Goal: Use online tool/utility: Utilize a website feature to perform a specific function

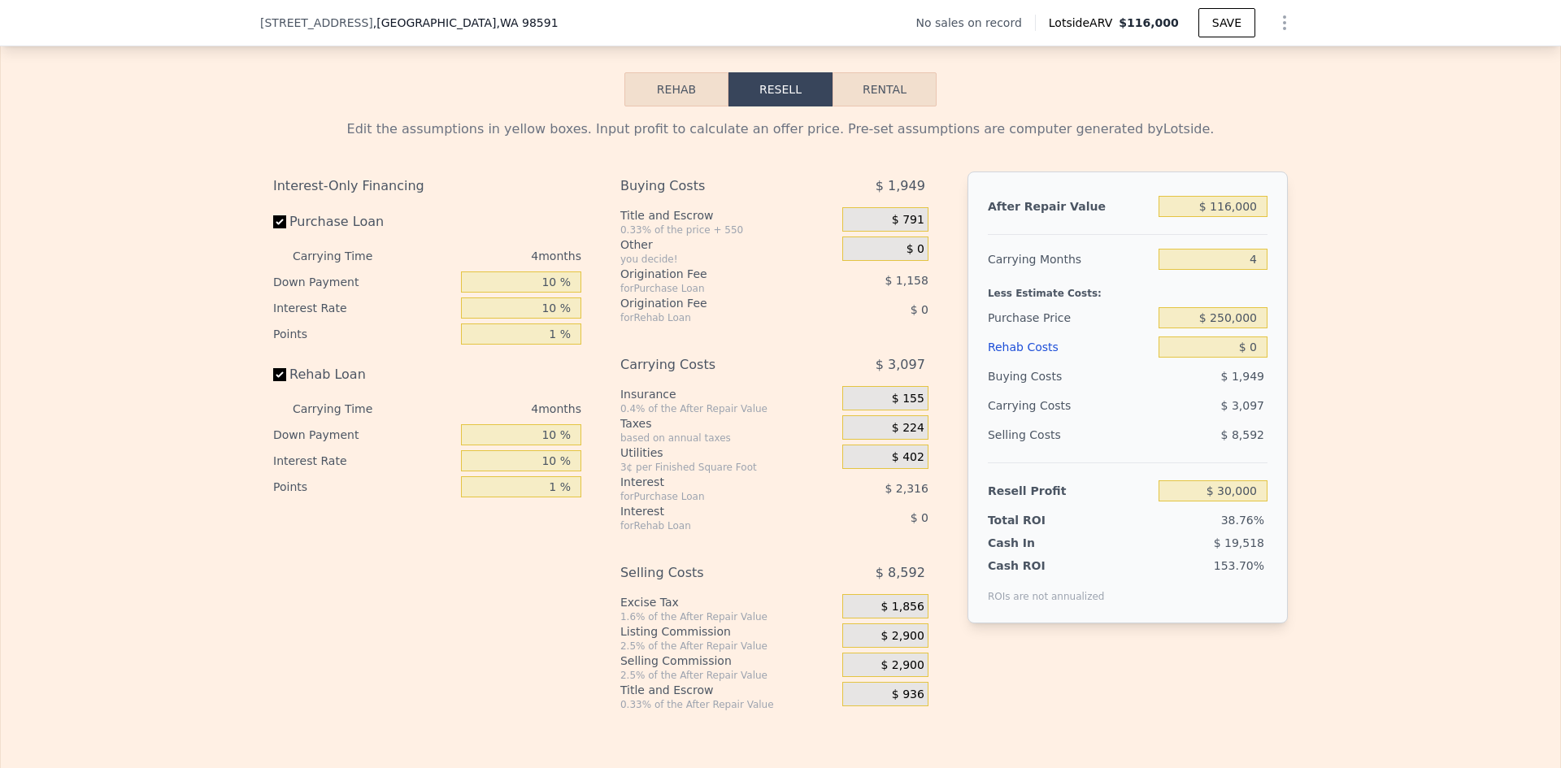
scroll to position [2276, 0]
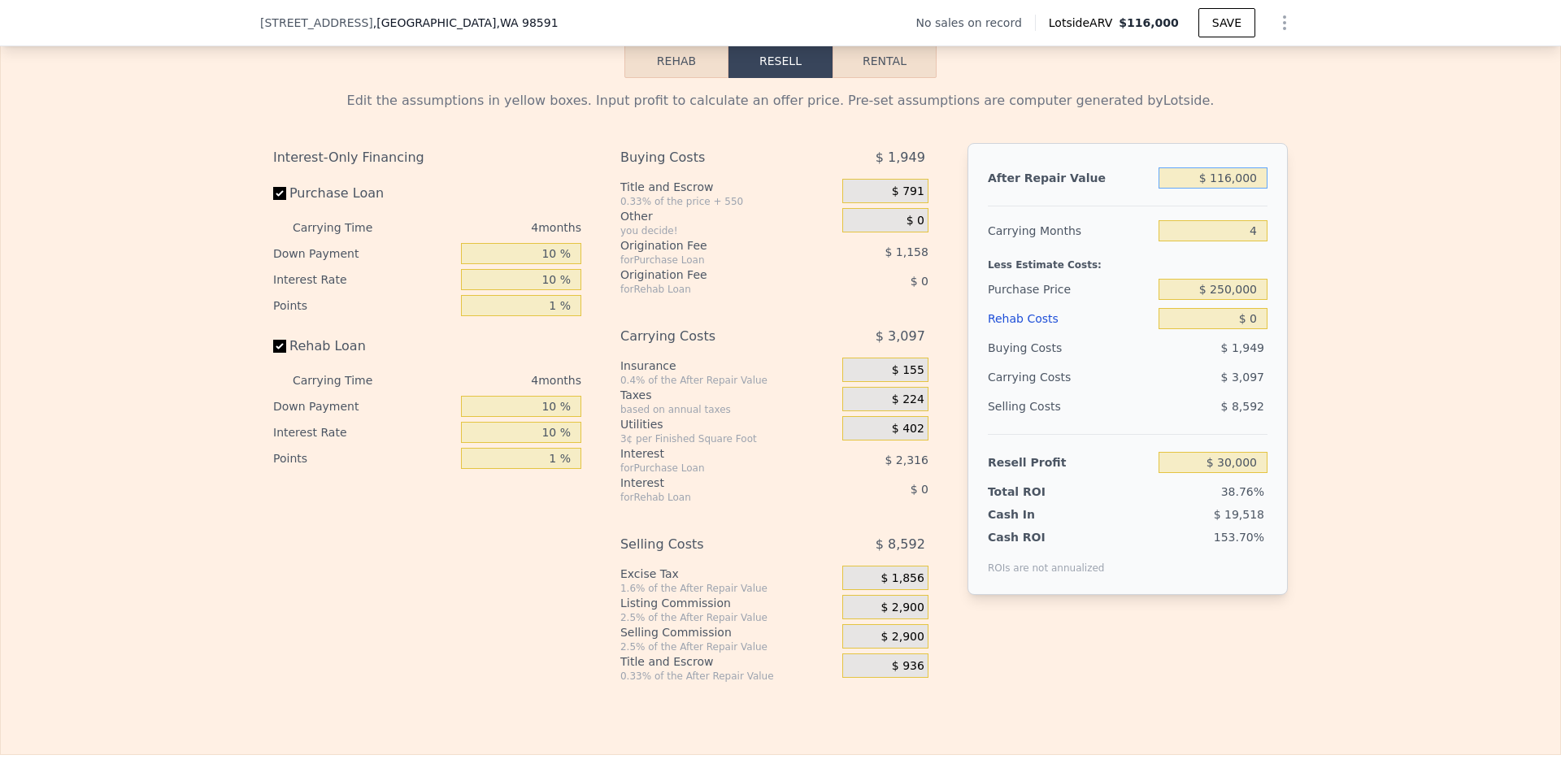
click at [1241, 188] on input "$ 116,000" at bounding box center [1212, 177] width 109 height 21
type input "$ 35"
type input "-$ 77,771"
type input "$ 350"
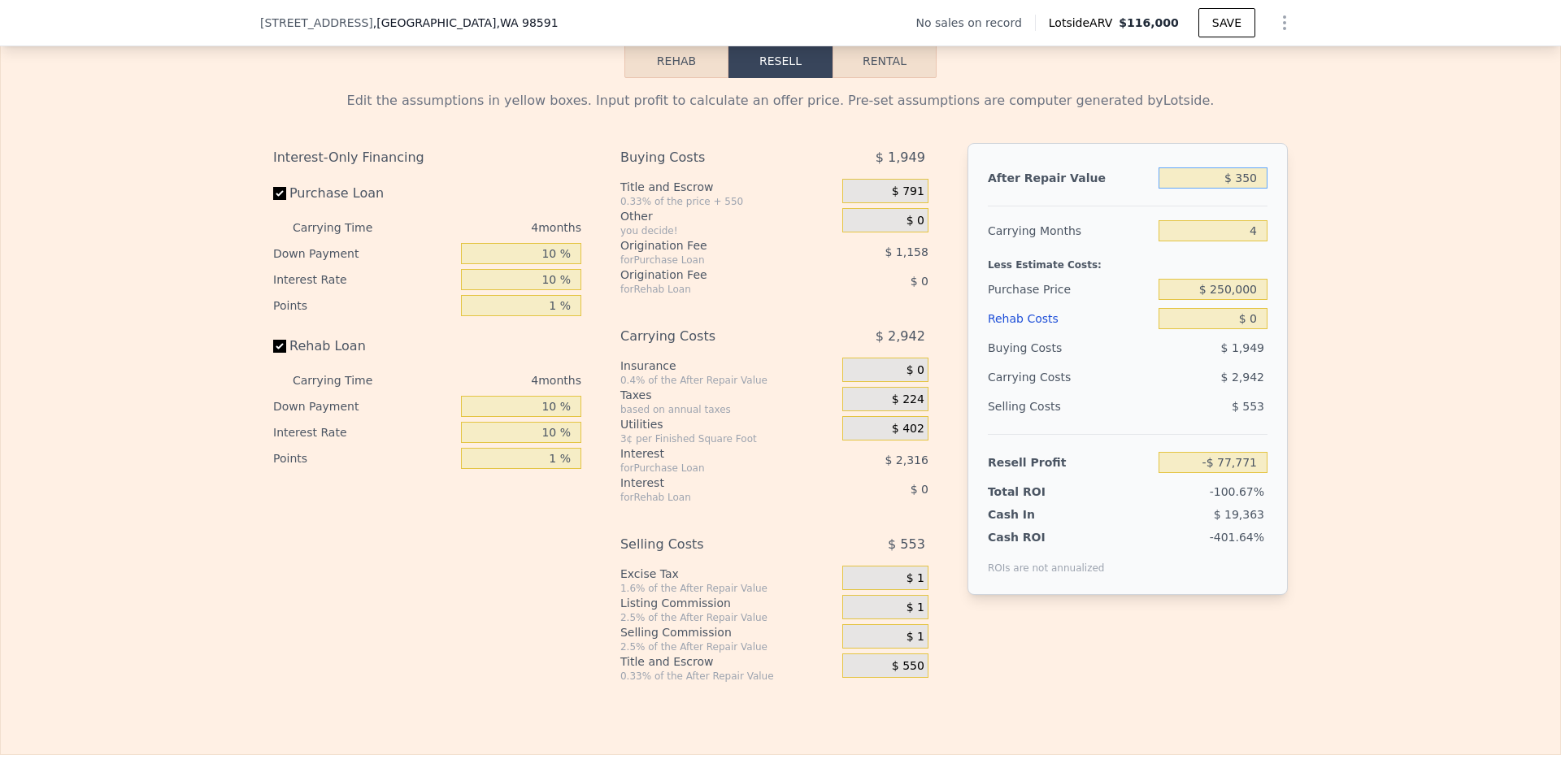
type input "-$ 77,478"
type input "$ 3,500"
type input "-$ 74,552"
type input "$ 350,000"
type input "$ 247,464"
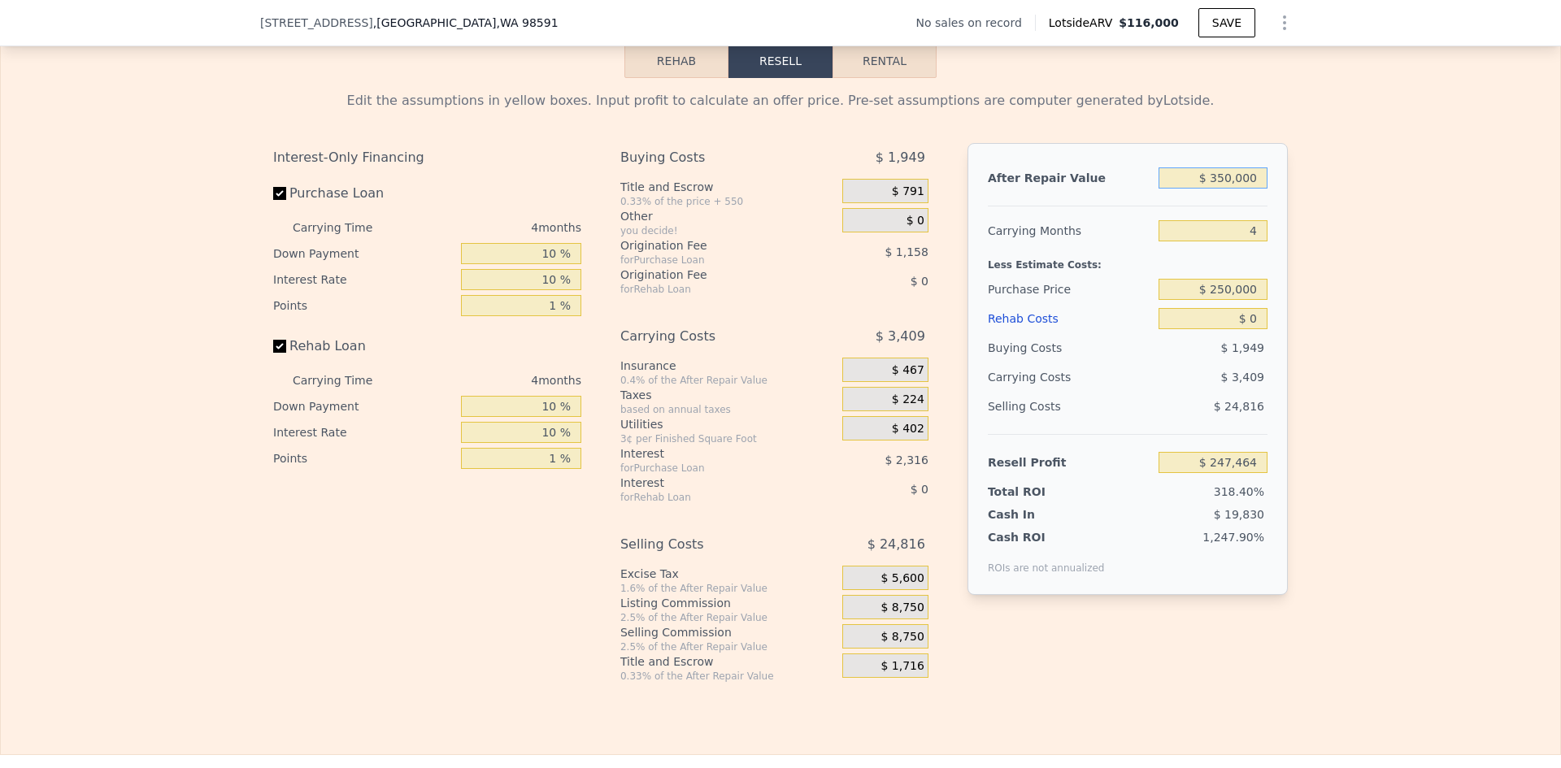
type input "$ 350,000"
click at [1252, 241] on input "4" at bounding box center [1212, 230] width 109 height 21
type input "12"
type input "$ 240,647"
type input "12"
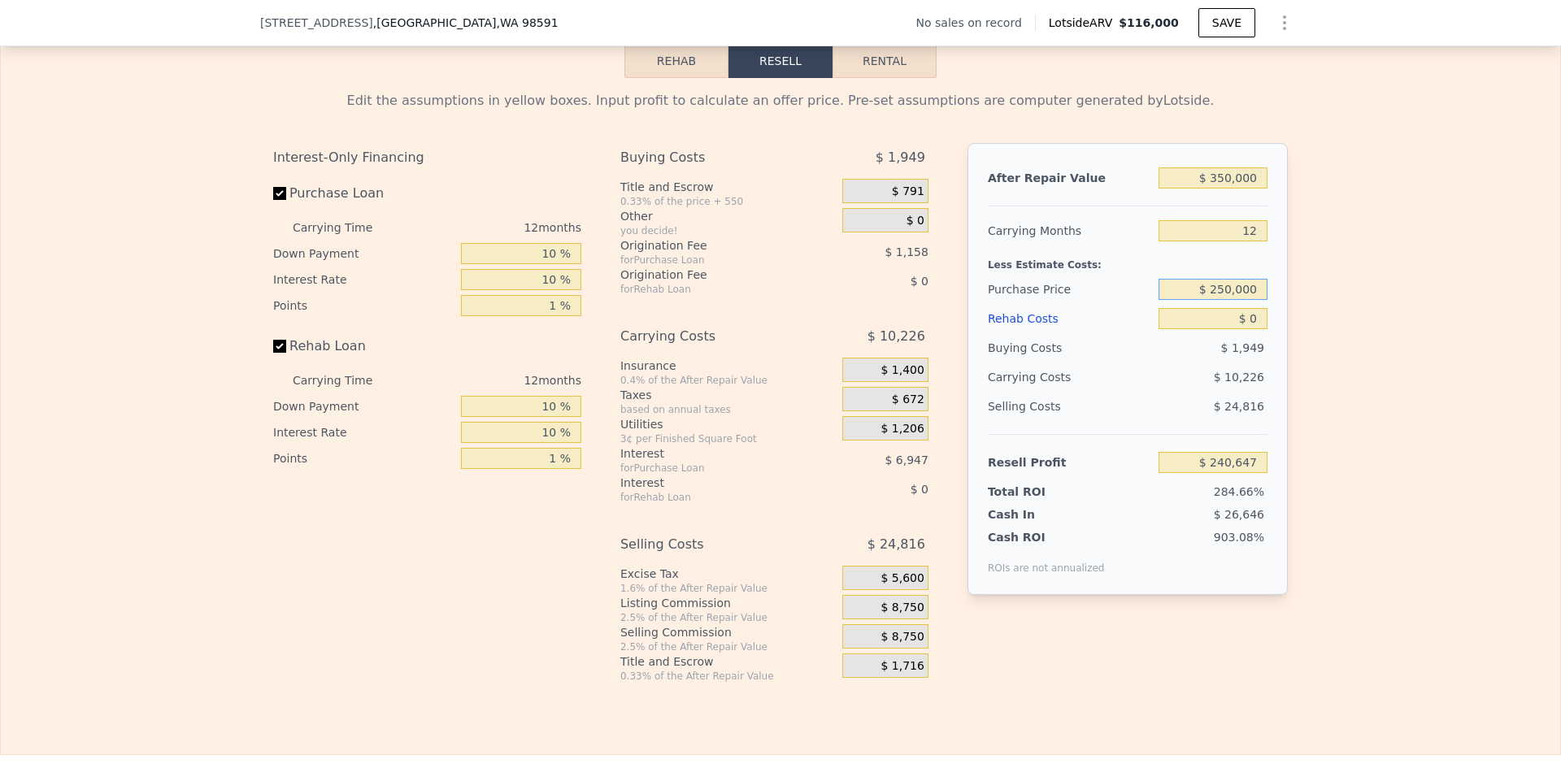
click at [1242, 299] on input "$ 250,000" at bounding box center [1212, 289] width 109 height 21
type input "$ 0"
click at [1249, 329] on input "$ 0" at bounding box center [1212, 318] width 109 height 21
type input "$ 2"
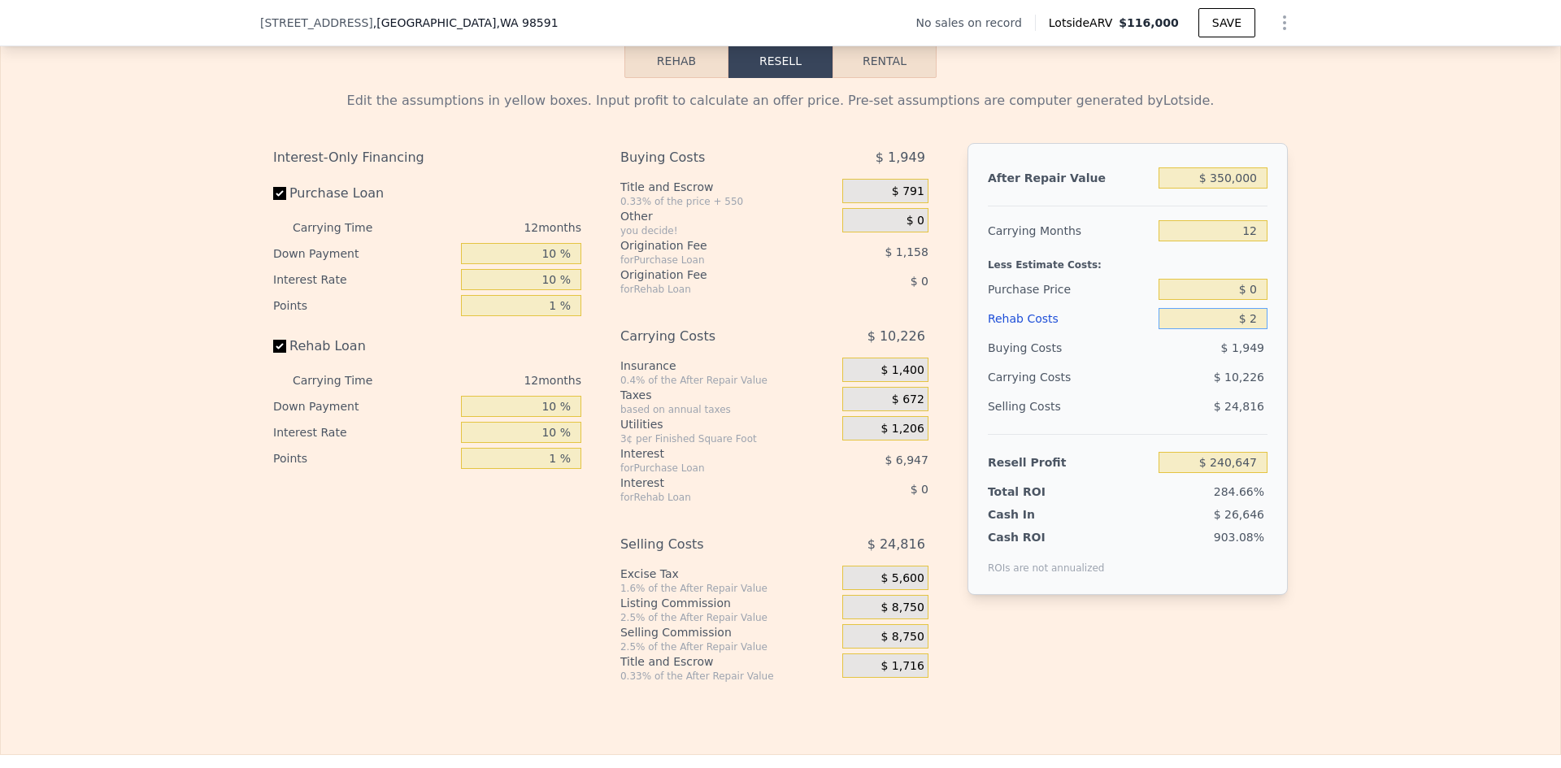
type input "$ 250,000"
type input "$ 225"
type input "$ 240,394"
type input "$ 225,000"
type input "-$ 9,553"
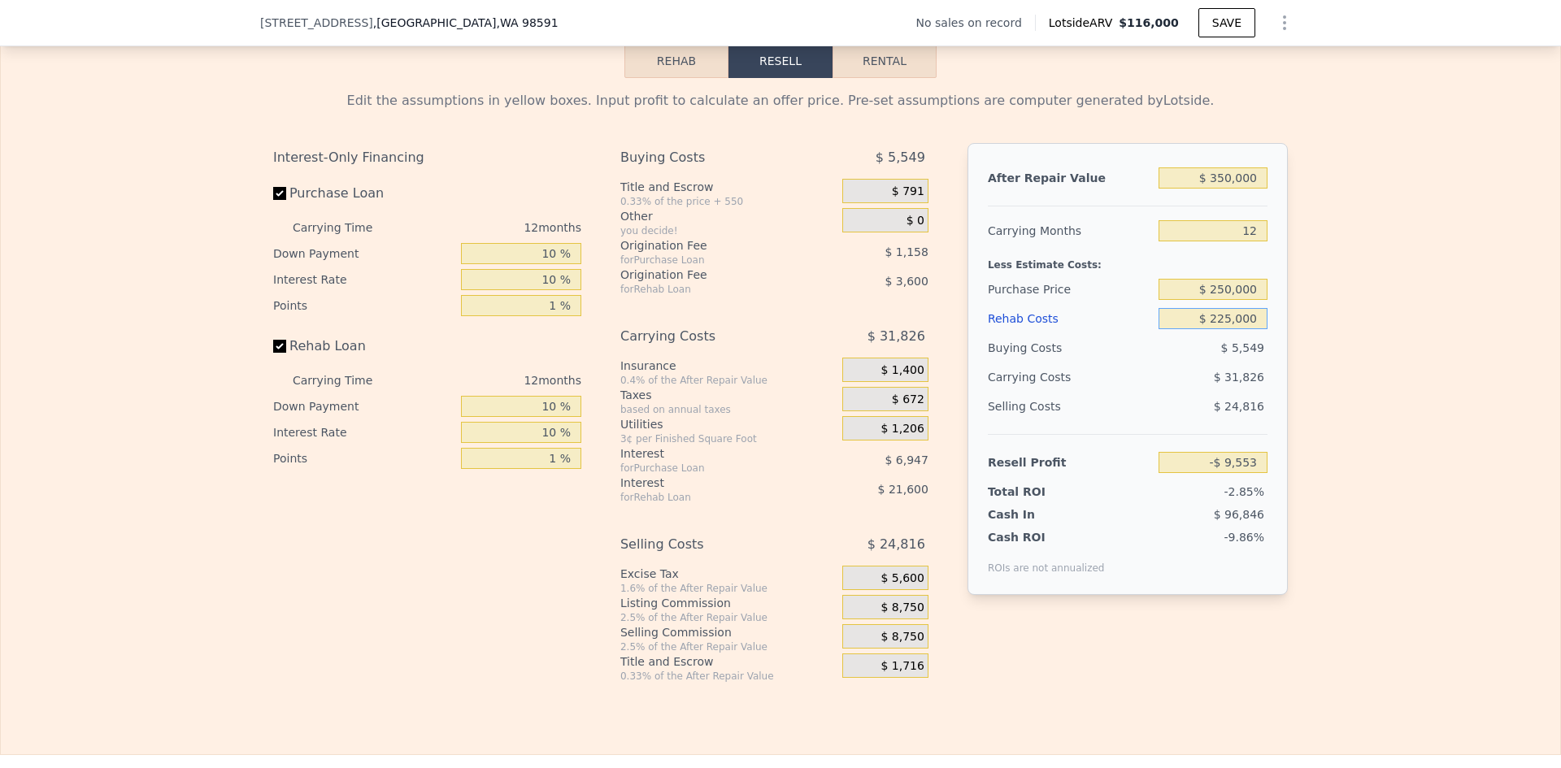
type input "$ 225,000"
click at [1326, 303] on div "Edit the assumptions in yellow boxes. Input profit to calculate an offer price.…" at bounding box center [780, 380] width 1559 height 605
click at [1236, 298] on input "$ 250,000" at bounding box center [1212, 289] width 109 height 21
type input "$ 0"
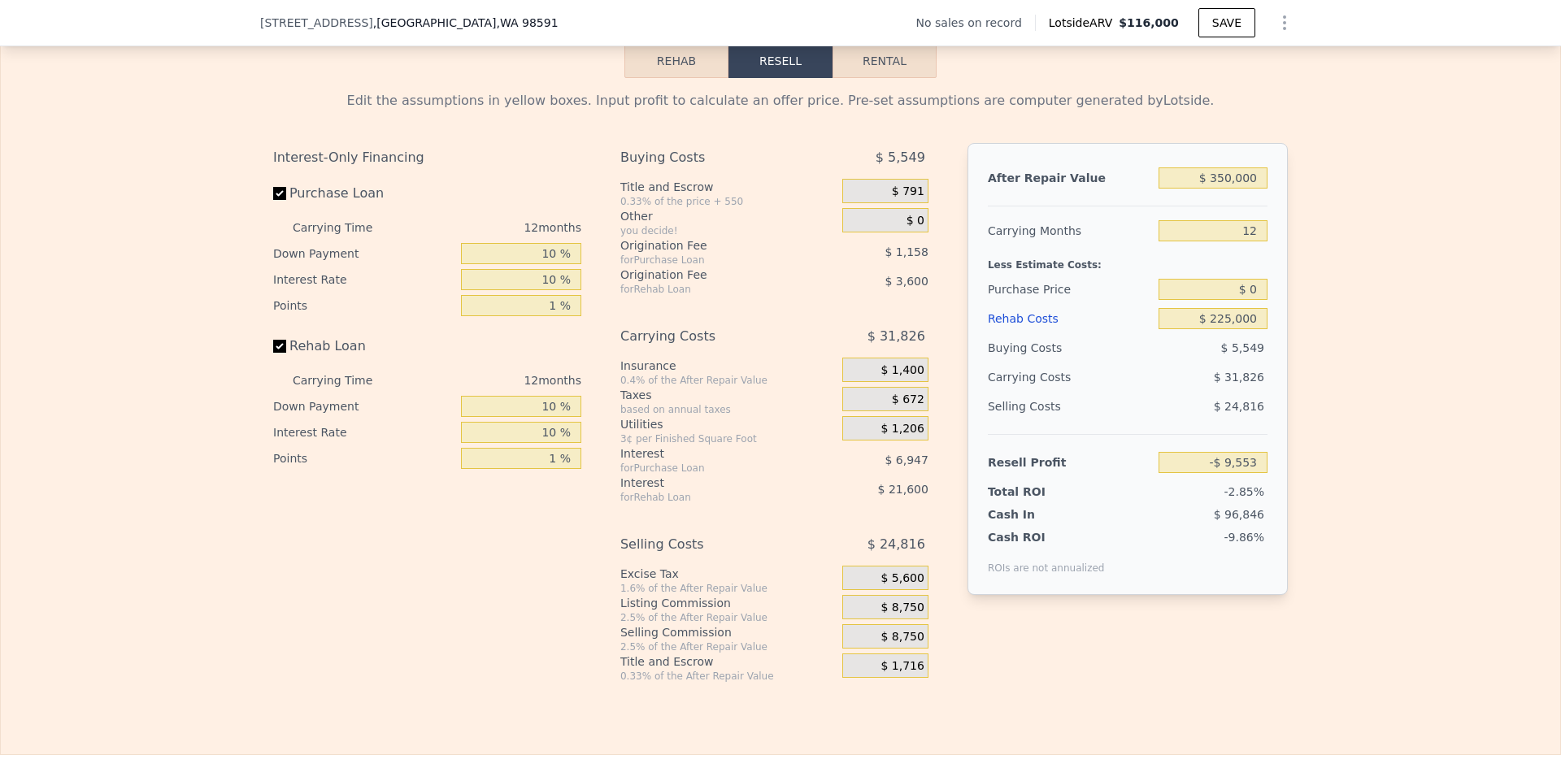
click at [1352, 299] on div "Edit the assumptions in yellow boxes. Input profit to calculate an offer price.…" at bounding box center [780, 380] width 1559 height 605
click at [1249, 300] on input "$ 0" at bounding box center [1212, 289] width 109 height 21
type input "$ 10"
click at [1340, 324] on div "Edit the assumptions in yellow boxes. Input profit to calculate an offer price.…" at bounding box center [780, 380] width 1559 height 605
type input "$ 71,146"
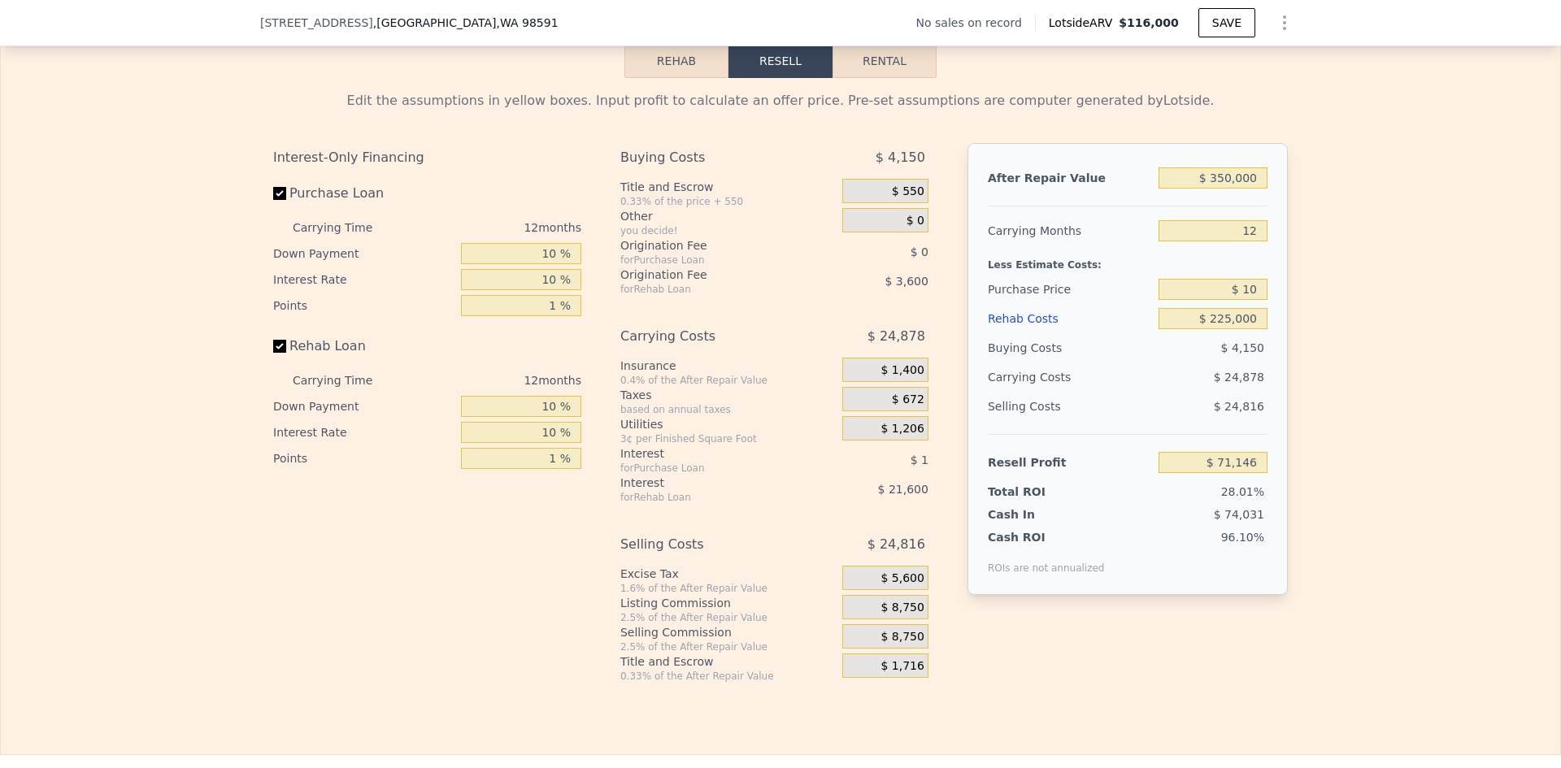
click at [901, 615] on span "$ 8,750" at bounding box center [901, 608] width 43 height 15
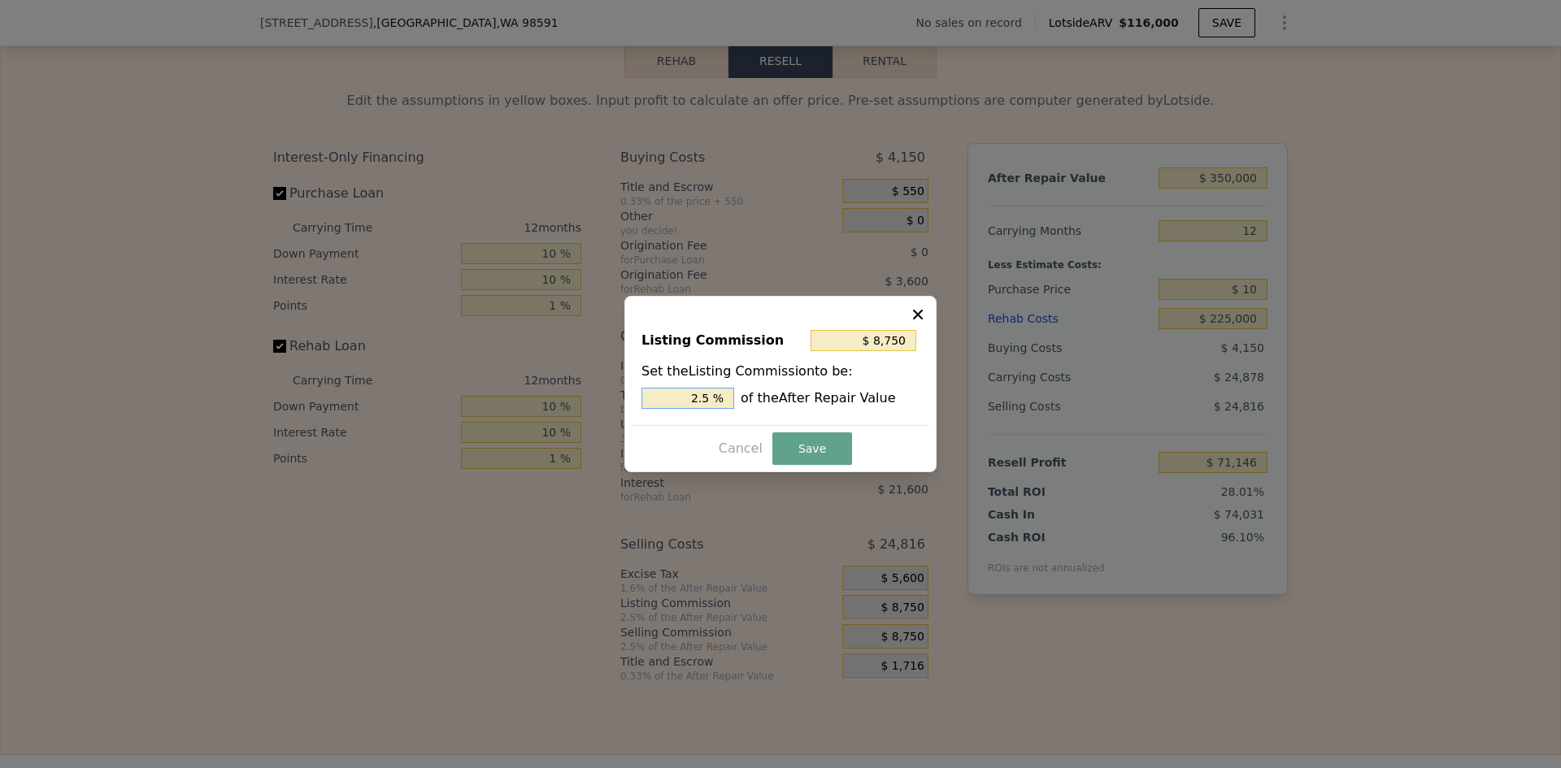
drag, startPoint x: 701, startPoint y: 399, endPoint x: 711, endPoint y: 397, distance: 10.8
click at [711, 397] on input "2.5 %" at bounding box center [687, 398] width 93 height 21
type input "$ 7,000"
type input "2 %"
click at [809, 432] on button "Save" at bounding box center [812, 448] width 80 height 33
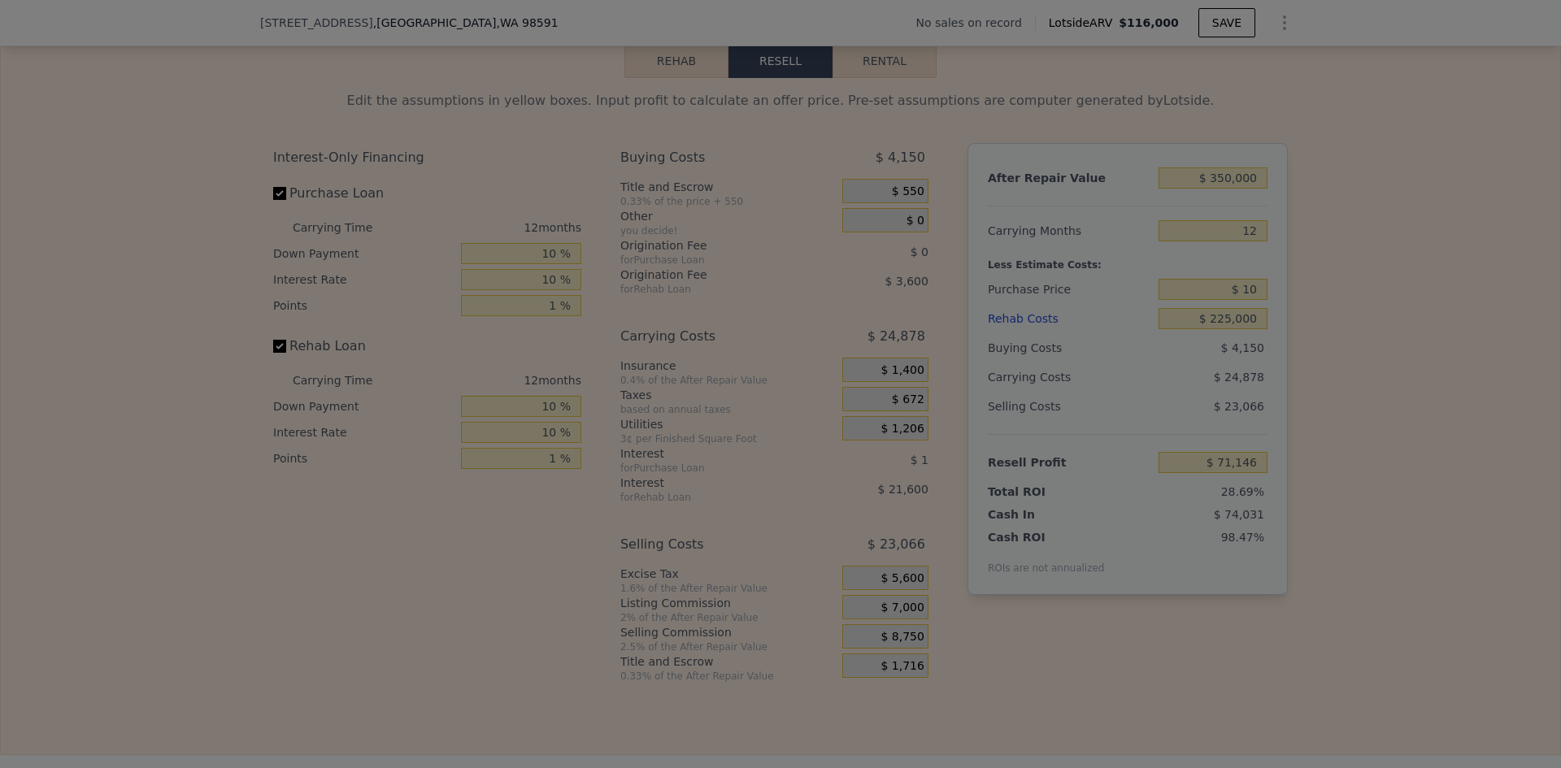
type input "$ 72,896"
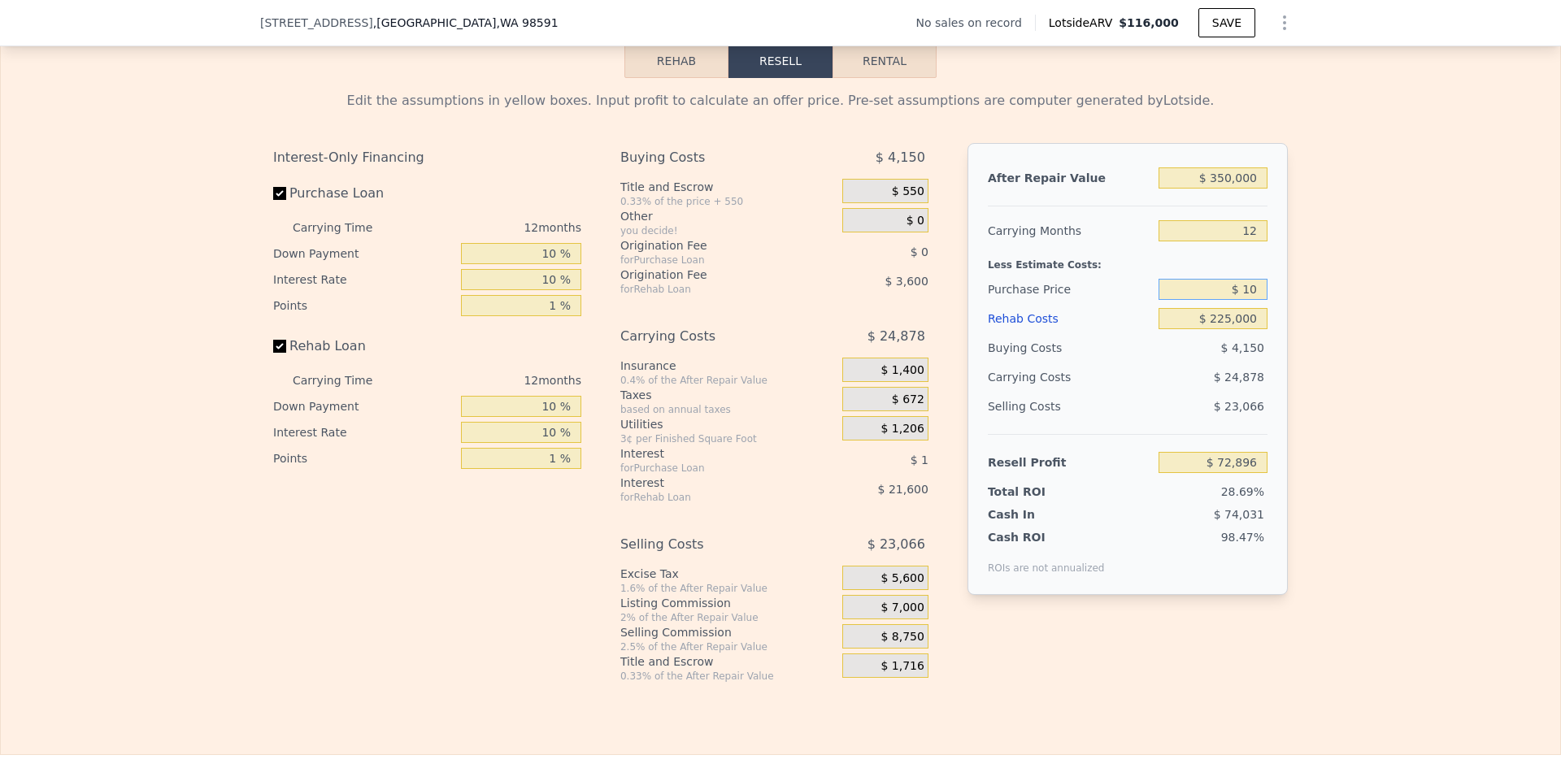
click at [1253, 295] on input "$ 10" at bounding box center [1212, 289] width 109 height 21
type input "$ 100"
click at [1331, 306] on div "Edit the assumptions in yellow boxes. Input profit to calculate an offer price.…" at bounding box center [780, 380] width 1559 height 605
type input "$ 72,792"
click at [1259, 297] on input "$ 100" at bounding box center [1212, 289] width 109 height 21
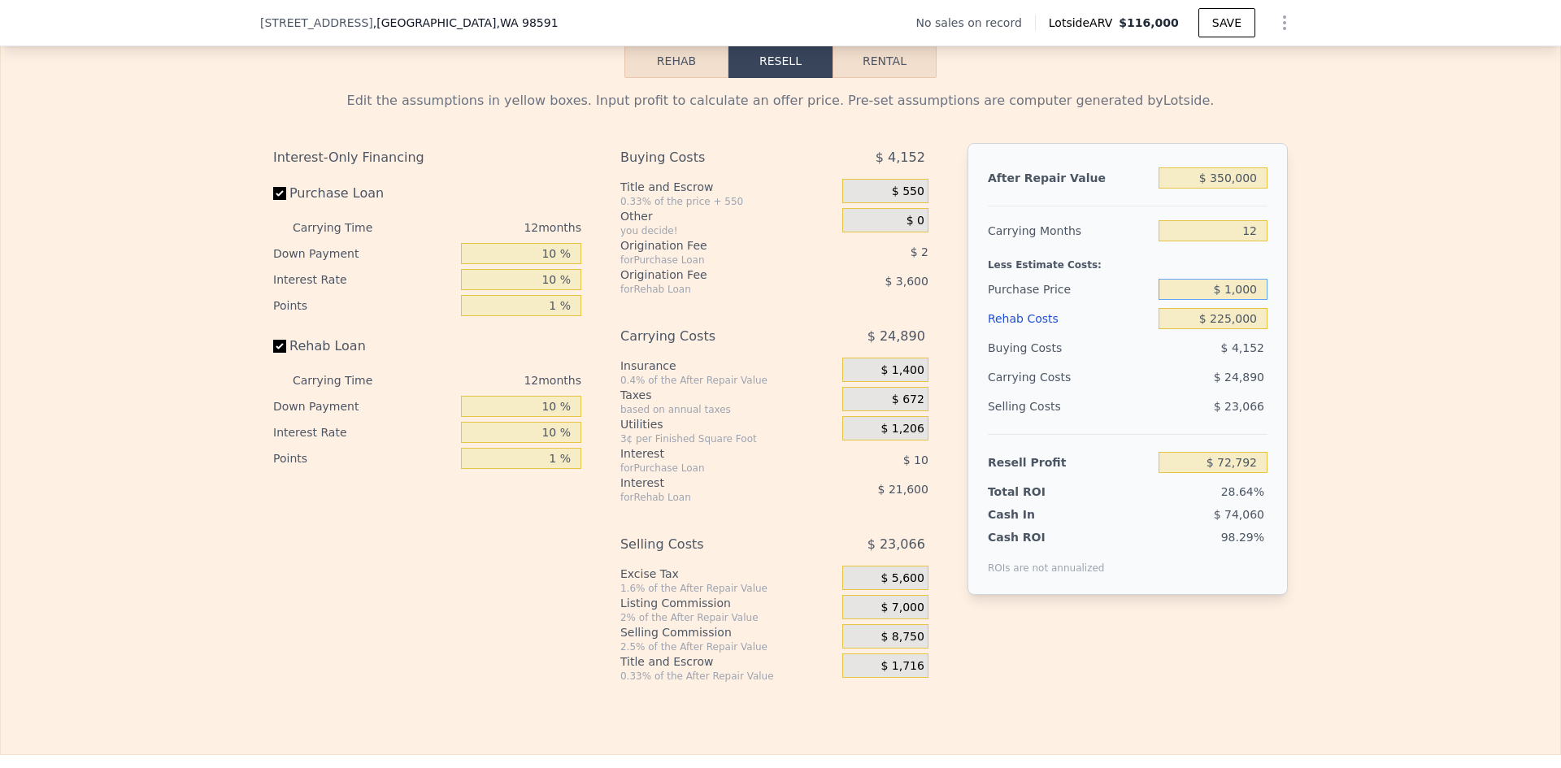
type input "$ 1,000"
click at [1356, 302] on div "Edit the assumptions in yellow boxes. Input profit to calculate an offer price.…" at bounding box center [780, 380] width 1559 height 605
type input "$ 71,791"
click at [1254, 299] on input "$ 1,000" at bounding box center [1212, 289] width 109 height 21
type input "$ 10,000"
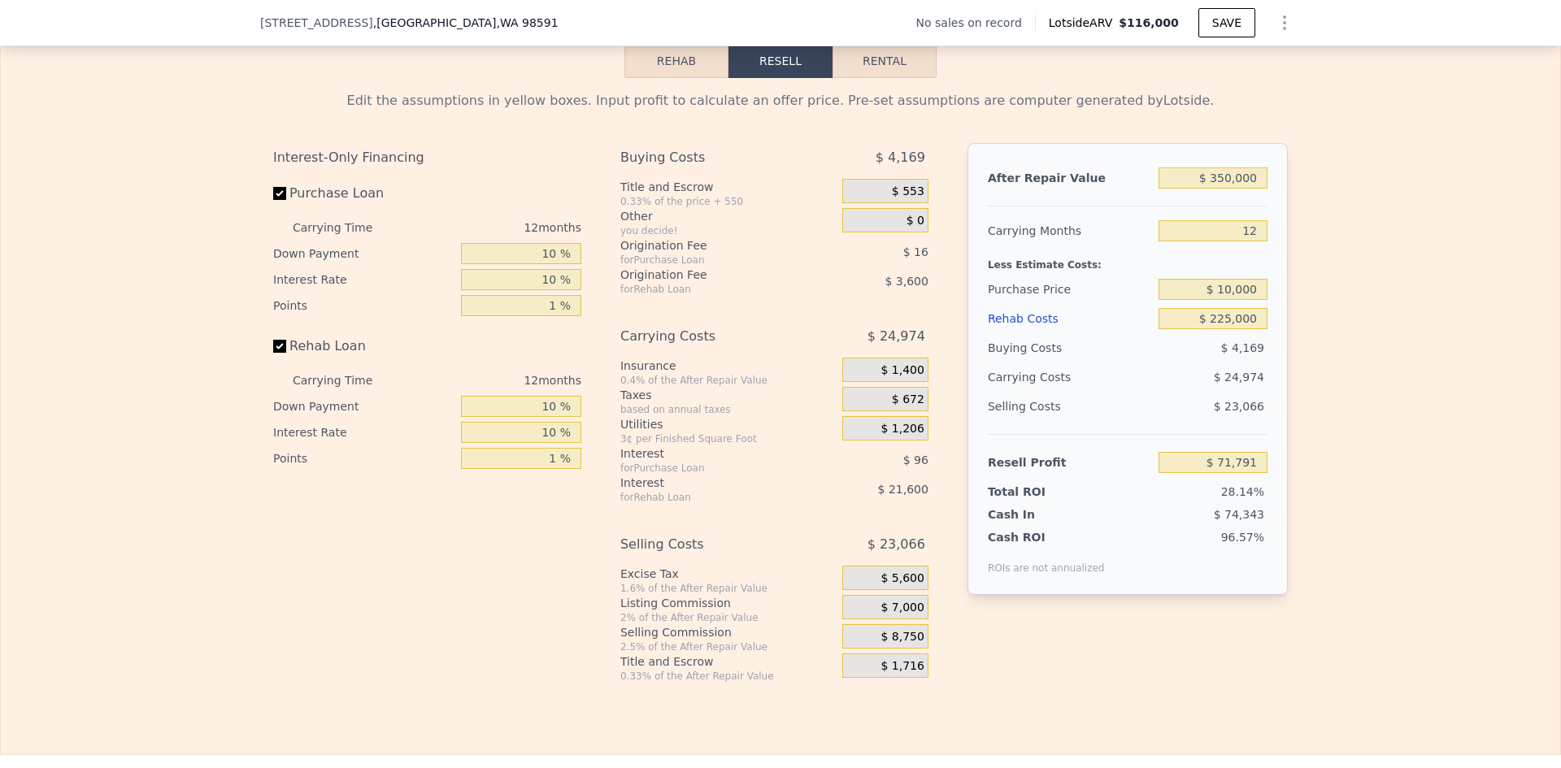
click at [1305, 306] on div "Edit the assumptions in yellow boxes. Input profit to calculate an offer price.…" at bounding box center [780, 380] width 1559 height 605
type input "$ 61,753"
click at [1256, 300] on input "$ 10,000" at bounding box center [1212, 289] width 109 height 21
type input "$ 100,000"
click at [1335, 337] on div "Edit the assumptions in yellow boxes. Input profit to calculate an offer price.…" at bounding box center [780, 380] width 1559 height 605
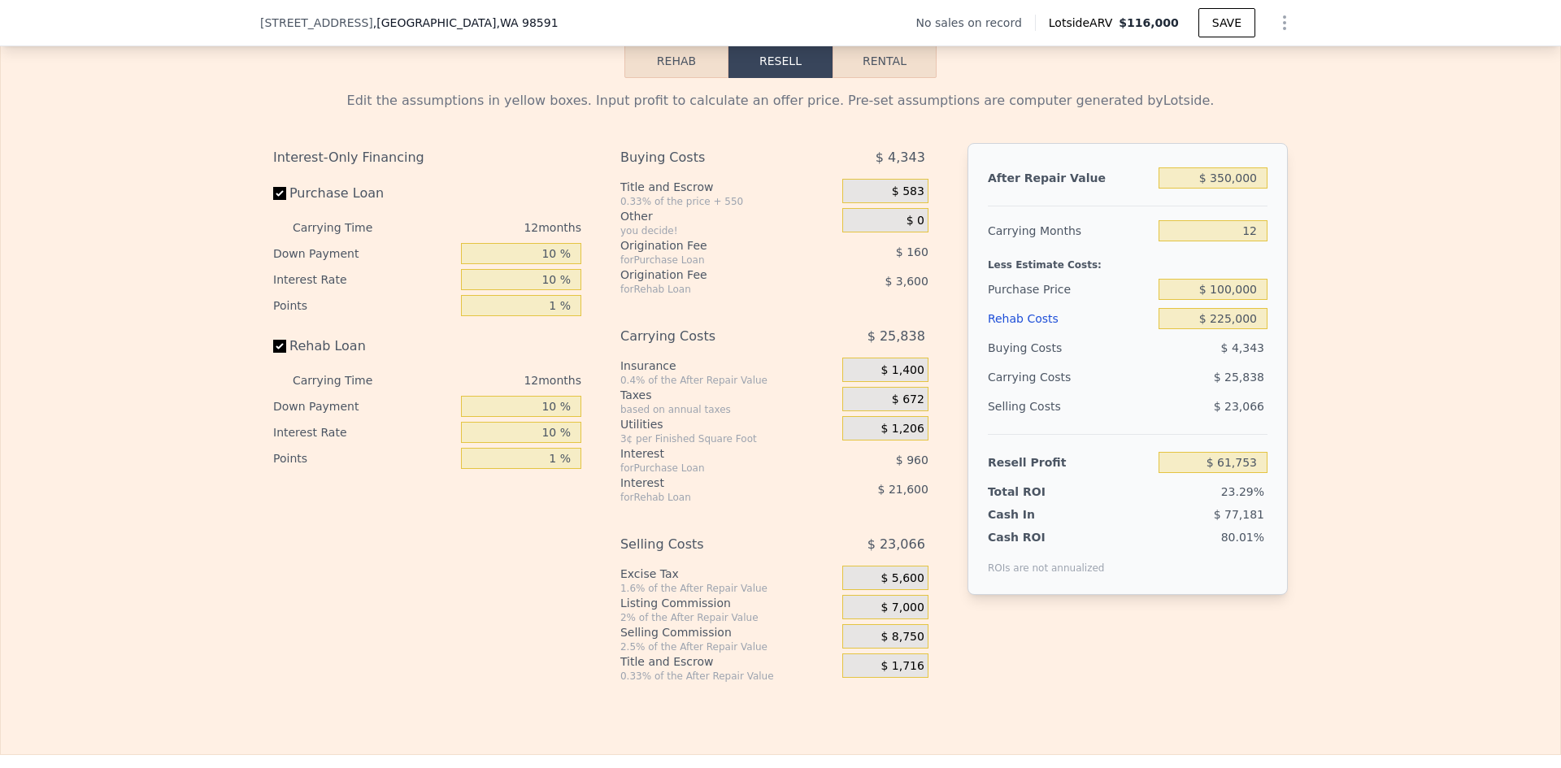
type input "-$ 38,627"
drag, startPoint x: 1217, startPoint y: 300, endPoint x: 1204, endPoint y: 300, distance: 13.0
click at [1204, 300] on input "$ 100,000" at bounding box center [1212, 289] width 109 height 21
type input "$ 200,000"
click at [1232, 329] on input "$ 225,000" at bounding box center [1212, 318] width 109 height 21
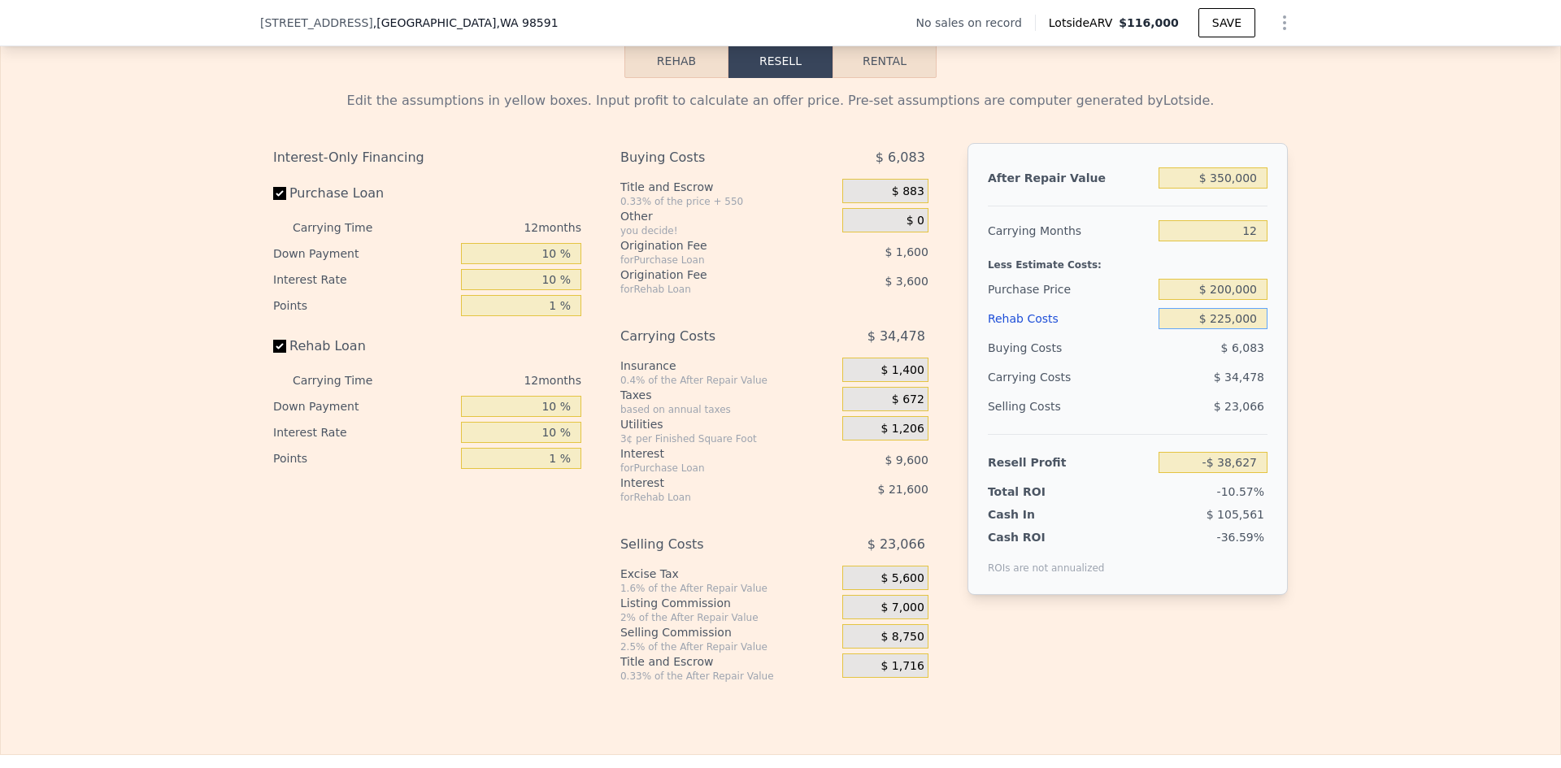
type input "-$ 150,160"
click at [1232, 329] on input "$ 225,000" at bounding box center [1212, 318] width 109 height 21
type input "$ 25"
type input "$ 100,015"
type input "$ 25,000"
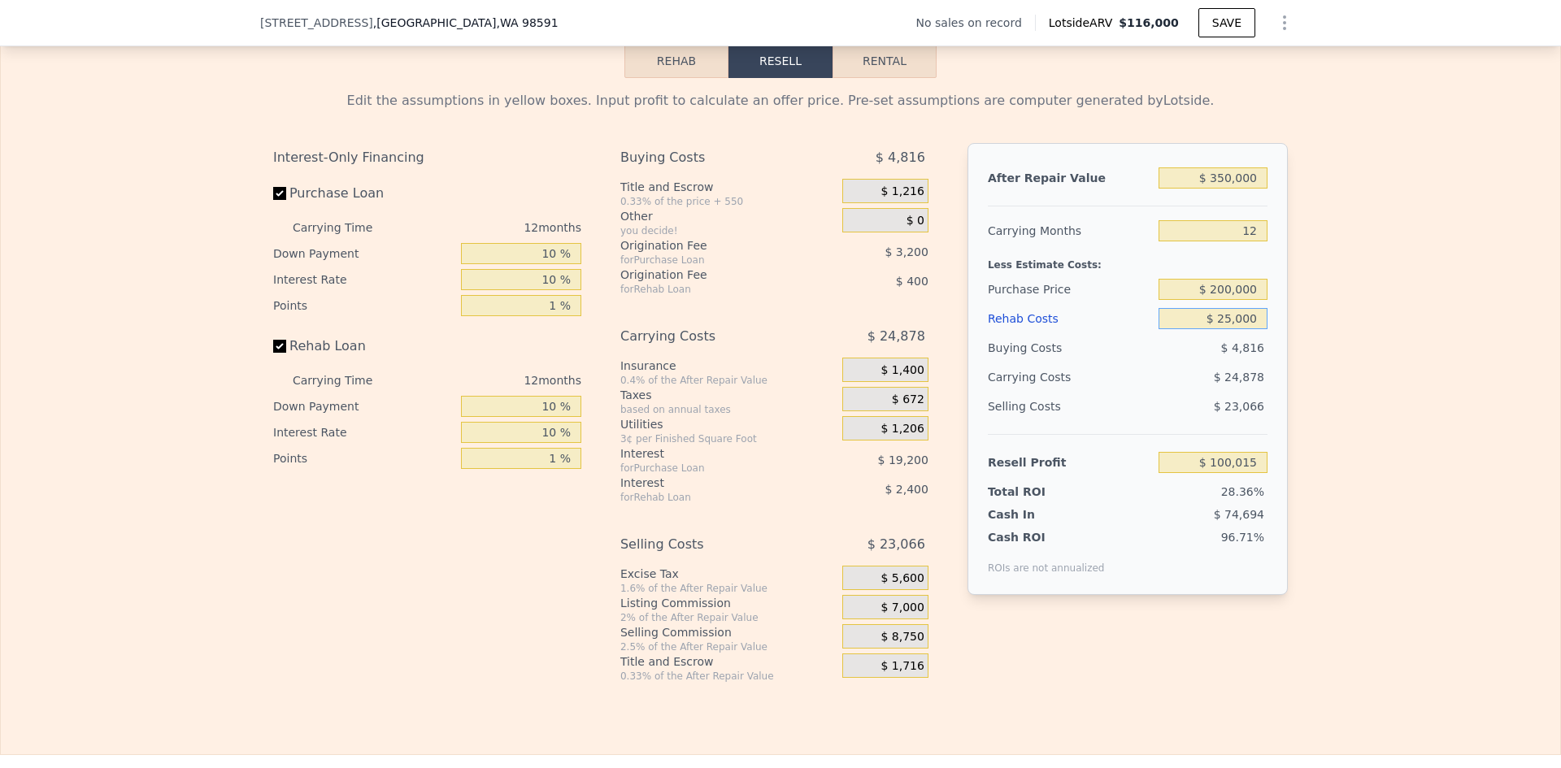
type input "$ 72,240"
type input "$ 25,000"
click at [1300, 302] on div "Edit the assumptions in yellow boxes. Input profit to calculate an offer price.…" at bounding box center [780, 380] width 1559 height 605
click at [1240, 298] on input "$ 200,000" at bounding box center [1212, 289] width 109 height 21
click at [1311, 291] on div "Edit the assumptions in yellow boxes. Input profit to calculate an offer price.…" at bounding box center [780, 380] width 1559 height 605
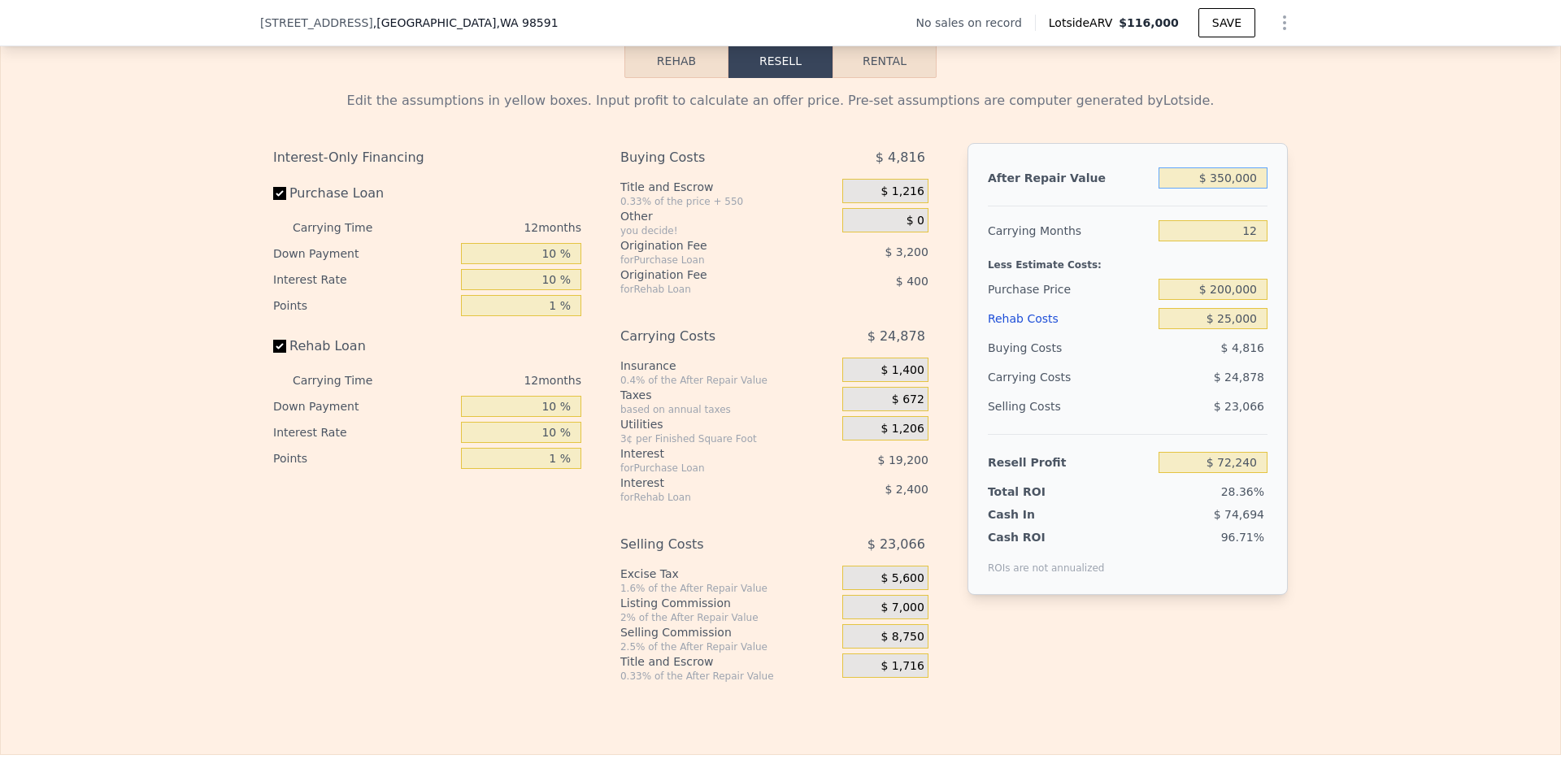
click at [1218, 187] on input "$ 350,000" at bounding box center [1212, 177] width 109 height 21
drag, startPoint x: 1212, startPoint y: 189, endPoint x: 1222, endPoint y: 186, distance: 10.1
click at [1224, 186] on input "$ 350,000" at bounding box center [1212, 177] width 109 height 21
type input "$ 40,000"
type input "-$ 216,577"
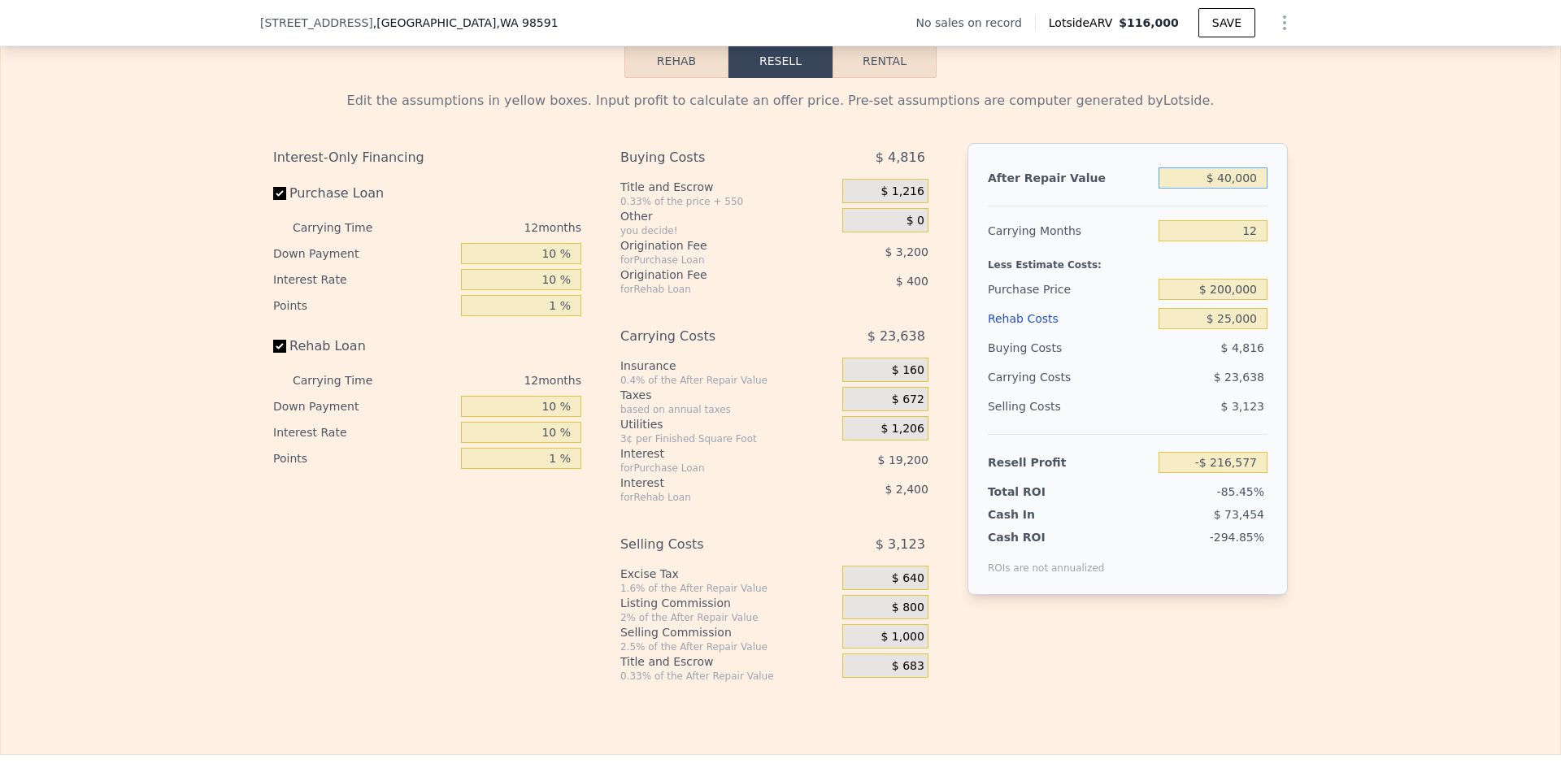
type input "$ 400,000"
type input "$ 118,824"
type input "$ 400,000"
click at [1318, 235] on div "Edit the assumptions in yellow boxes. Input profit to calculate an offer price.…" at bounding box center [780, 380] width 1559 height 605
click at [1245, 241] on input "12" at bounding box center [1212, 230] width 109 height 21
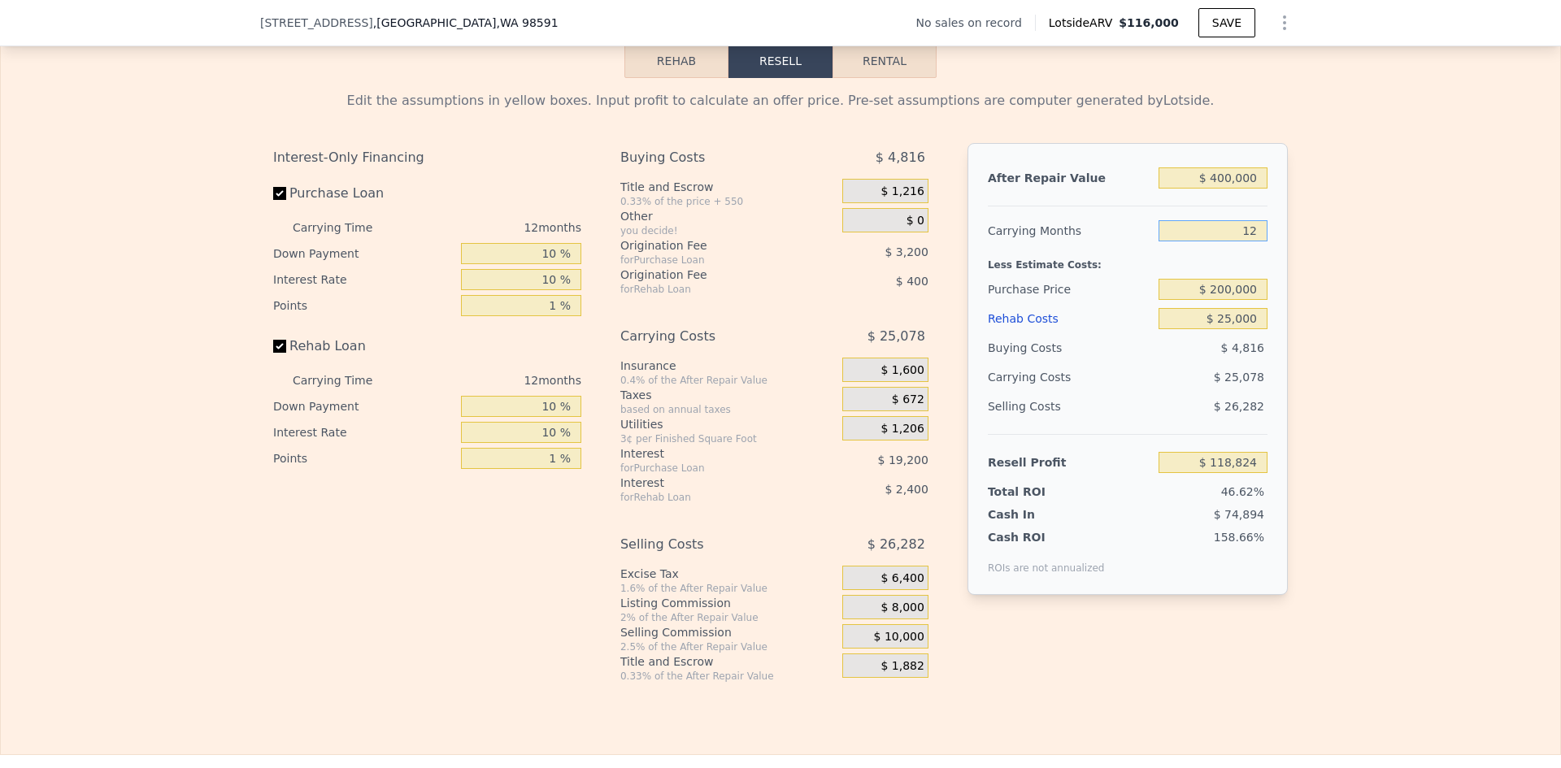
type input "1"
type input "$ 141,812"
type input "31"
type input "$ 79,117"
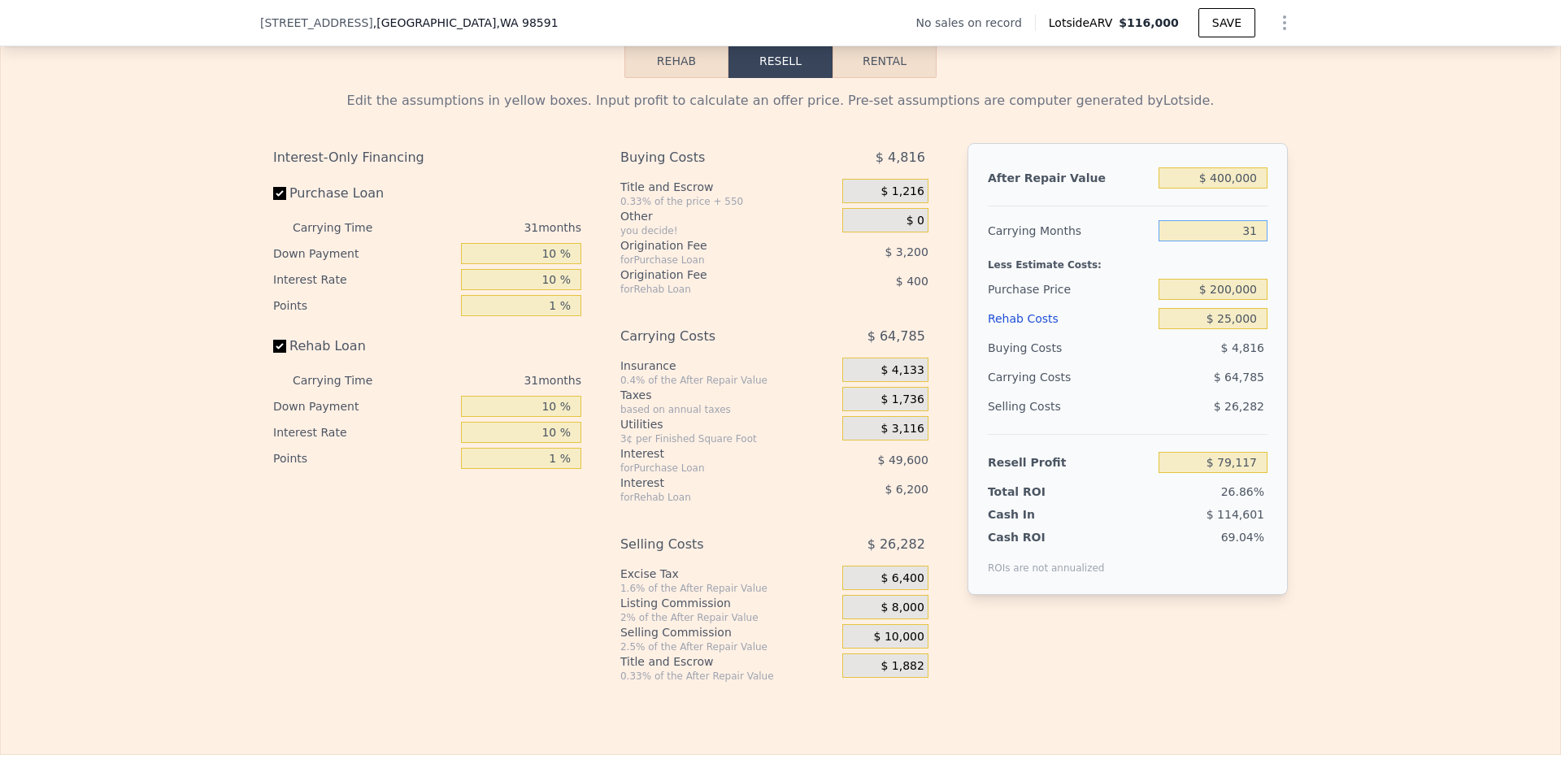
type input "3"
type input "$ 137,632"
type input "3"
click at [1239, 329] on input "$ 25,000" at bounding box center [1212, 318] width 109 height 21
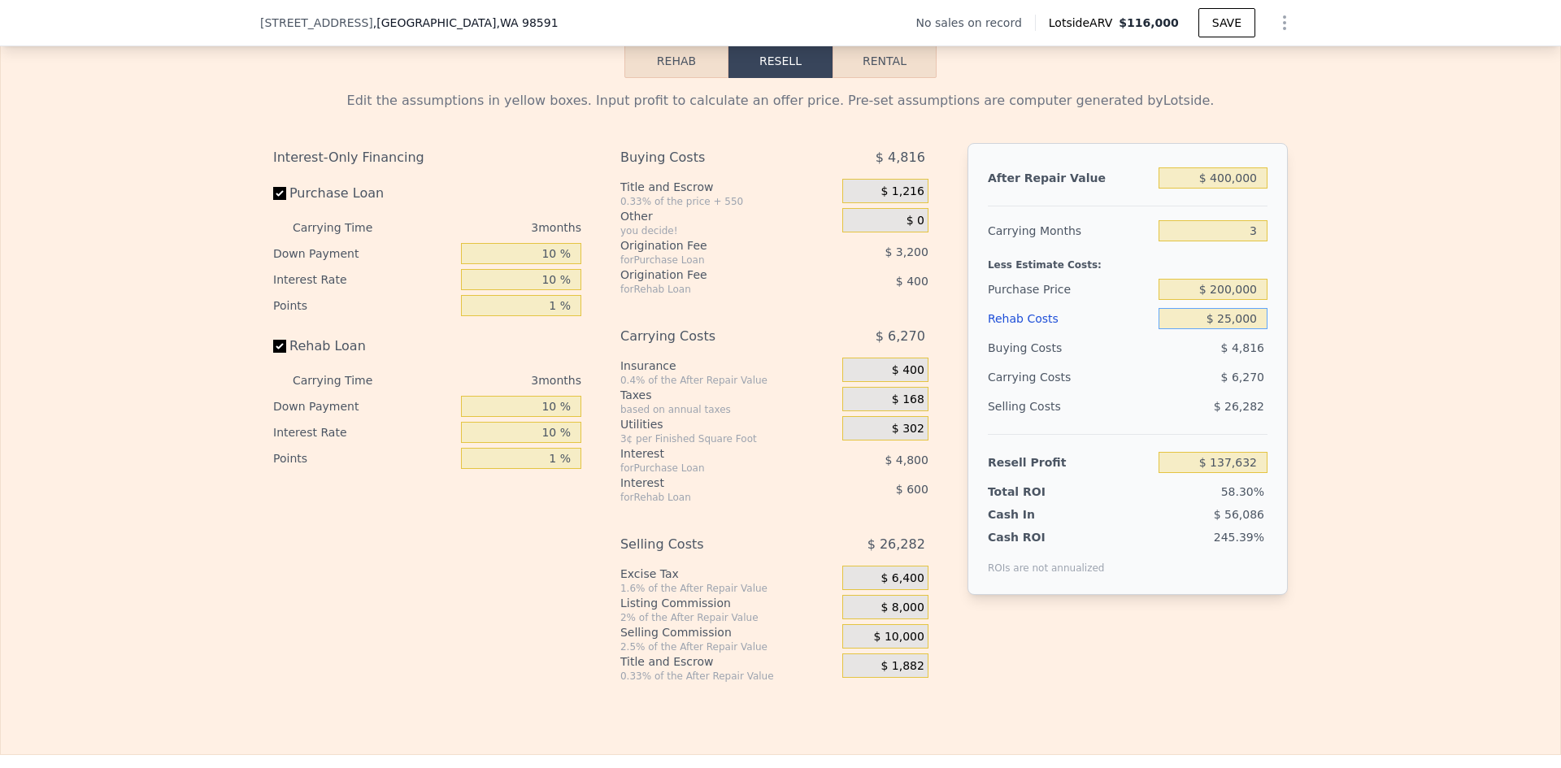
click at [1222, 328] on input "$ 25,000" at bounding box center [1212, 318] width 109 height 21
type input "$ 50"
type input "$ 163,581"
type input "$ 50,000"
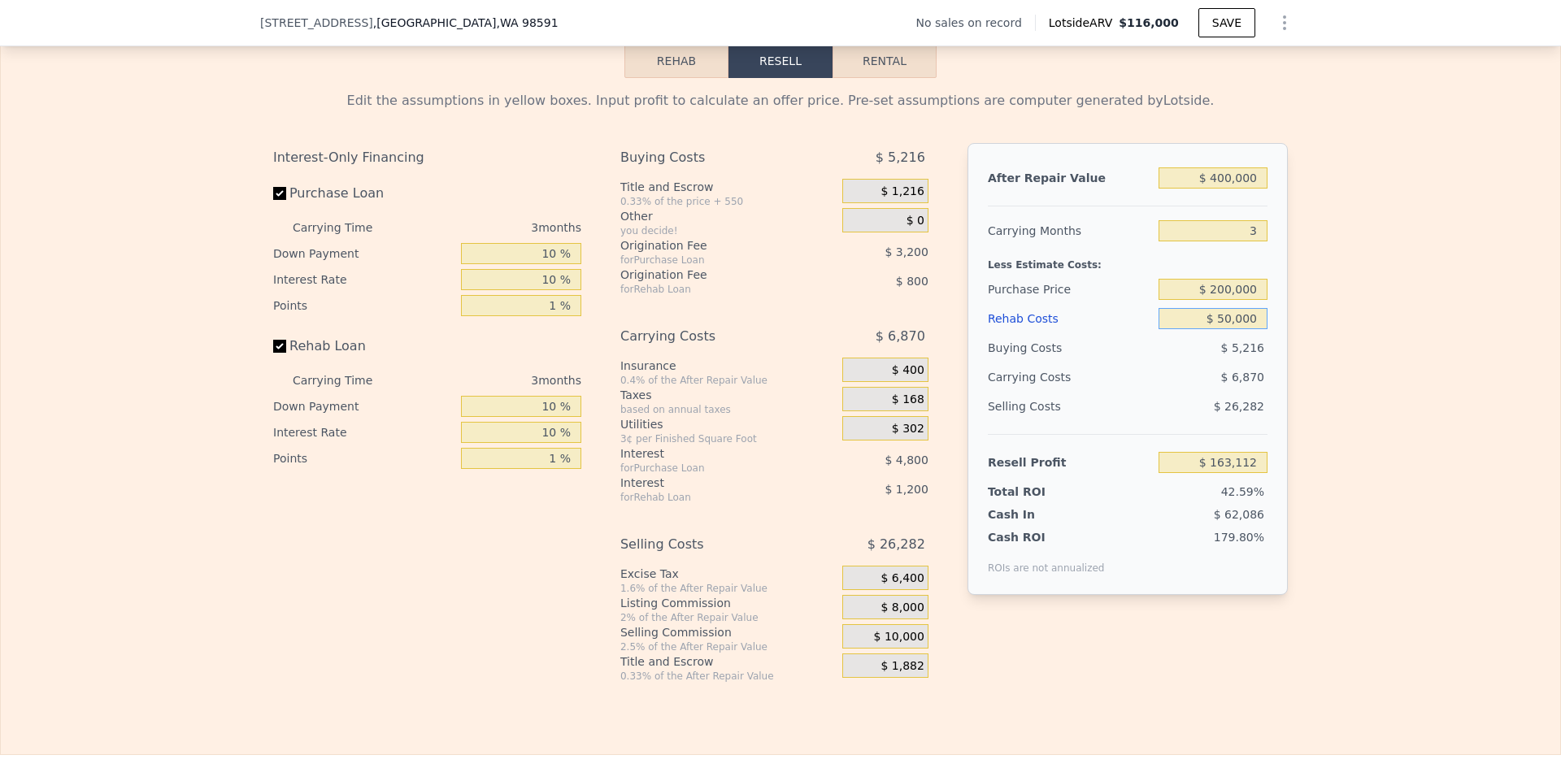
type input "$ 111,632"
type input "$ 50,000"
click at [1339, 358] on div "Edit the assumptions in yellow boxes. Input profit to calculate an offer price.…" at bounding box center [780, 380] width 1559 height 605
click at [1226, 297] on input "$ 200,000" at bounding box center [1212, 289] width 109 height 21
type input "$ 250,000"
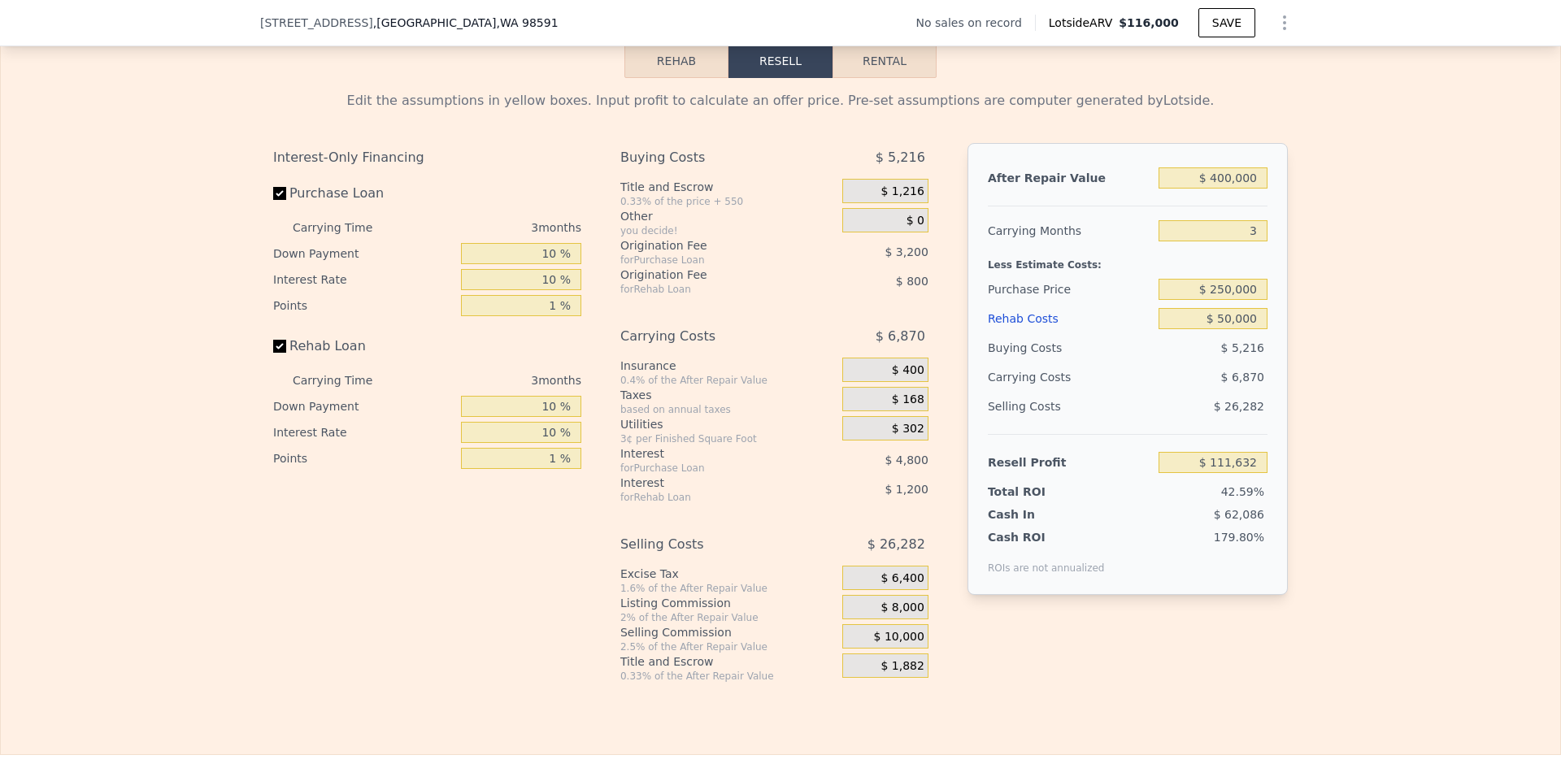
click at [1356, 344] on div "Edit the assumptions in yellow boxes. Input profit to calculate an offer price.…" at bounding box center [780, 380] width 1559 height 605
type input "$ 59,465"
drag, startPoint x: 1213, startPoint y: 191, endPoint x: 1224, endPoint y: 191, distance: 11.4
click at [1224, 189] on input "$ 400,000" at bounding box center [1212, 177] width 109 height 21
type input "$ 350,000"
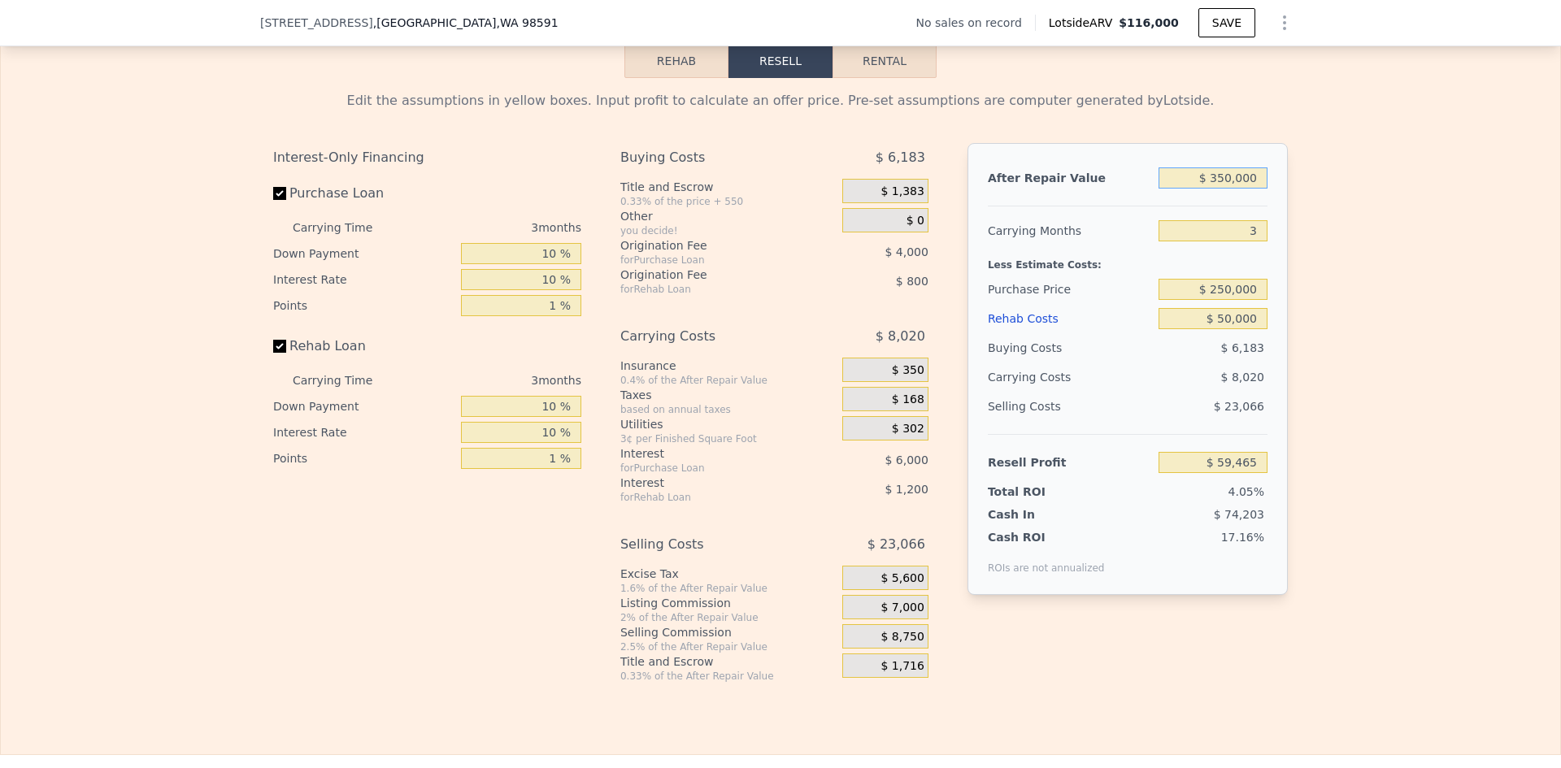
type input "$ 12,731"
type input "$ 350,000"
click at [1427, 299] on div "Edit the assumptions in yellow boxes. Input profit to calculate an offer price.…" at bounding box center [780, 380] width 1559 height 605
click at [1227, 300] on input "$ 250,000" at bounding box center [1212, 289] width 109 height 21
type input "$ 200,000"
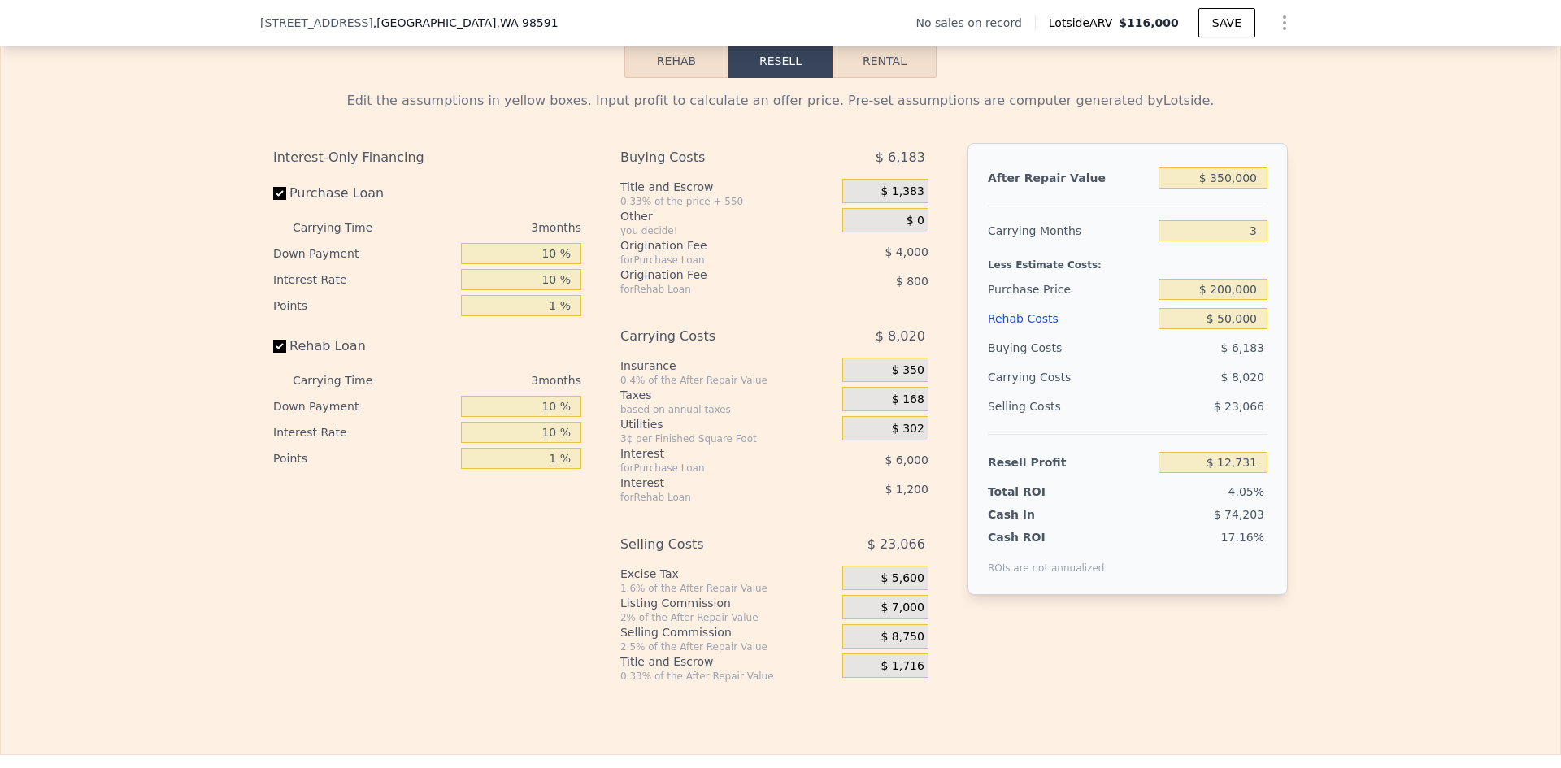
click at [1335, 311] on div "Edit the assumptions in yellow boxes. Input profit to calculate an offer price.…" at bounding box center [780, 380] width 1559 height 605
type input "$ 64,898"
drag, startPoint x: 1221, startPoint y: 299, endPoint x: 1208, endPoint y: 300, distance: 13.0
click at [1208, 300] on input "$ 200,000" at bounding box center [1212, 289] width 109 height 21
type input "$ 230,000"
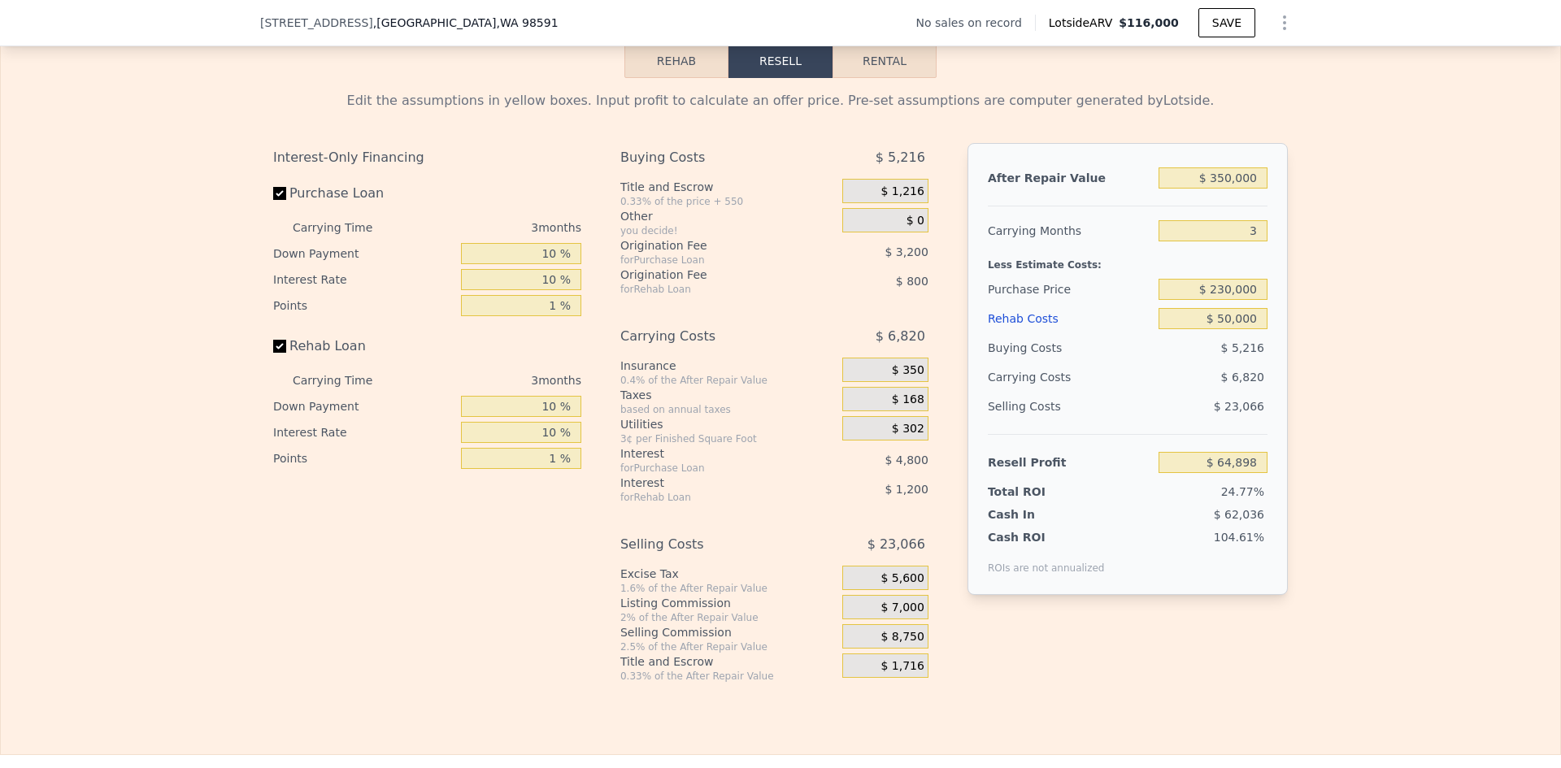
click at [1346, 300] on div "Edit the assumptions in yellow boxes. Input profit to calculate an offer price.…" at bounding box center [780, 380] width 1559 height 605
type input "$ 33,598"
click at [1218, 300] on input "$ 230,000" at bounding box center [1212, 289] width 109 height 21
click at [1313, 300] on div "Edit the assumptions in yellow boxes. Input profit to calculate an offer price.…" at bounding box center [780, 380] width 1559 height 605
drag, startPoint x: 415, startPoint y: 24, endPoint x: 253, endPoint y: 18, distance: 162.7
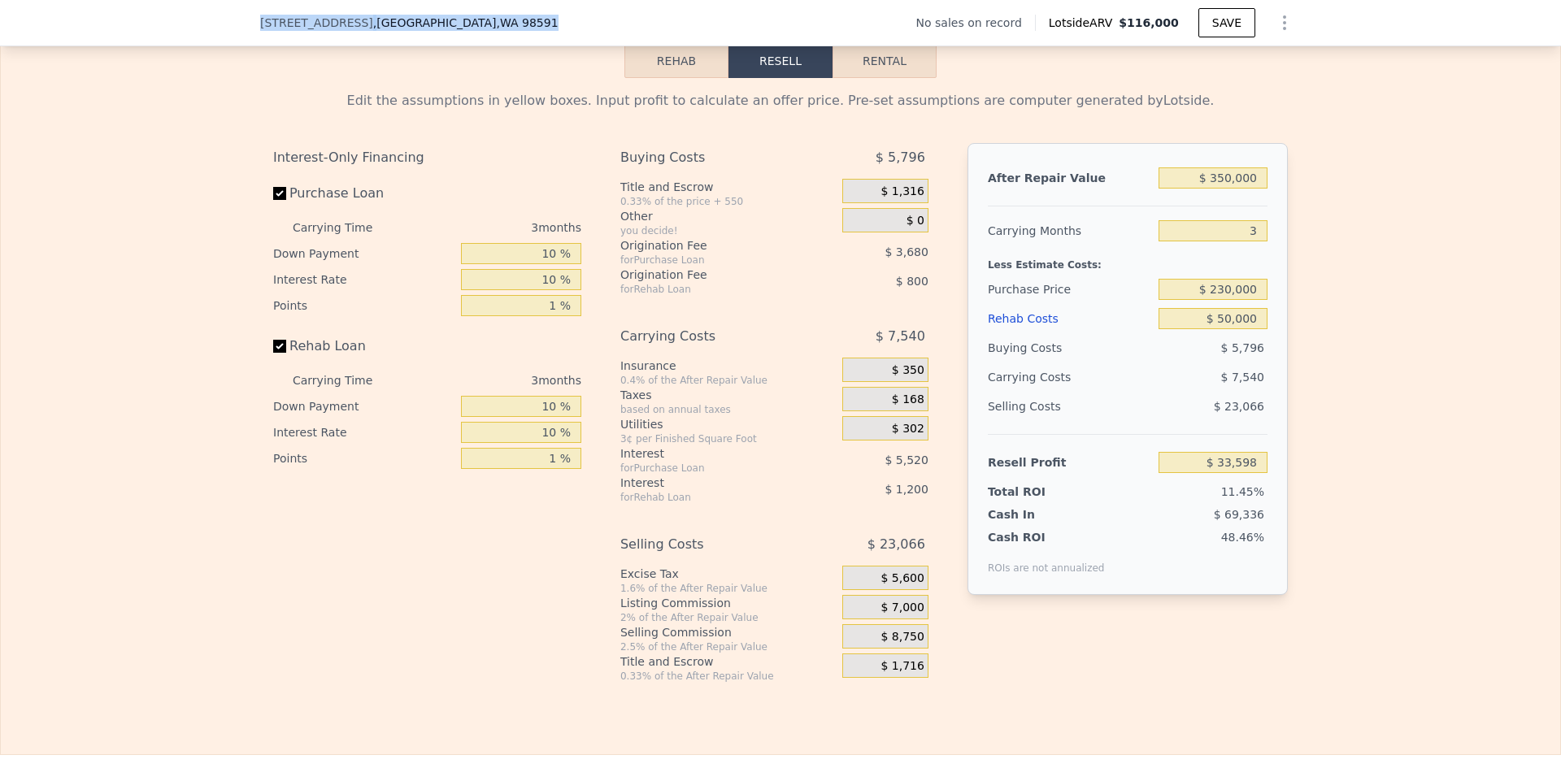
click at [253, 18] on div "[STREET_ADDRESS] No sales on record Lotside ARV $116,000 SAVE" at bounding box center [780, 23] width 1561 height 46
type input "$ 116,000"
type input "4"
type input "$ 0"
type input "$ 30,000"
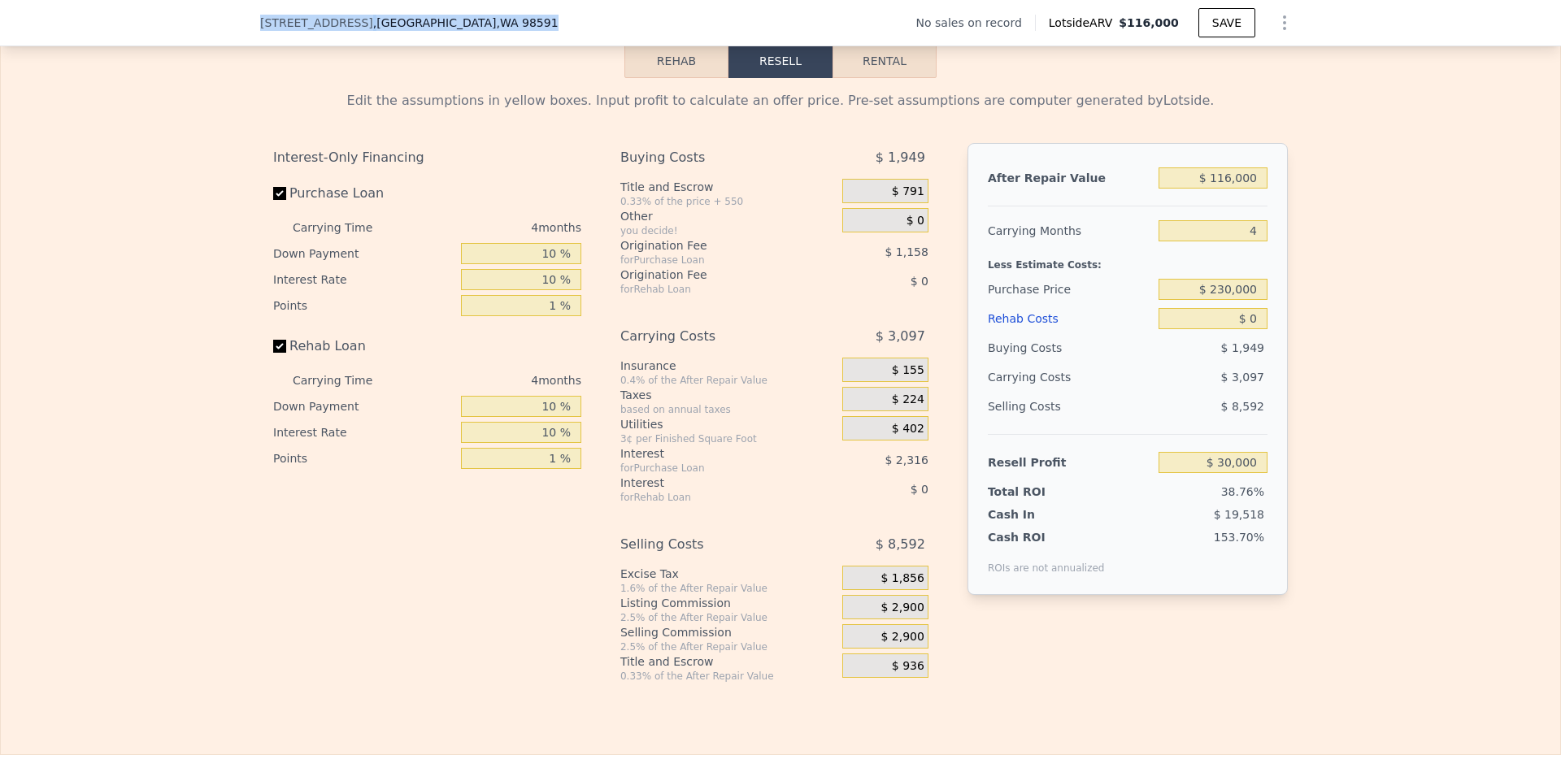
copy div "[STREET_ADDRESS]"
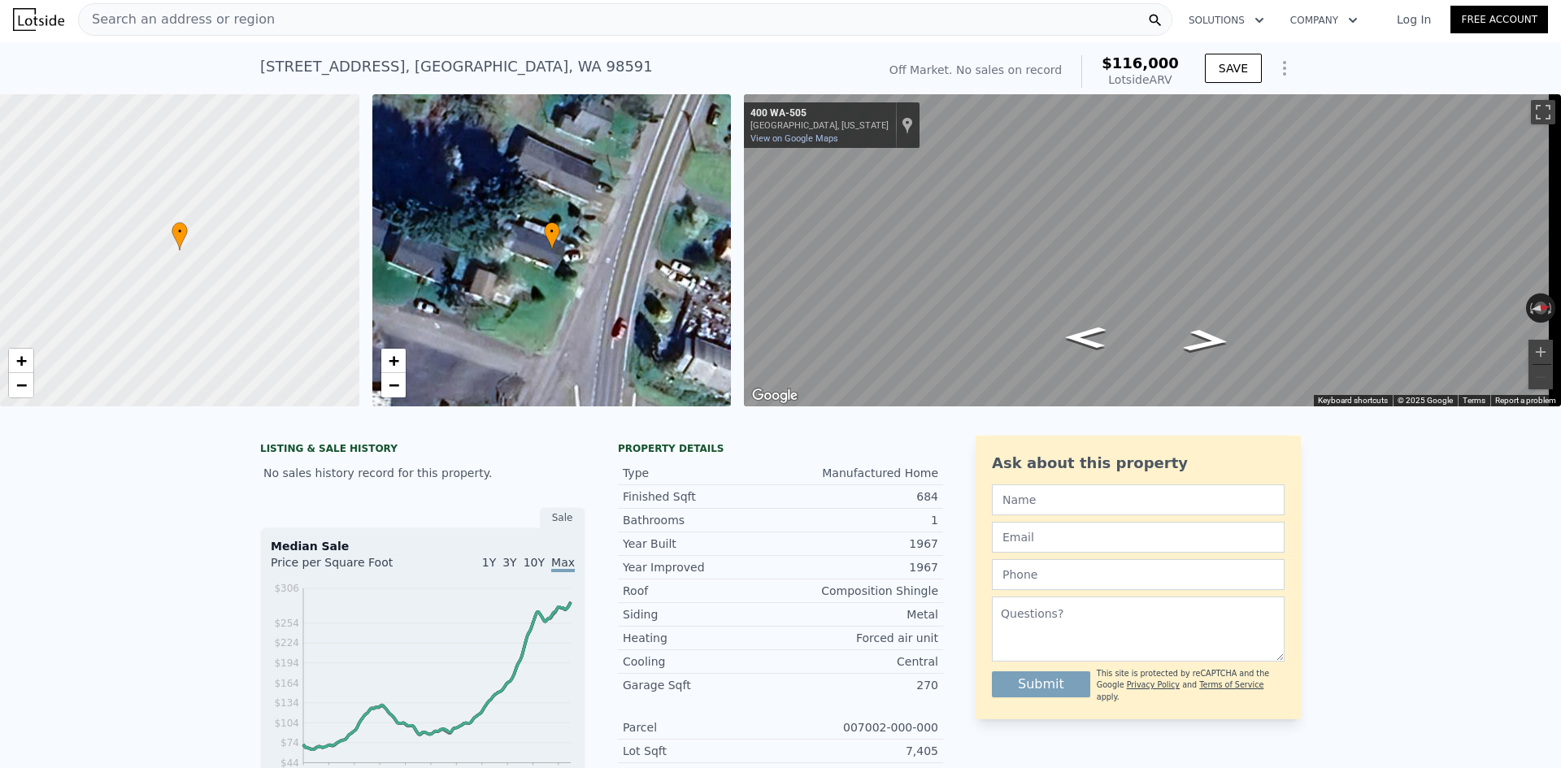
scroll to position [0, 0]
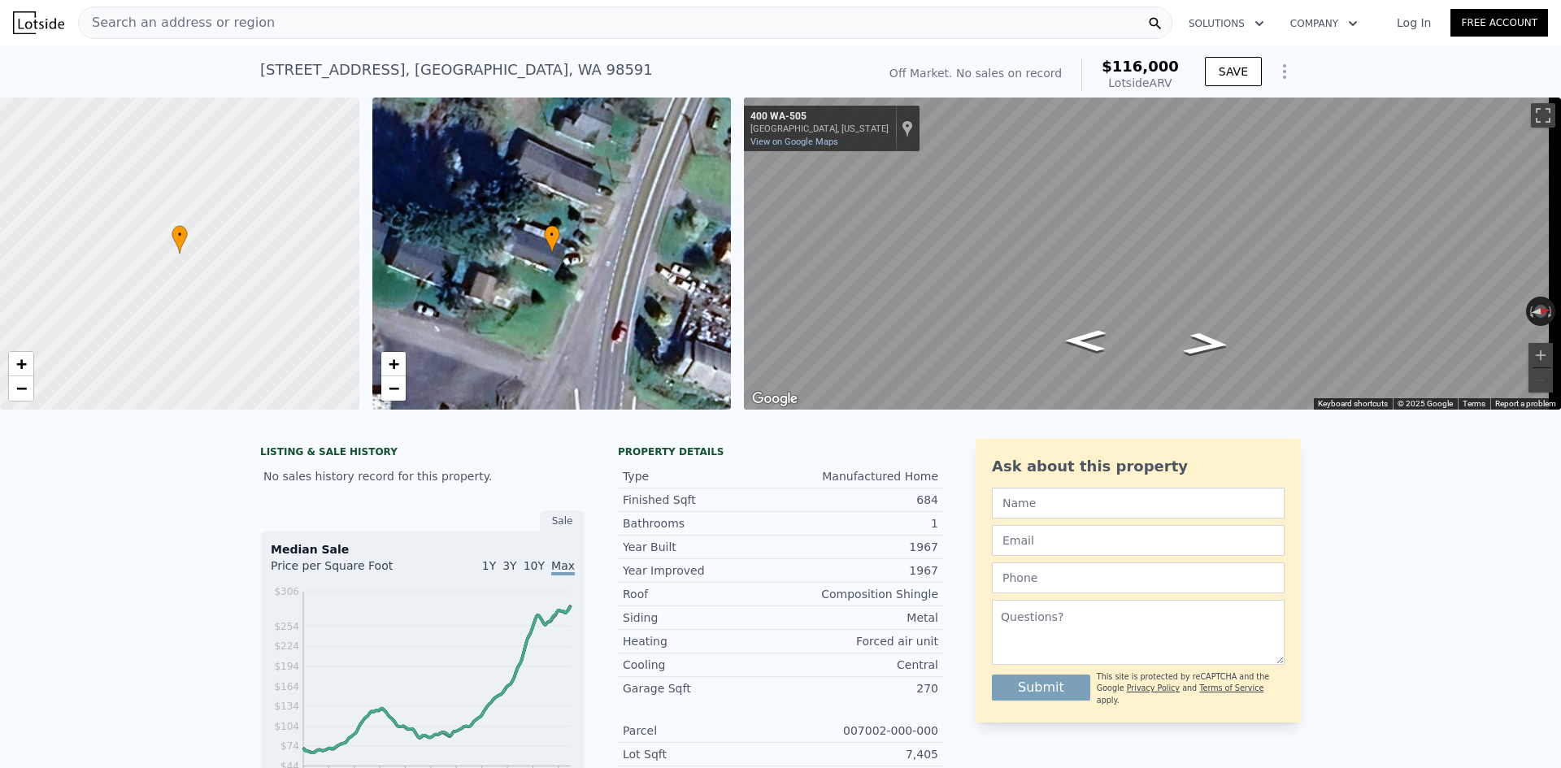
click at [270, 24] on div "Search an address or region" at bounding box center [625, 23] width 1094 height 33
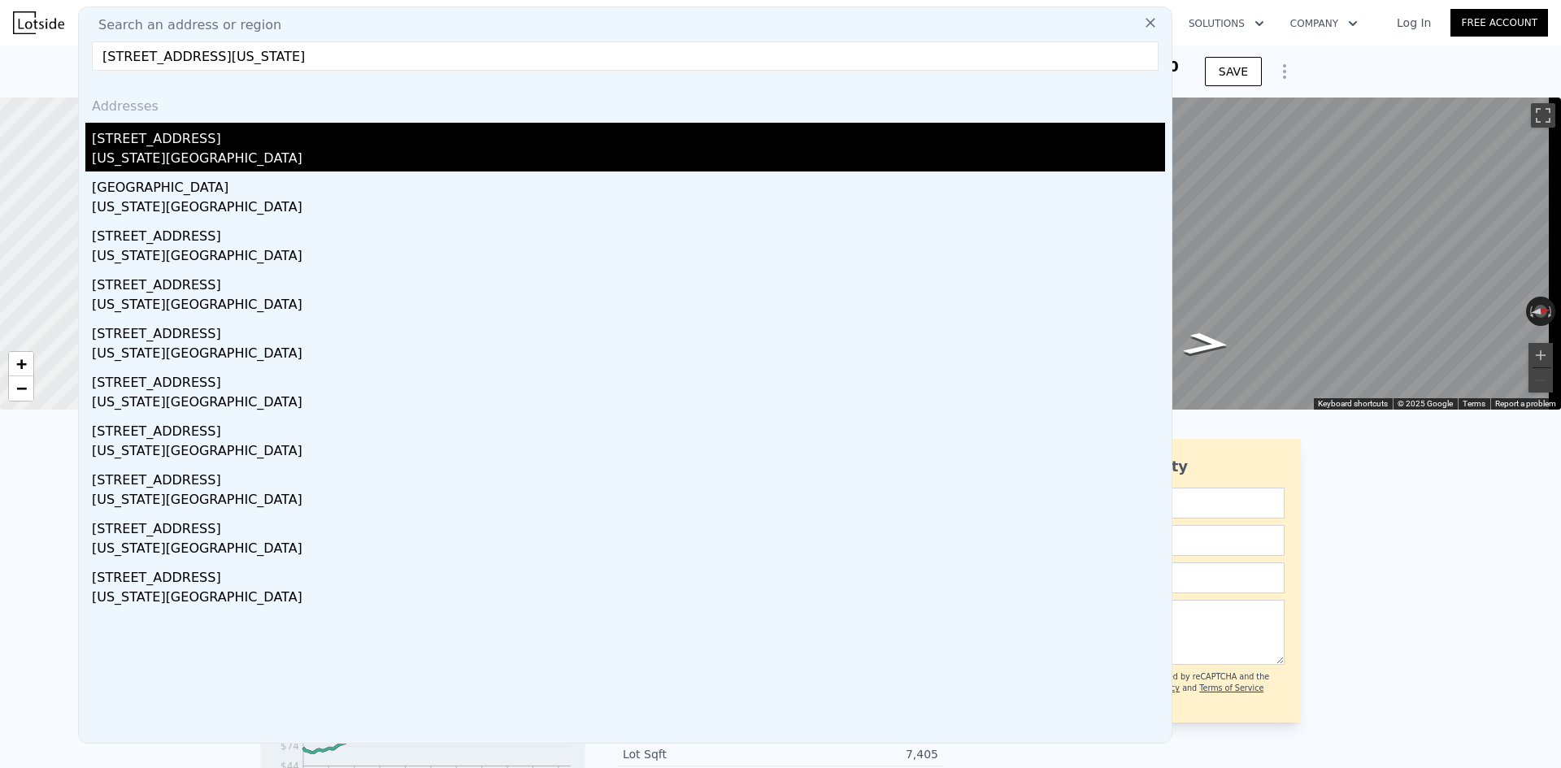
type input "[STREET_ADDRESS][US_STATE]"
click at [206, 145] on div "[STREET_ADDRESS]" at bounding box center [628, 136] width 1073 height 26
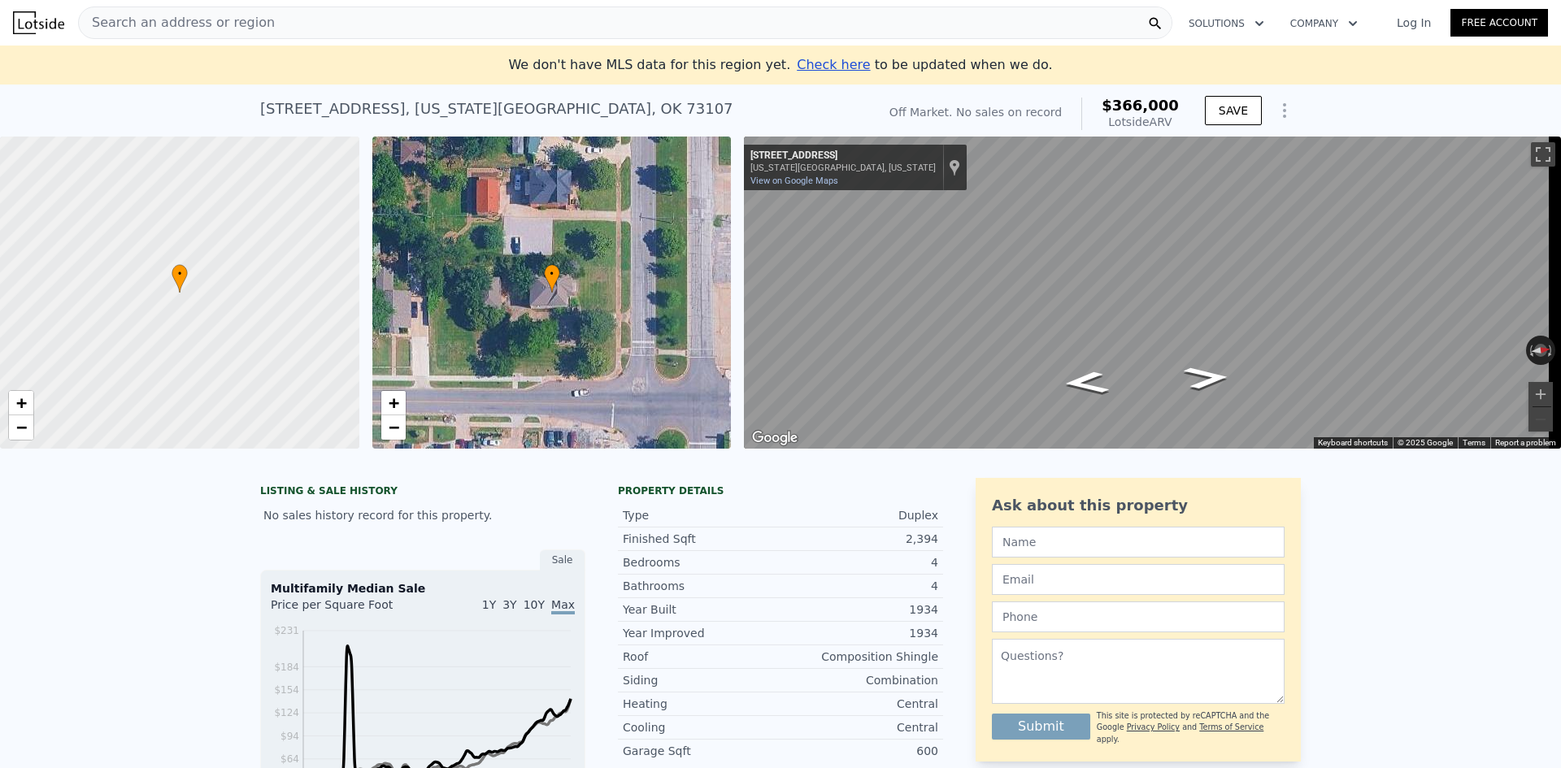
click at [258, 24] on div "Search an address or region" at bounding box center [625, 23] width 1094 height 33
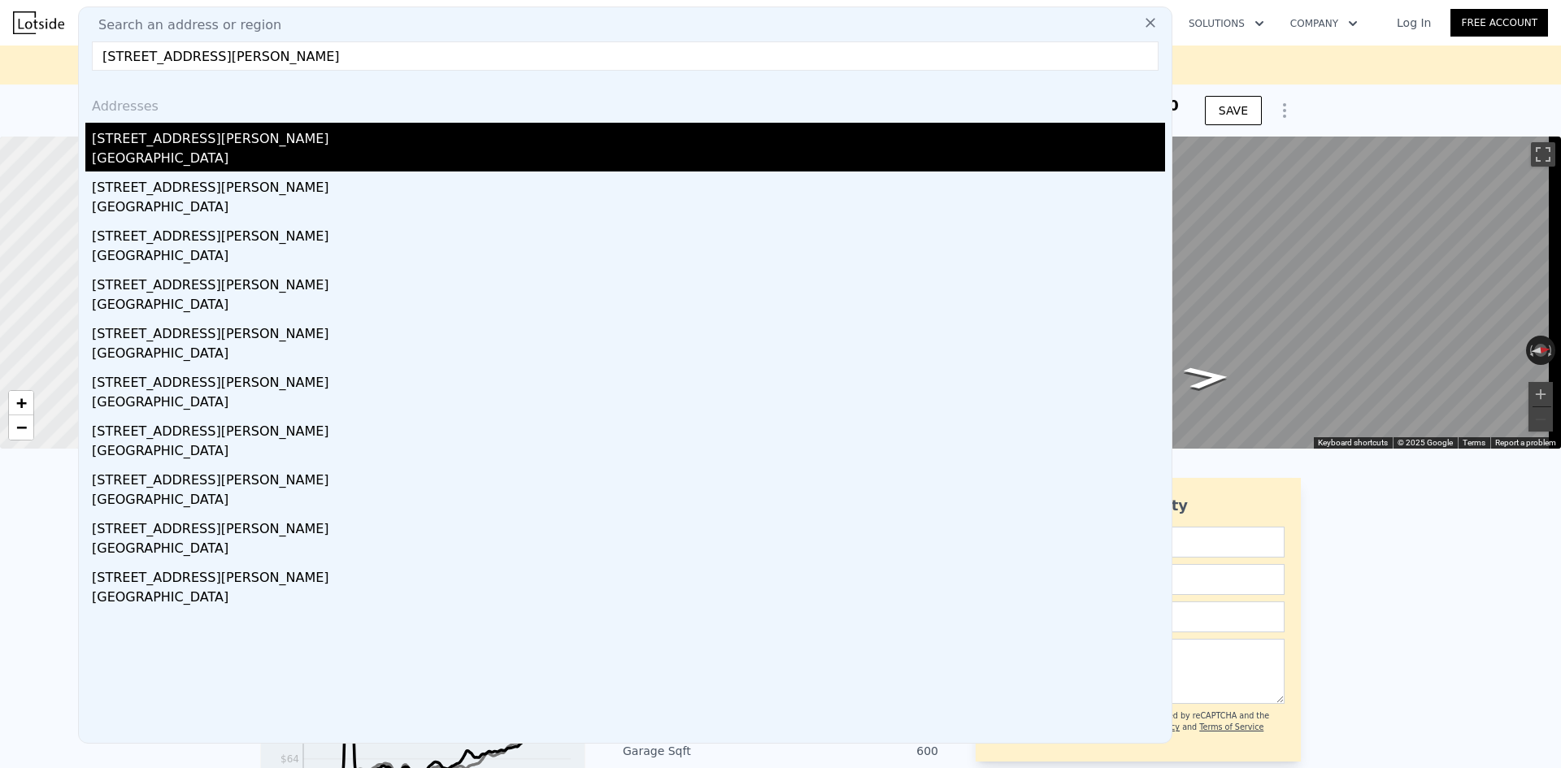
type input "[STREET_ADDRESS][PERSON_NAME]"
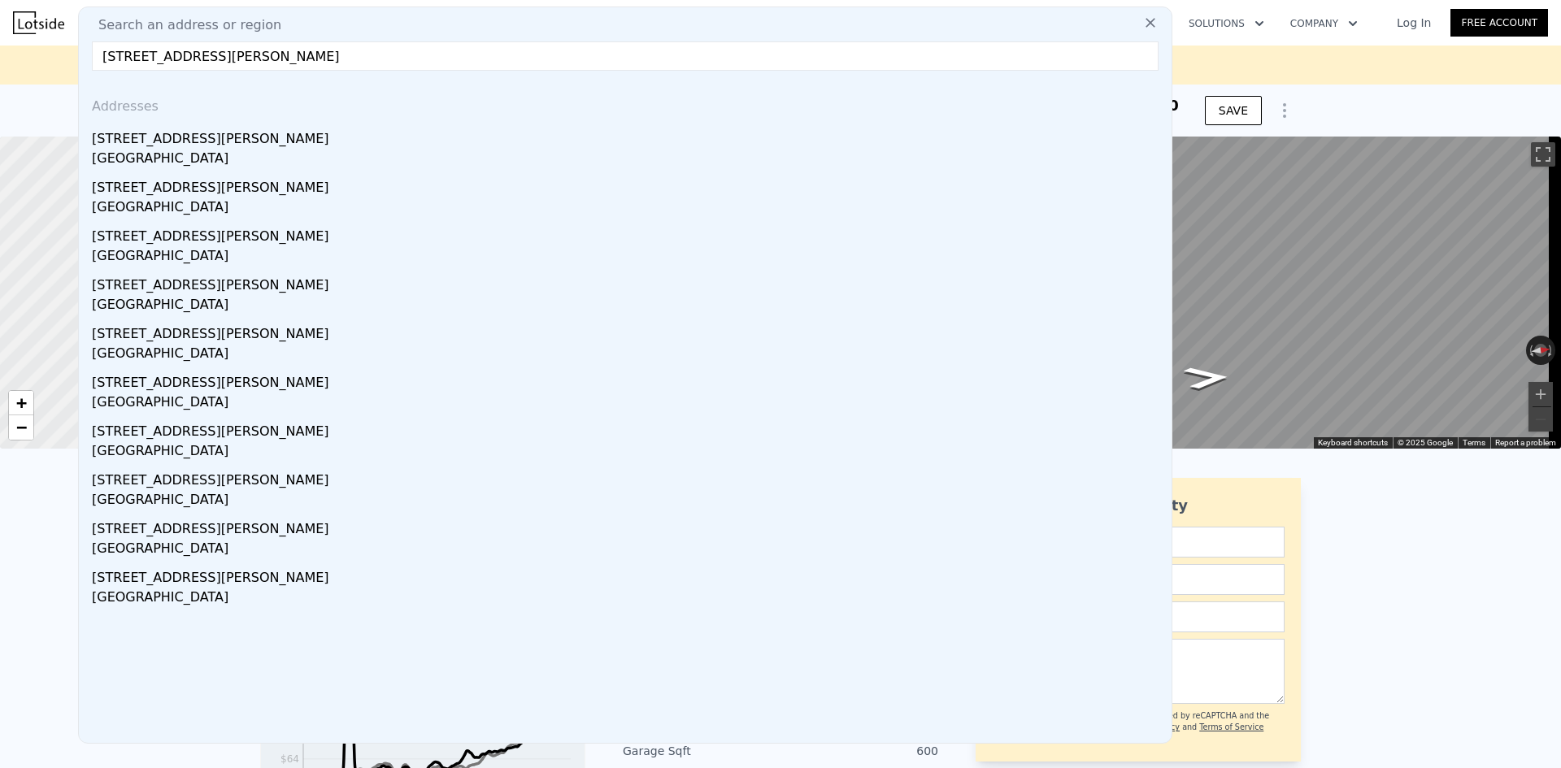
drag, startPoint x: 171, startPoint y: 145, endPoint x: 253, endPoint y: 128, distance: 83.9
click at [171, 145] on div "[STREET_ADDRESS][PERSON_NAME]" at bounding box center [628, 136] width 1073 height 26
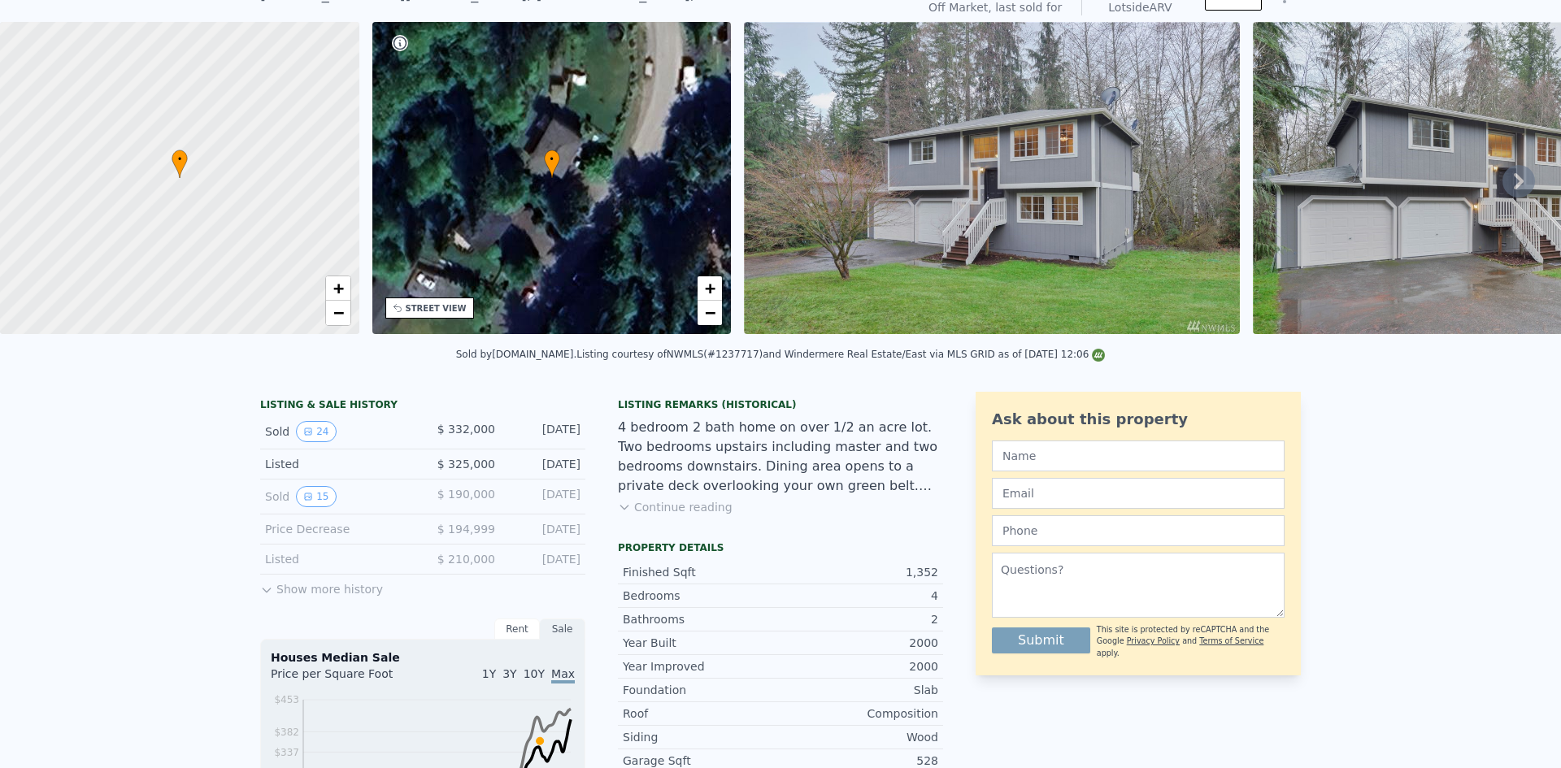
scroll to position [6, 0]
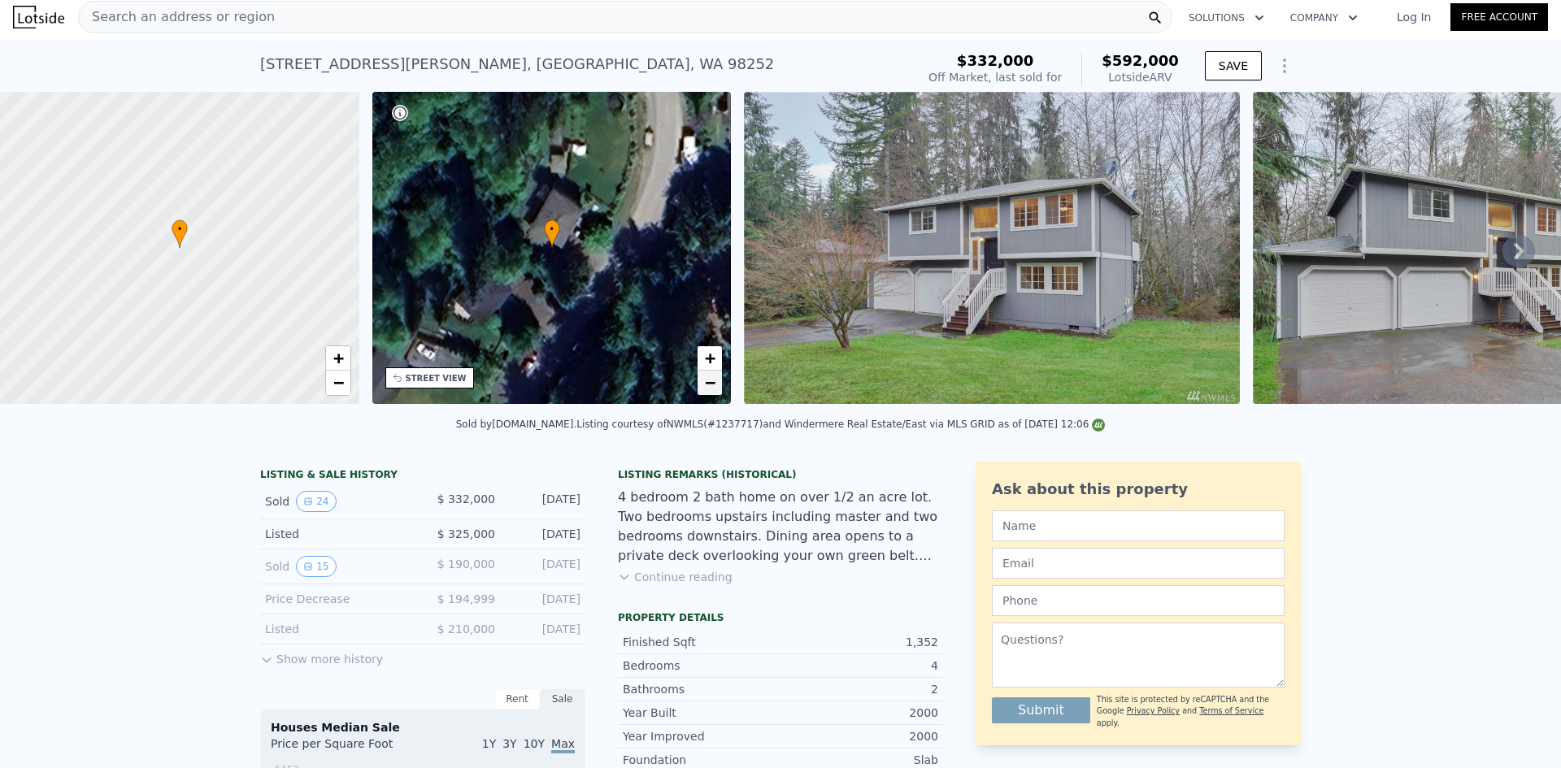
click at [710, 384] on span "−" at bounding box center [710, 382] width 11 height 20
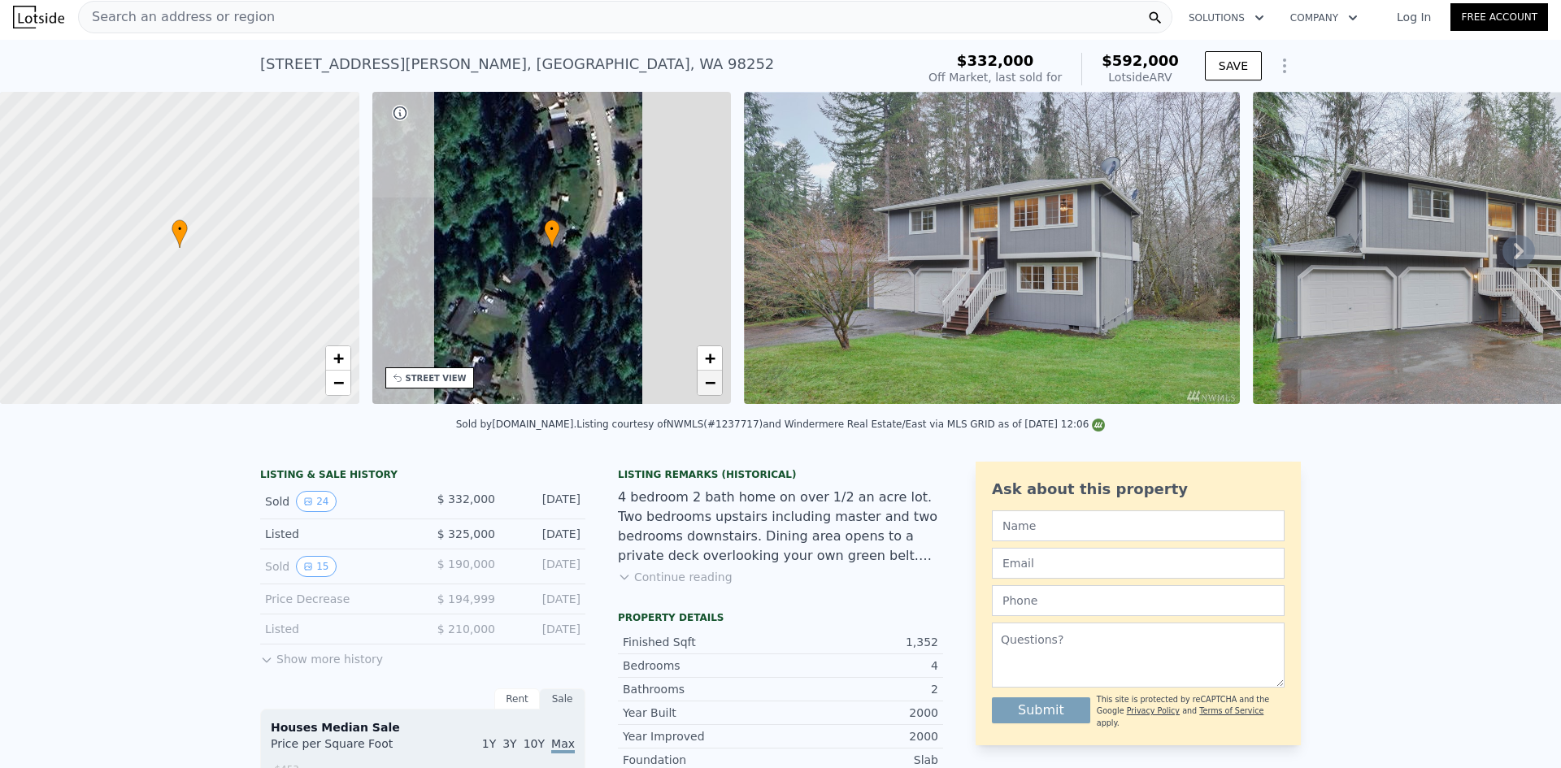
click at [710, 384] on span "−" at bounding box center [710, 382] width 11 height 20
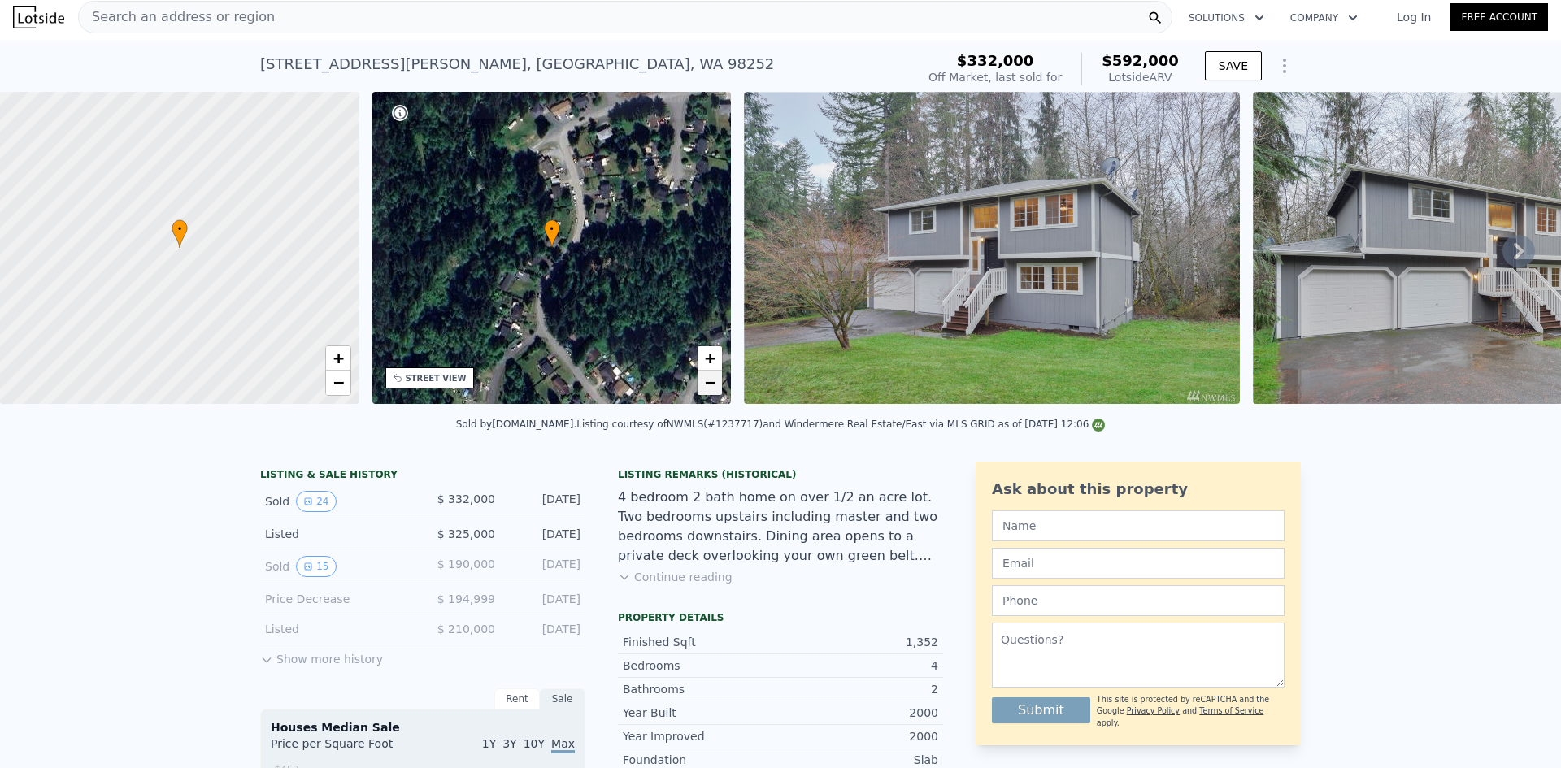
click at [710, 384] on span "−" at bounding box center [710, 382] width 11 height 20
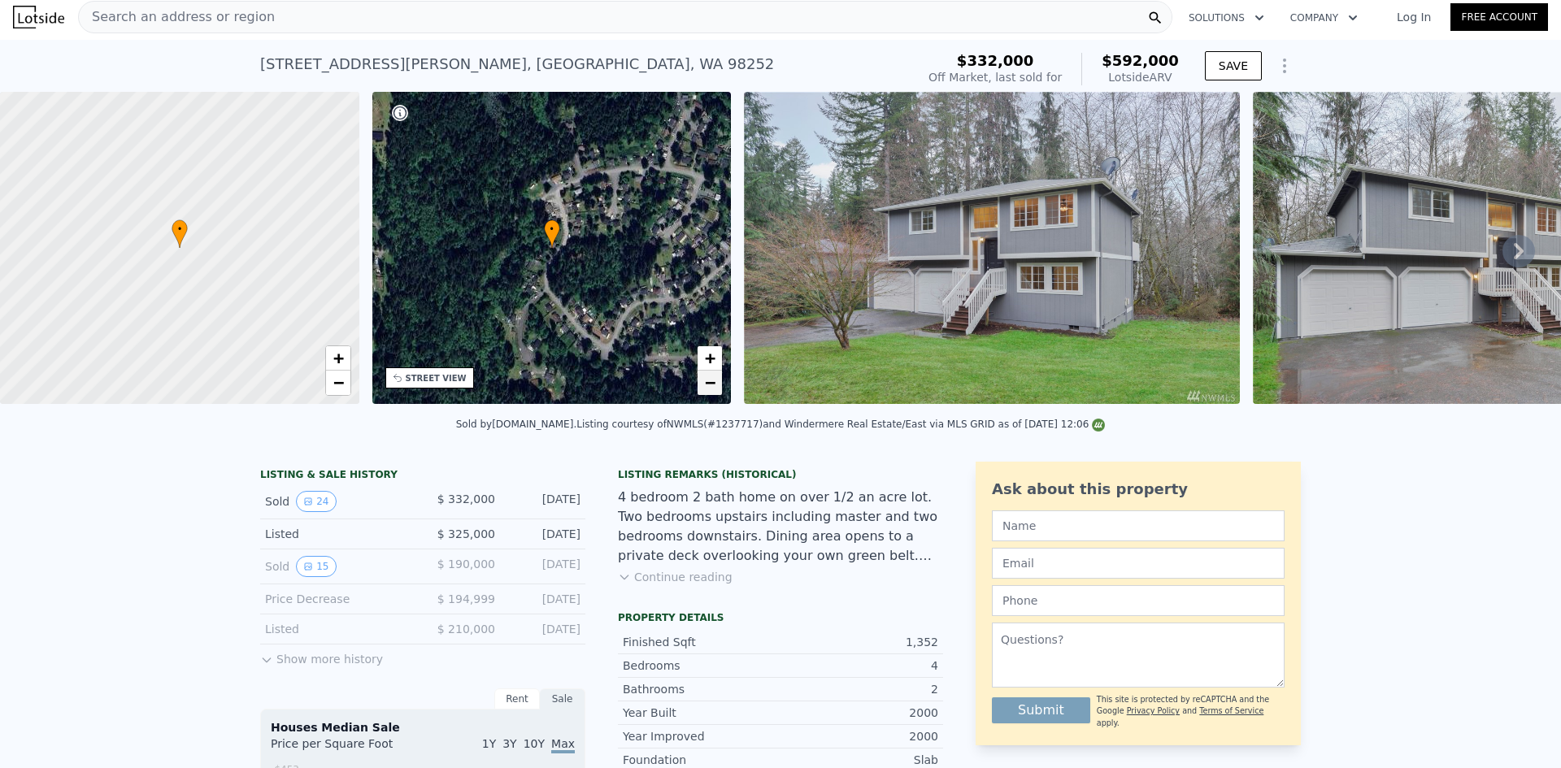
click at [710, 384] on span "−" at bounding box center [710, 382] width 11 height 20
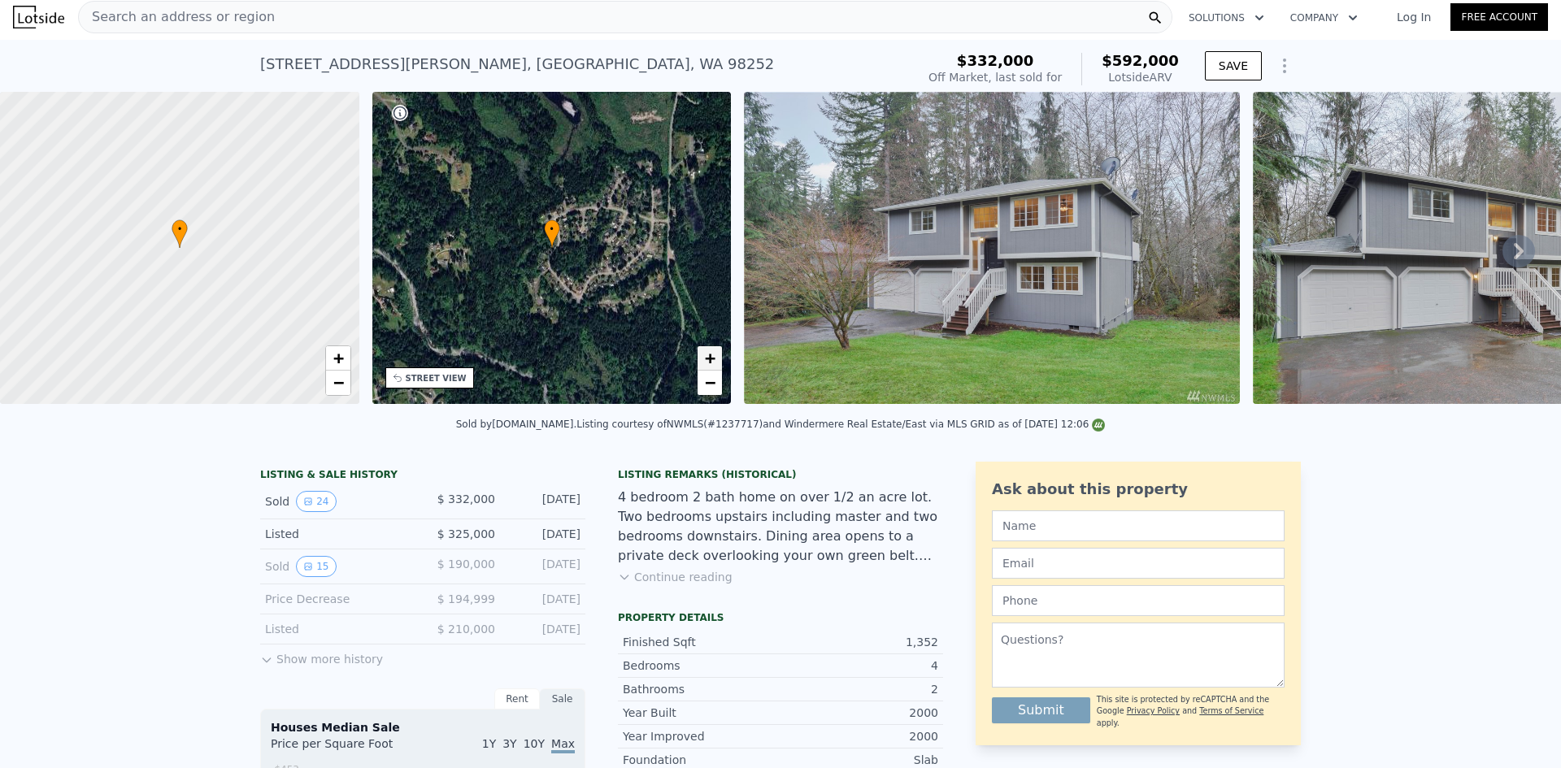
click at [706, 355] on span "+" at bounding box center [710, 358] width 11 height 20
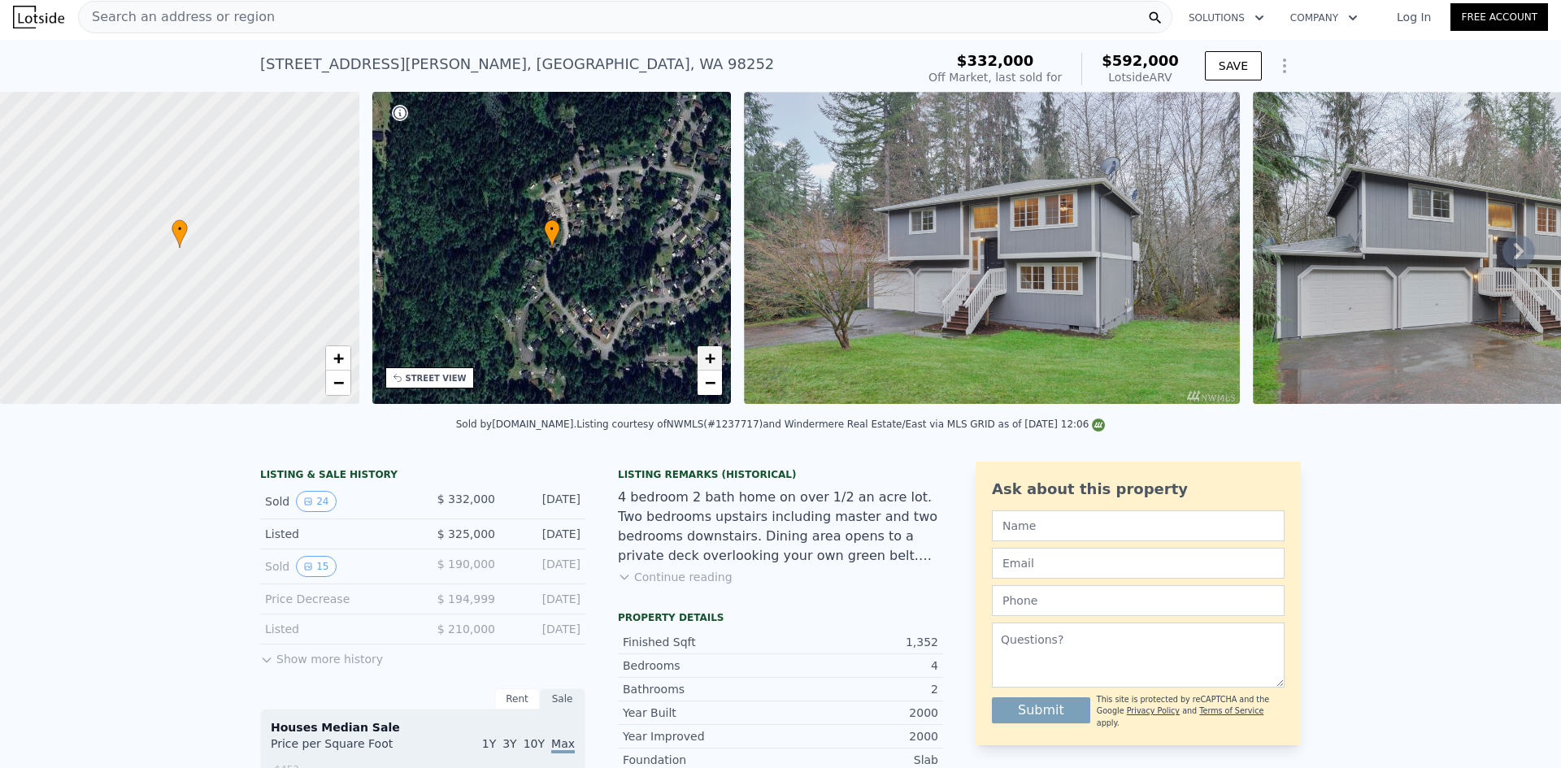
click at [706, 355] on span "+" at bounding box center [710, 358] width 11 height 20
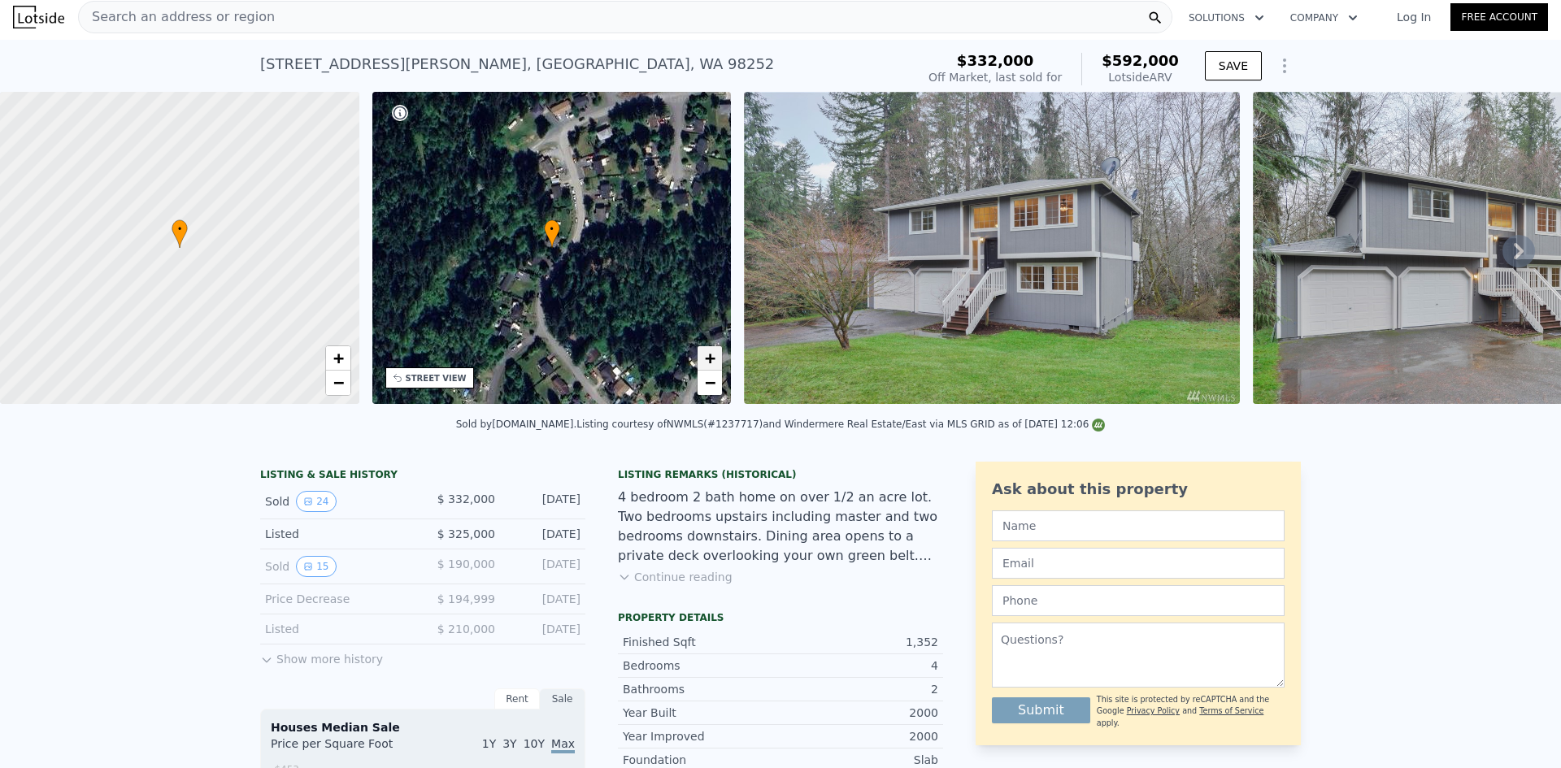
click at [707, 355] on span "+" at bounding box center [710, 358] width 11 height 20
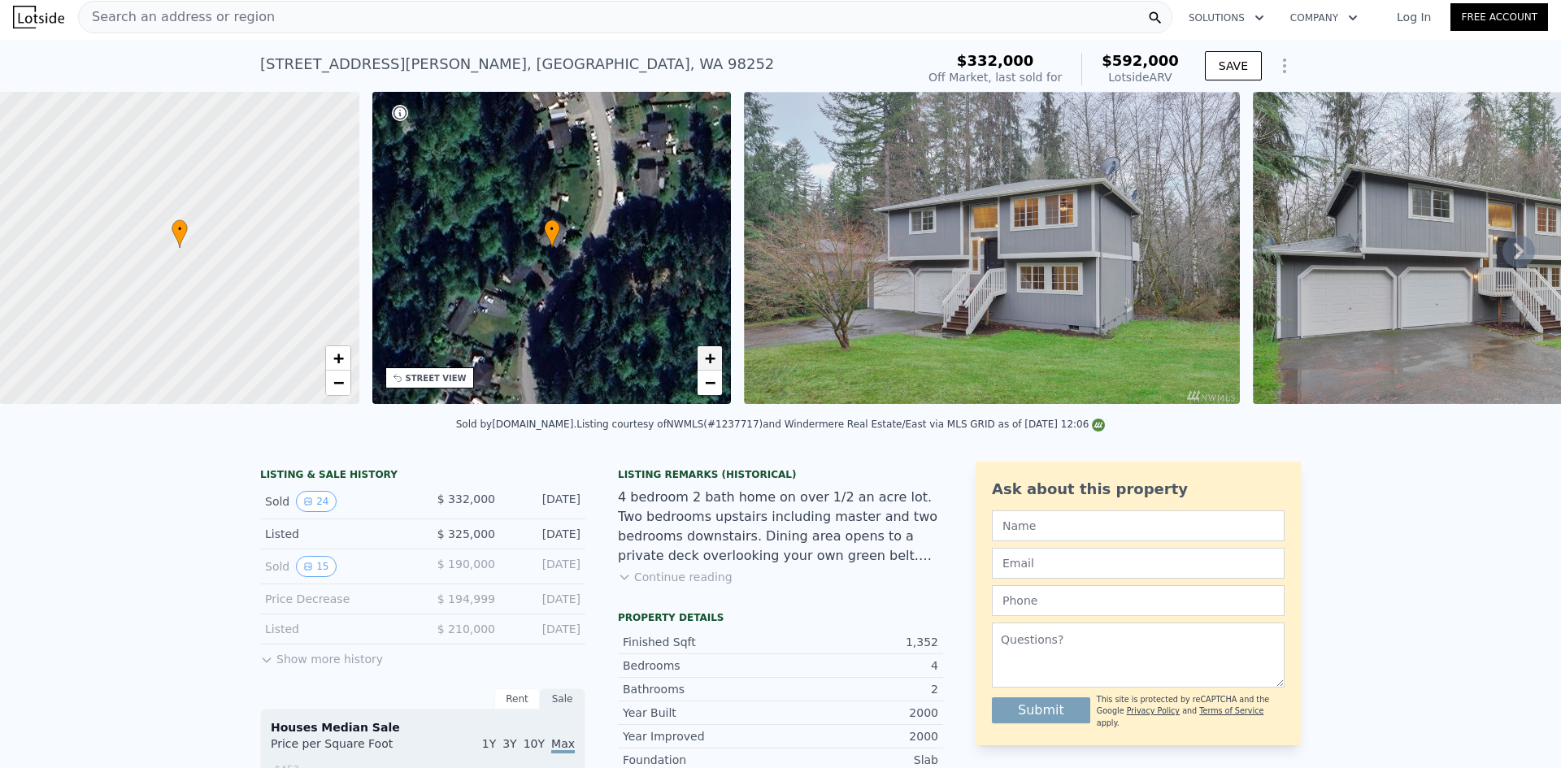
click at [707, 355] on span "+" at bounding box center [710, 358] width 11 height 20
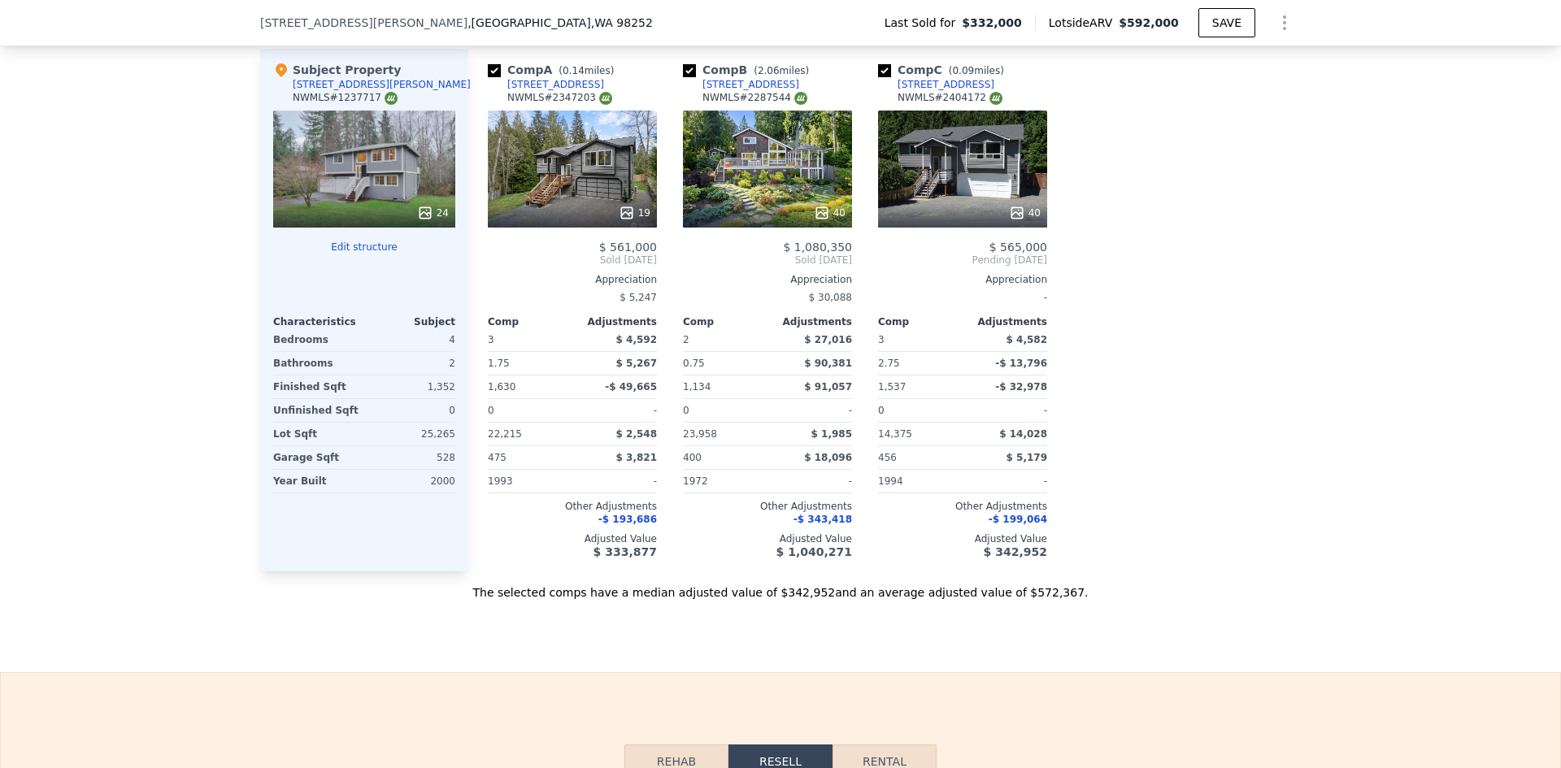
scroll to position [1544, 0]
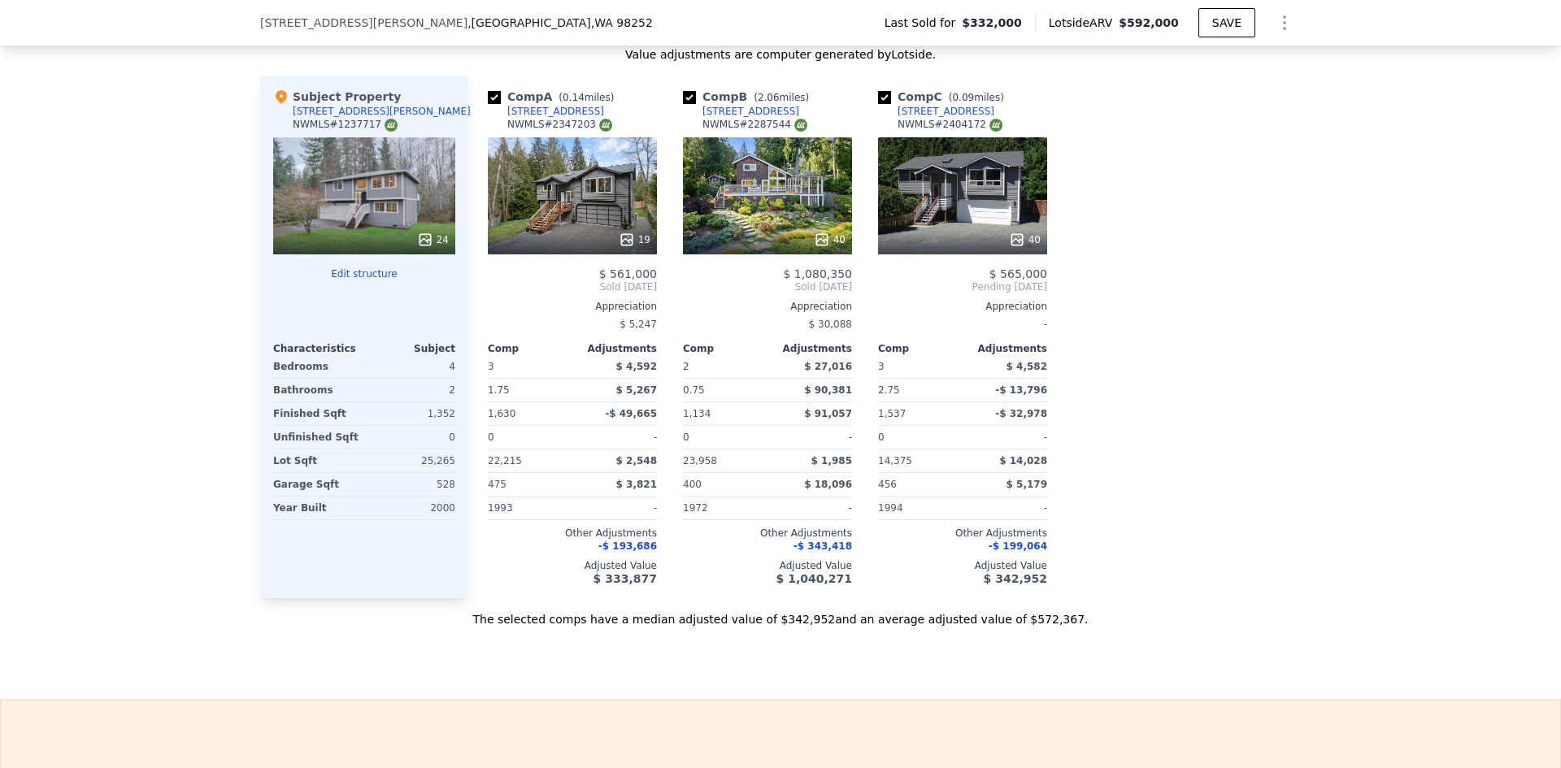
click at [570, 210] on div "19" at bounding box center [572, 195] width 169 height 117
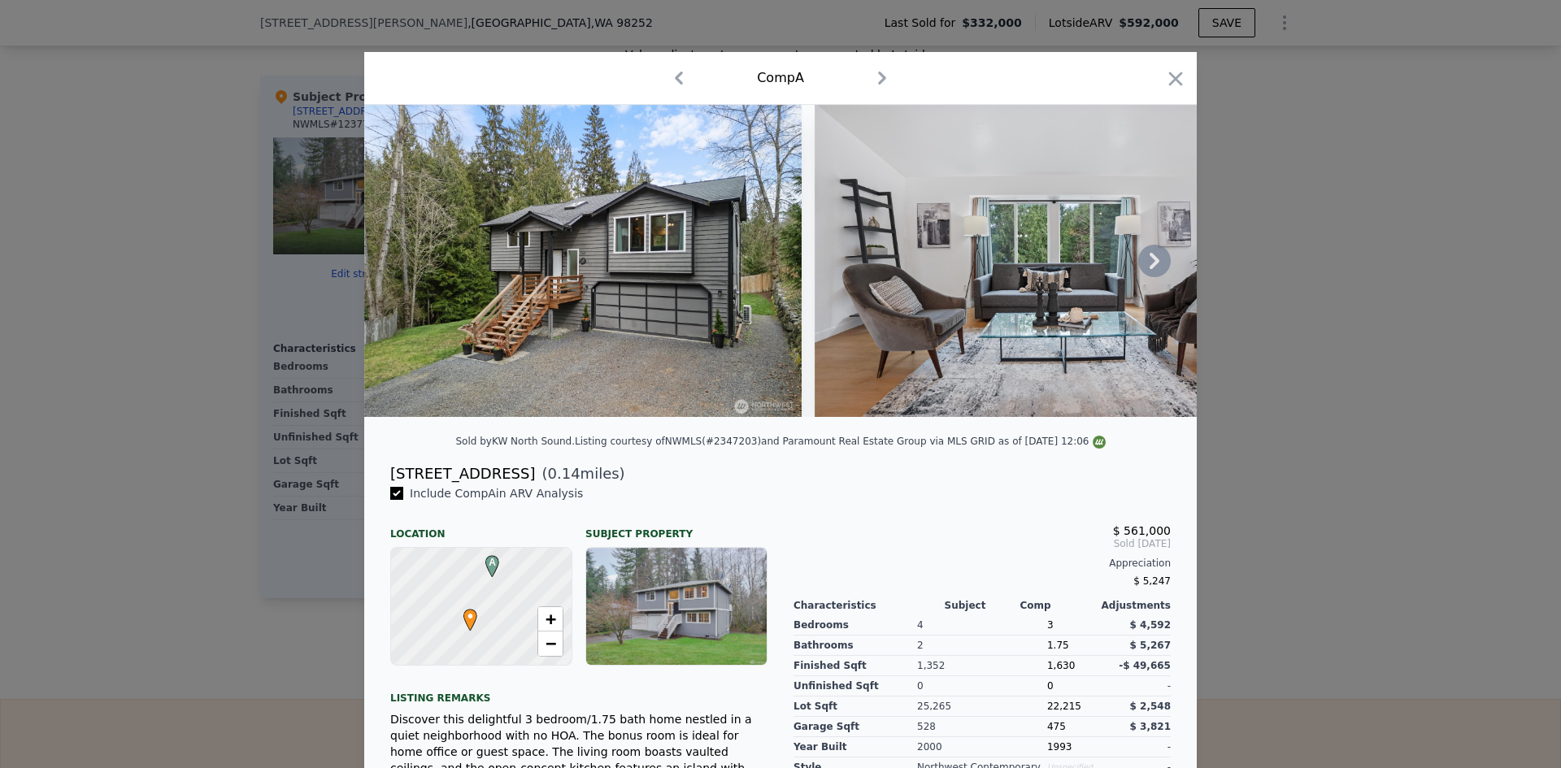
click at [1149, 263] on icon at bounding box center [1154, 261] width 10 height 16
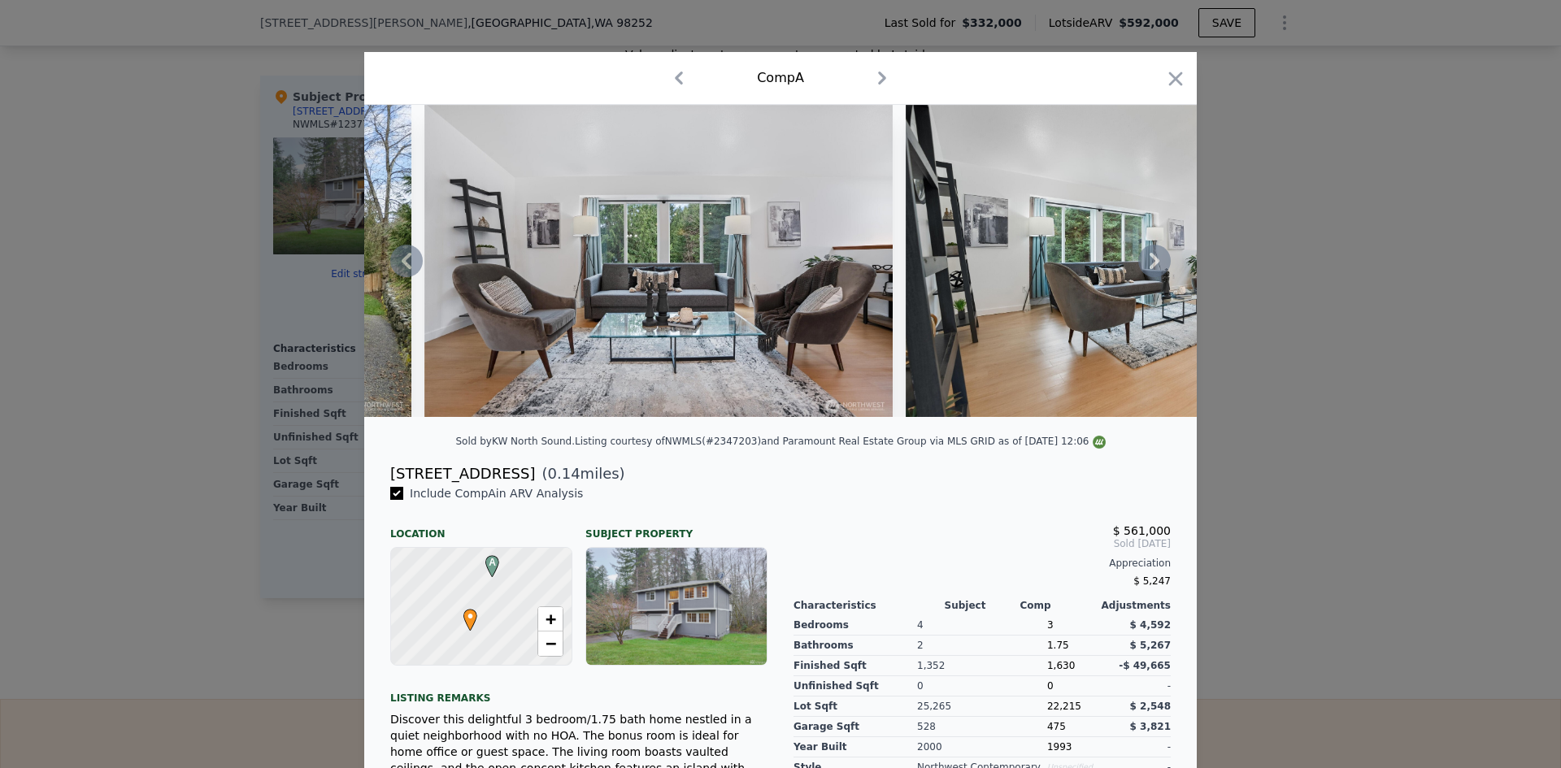
click at [1149, 263] on icon at bounding box center [1154, 261] width 10 height 16
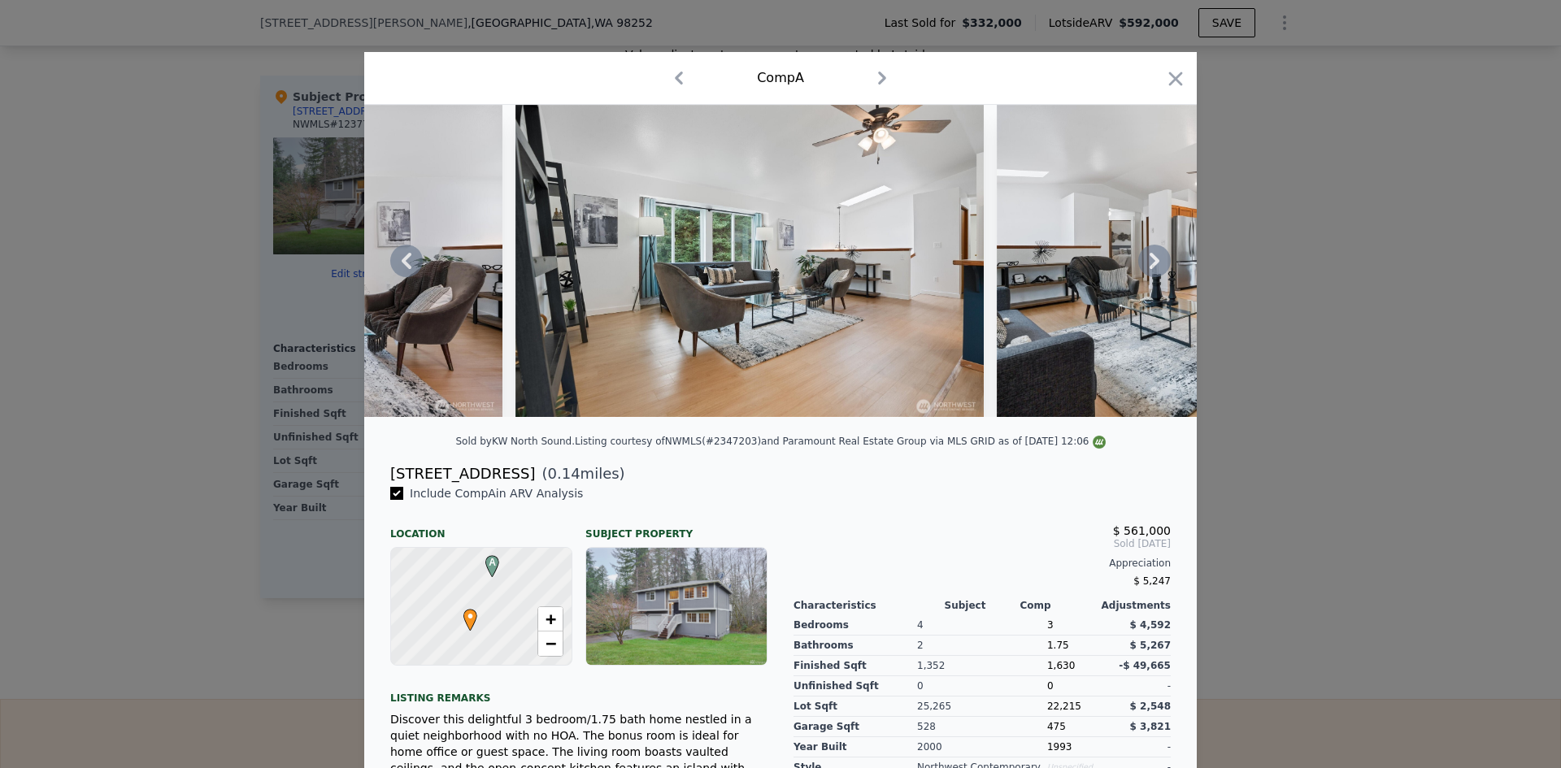
click at [1146, 263] on div at bounding box center [780, 261] width 832 height 312
click at [1149, 263] on icon at bounding box center [1154, 261] width 10 height 16
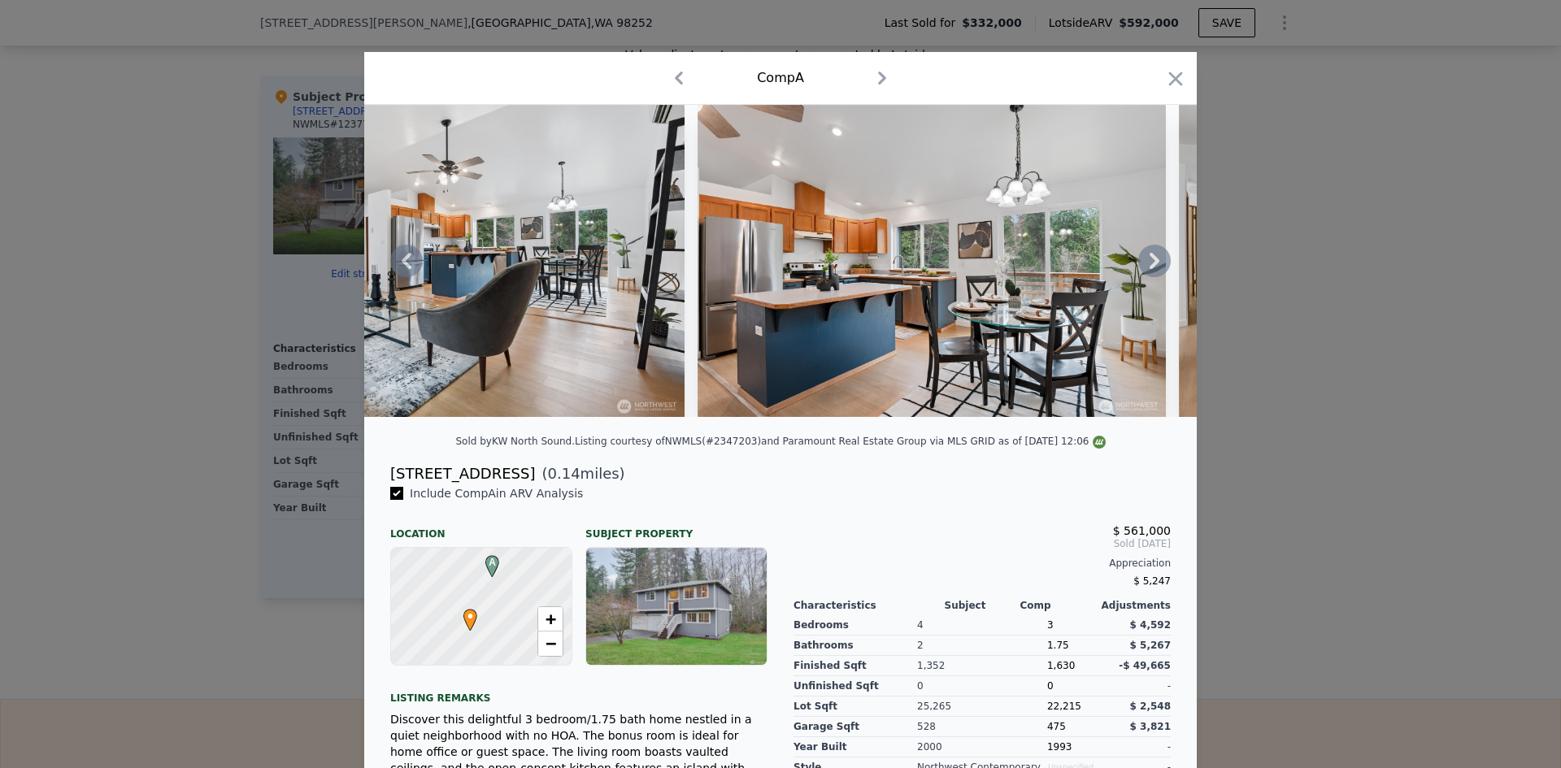
click at [1149, 263] on icon at bounding box center [1154, 261] width 10 height 16
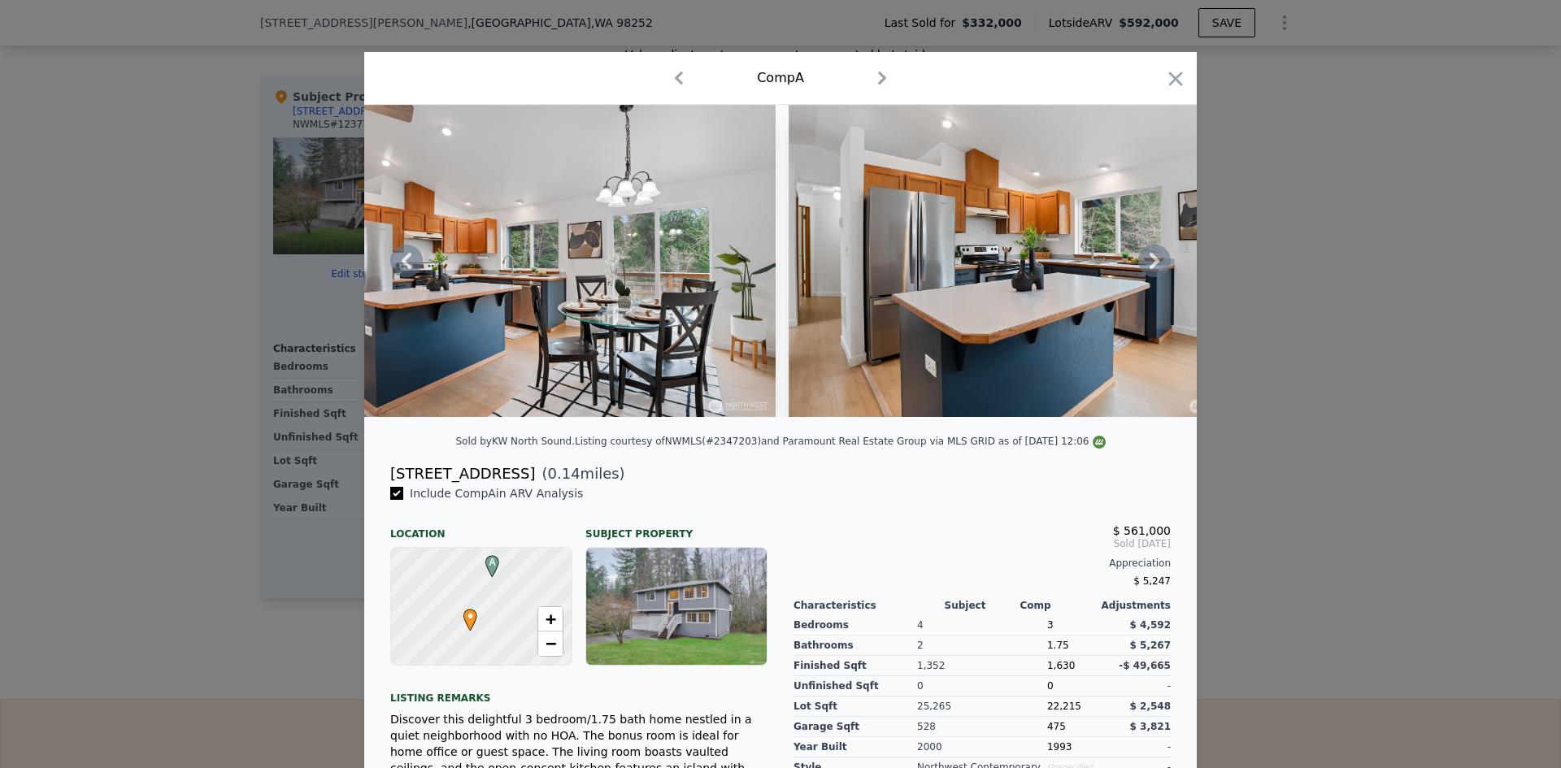
click at [1149, 263] on icon at bounding box center [1154, 261] width 10 height 16
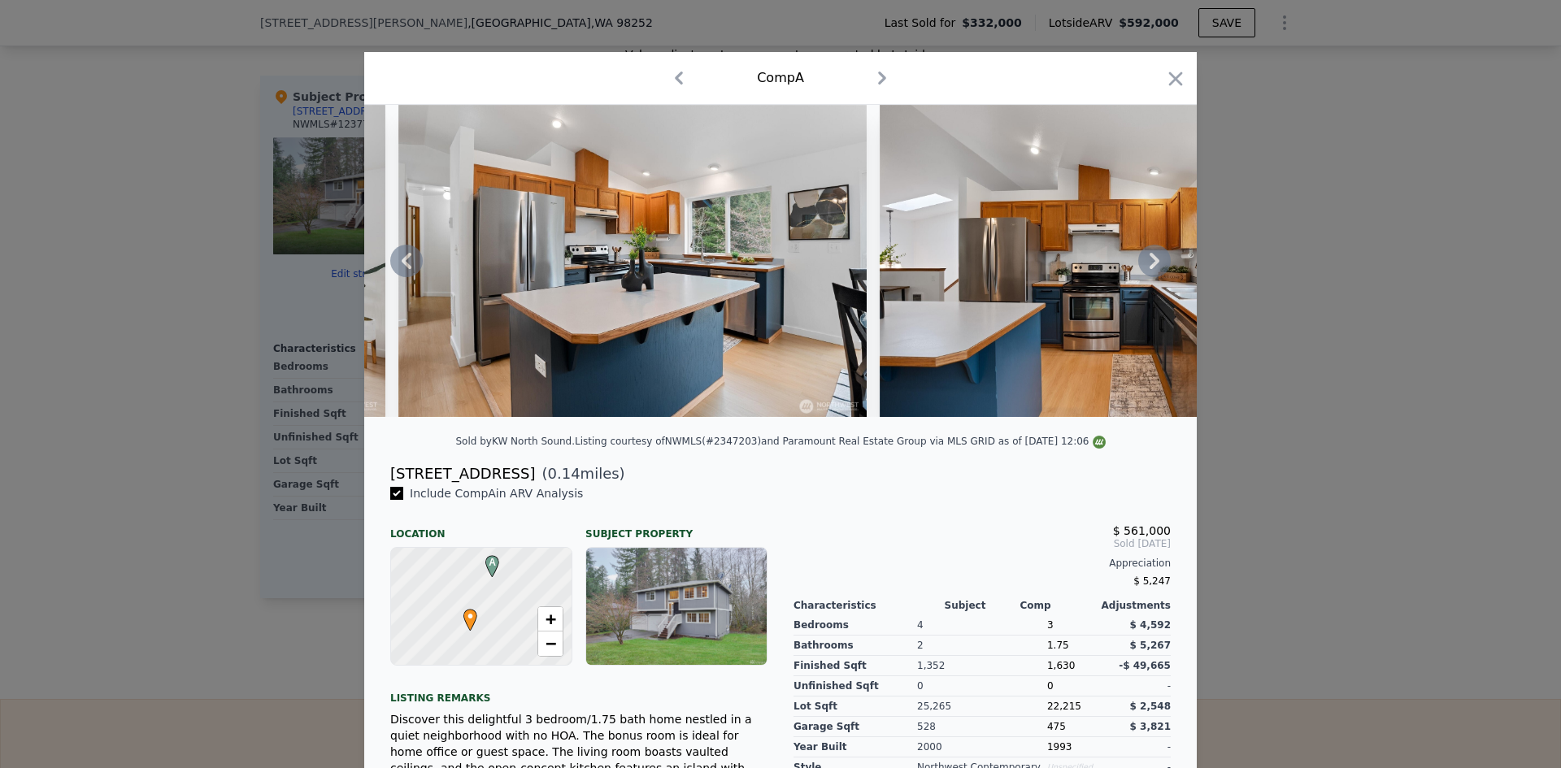
click at [1149, 263] on icon at bounding box center [1154, 261] width 10 height 16
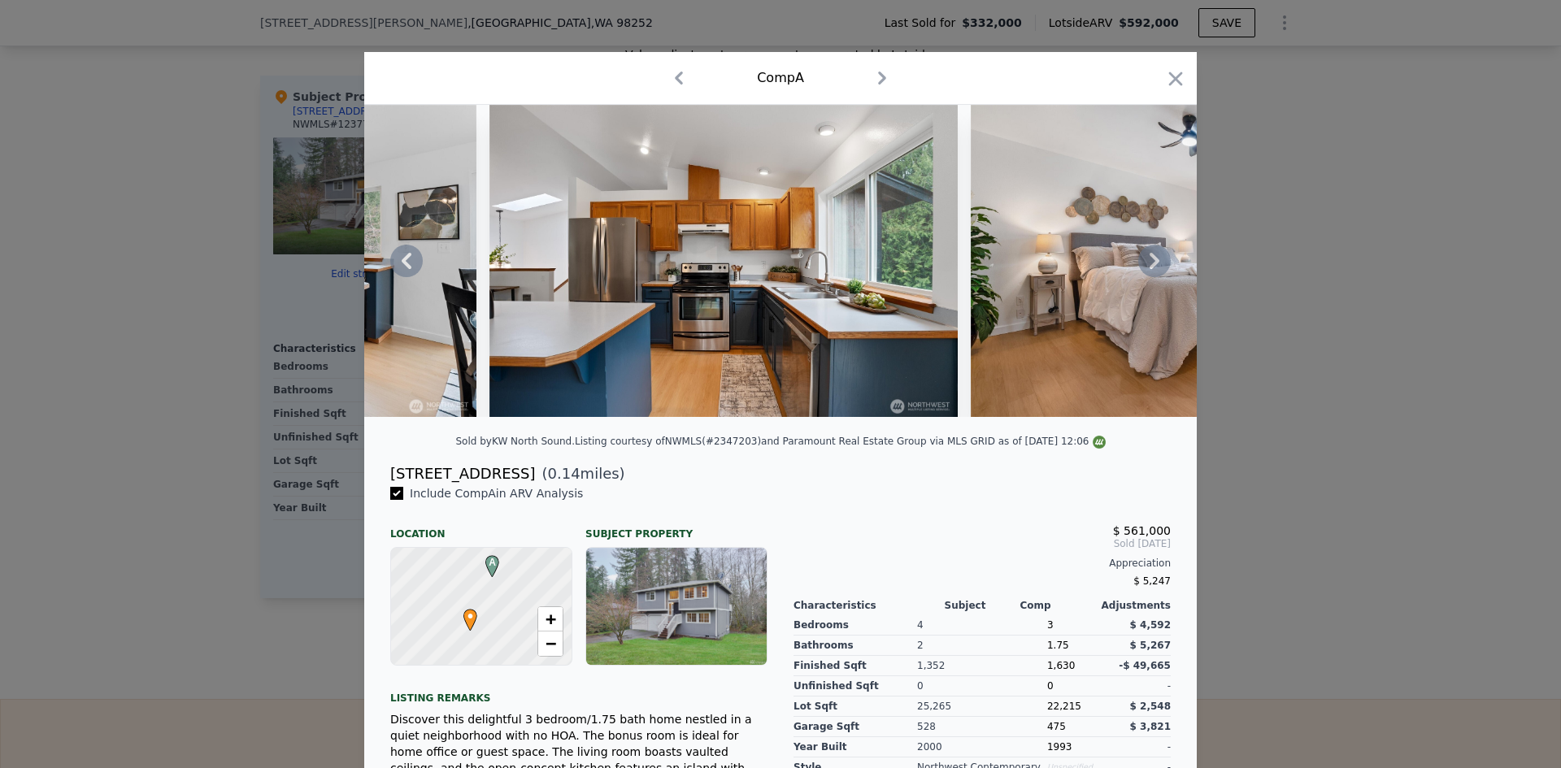
click at [1149, 262] on icon at bounding box center [1154, 261] width 33 height 33
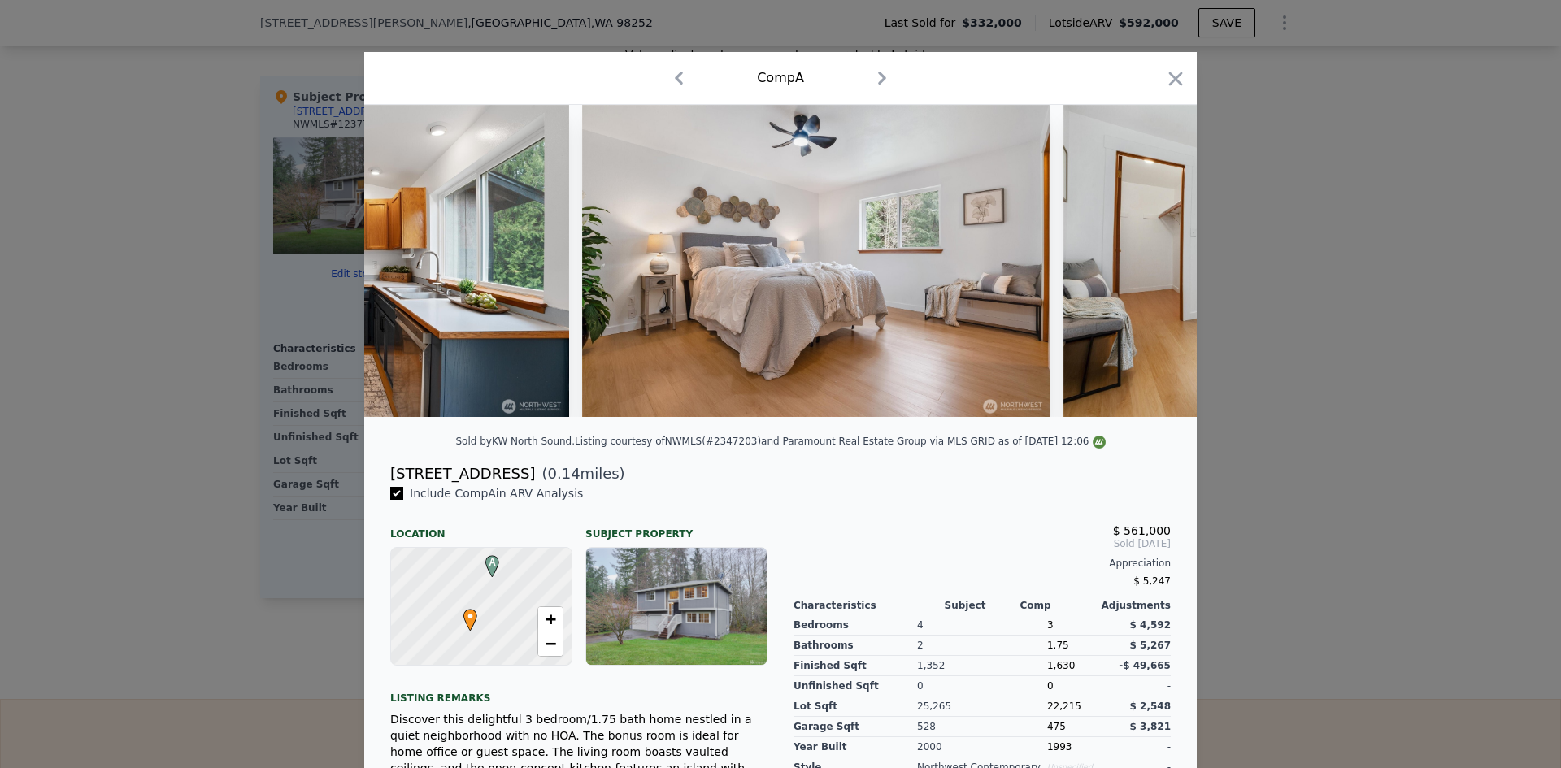
scroll to position [0, 3121]
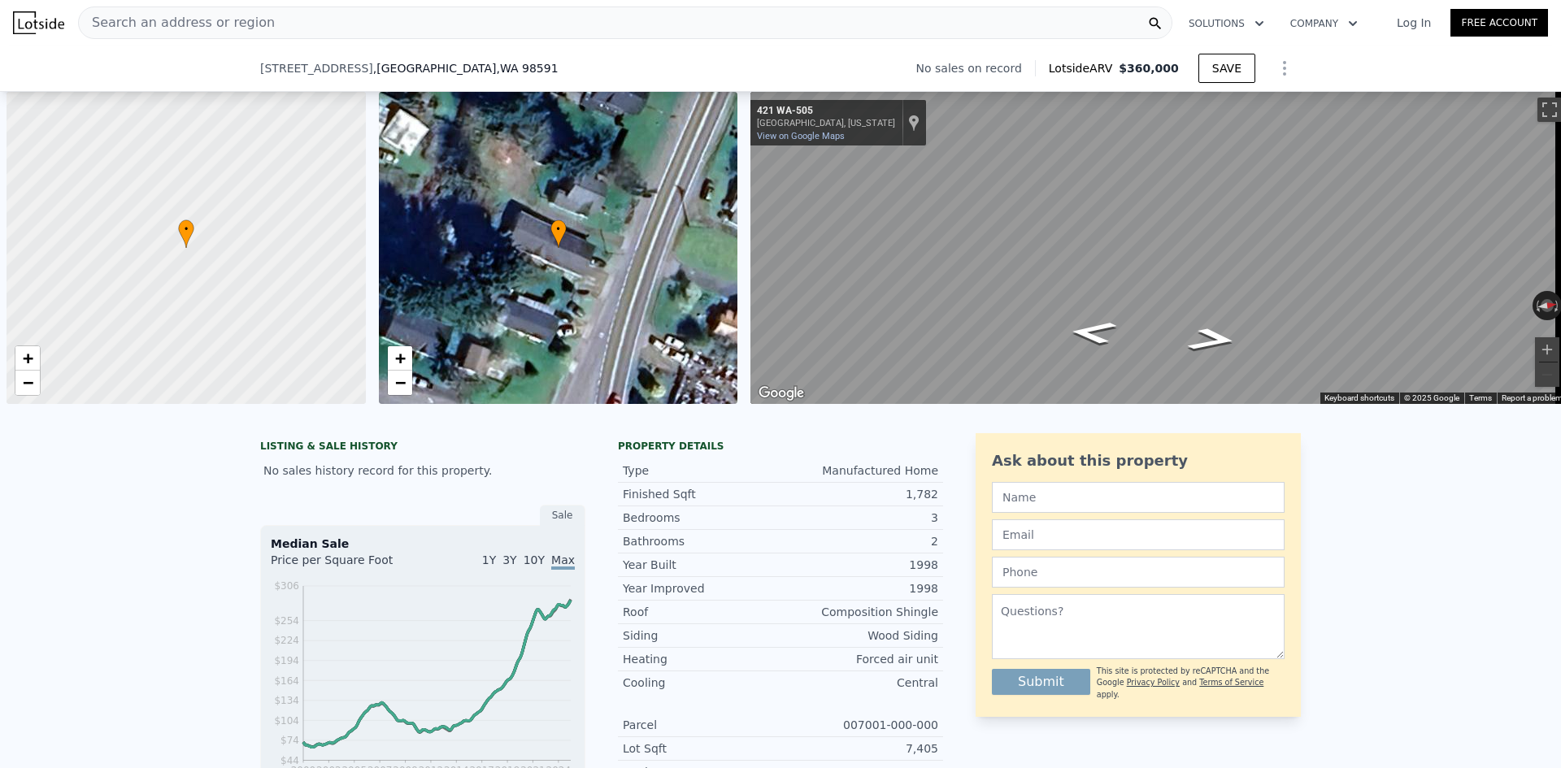
scroll to position [0, 7]
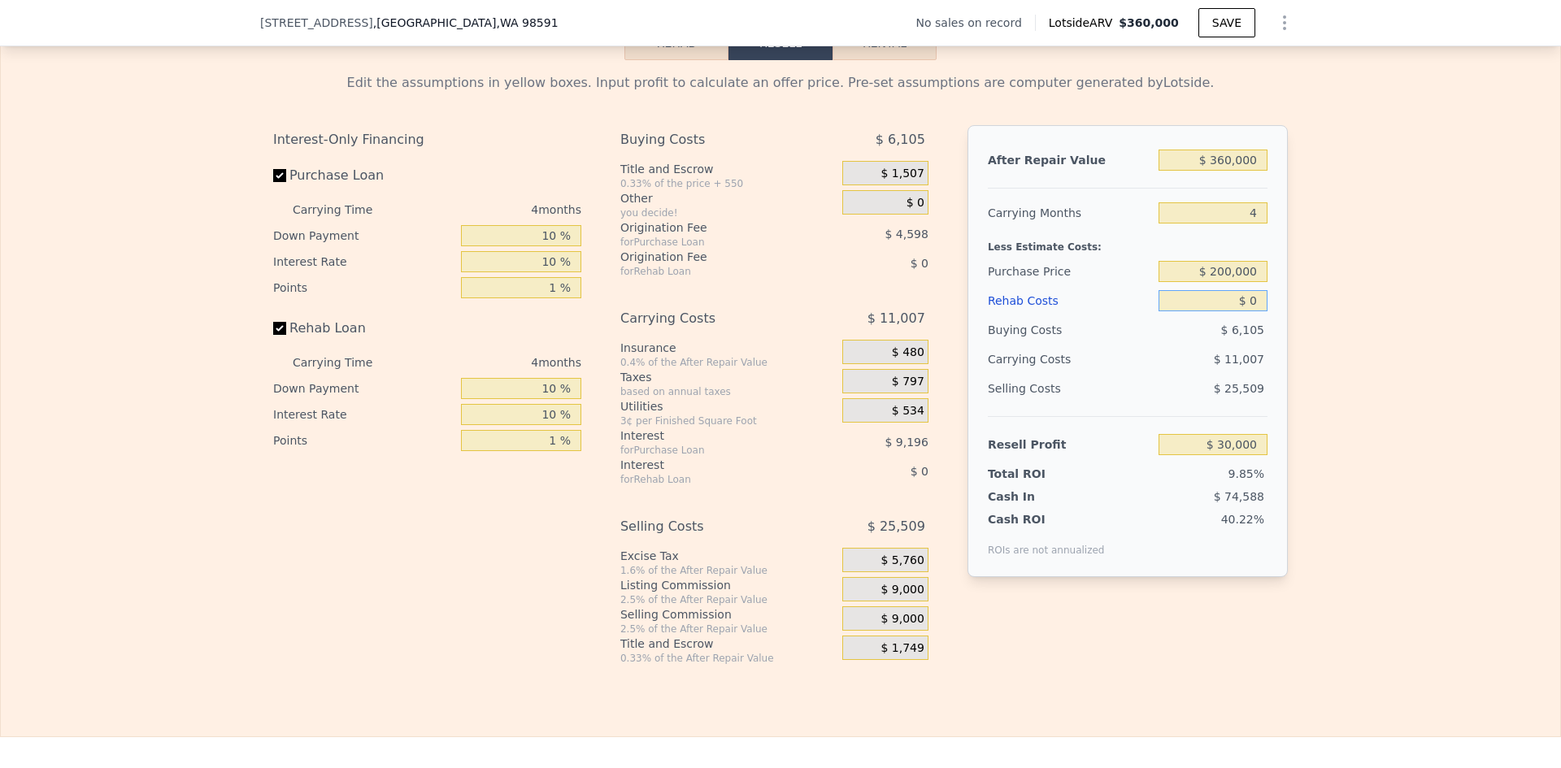
click at [1252, 311] on input "$ 0" at bounding box center [1212, 300] width 109 height 21
type input "$ 50"
type input "$ 29,949"
type input "$ 50,000"
type input "-$ 22,400"
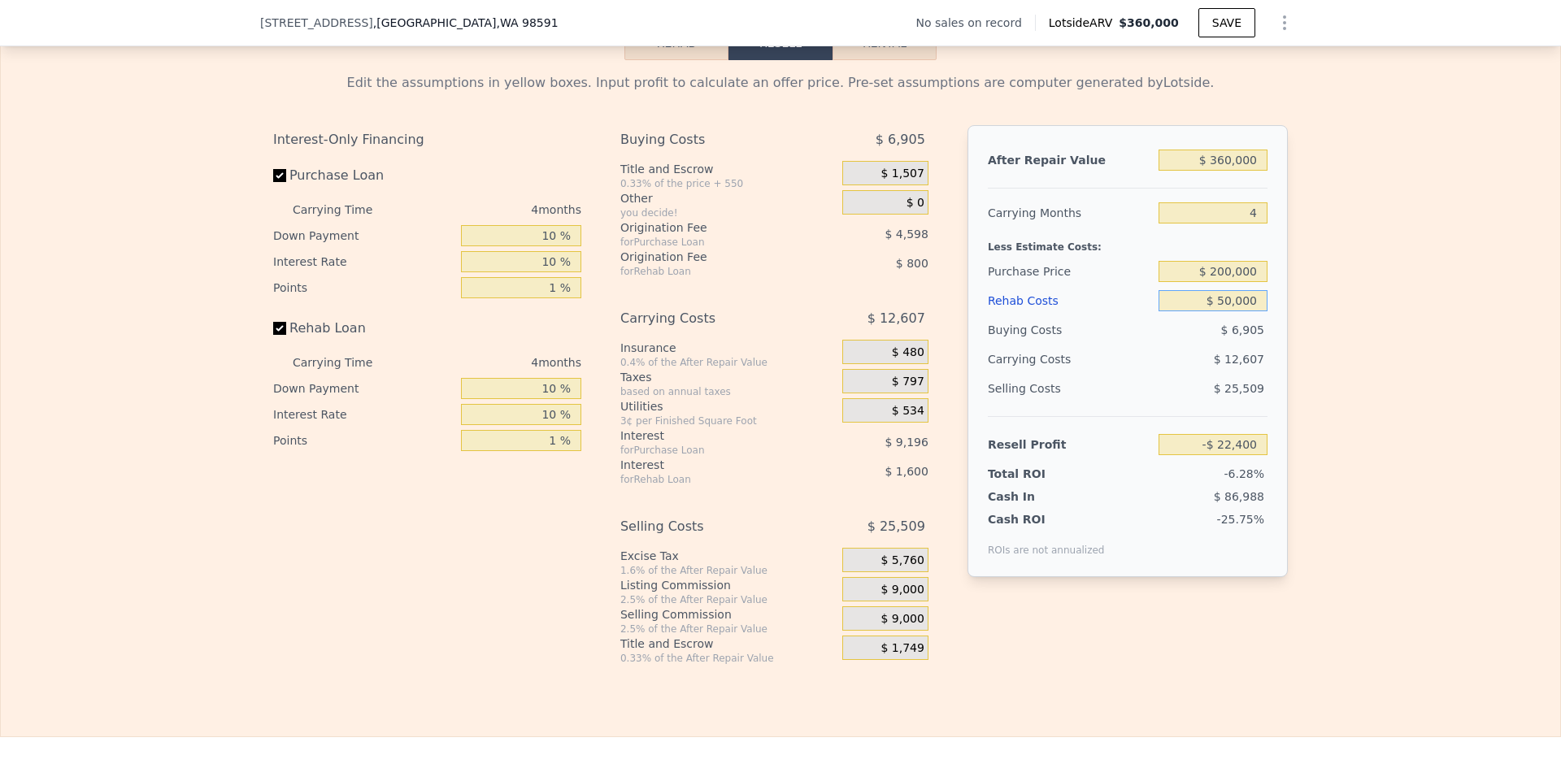
type input "$ 50,000"
click at [904, 597] on span "$ 9,000" at bounding box center [901, 590] width 43 height 15
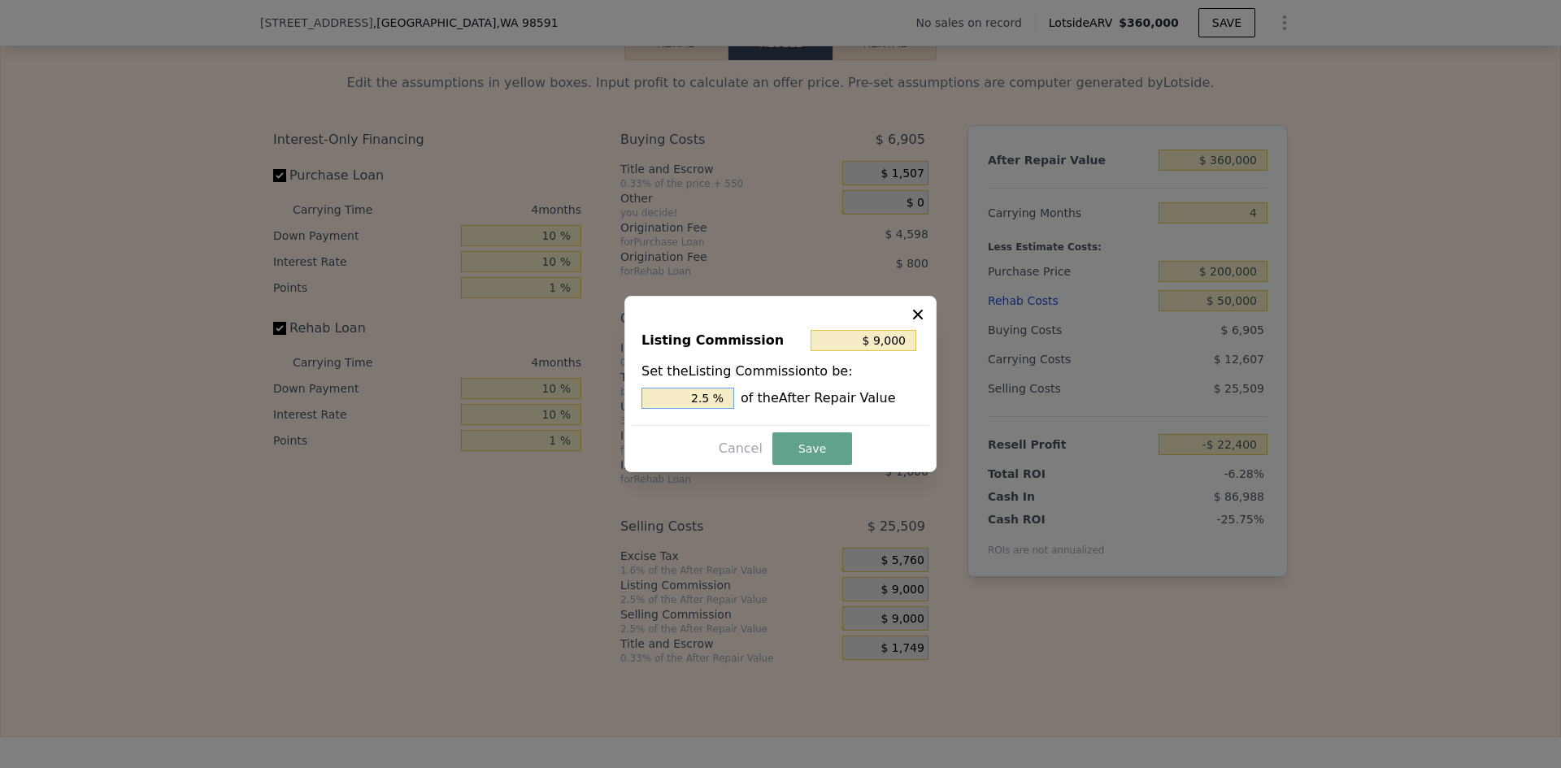
click at [707, 397] on input "2.5 %" at bounding box center [687, 398] width 93 height 21
click at [704, 400] on input "2.5 %" at bounding box center [687, 398] width 93 height 21
click at [697, 397] on input "2.5 %" at bounding box center [687, 398] width 93 height 21
click at [705, 397] on input "2.5 %" at bounding box center [687, 398] width 93 height 21
click at [706, 397] on input "2.5 %" at bounding box center [687, 398] width 93 height 21
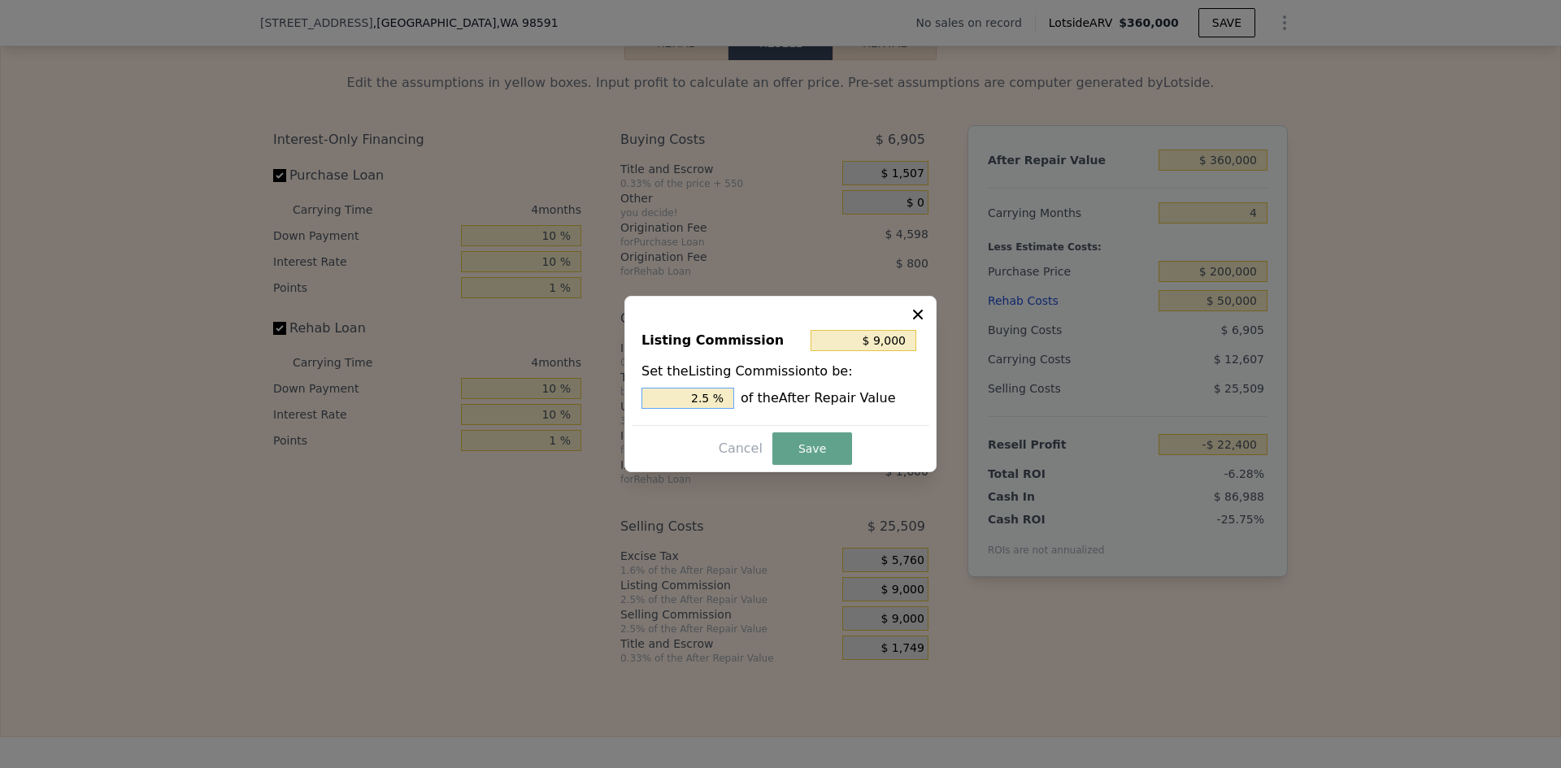
click at [712, 396] on input "2.5 %" at bounding box center [687, 398] width 93 height 21
drag, startPoint x: 712, startPoint y: 396, endPoint x: 703, endPoint y: 396, distance: 8.9
click at [703, 396] on input "2.5 %" at bounding box center [687, 398] width 93 height 21
drag, startPoint x: 703, startPoint y: 396, endPoint x: 711, endPoint y: 395, distance: 8.2
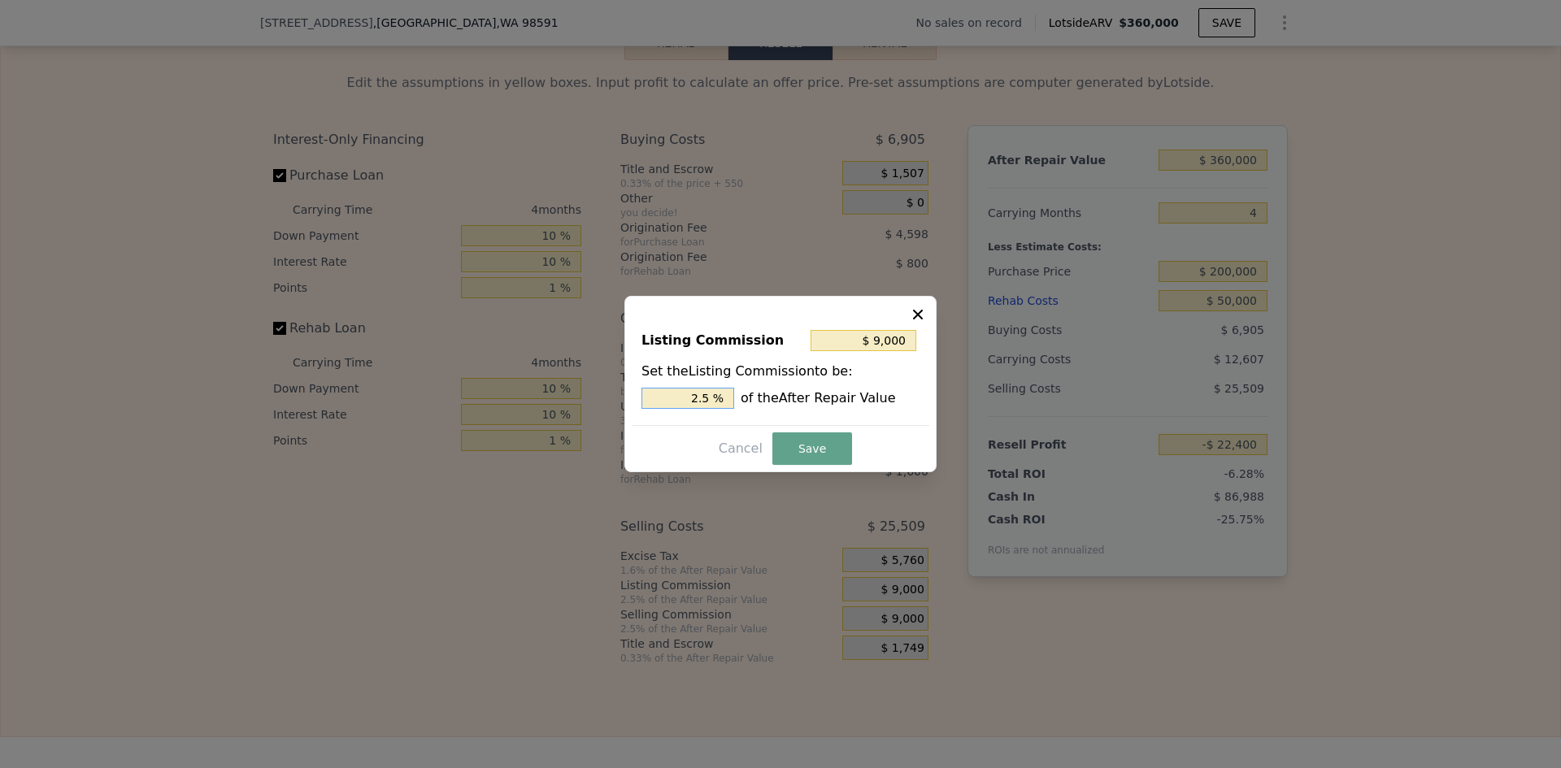
click at [711, 395] on input "2.5 %" at bounding box center [687, 398] width 93 height 21
type input "$ 7,200"
type input "2 %"
click at [815, 445] on button "Save" at bounding box center [812, 448] width 80 height 33
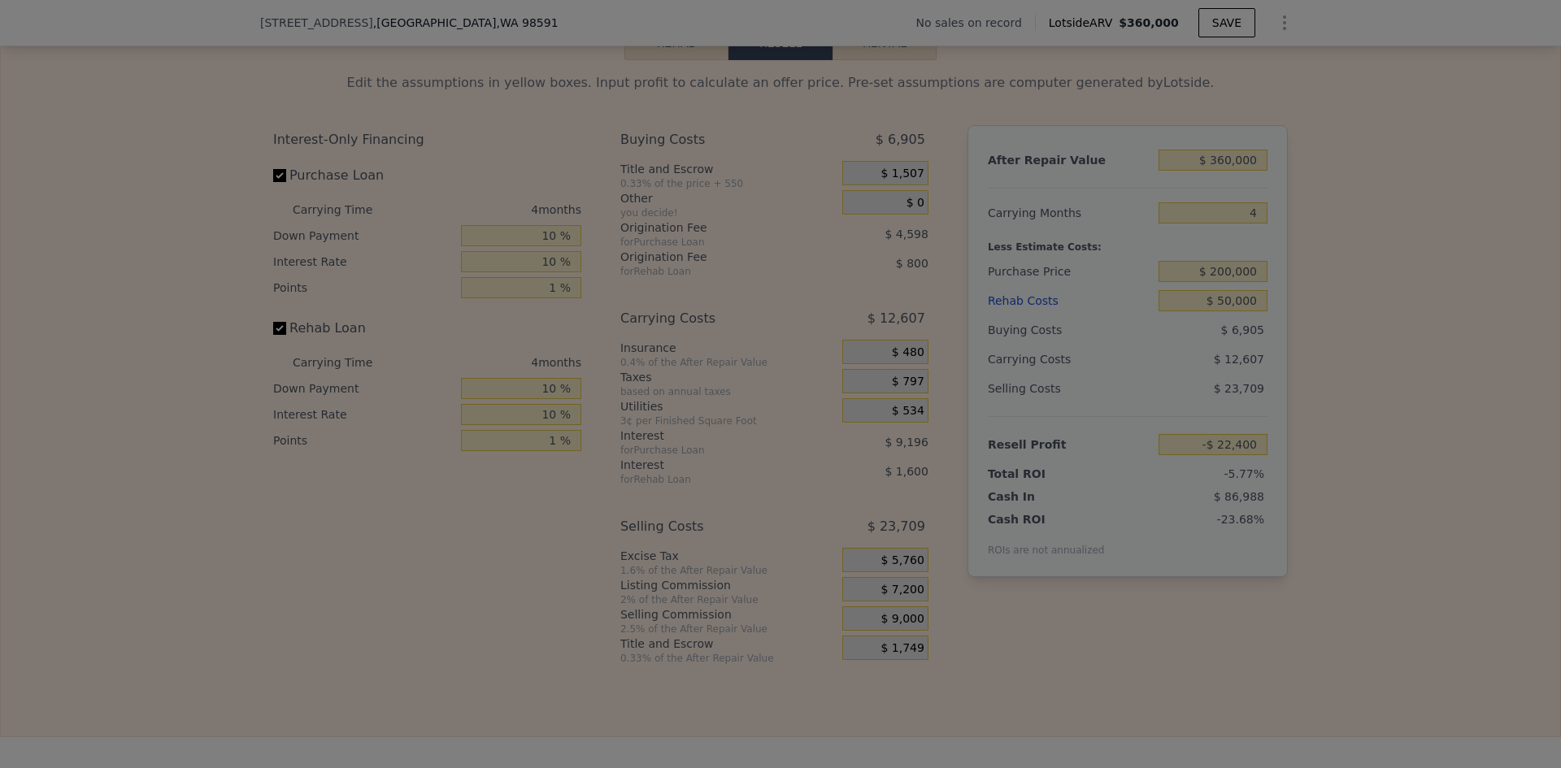
type input "-$ 20,600"
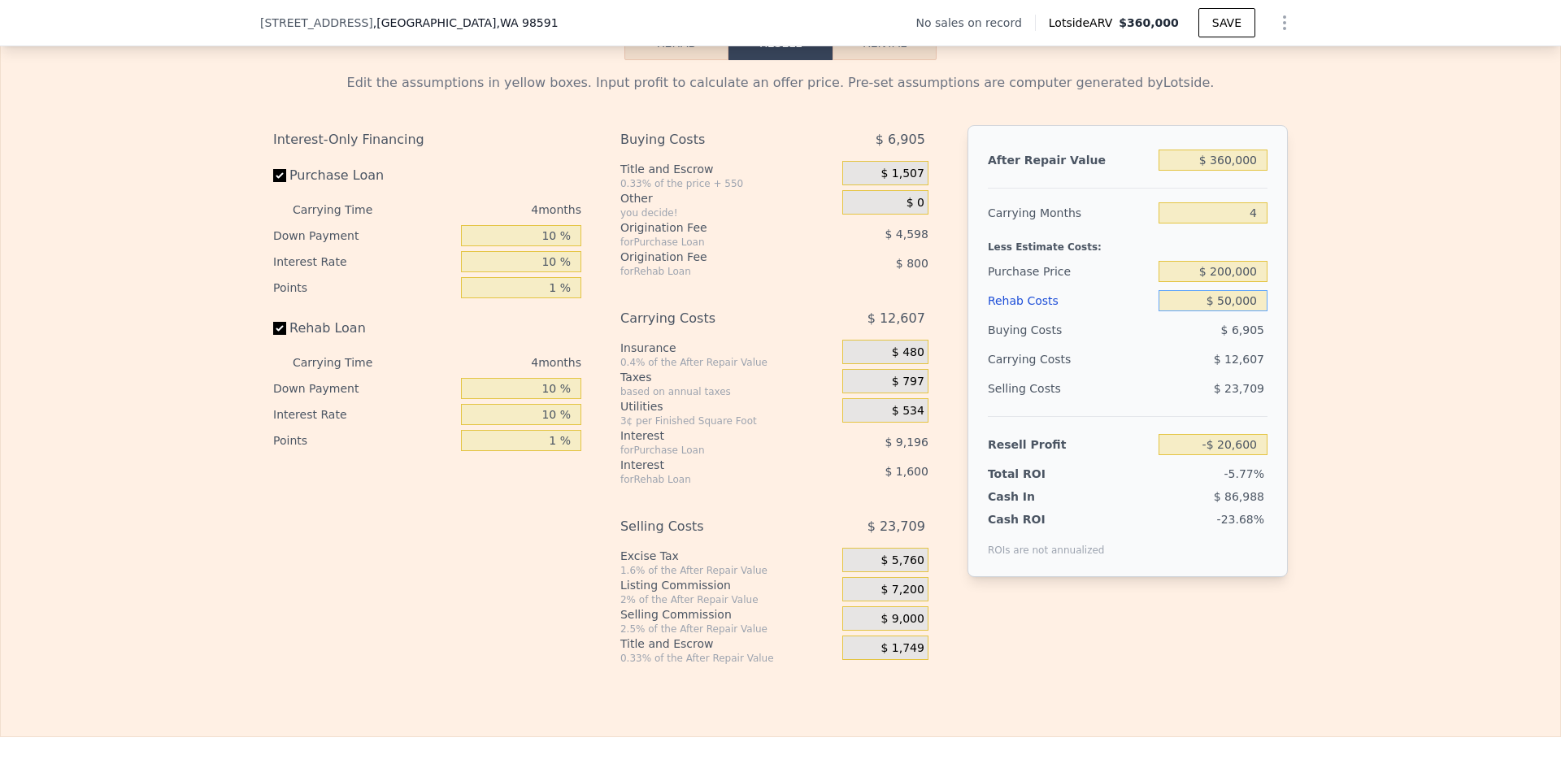
click at [1243, 311] on input "$ 50,000" at bounding box center [1212, 300] width 109 height 21
click at [1316, 303] on div "Edit the assumptions in yellow boxes. Input profit to calculate an offer price.…" at bounding box center [780, 362] width 1559 height 605
drag, startPoint x: 1261, startPoint y: 221, endPoint x: 1240, endPoint y: 224, distance: 21.4
click at [1240, 224] on input "4" at bounding box center [1212, 212] width 109 height 21
type input "3"
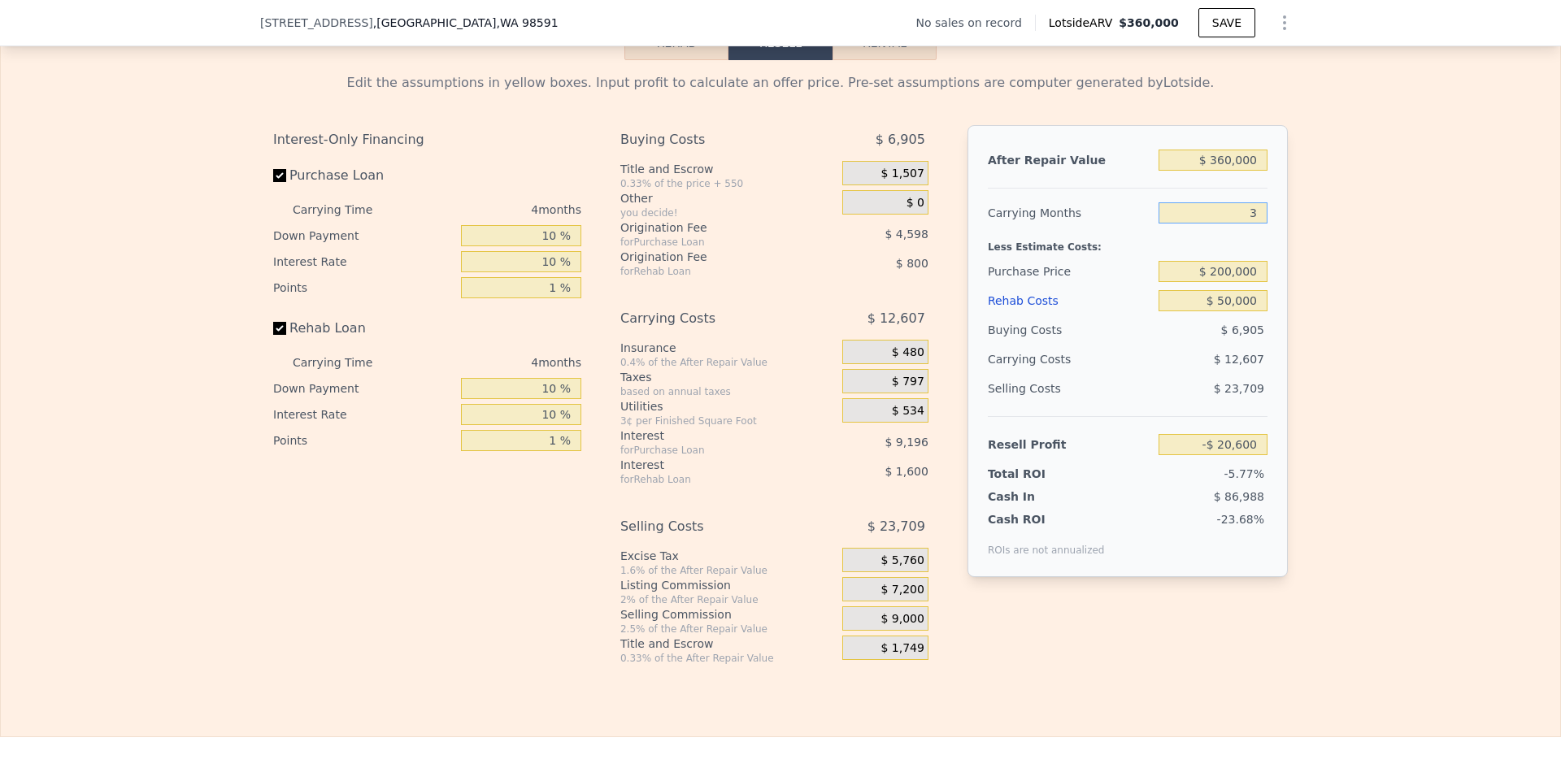
type input "-$ 17,448"
type input "3"
click at [1301, 279] on div "Edit the assumptions in yellow boxes. Input profit to calculate an offer price.…" at bounding box center [780, 362] width 1559 height 605
click at [1223, 311] on input "$ 50,000" at bounding box center [1212, 300] width 109 height 21
click at [1219, 311] on input "$ 50,000" at bounding box center [1212, 300] width 109 height 21
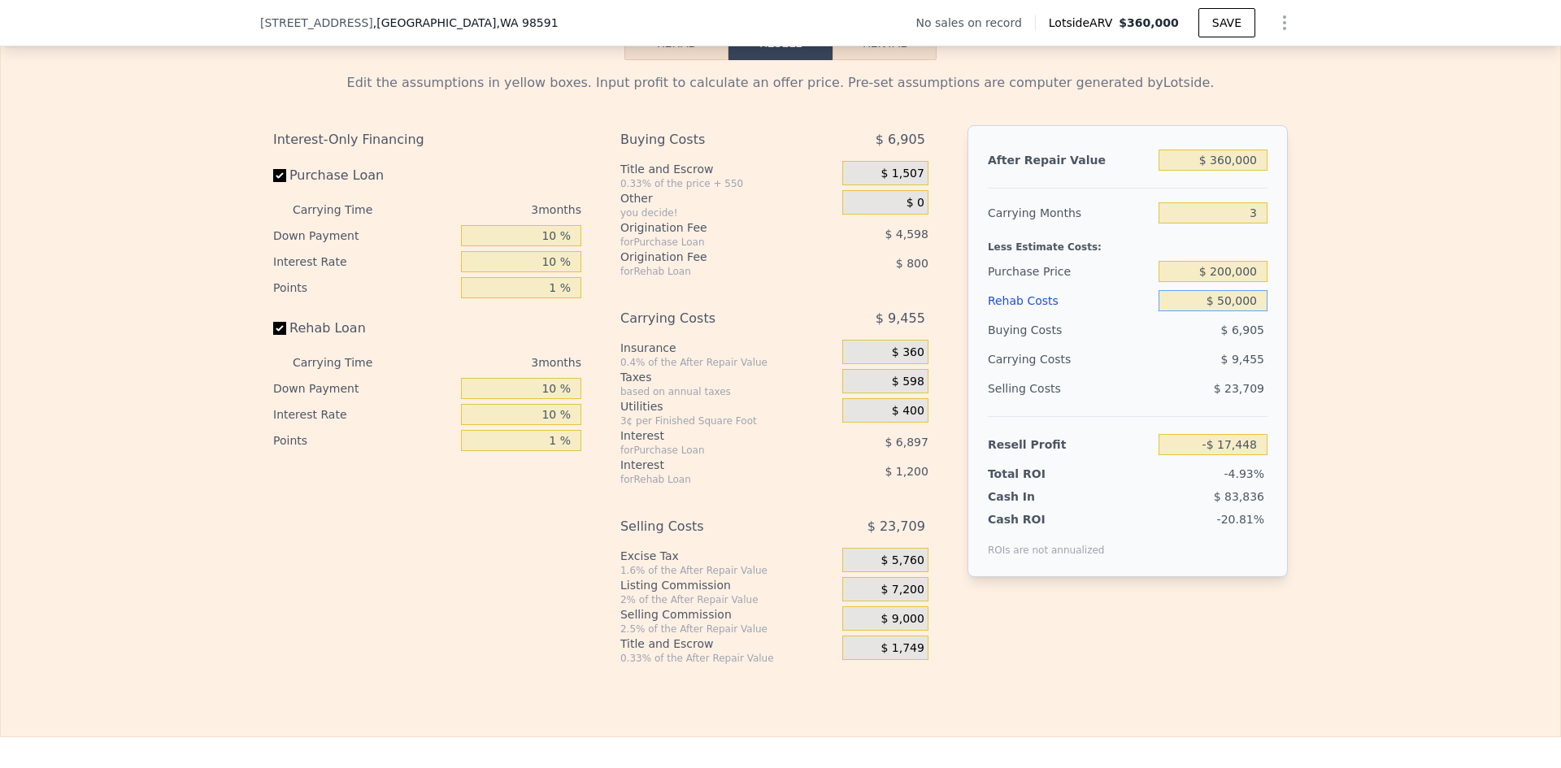
click at [1220, 311] on input "$ 50,000" at bounding box center [1212, 300] width 109 height 21
type input "$ 25"
type input "$ 34,527"
type input "$ 25,000"
type input "$ 8,552"
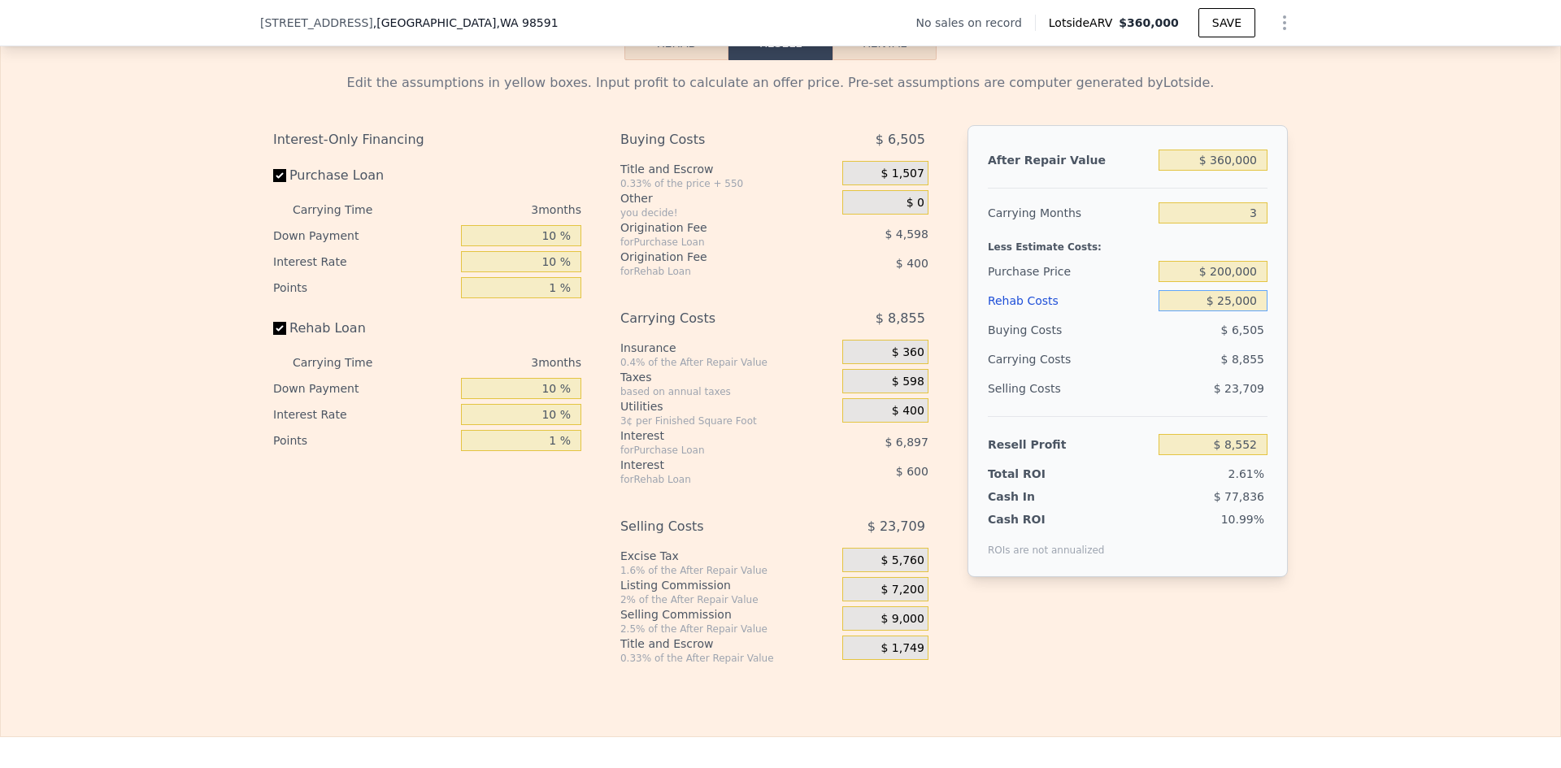
type input "$ 25,000"
click at [1295, 313] on div "Edit the assumptions in yellow boxes. Input profit to calculate an offer price.…" at bounding box center [780, 362] width 1559 height 605
click at [1232, 282] on input "$ 200,000" at bounding box center [1212, 271] width 109 height 21
click at [1317, 288] on div "Edit the assumptions in yellow boxes. Input profit to calculate an offer price.…" at bounding box center [780, 362] width 1559 height 605
type input "$ 99,717"
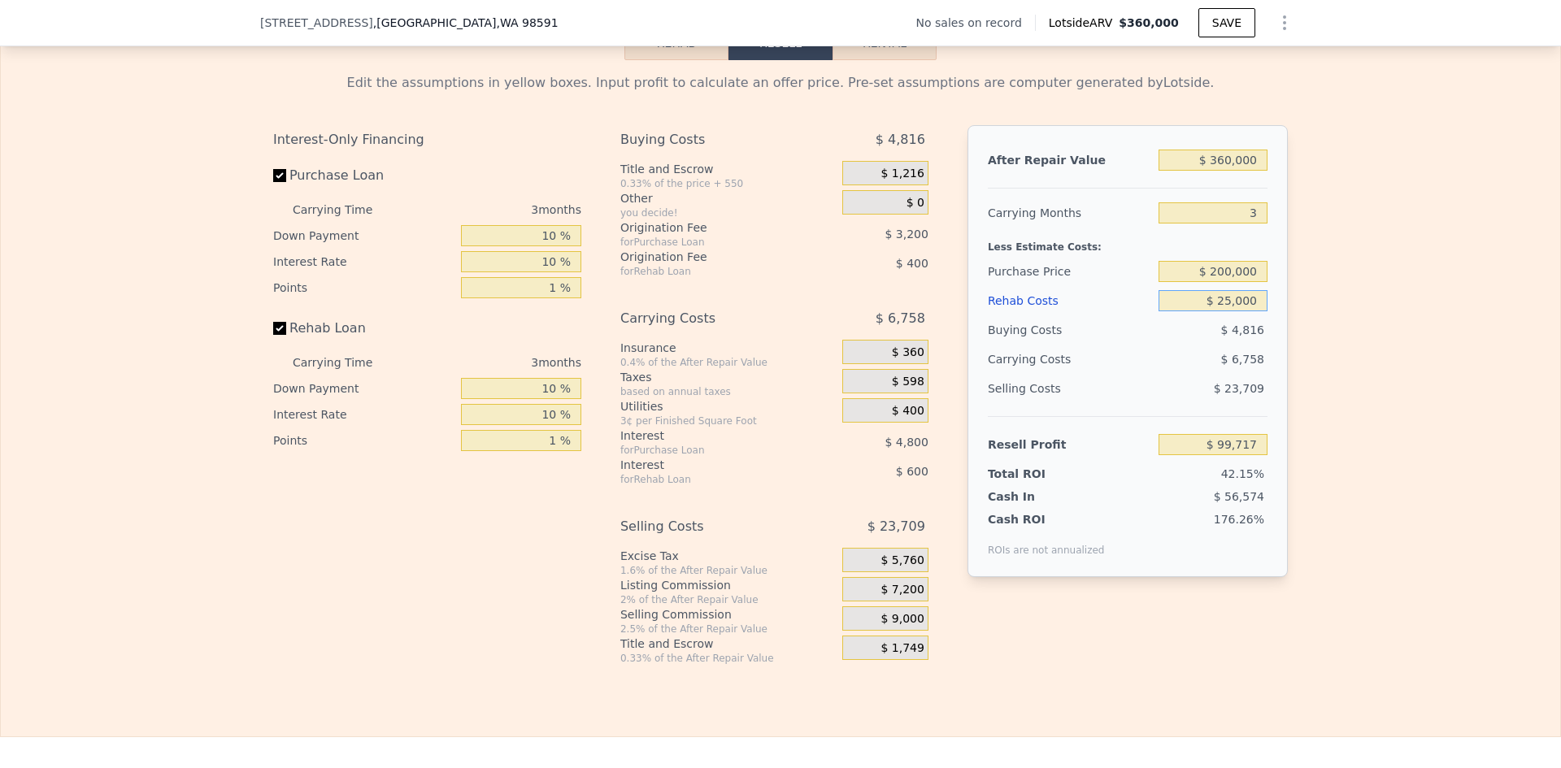
drag, startPoint x: 1218, startPoint y: 311, endPoint x: 1230, endPoint y: 309, distance: 12.3
click at [1229, 310] on input "$ 25,000" at bounding box center [1212, 300] width 109 height 21
type input "$ 50,000"
type input "$ 73,717"
type input "$ 50,000"
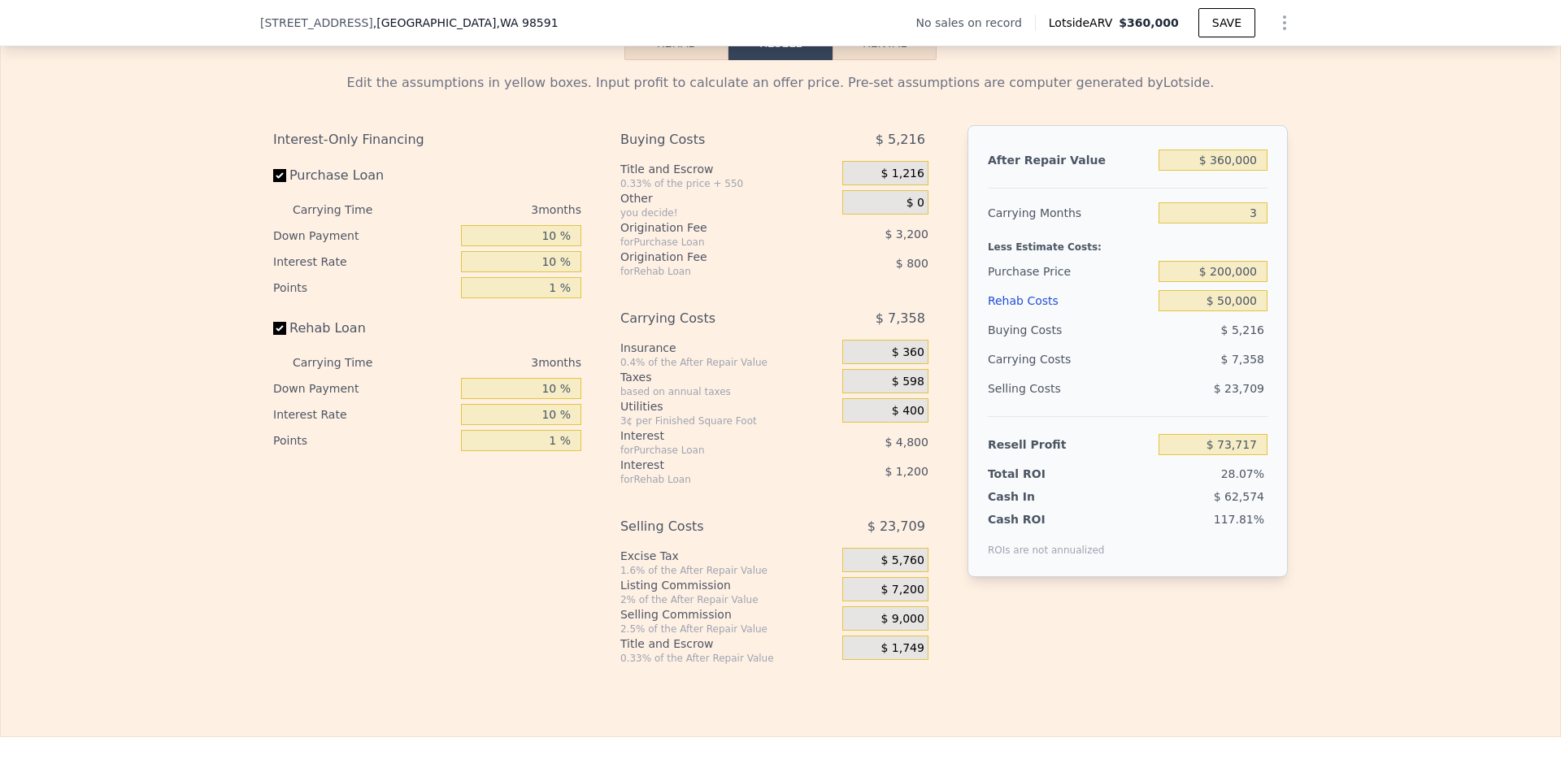
click at [1313, 319] on div "Edit the assumptions in yellow boxes. Input profit to calculate an offer price.…" at bounding box center [780, 362] width 1559 height 605
click at [1235, 310] on input "$ 50,000" at bounding box center [1212, 300] width 109 height 21
click at [1301, 315] on div "Edit the assumptions in yellow boxes. Input profit to calculate an offer price.…" at bounding box center [780, 362] width 1559 height 605
click at [1232, 170] on input "$ 360,000" at bounding box center [1212, 160] width 109 height 21
click at [1233, 170] on input "$ 360,000" at bounding box center [1212, 160] width 109 height 21
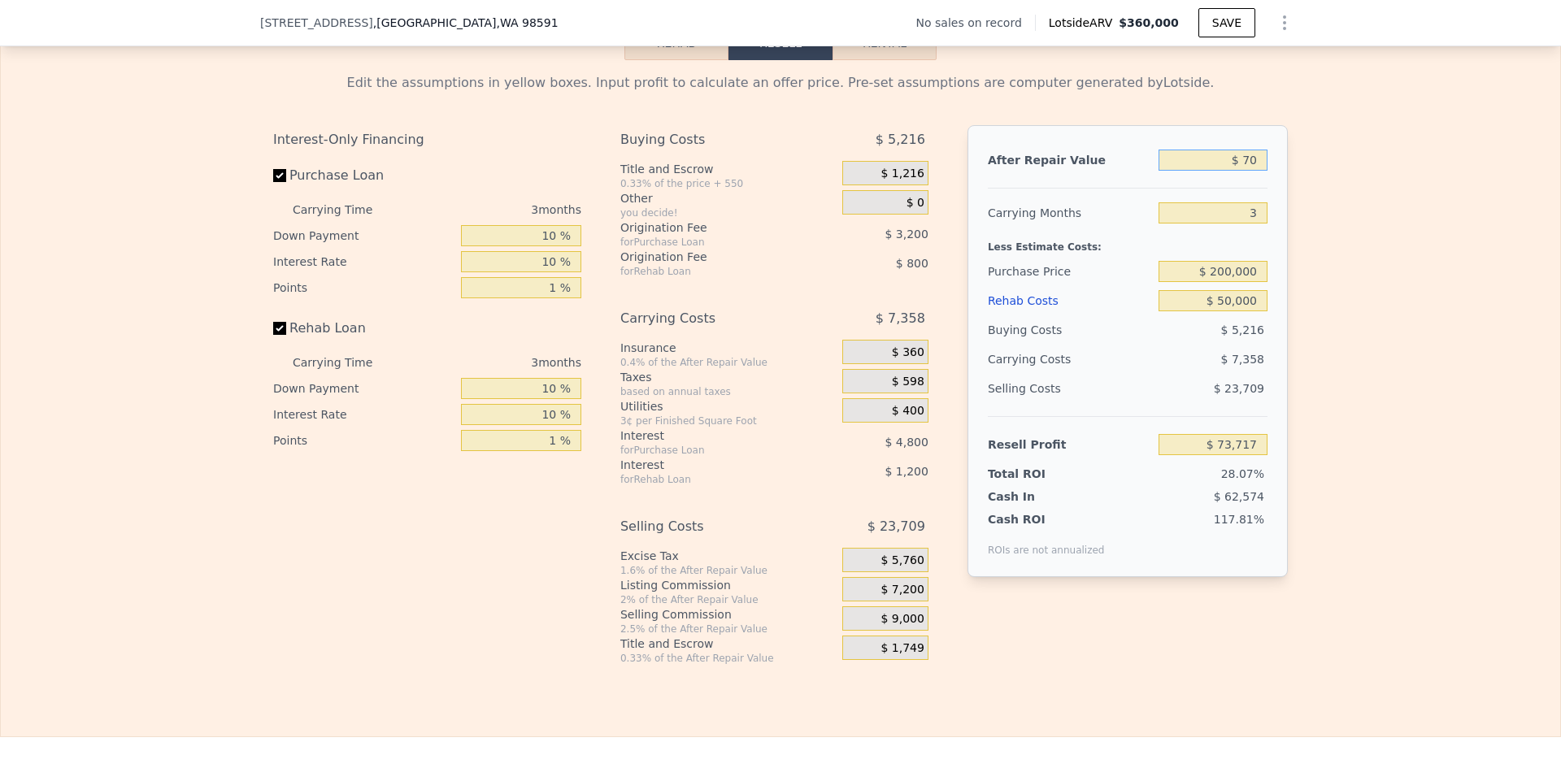
type input "$ 700"
type input "-$ 262,110"
type input "$ 70,000"
type input "-$ 256,221"
type input "$ 700,000"
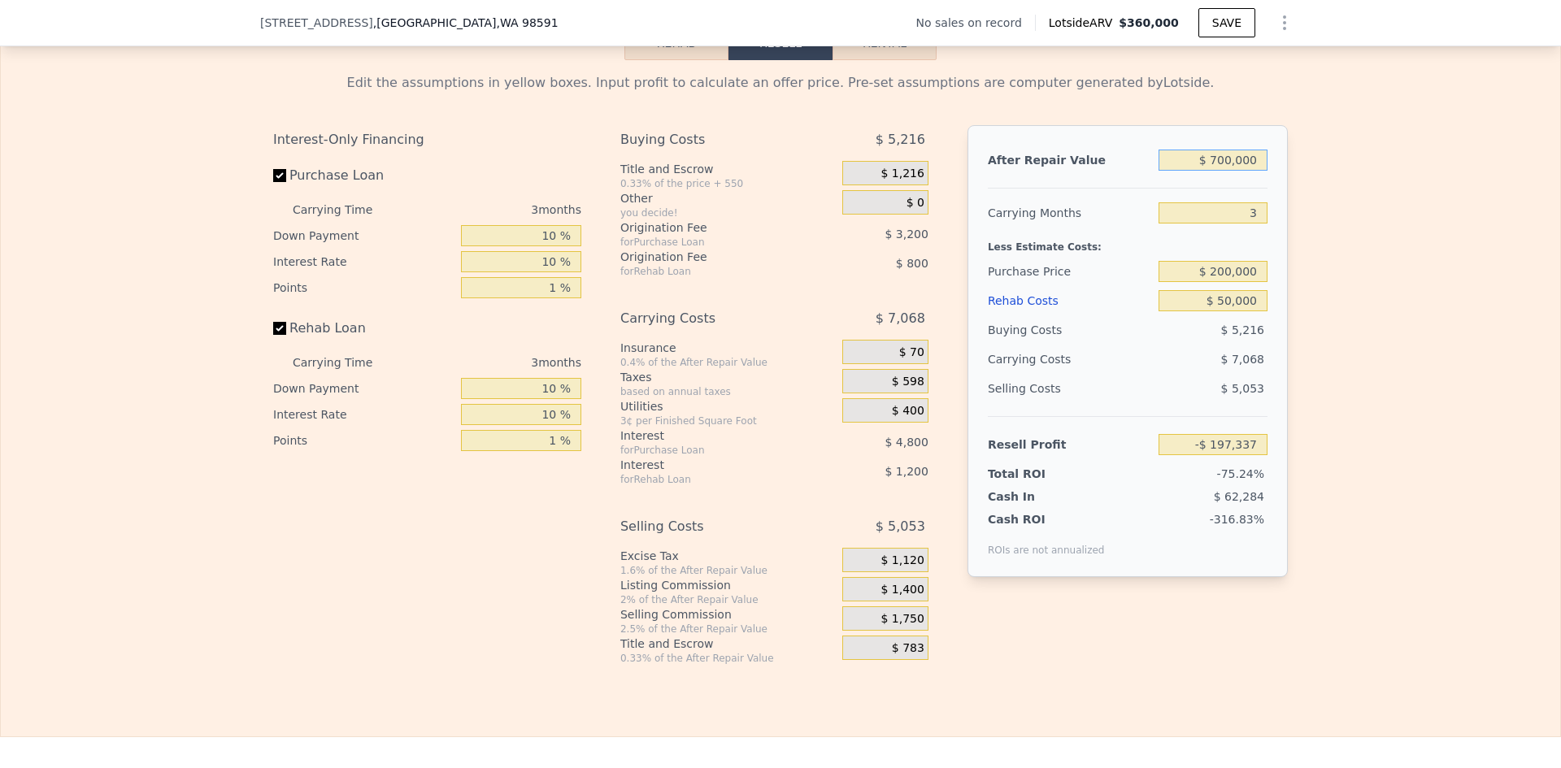
type input "$ 391,505"
type input "$ 700,000"
drag, startPoint x: 1261, startPoint y: 223, endPoint x: 1245, endPoint y: 224, distance: 15.5
click at [1245, 224] on input "3" at bounding box center [1212, 212] width 109 height 21
type input "12"
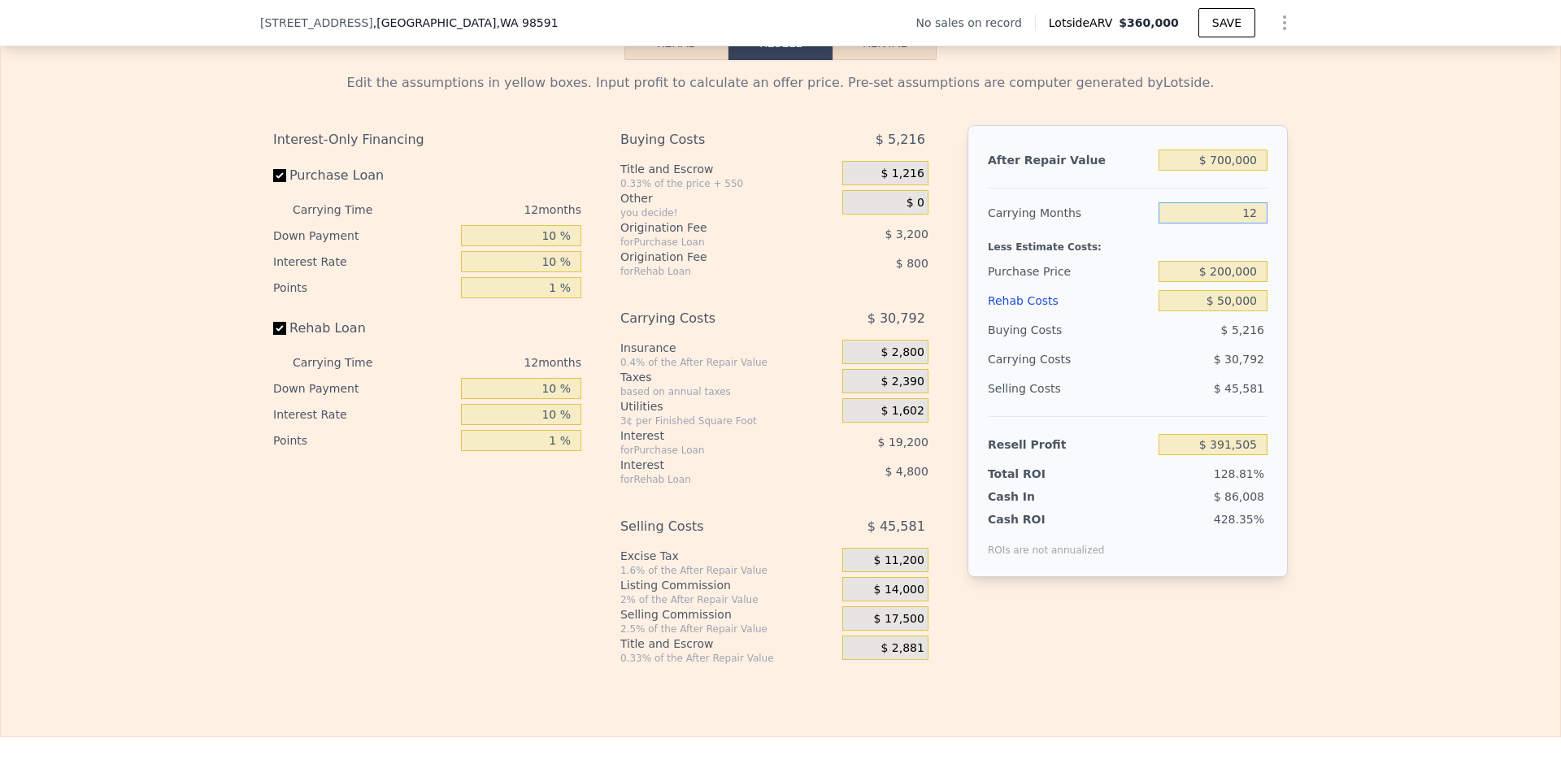
type input "$ 368,411"
type input "12"
click at [1239, 311] on input "$ 50,000" at bounding box center [1212, 300] width 109 height 21
type input "$ 25"
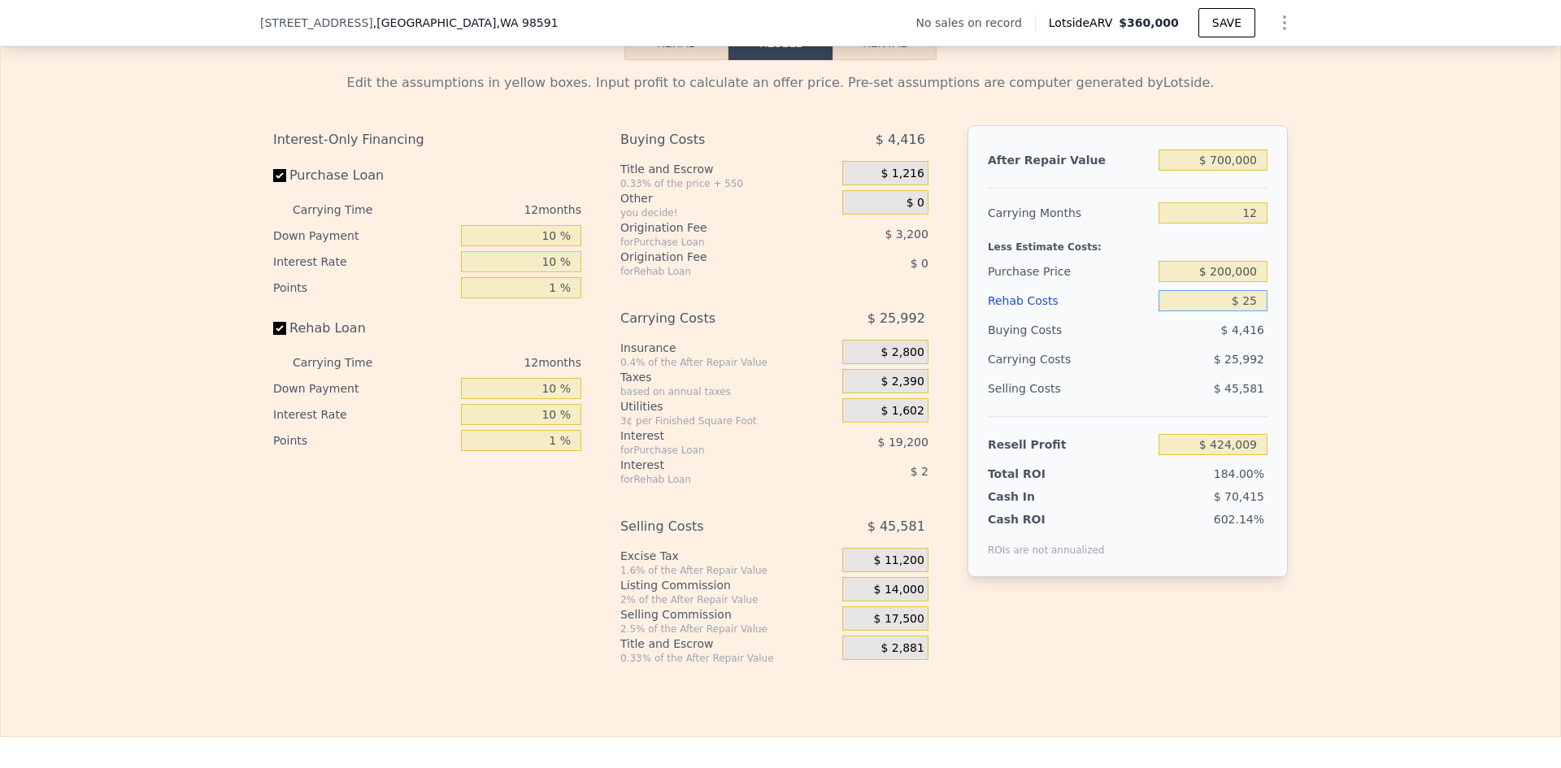
type input "$ 423,986"
type input "$ 250"
type input "$ 423,733"
type input "$ 250,000"
type input "$ 146,011"
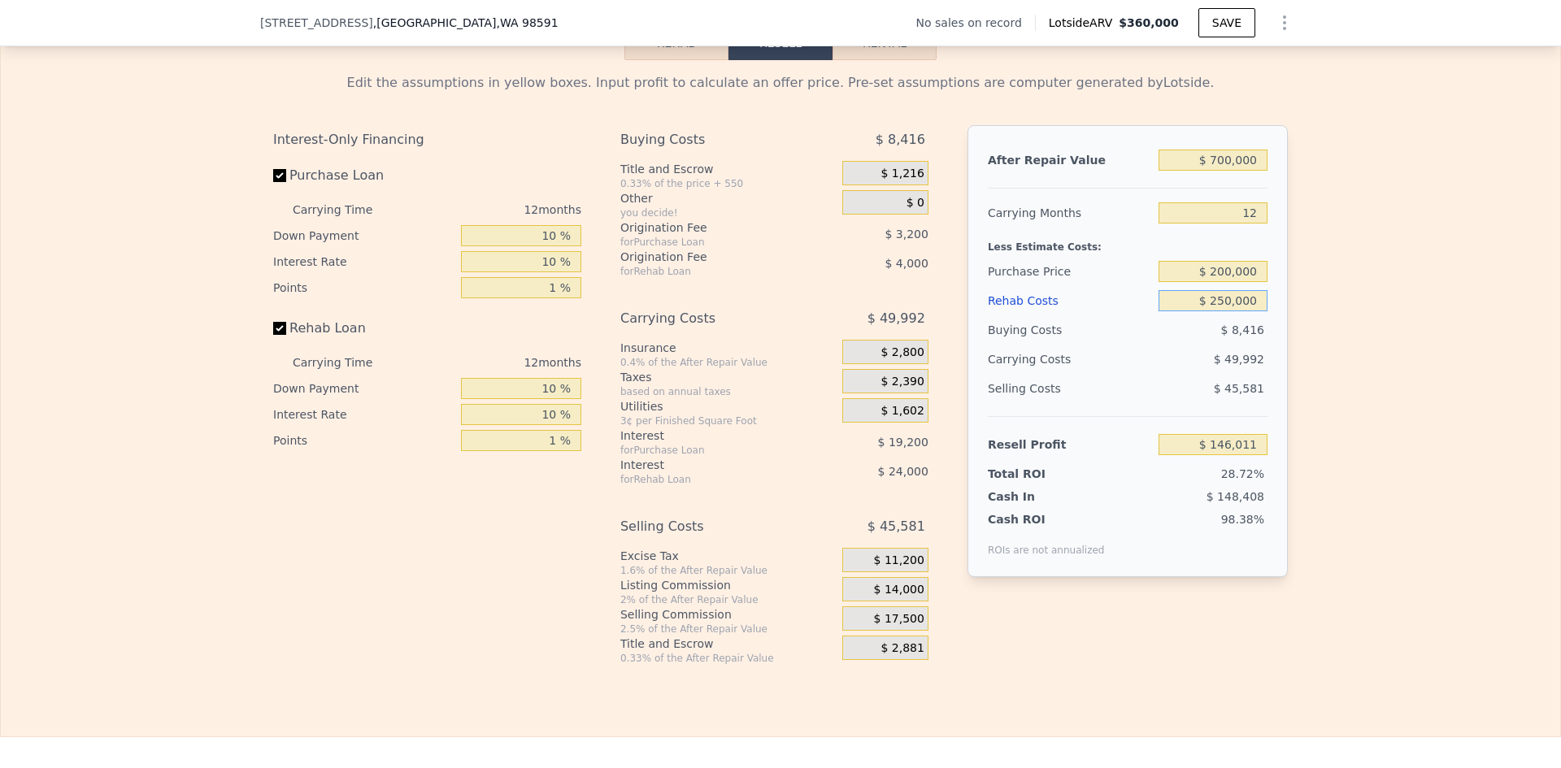
type input "$ 250,000"
click at [1312, 330] on div "Edit the assumptions in yellow boxes. Input profit to calculate an offer price.…" at bounding box center [780, 362] width 1559 height 605
click at [1233, 168] on input "$ 700,000" at bounding box center [1212, 160] width 109 height 21
click at [1232, 168] on input "$ 700,000" at bounding box center [1212, 160] width 109 height 21
type input "$ 3"
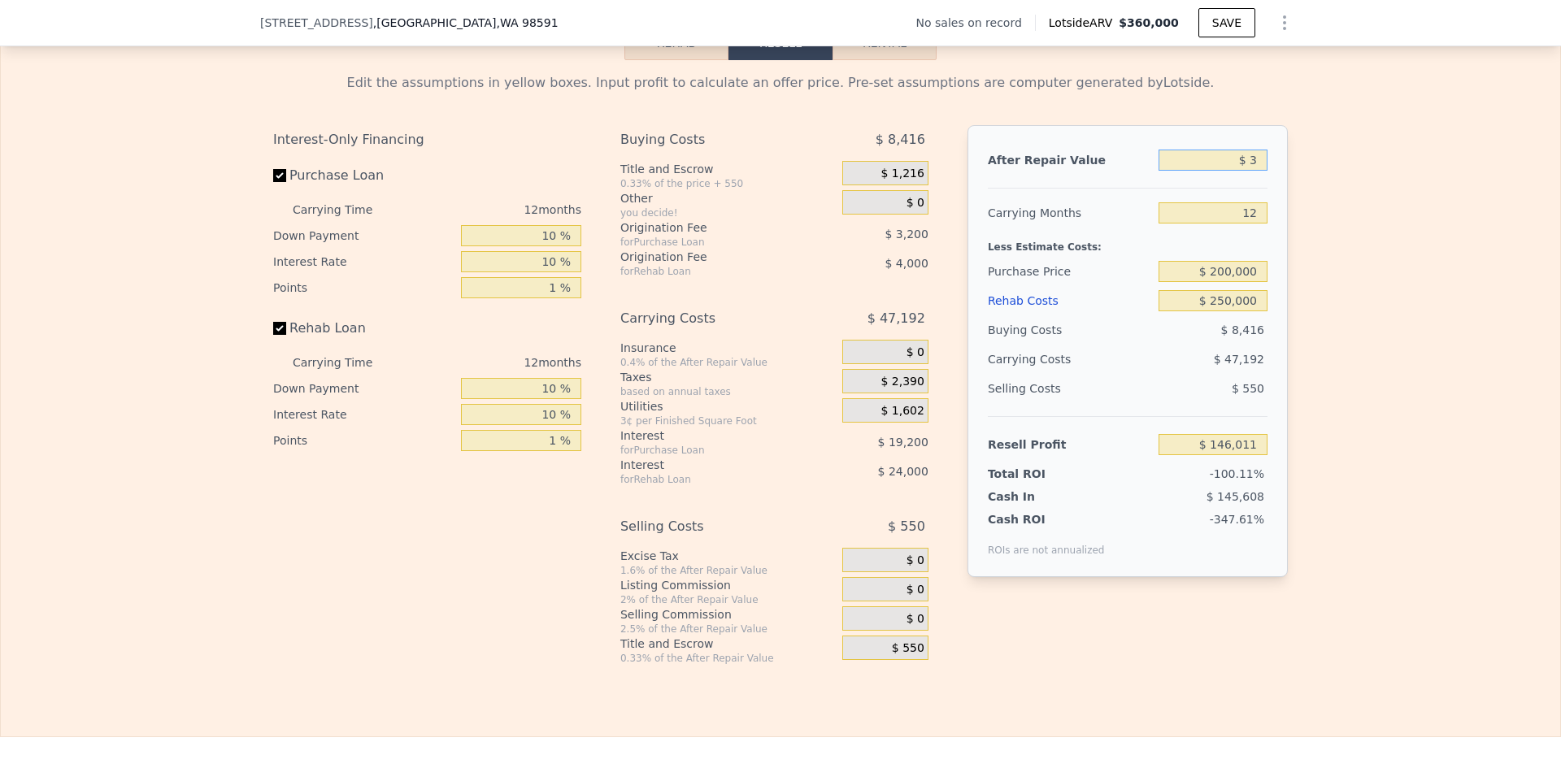
type input "-$ 506,155"
type input "$ 350"
type input "-$ 505,832"
type input "$ 3,500"
type input "-$ 502,898"
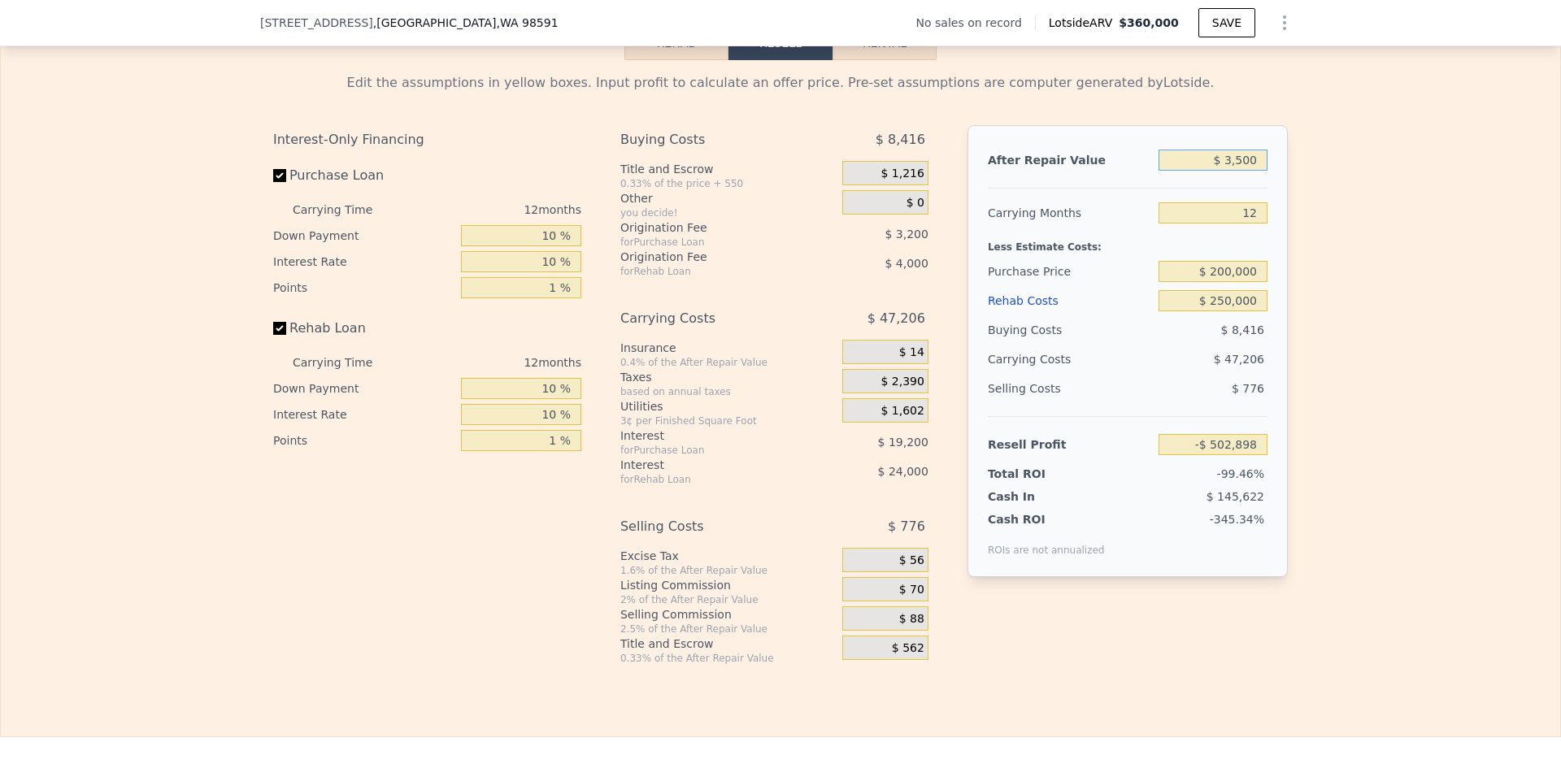
type input "$ 35,000"
type input "-$ 473,550"
type input "$ 350,000"
type input "-$ 180,074"
type input "$ 350,000"
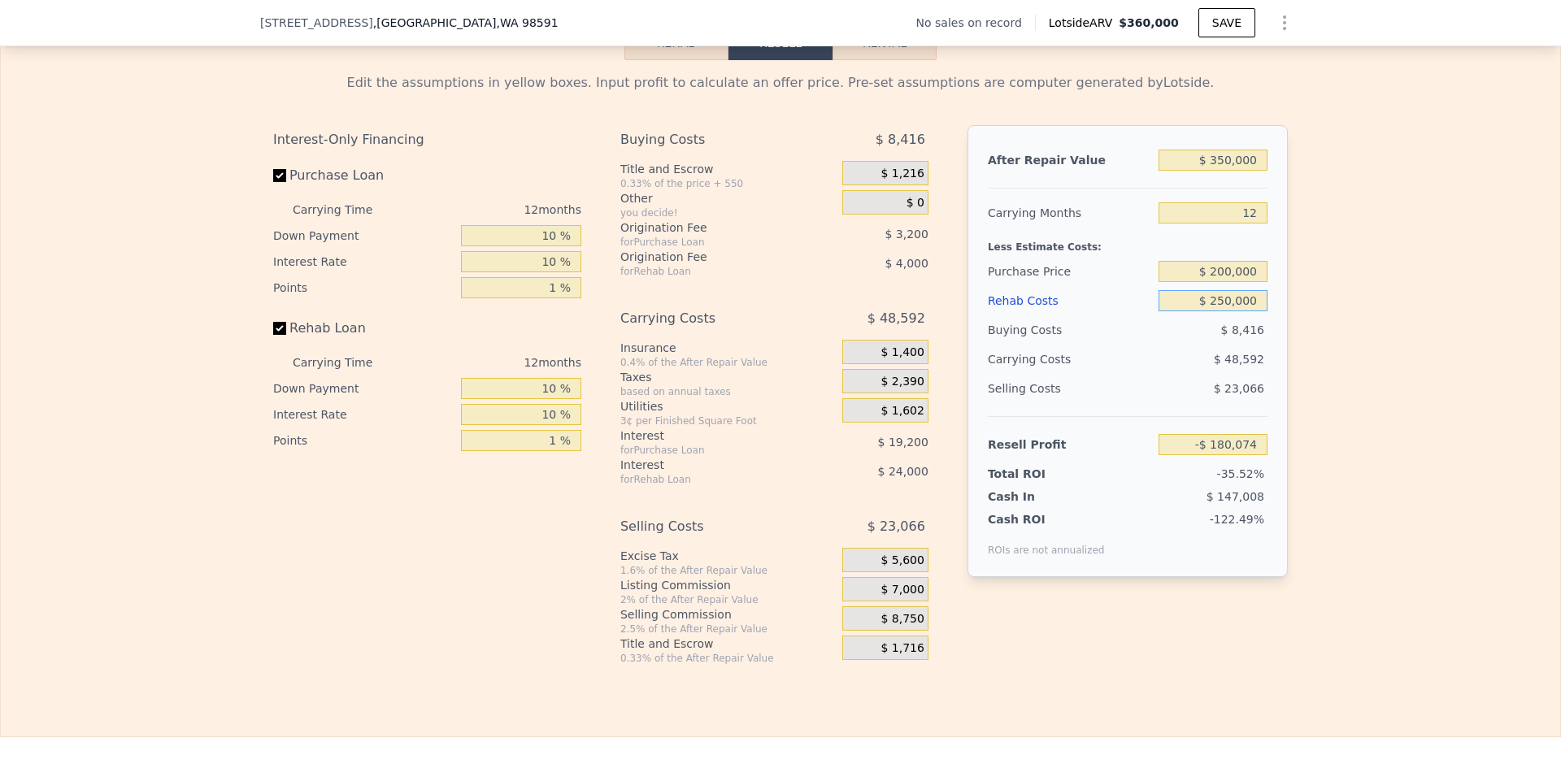
click at [1234, 311] on input "$ 250,000" at bounding box center [1212, 300] width 109 height 21
type input "$ 50"
type input "$ 97,875"
type input "$ 500"
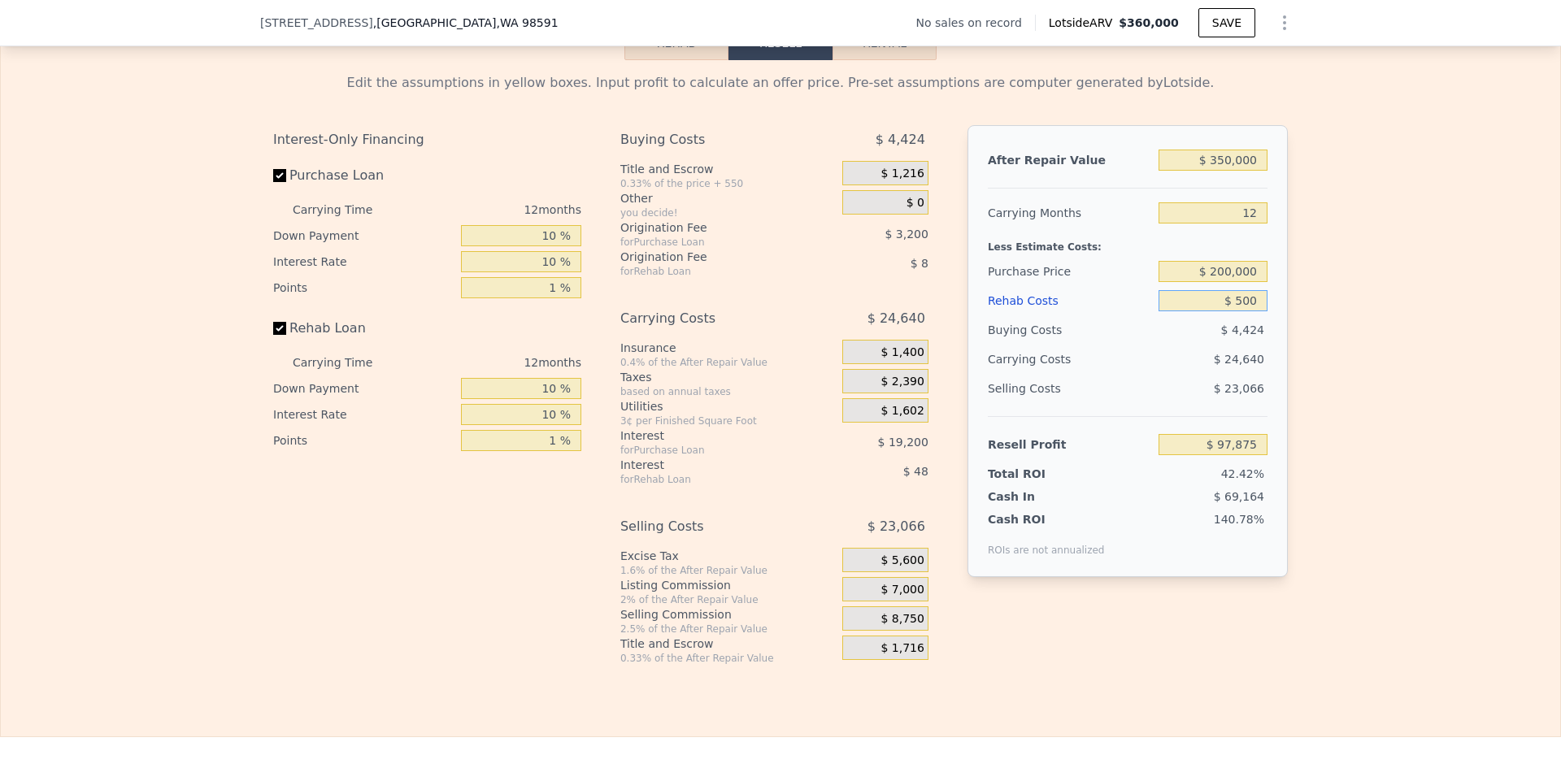
type input "$ 97,370"
type input "$ 5,000"
type input "$ 92,366"
type input "$ 50,000"
type input "$ 42,326"
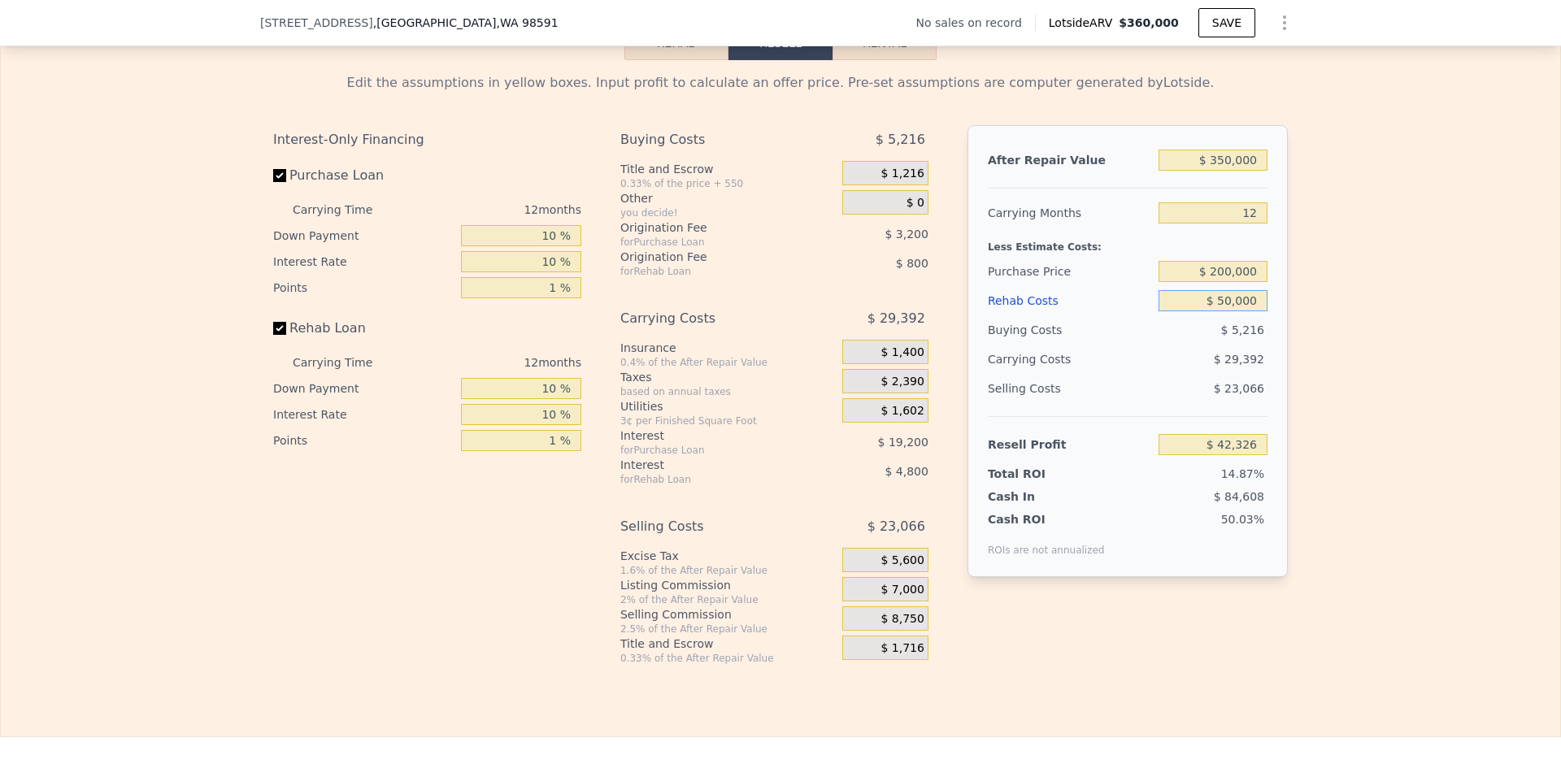
type input "$ 50,000"
click at [1246, 224] on input "12" at bounding box center [1212, 212] width 109 height 21
type input "3"
type input "$ 64,370"
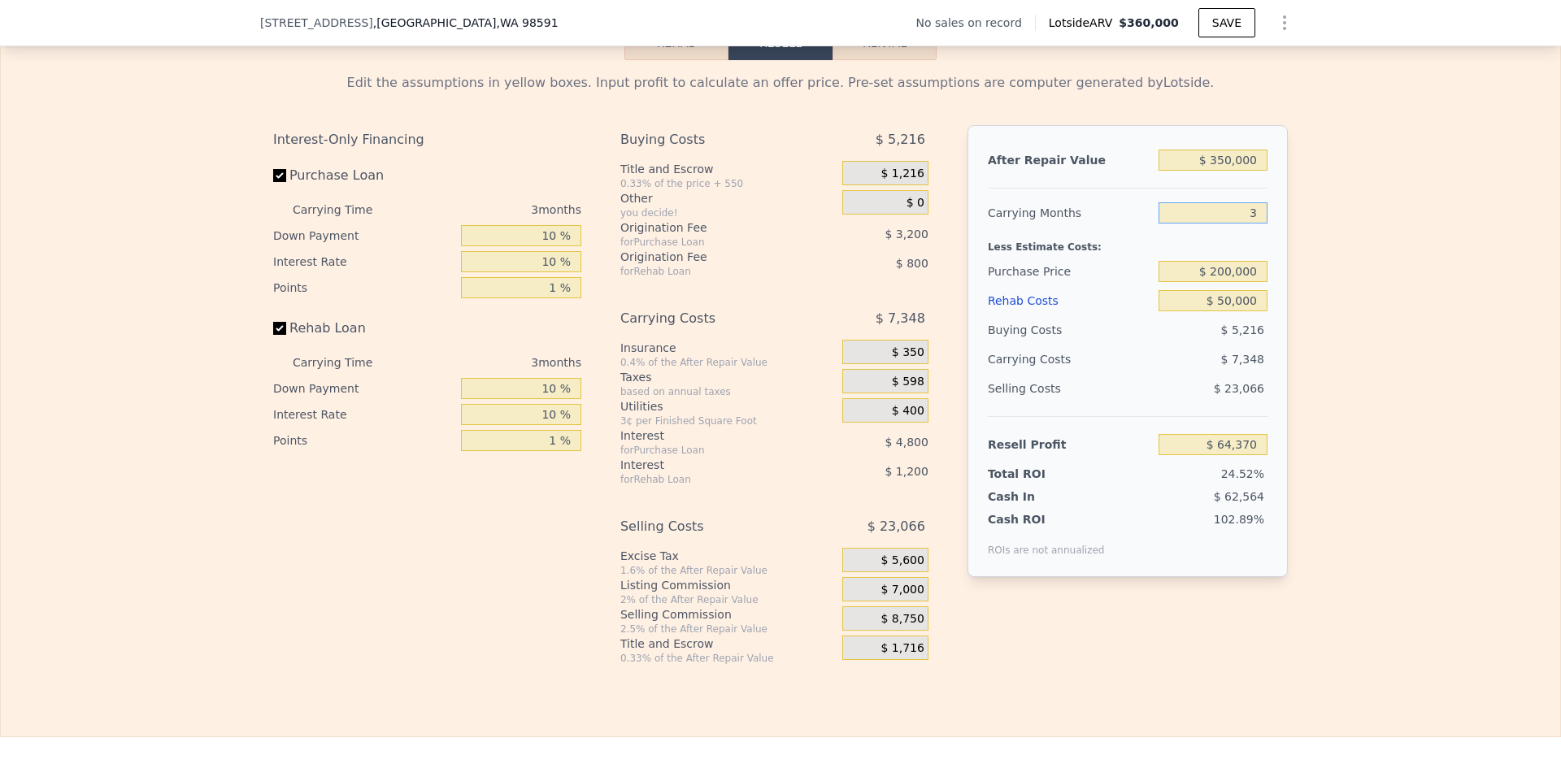
type input "3"
click at [1308, 307] on div "Edit the assumptions in yellow boxes. Input profit to calculate an offer price.…" at bounding box center [780, 362] width 1559 height 605
click at [1249, 282] on input "$ 200,000" at bounding box center [1212, 271] width 109 height 21
click at [1309, 282] on div "Edit the assumptions in yellow boxes. Input profit to calculate an offer price.…" at bounding box center [780, 362] width 1559 height 605
click at [1218, 282] on input "$ 200,000" at bounding box center [1212, 271] width 109 height 21
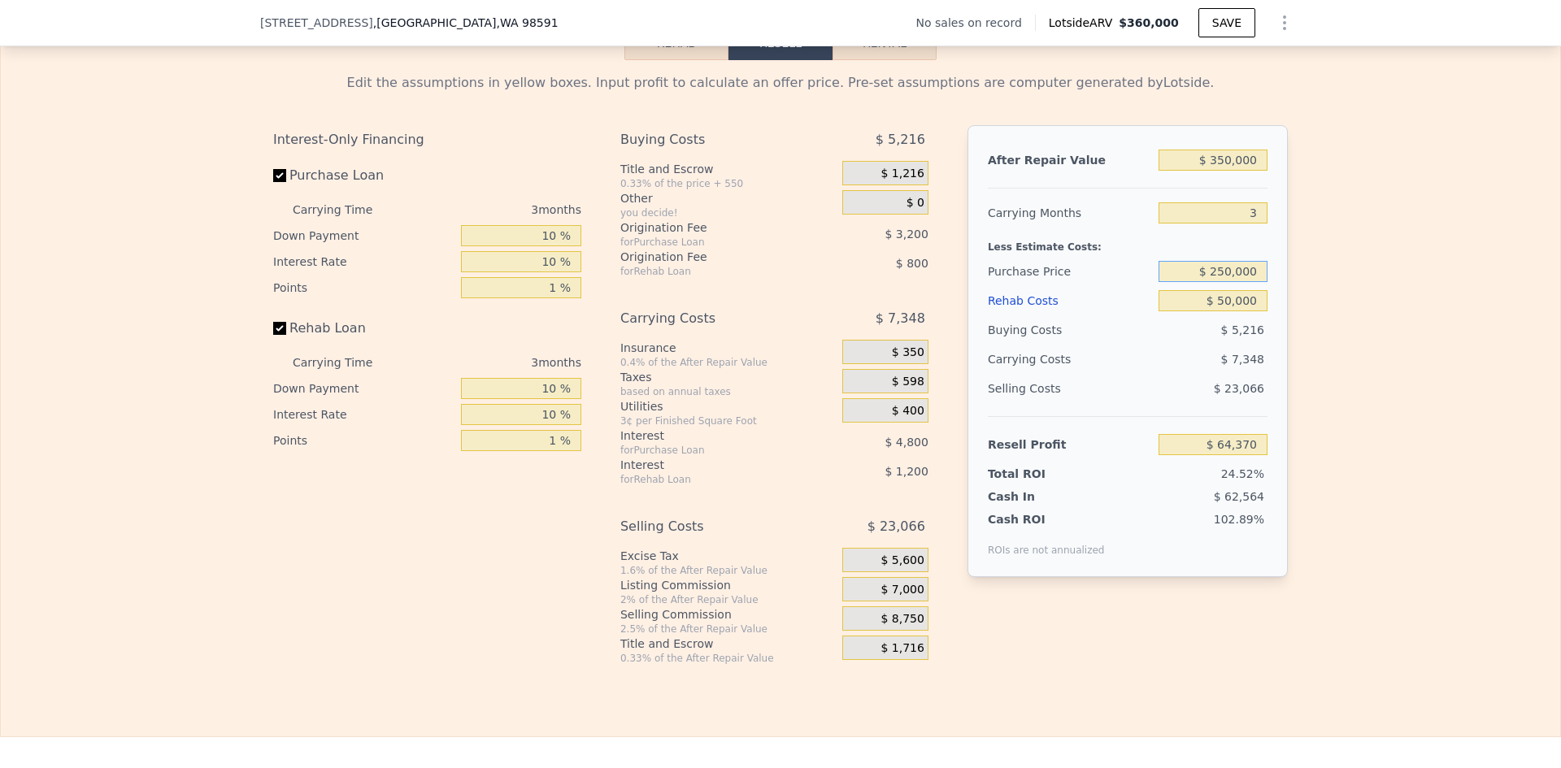
type input "$ 250,000"
click at [1331, 298] on div "Edit the assumptions in yellow boxes. Input profit to calculate an offer price.…" at bounding box center [780, 362] width 1559 height 605
type input "$ 12,203"
drag, startPoint x: 1229, startPoint y: 280, endPoint x: 1241, endPoint y: 282, distance: 12.4
click at [1230, 280] on input "$ 250,000" at bounding box center [1212, 271] width 109 height 21
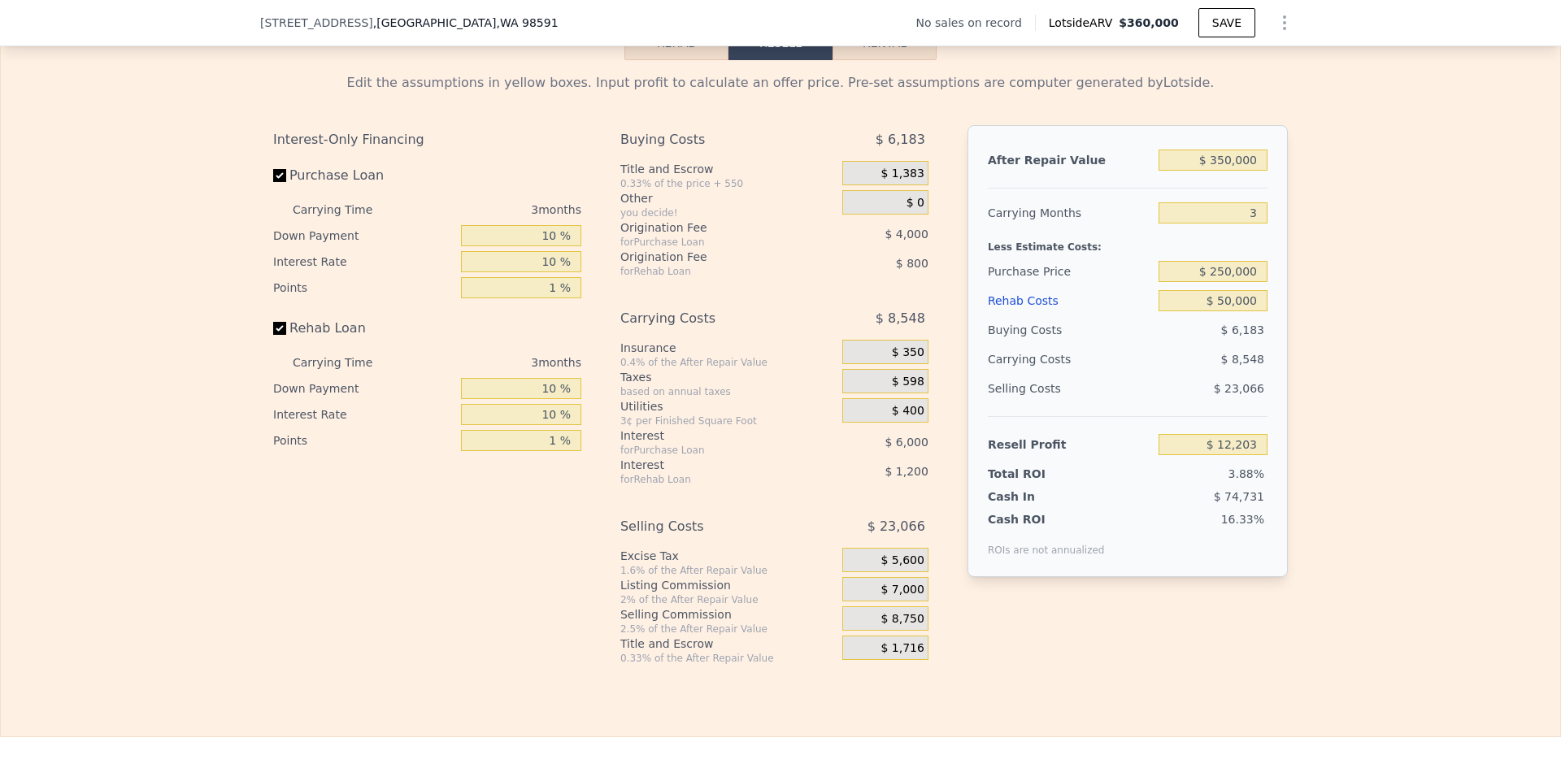
click at [1334, 284] on div "Edit the assumptions in yellow boxes. Input profit to calculate an offer price.…" at bounding box center [780, 362] width 1559 height 605
type input "$ 360,000"
type input "4"
type input "$ 0"
type input "$ 30,000"
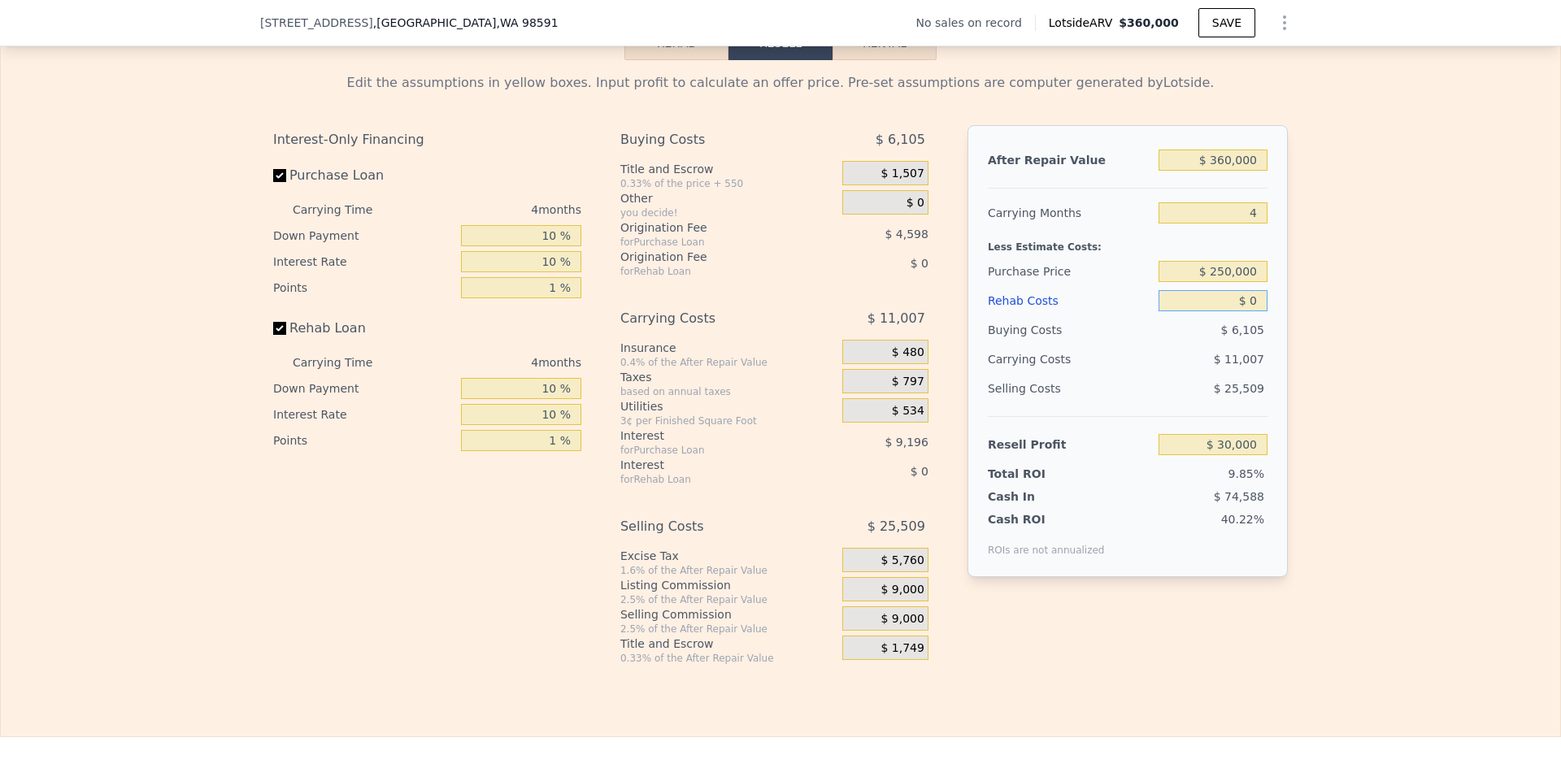
click at [1253, 311] on input "$ 0" at bounding box center [1212, 300] width 109 height 21
type input "$ 5"
type input "$ 29,995"
type input "$ 50"
type input "$ 29,949"
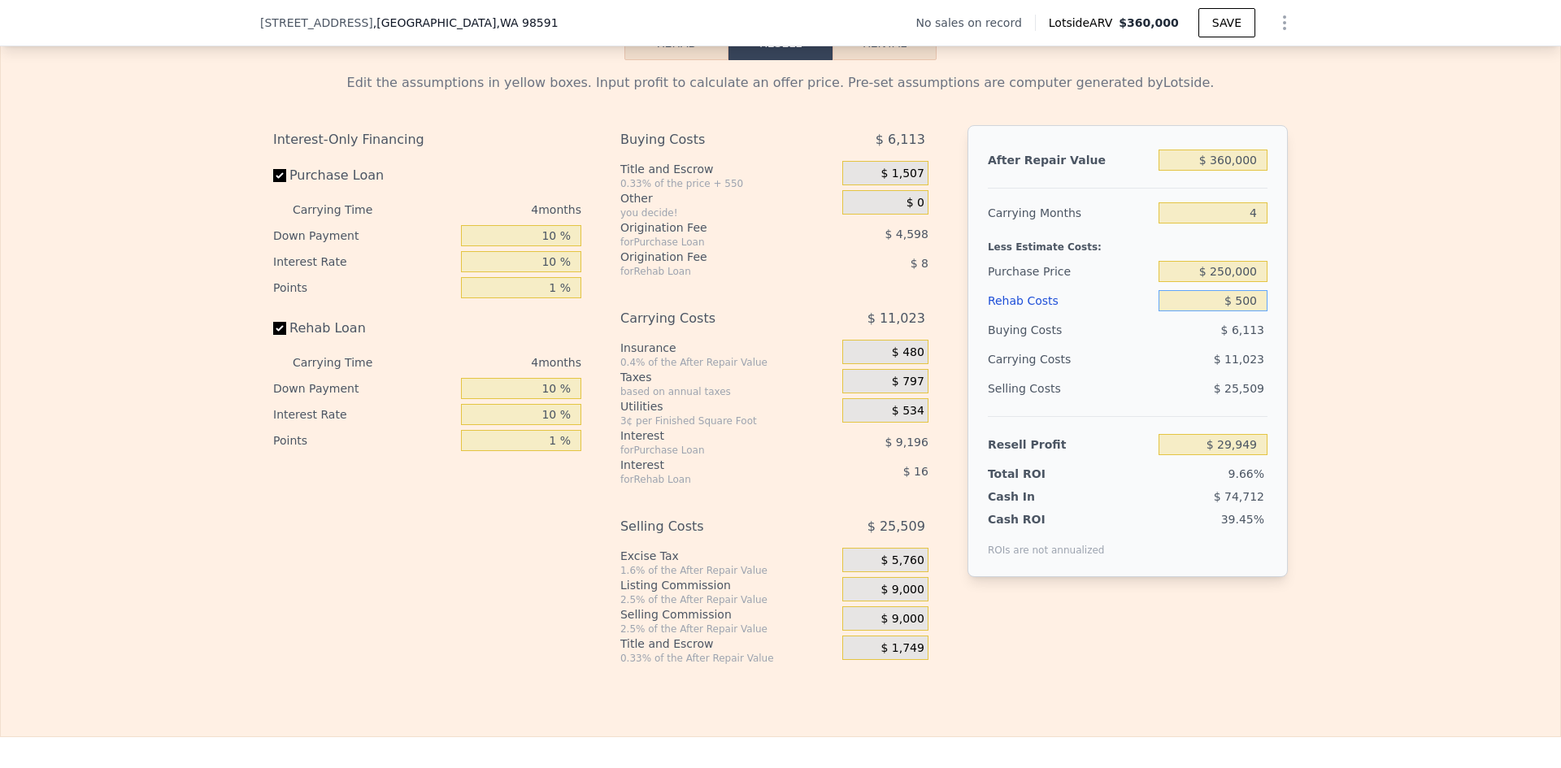
type input "$ 5,000"
type input "$ 29,476"
type input "$ 50,000"
type input "-$ 22,400"
type input "$ 50,000"
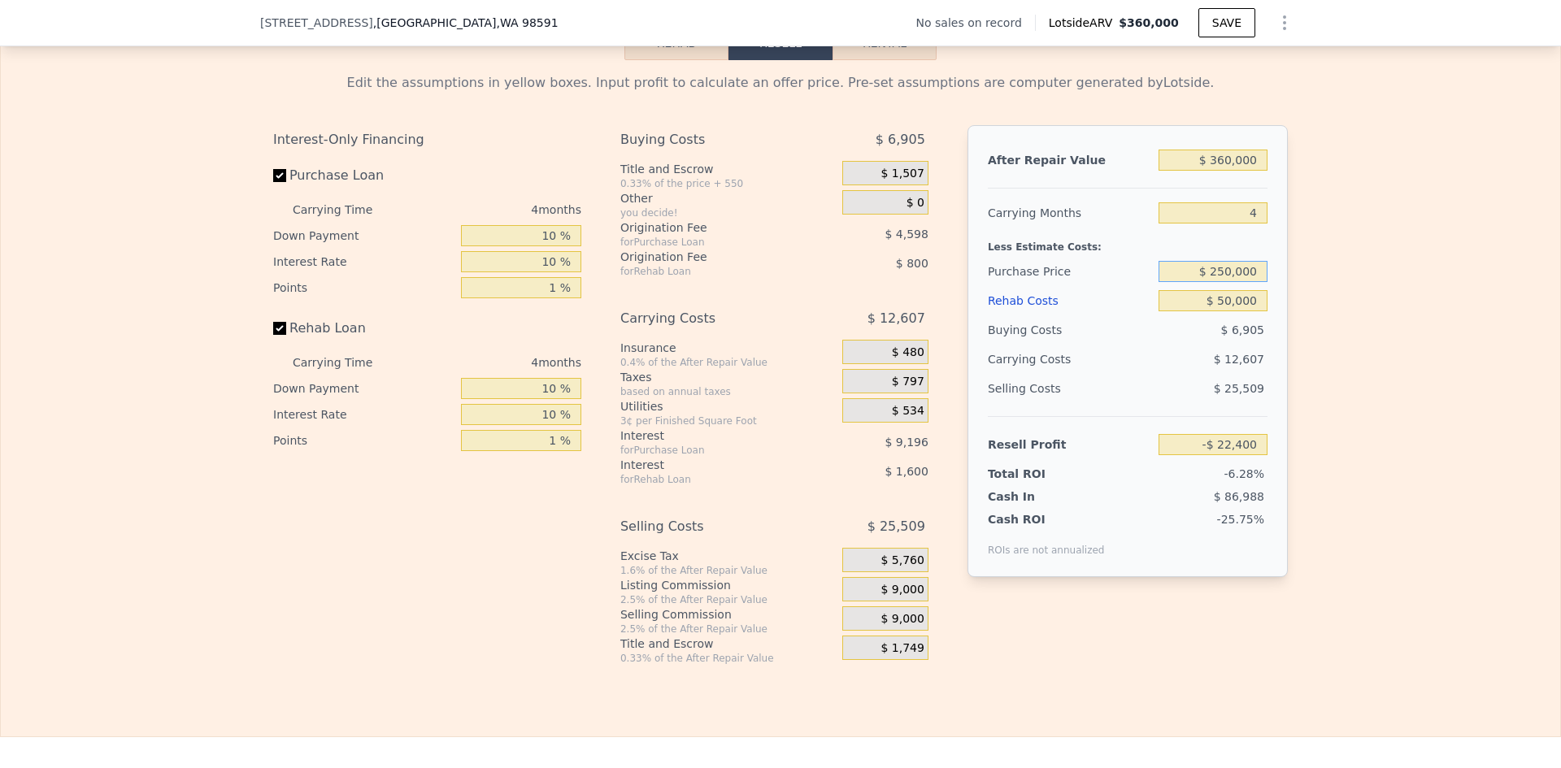
click at [1233, 276] on input "$ 250,000" at bounding box center [1212, 271] width 109 height 21
click at [1316, 287] on div "Edit the assumptions in yellow boxes. Input profit to calculate an offer price.…" at bounding box center [780, 362] width 1559 height 605
type input "$ 16,897"
click at [896, 597] on span "$ 9,000" at bounding box center [901, 590] width 43 height 15
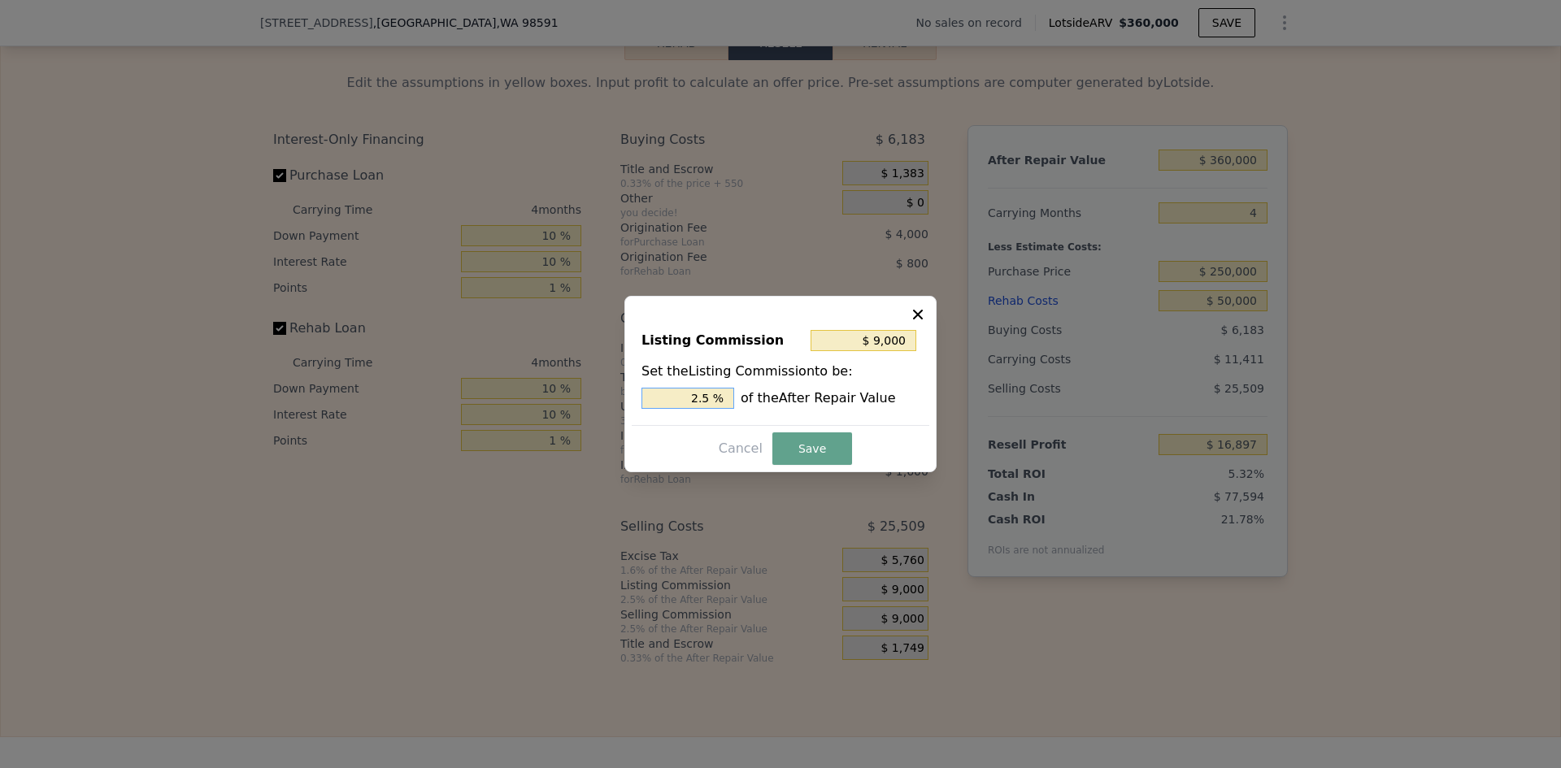
click at [711, 397] on input "2.5 %" at bounding box center [687, 398] width 93 height 21
type input "$ 7,200"
type input "2 %"
click at [797, 437] on button "Save" at bounding box center [812, 448] width 80 height 33
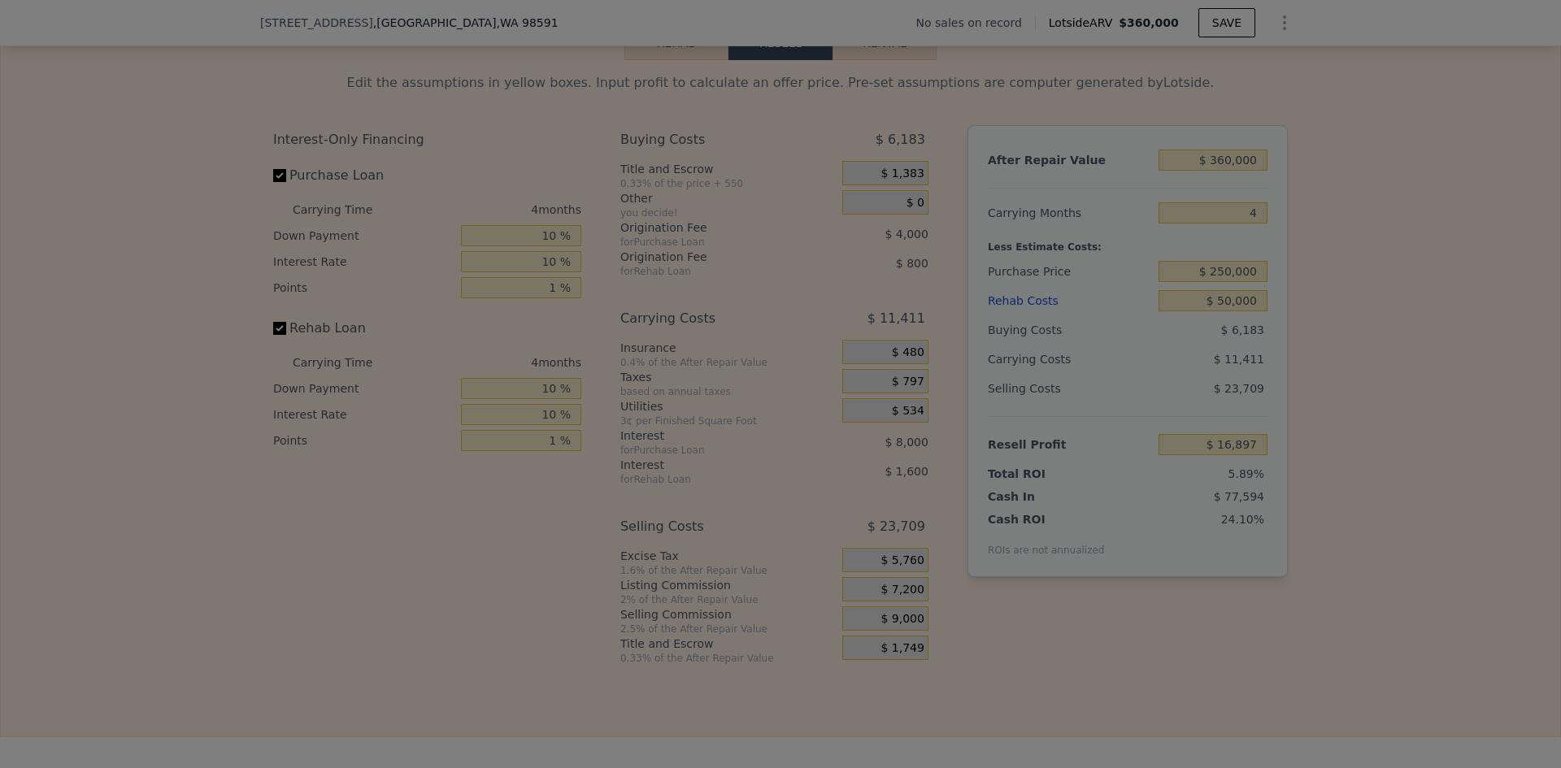
type input "$ 18,697"
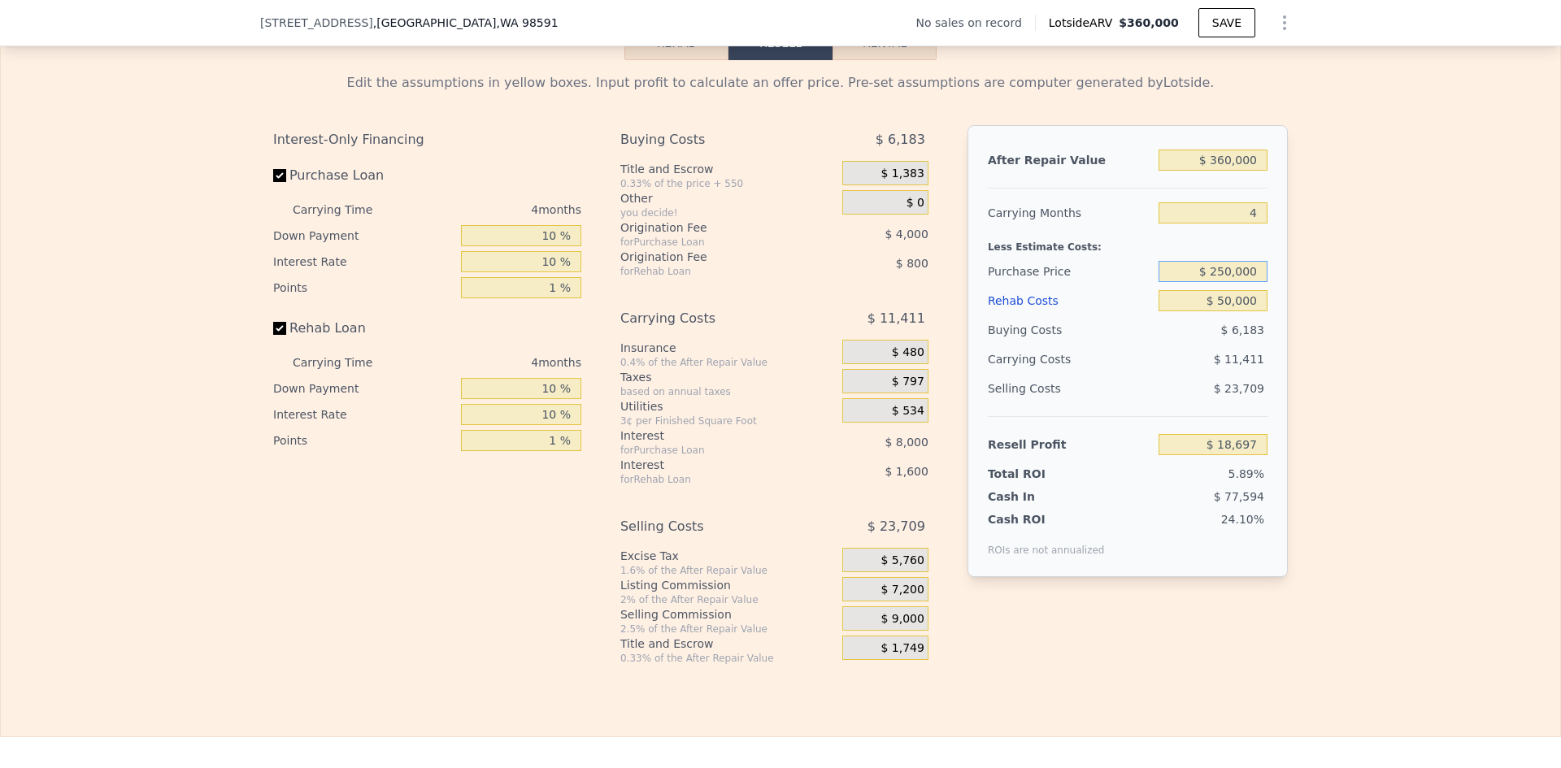
click at [1223, 281] on input "$ 250,000" at bounding box center [1212, 271] width 109 height 21
type input "$ 240,000"
click at [1322, 315] on div "Edit the assumptions in yellow boxes. Input profit to calculate an offer price.…" at bounding box center [780, 362] width 1559 height 605
type input "$ 29,211"
click at [1246, 223] on input "4" at bounding box center [1212, 212] width 109 height 21
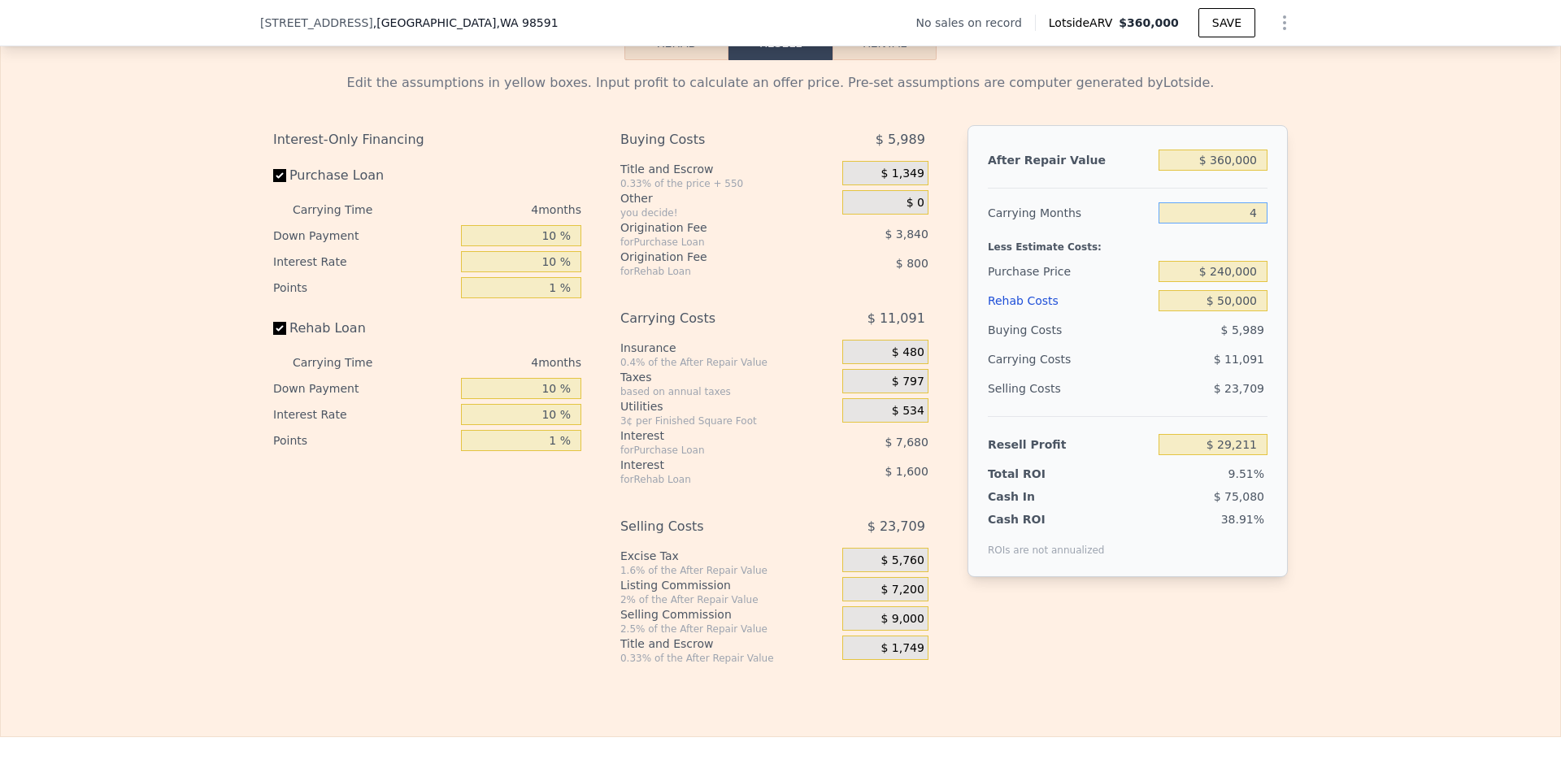
type input "3"
type input "$ 31,984"
type input "3"
click at [1317, 259] on div "Edit the assumptions in yellow boxes. Input profit to calculate an offer price.…" at bounding box center [780, 362] width 1559 height 605
click at [1222, 281] on input "$ 240,000" at bounding box center [1212, 271] width 109 height 21
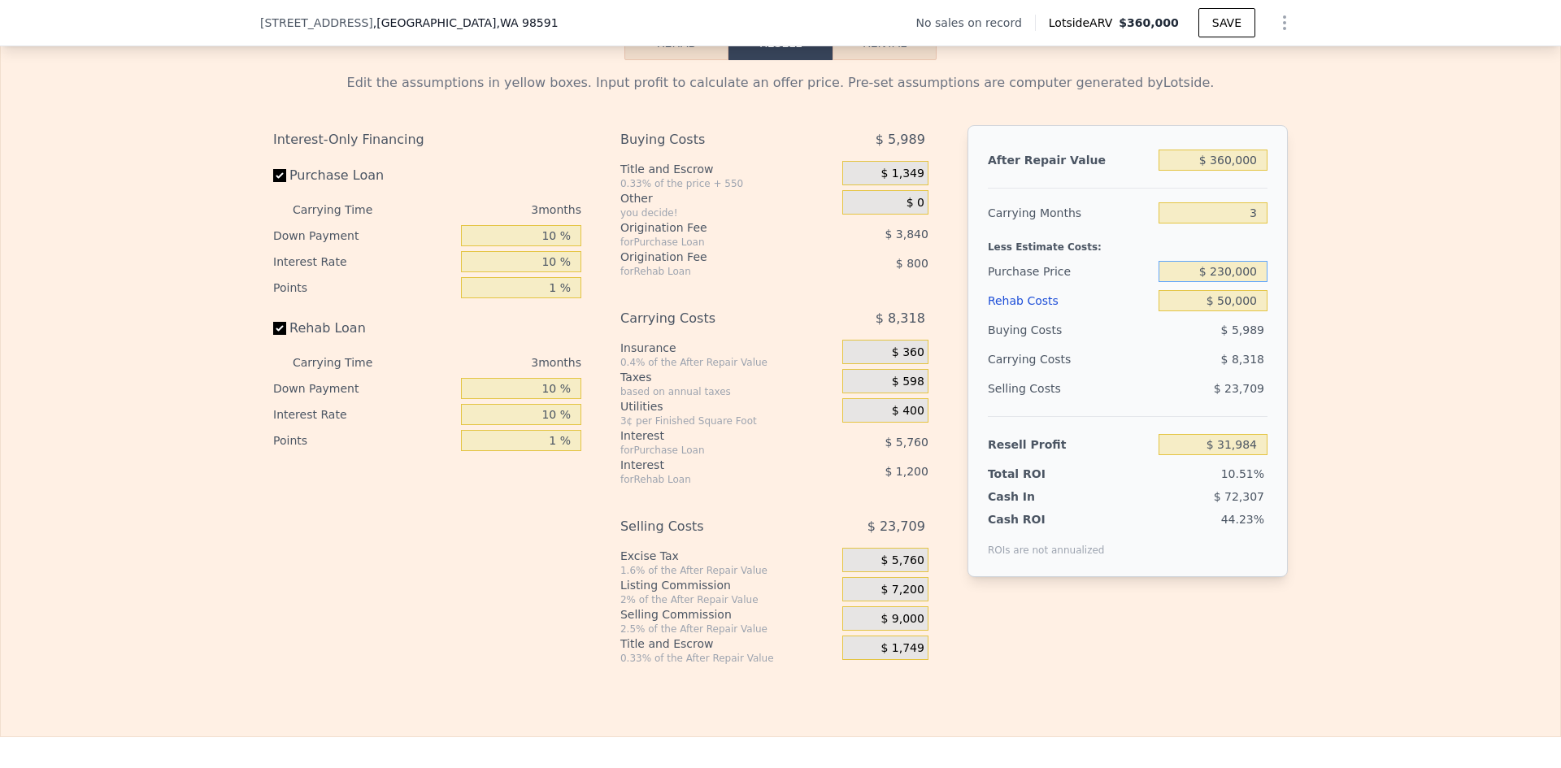
type input "$ 230,000"
click at [1290, 297] on div "Edit the assumptions in yellow boxes. Input profit to calculate an offer price.…" at bounding box center [780, 362] width 1040 height 605
type input "$ 42,417"
click at [1223, 282] on input "$ 230,000" at bounding box center [1212, 271] width 109 height 21
click at [1294, 302] on div "Edit the assumptions in yellow boxes. Input profit to calculate an offer price.…" at bounding box center [780, 362] width 1040 height 605
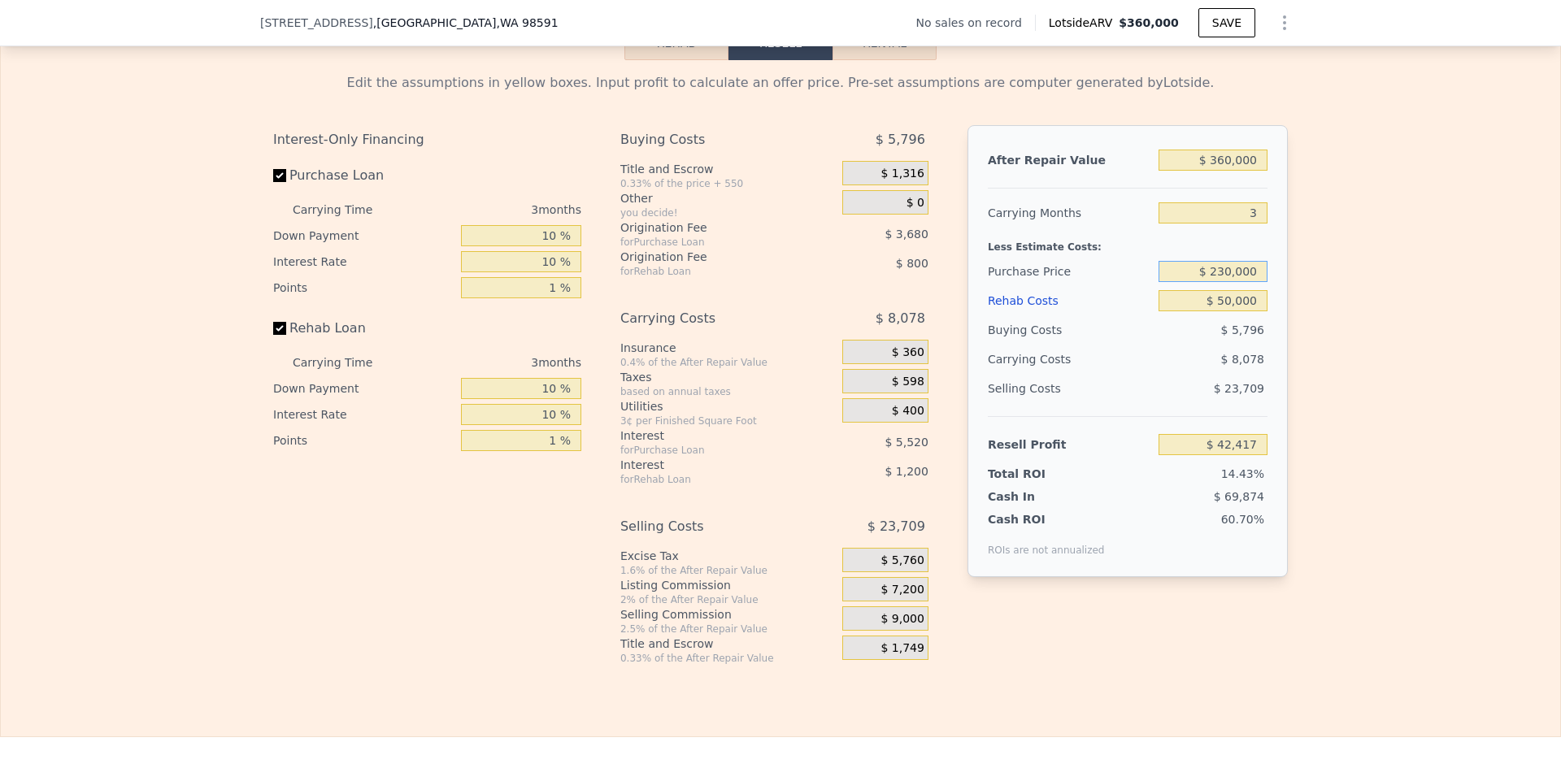
click at [1221, 281] on input "$ 230,000" at bounding box center [1212, 271] width 109 height 21
type input "$ 220,000"
type input "$ 52,850"
click at [1225, 171] on input "$ 360,000" at bounding box center [1212, 160] width 109 height 21
type input "$ 350,000"
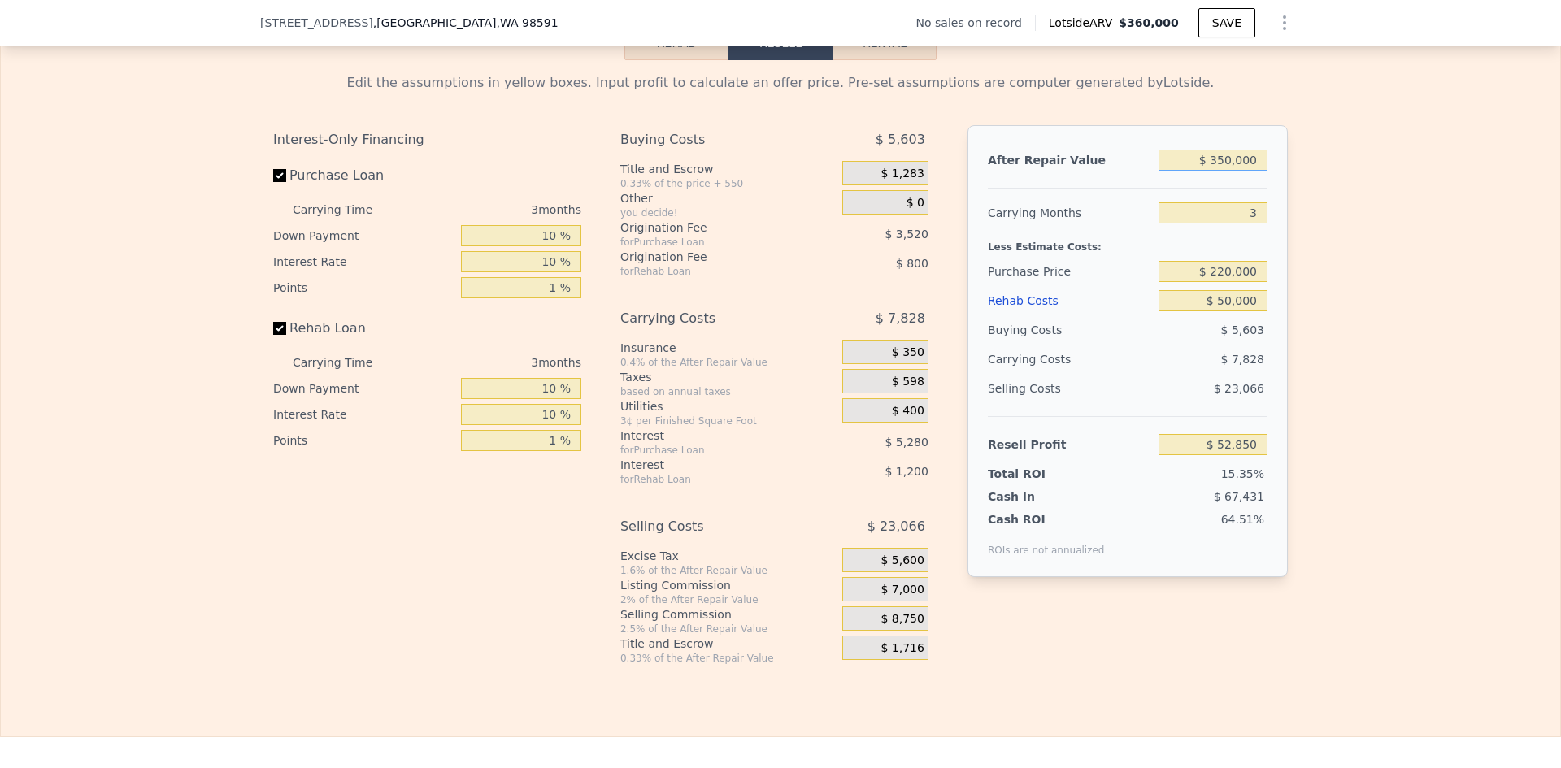
type input "$ 43,503"
type input "$ 350,000"
click at [1340, 233] on div "Edit the assumptions in yellow boxes. Input profit to calculate an offer price.…" at bounding box center [780, 362] width 1559 height 605
click at [1222, 282] on input "$ 220,000" at bounding box center [1212, 271] width 109 height 21
type input "$ 230,000"
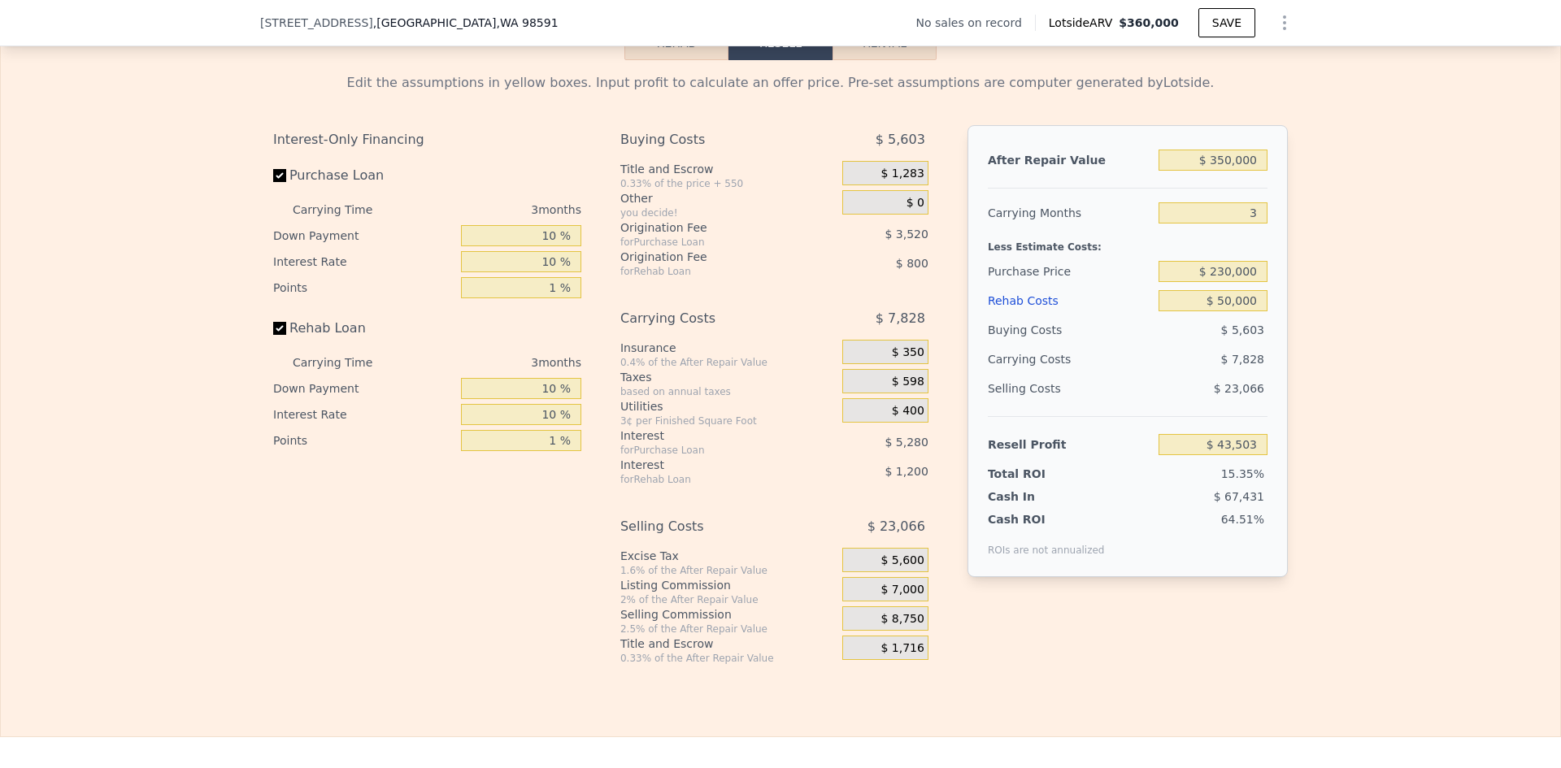
click at [1366, 284] on div "Edit the assumptions in yellow boxes. Input profit to calculate an offer price.…" at bounding box center [780, 362] width 1559 height 605
type input "$ 33,070"
click at [1223, 282] on input "$ 230,000" at bounding box center [1212, 271] width 109 height 21
type input "$ 240,000"
click at [1322, 293] on div "Edit the assumptions in yellow boxes. Input profit to calculate an offer price.…" at bounding box center [780, 362] width 1559 height 605
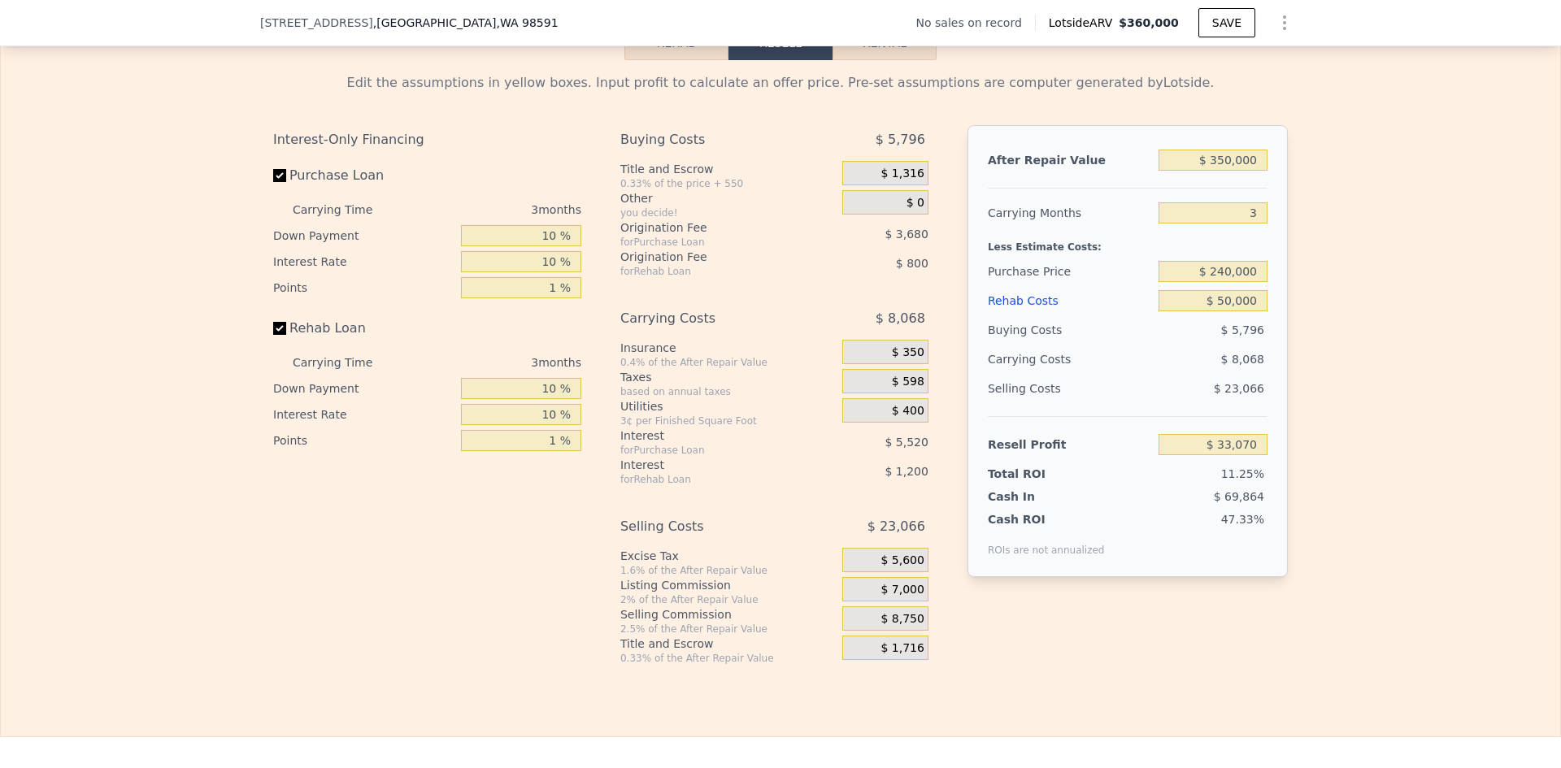
type input "$ 22,637"
click at [1225, 282] on input "$ 240,000" at bounding box center [1212, 271] width 109 height 21
type input "$ 230,000"
click at [1296, 292] on div "Edit the assumptions in yellow boxes. Input profit to calculate an offer price.…" at bounding box center [780, 362] width 1559 height 605
type input "$ 33,070"
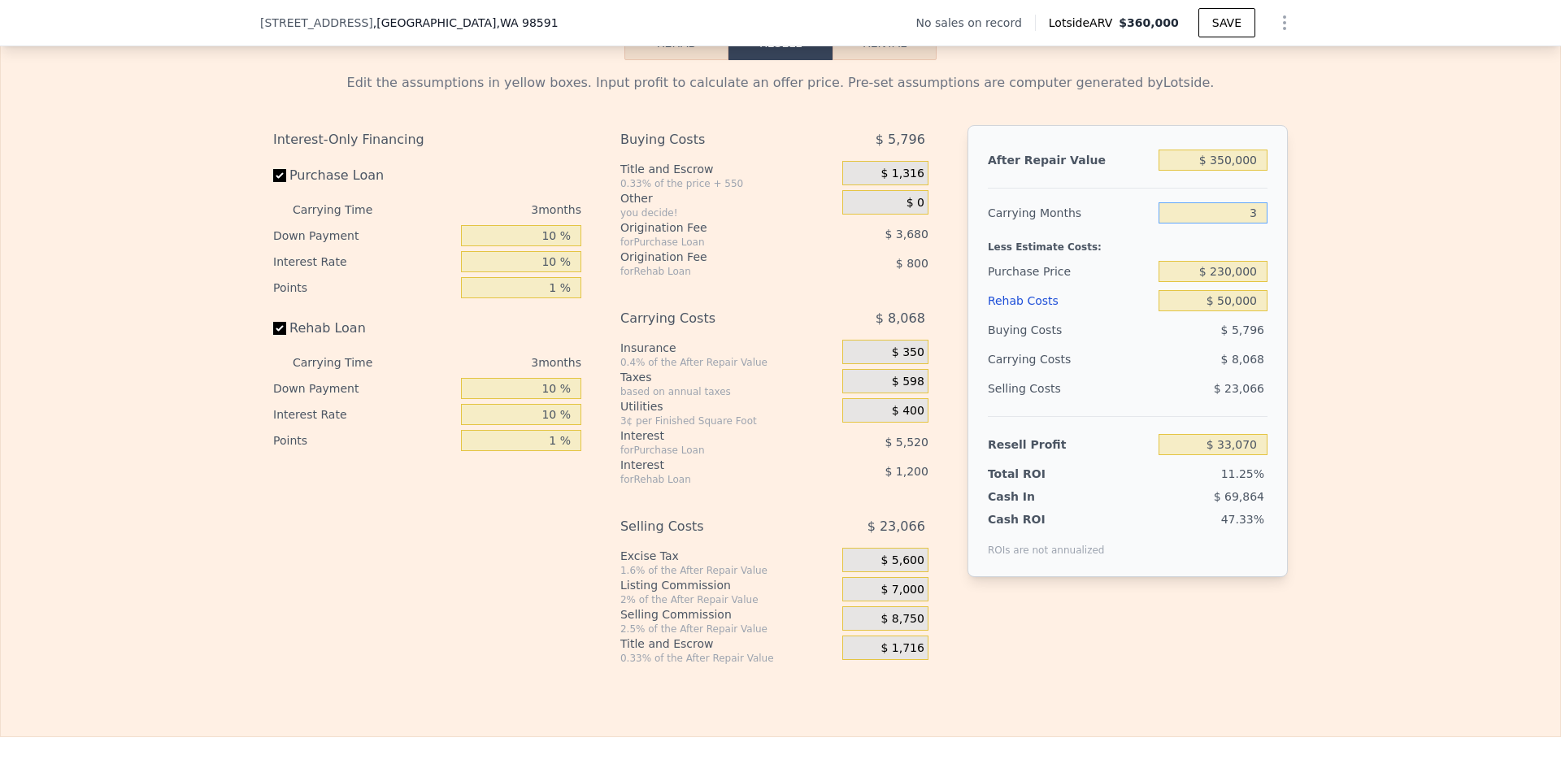
drag, startPoint x: 1255, startPoint y: 228, endPoint x: 1231, endPoint y: 225, distance: 24.5
click at [1231, 224] on input "3" at bounding box center [1212, 212] width 109 height 21
type input "12"
type input "$ 8,866"
type input "12"
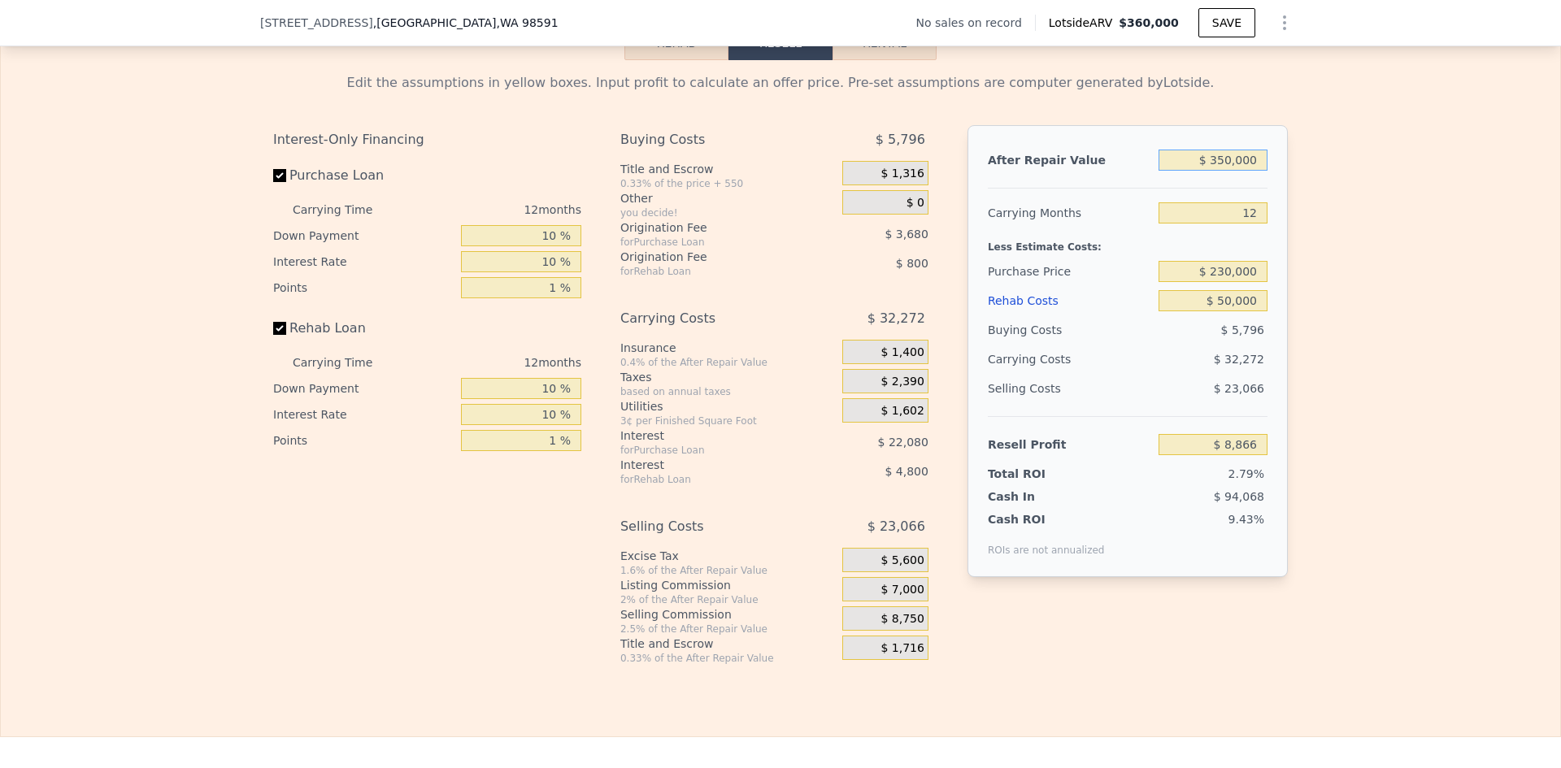
click at [1233, 167] on input "$ 350,000" at bounding box center [1212, 160] width 109 height 21
type input "$ 7"
type input "-$ 317,211"
type input "$ 700"
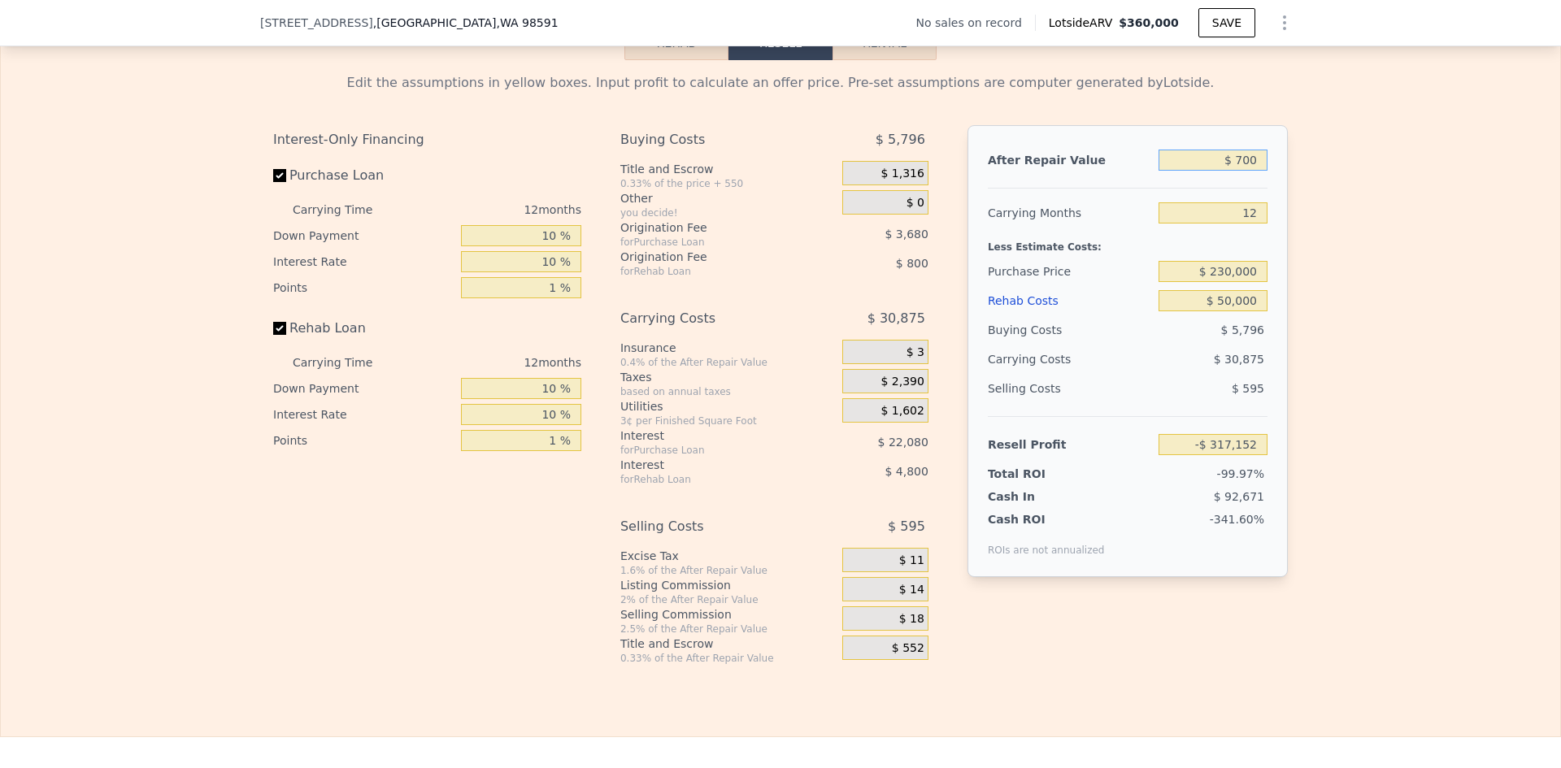
type input "-$ 316,566"
type input "$ 7,000"
type input "-$ 310,696"
type input "$ 70,000"
type input "-$ 252,001"
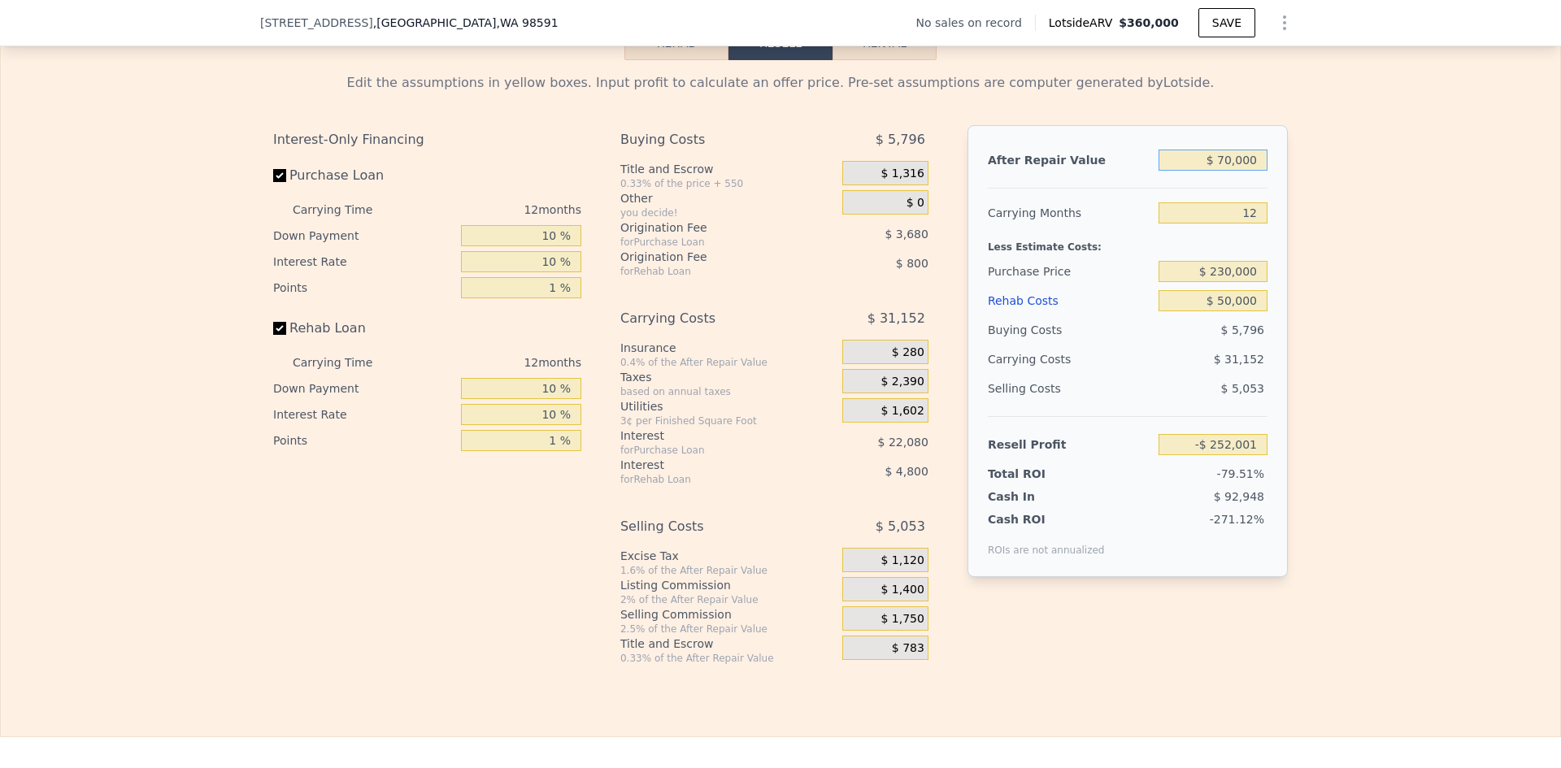
type input "$ 700,000"
type input "$ 334,951"
type input "$ 700,000"
click at [1235, 311] on input "$ 50,000" at bounding box center [1212, 300] width 109 height 21
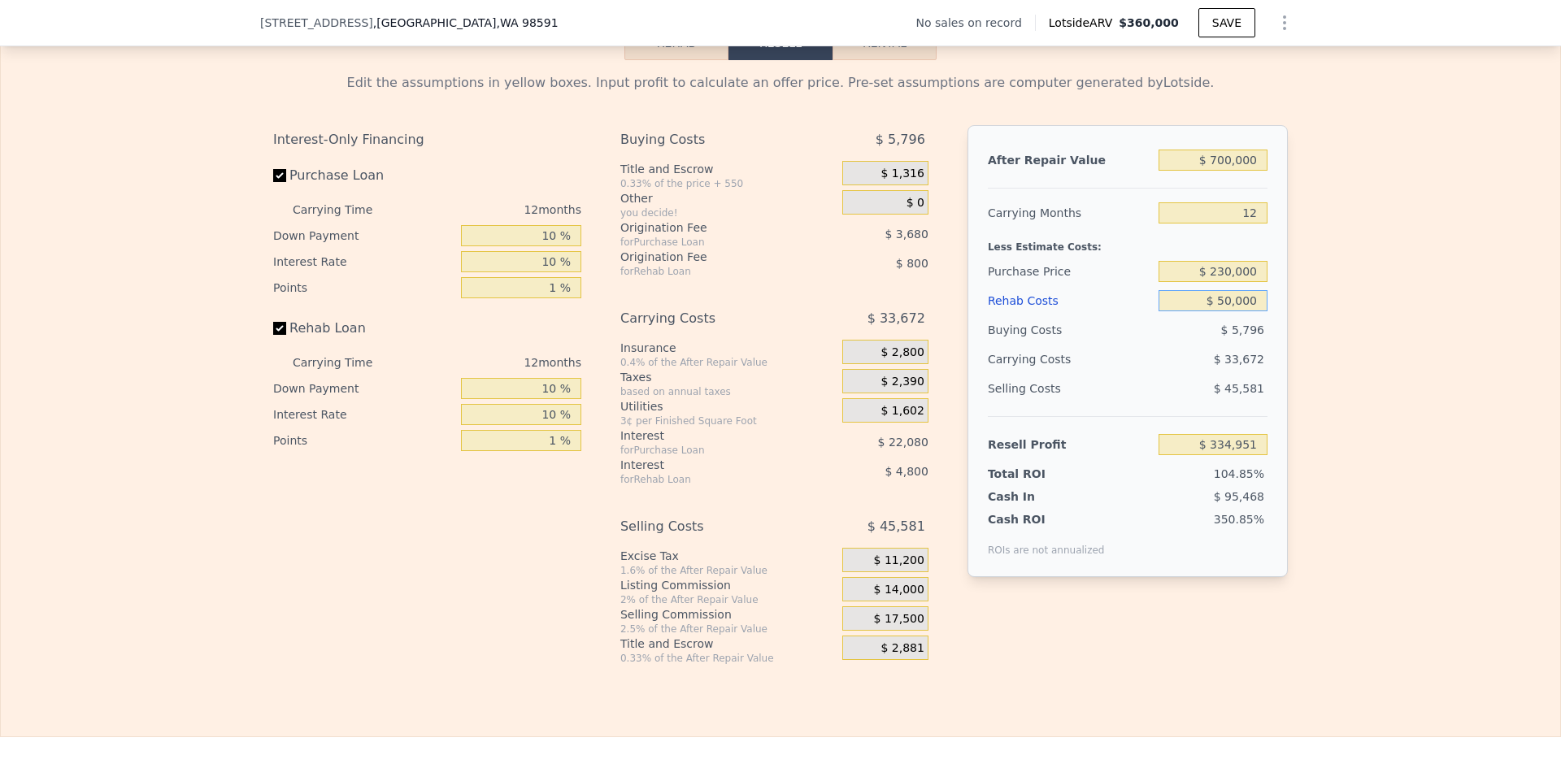
type input "$ 2"
type input "$ 390,549"
type input "$ 25"
type input "$ 390,526"
type input "$ 250"
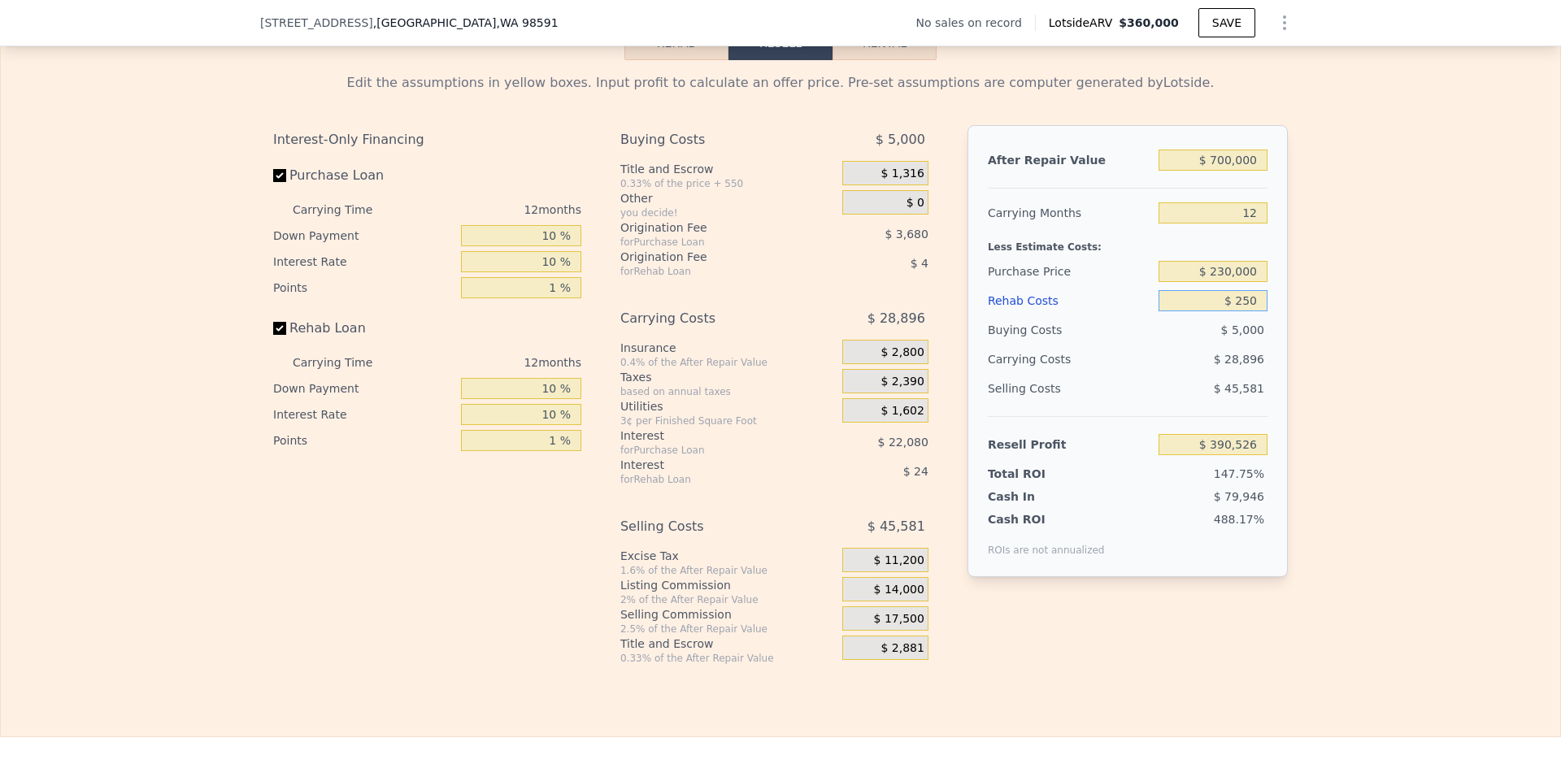
type input "$ 390,273"
type input "$ 2,500"
type input "$ 387,771"
type input "$ 25,000"
type input "$ 362,751"
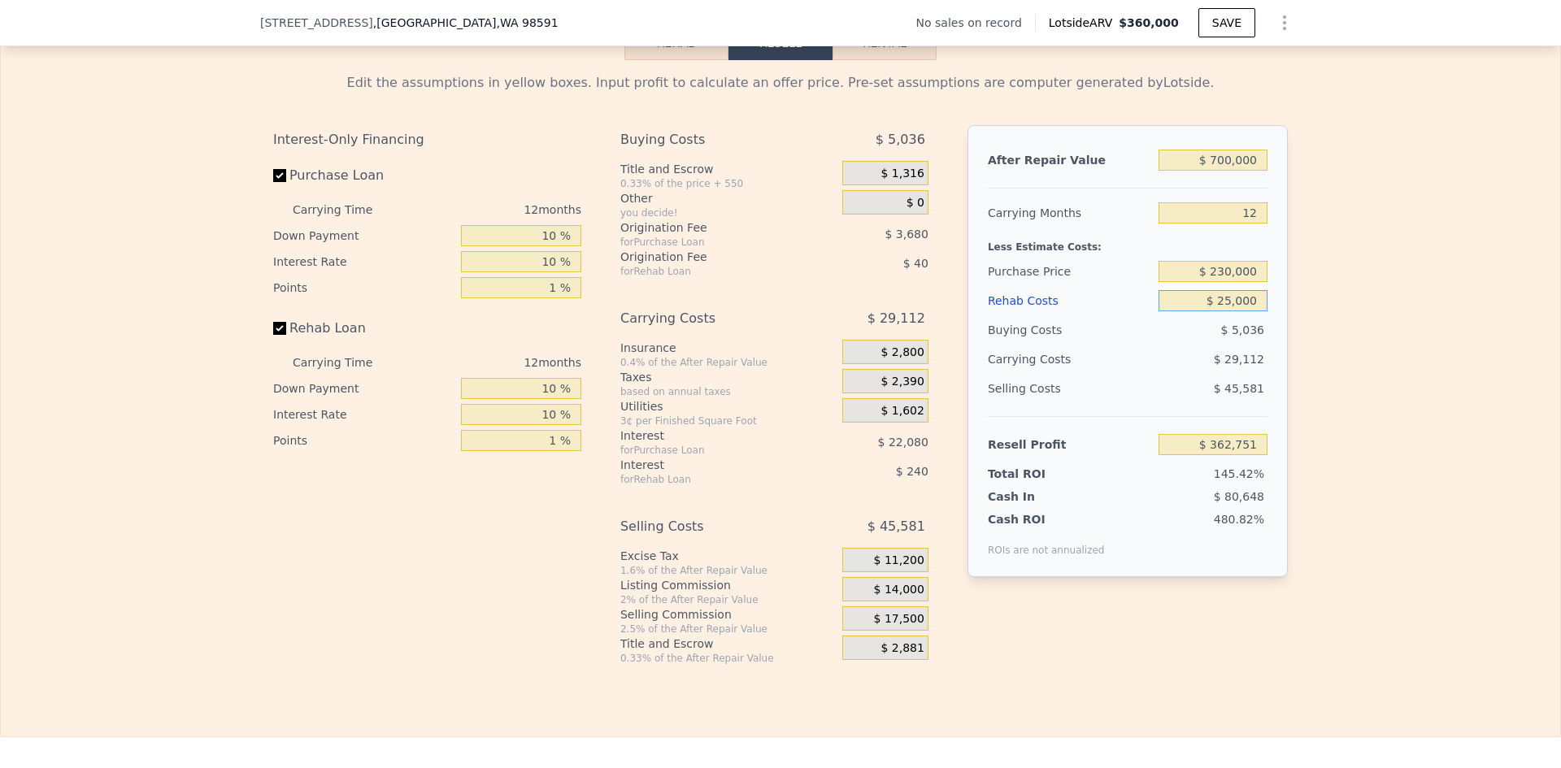
type input "$ 250,000"
type input "$ 112,551"
type input "$ 250,000"
click at [1316, 321] on div "Edit the assumptions in yellow boxes. Input profit to calculate an offer price.…" at bounding box center [780, 362] width 1559 height 605
click at [1222, 282] on input "$ 230,000" at bounding box center [1212, 271] width 109 height 21
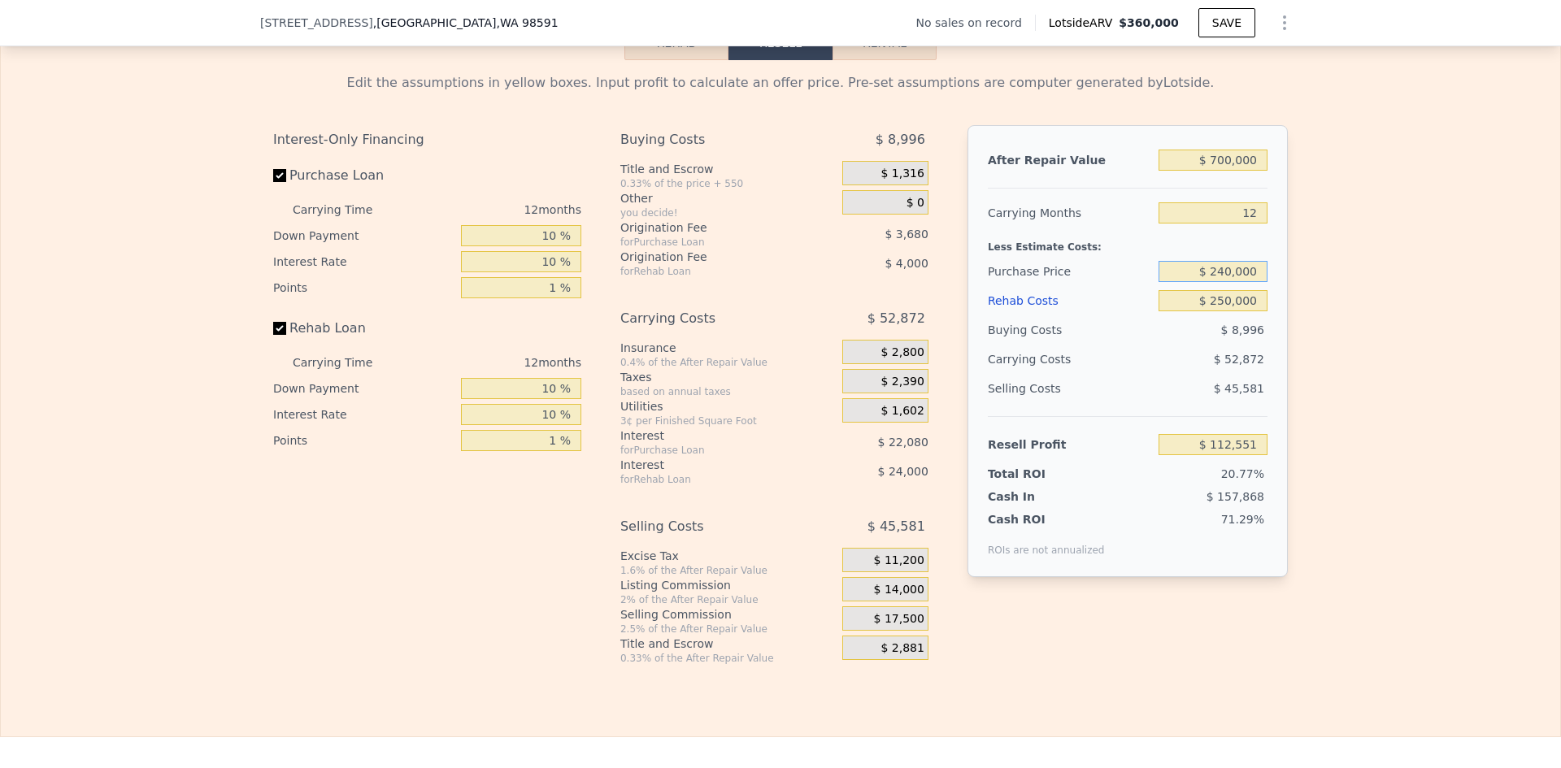
type input "$ 240,000"
click at [1334, 292] on div "Edit the assumptions in yellow boxes. Input profit to calculate an offer price.…" at bounding box center [780, 362] width 1559 height 605
type input "$ 101,398"
drag, startPoint x: 1256, startPoint y: 227, endPoint x: 1241, endPoint y: 226, distance: 14.7
click at [1241, 224] on input "12" at bounding box center [1212, 212] width 109 height 21
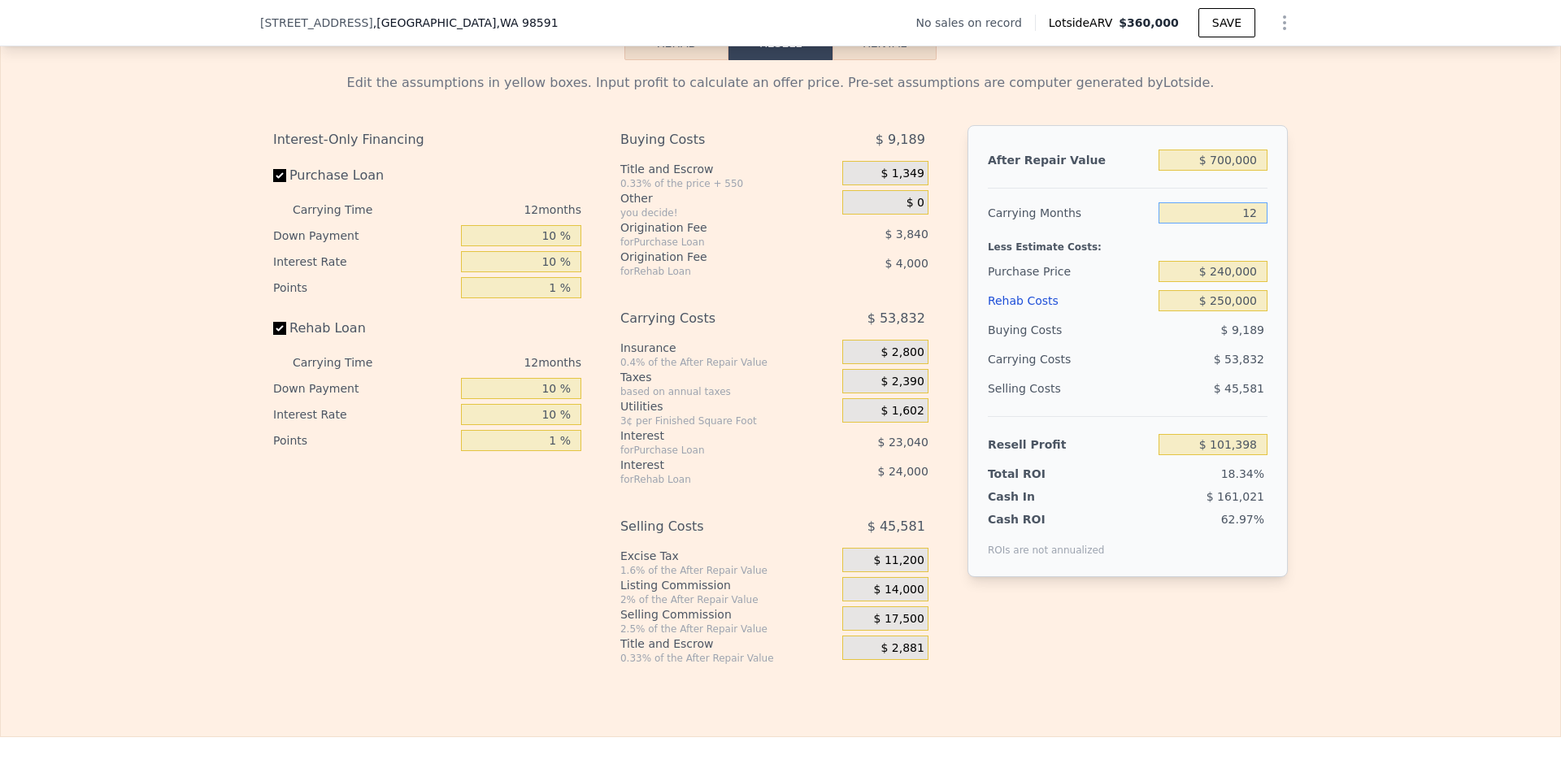
type input "8"
type input "$ 119,342"
type input "8"
click at [1358, 264] on div "Edit the assumptions in yellow boxes. Input profit to calculate an offer price.…" at bounding box center [780, 362] width 1559 height 605
drag, startPoint x: 1257, startPoint y: 224, endPoint x: 1242, endPoint y: 227, distance: 15.0
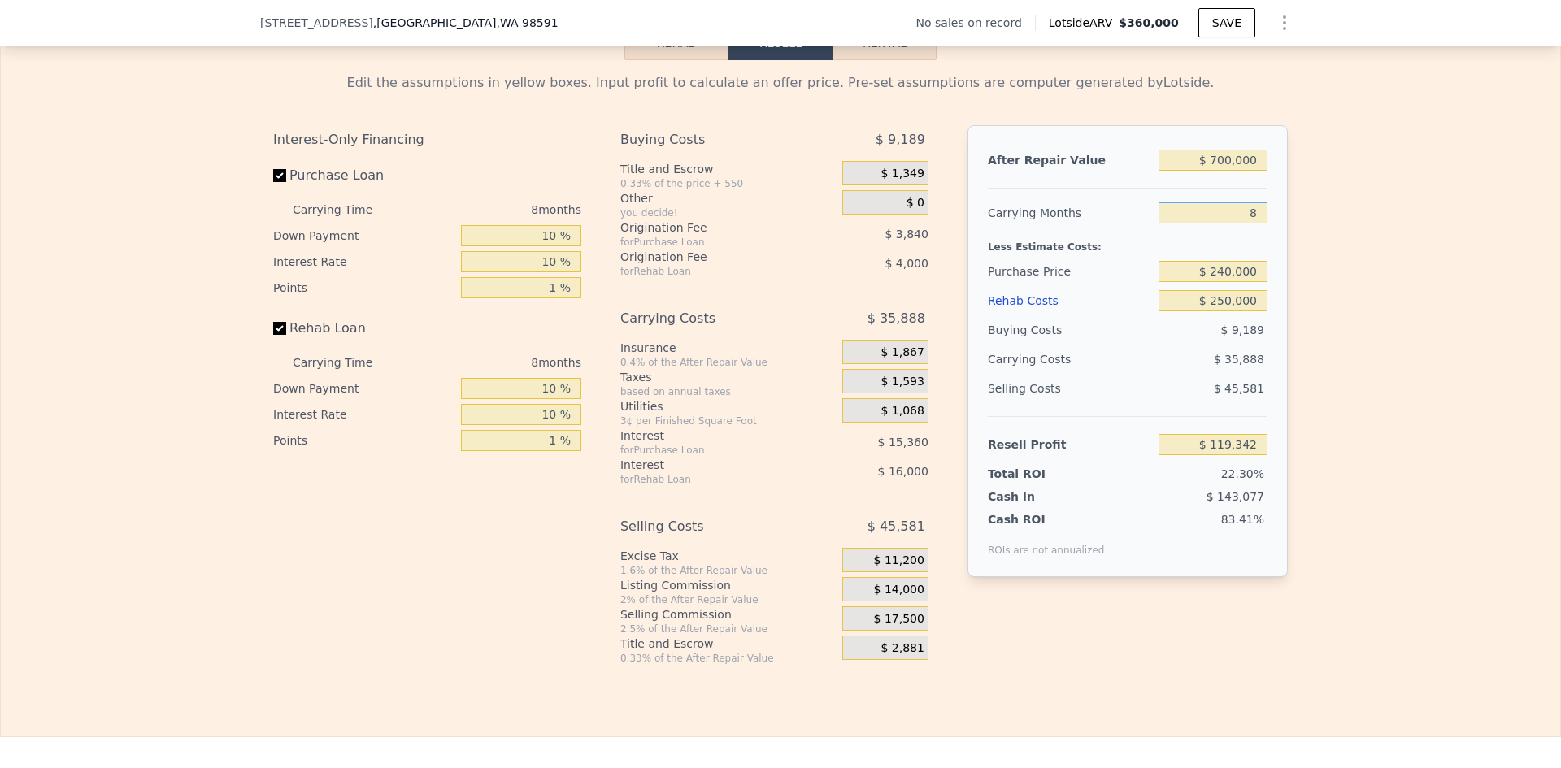
click at [1243, 224] on input "8" at bounding box center [1212, 212] width 109 height 21
click at [1322, 338] on div "Edit the assumptions in yellow boxes. Input profit to calculate an offer price.…" at bounding box center [780, 362] width 1559 height 605
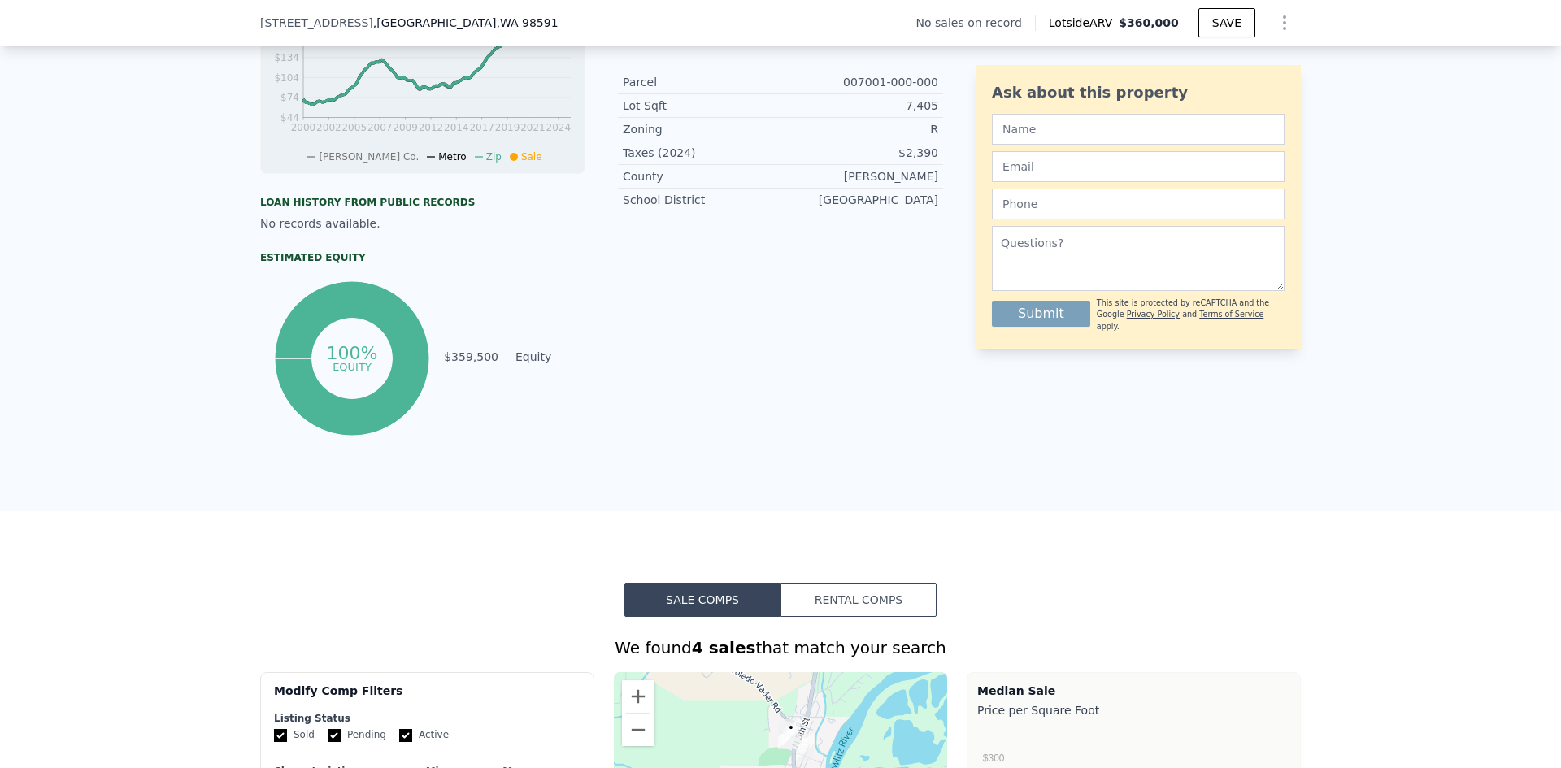
scroll to position [650, 0]
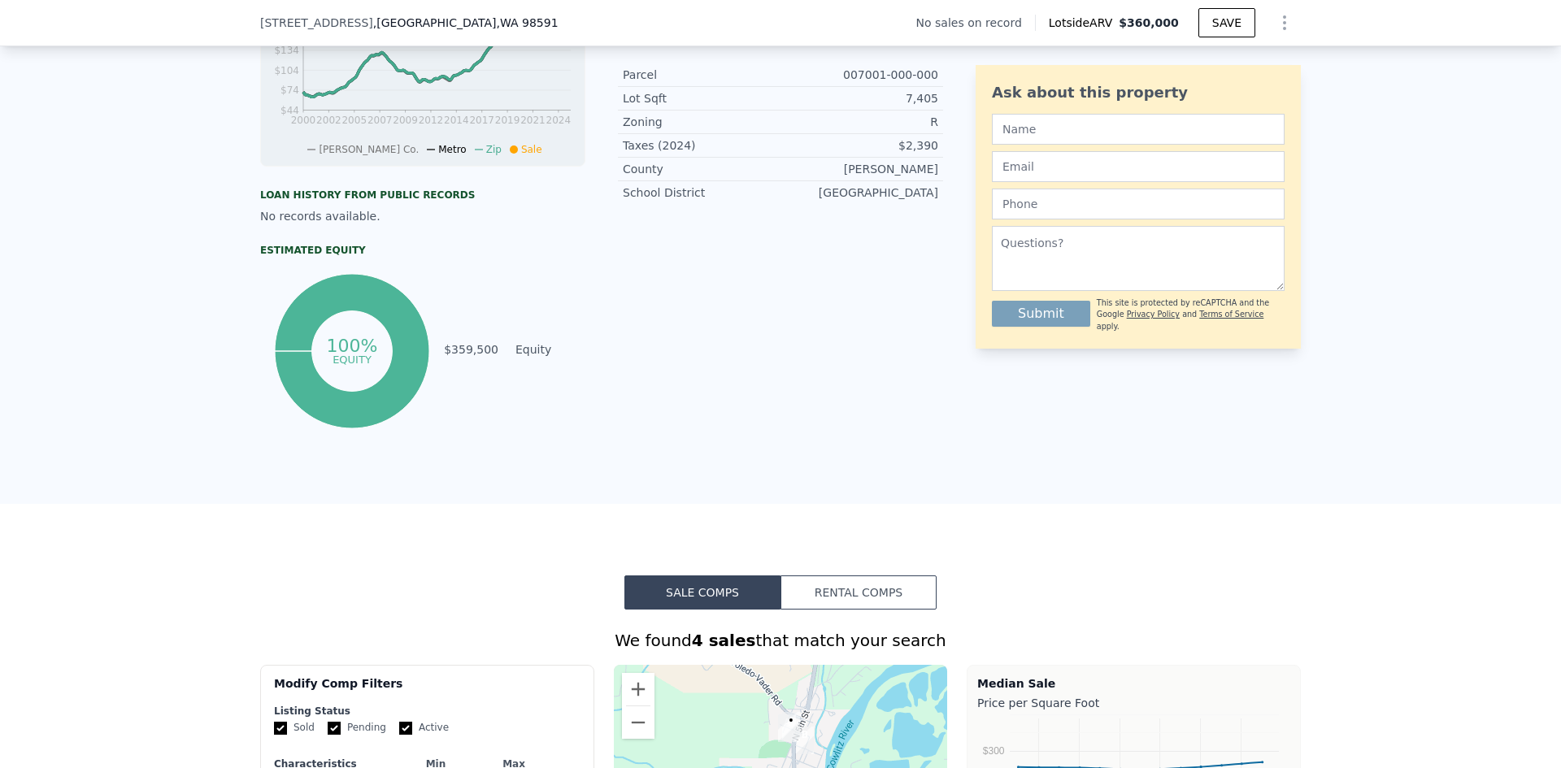
type input "$ 360,000"
type input "4"
type input "$ 0"
type input "$ 30,000"
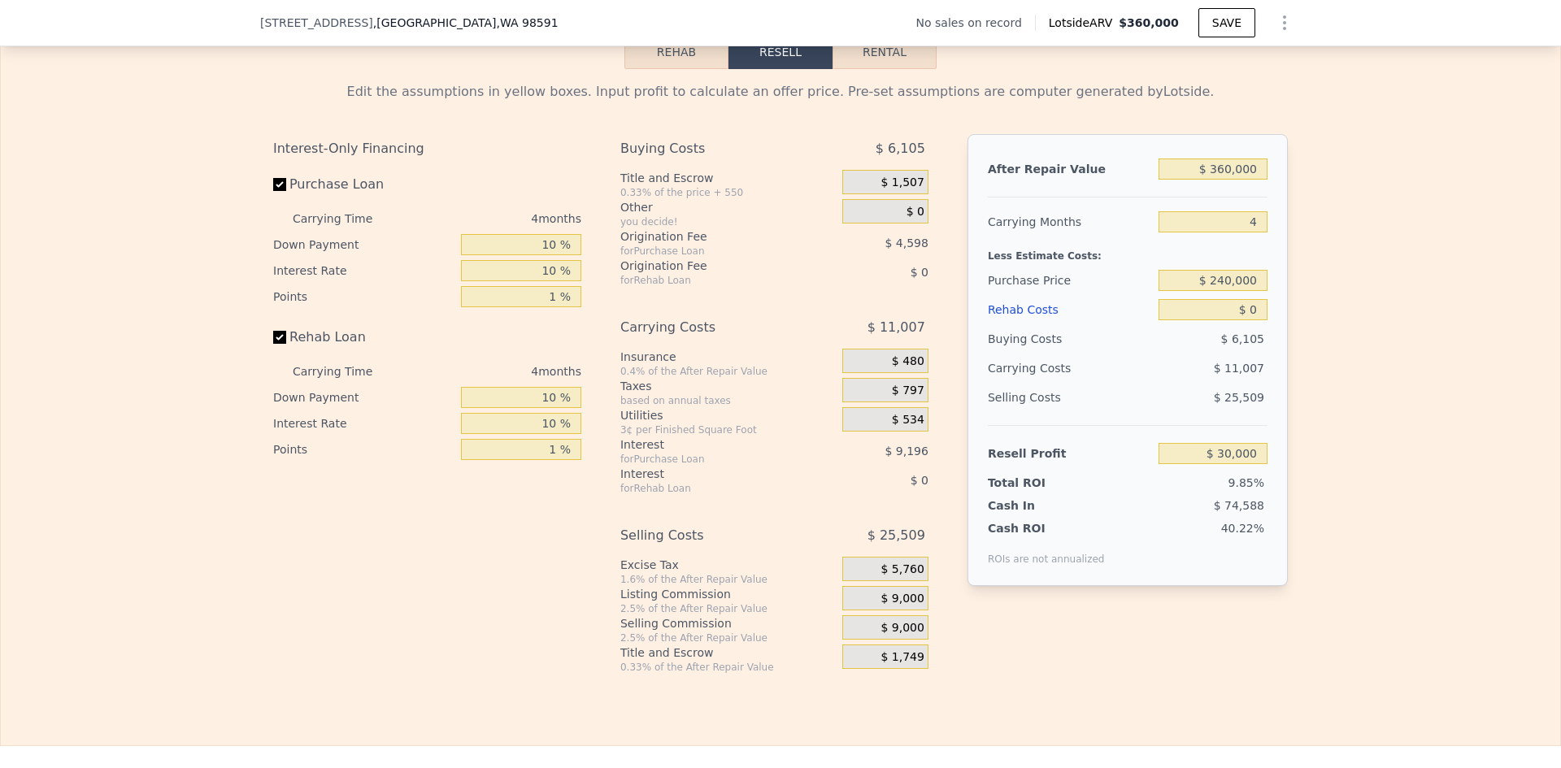
scroll to position [2270, 0]
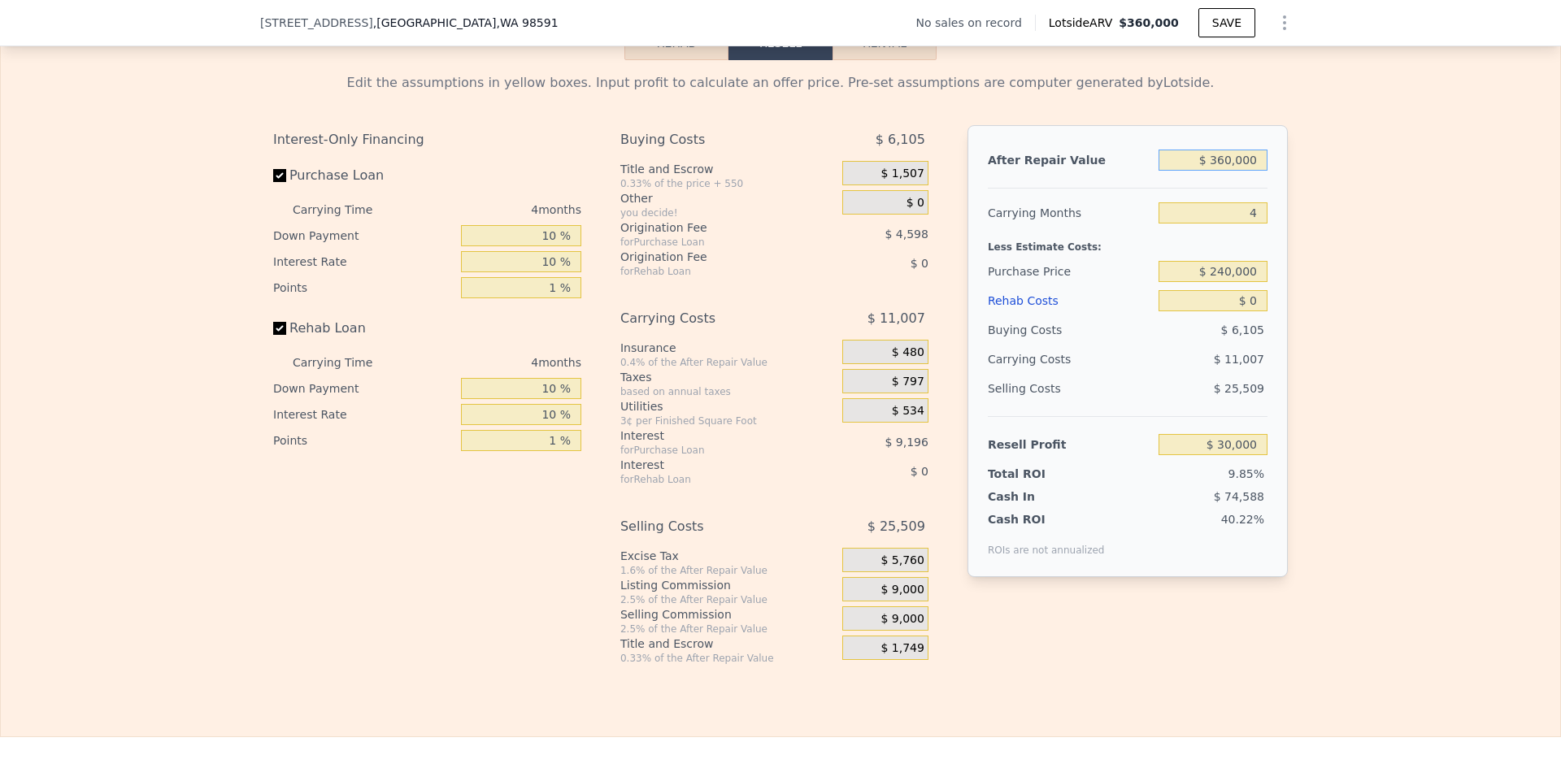
click at [1233, 171] on input "$ 360,000" at bounding box center [1212, 160] width 109 height 21
click at [1224, 171] on input "$ 360,000" at bounding box center [1212, 160] width 109 height 21
click at [1253, 223] on input "4" at bounding box center [1212, 212] width 109 height 21
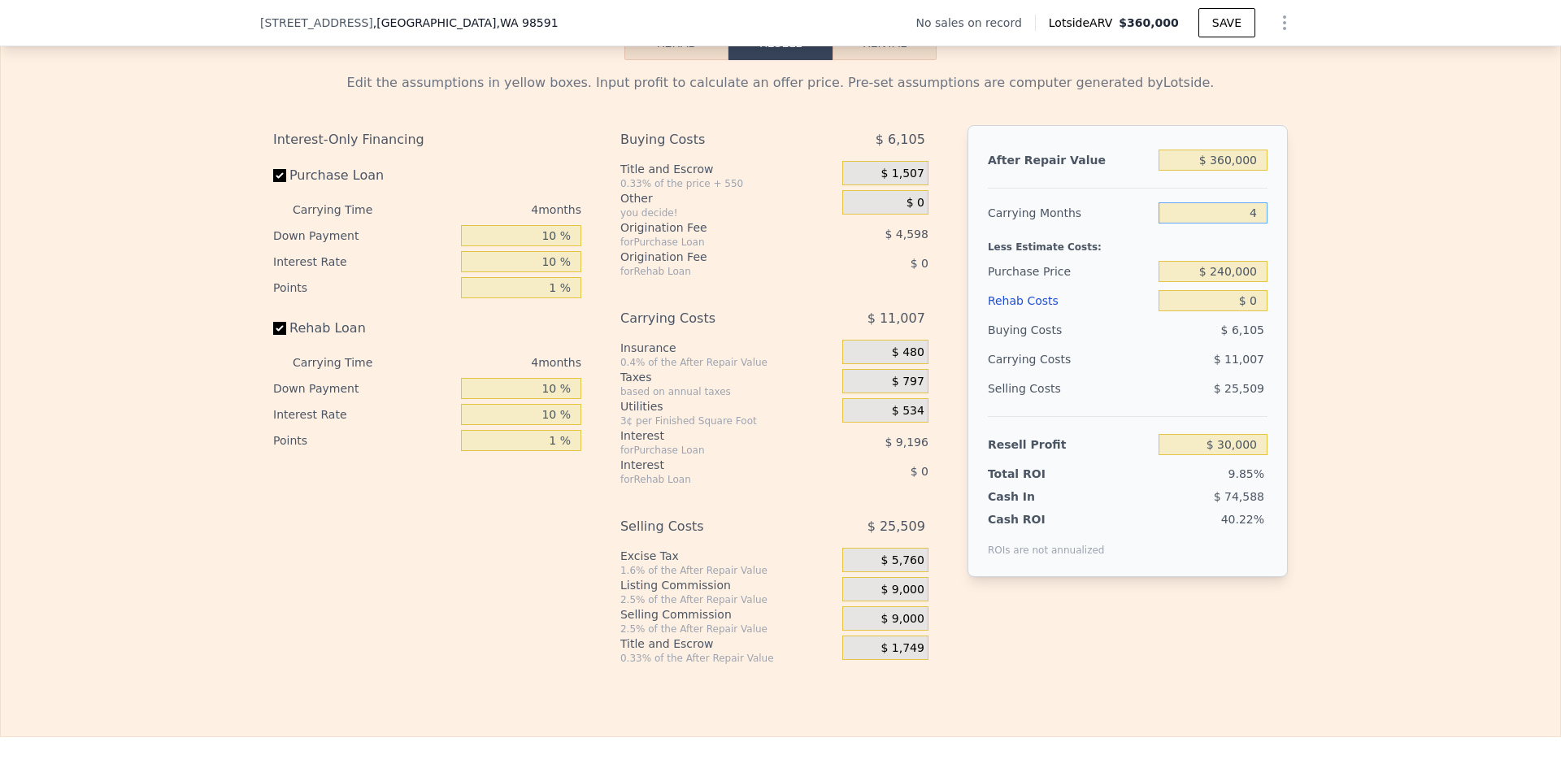
drag, startPoint x: 1255, startPoint y: 224, endPoint x: 1231, endPoint y: 224, distance: 23.6
click at [1231, 224] on input "4" at bounding box center [1212, 212] width 109 height 21
type input "3"
type input "$ 32,752"
type input "3"
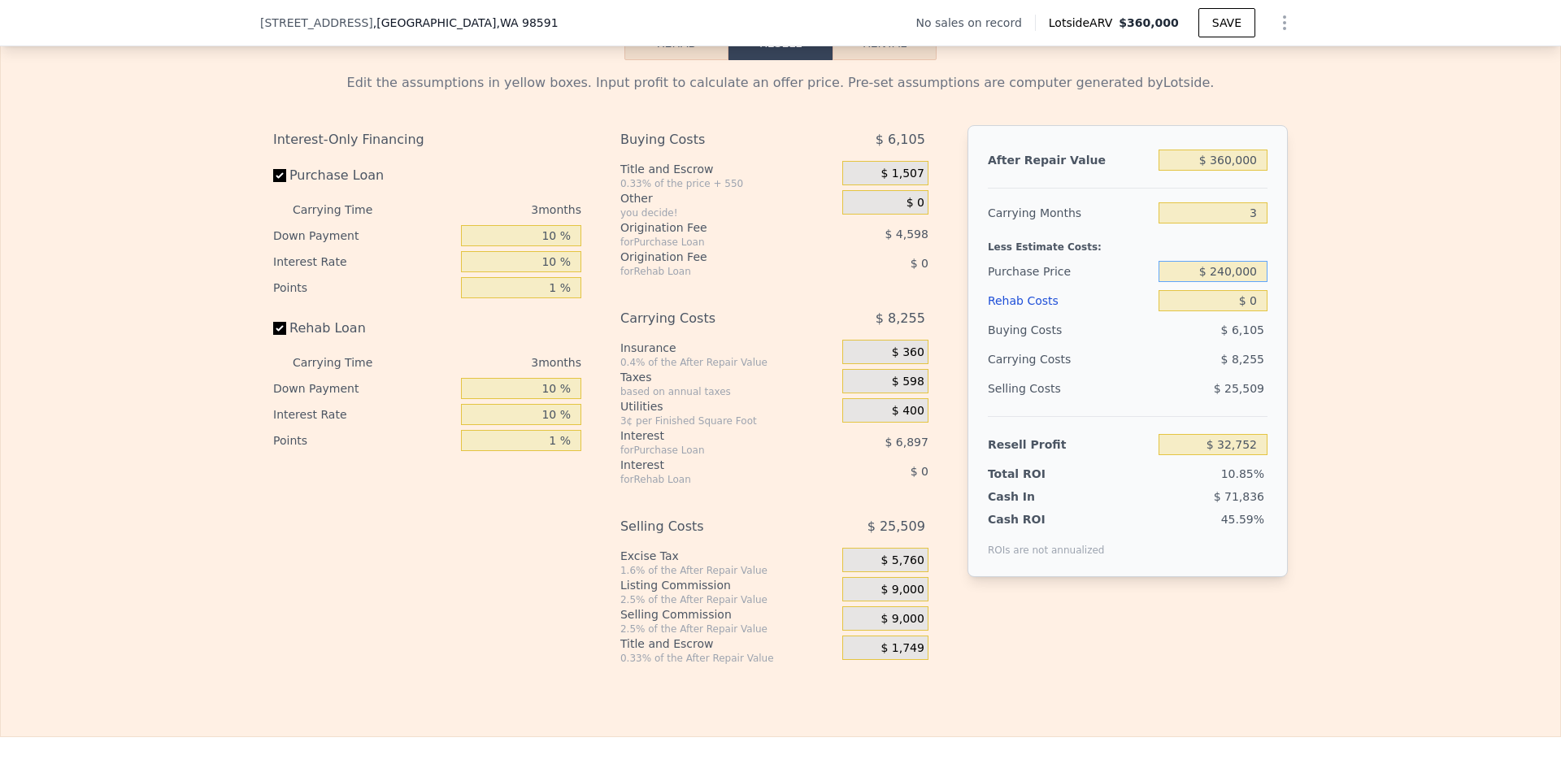
click at [1239, 280] on input "$ 240,000" at bounding box center [1212, 271] width 109 height 21
type input "$ 5"
type input "$ 200,000"
click at [1257, 311] on input "$ 0" at bounding box center [1212, 300] width 109 height 21
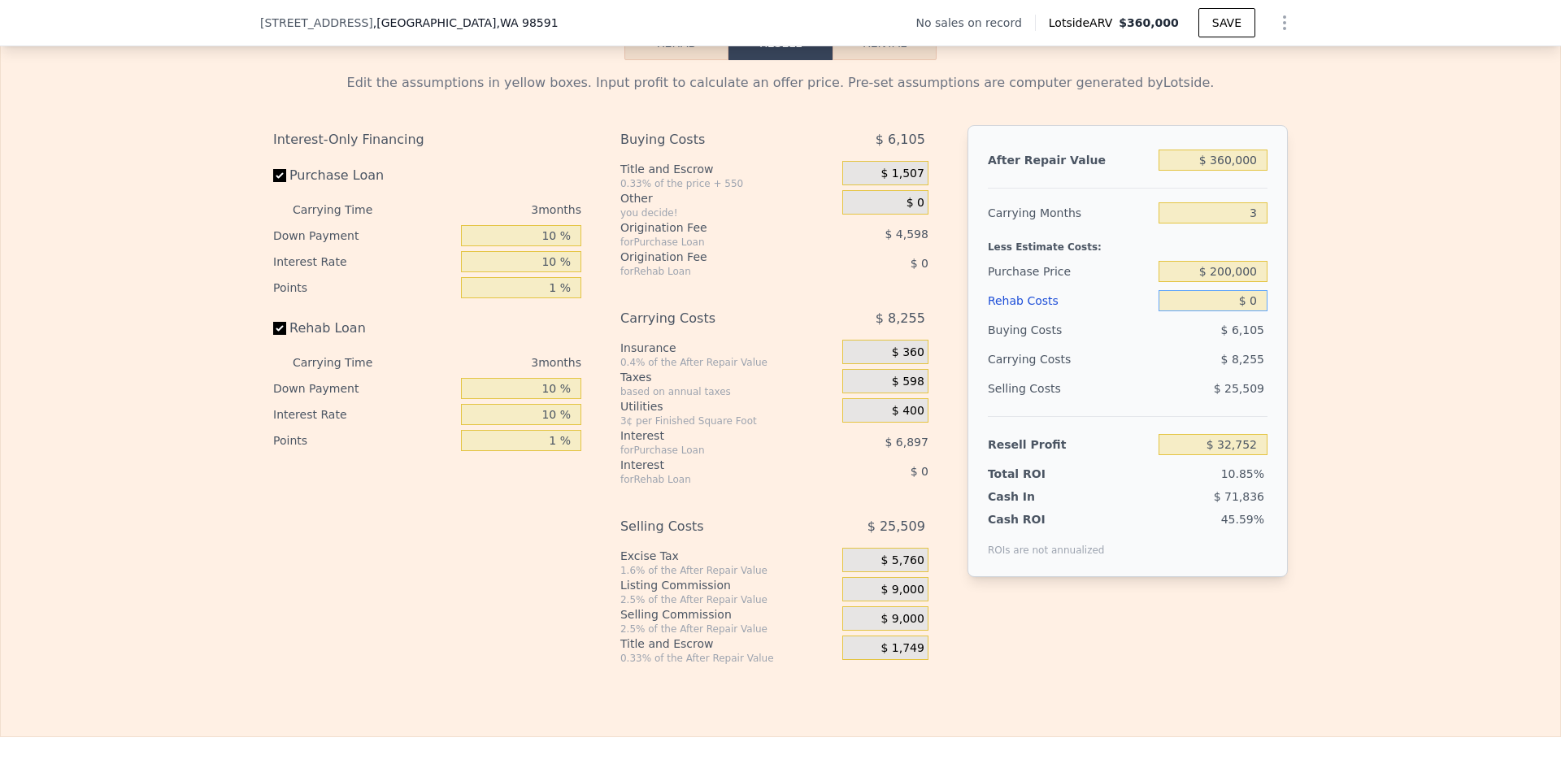
type input "$ 123,917"
click at [901, 597] on span "$ 9,000" at bounding box center [901, 590] width 43 height 15
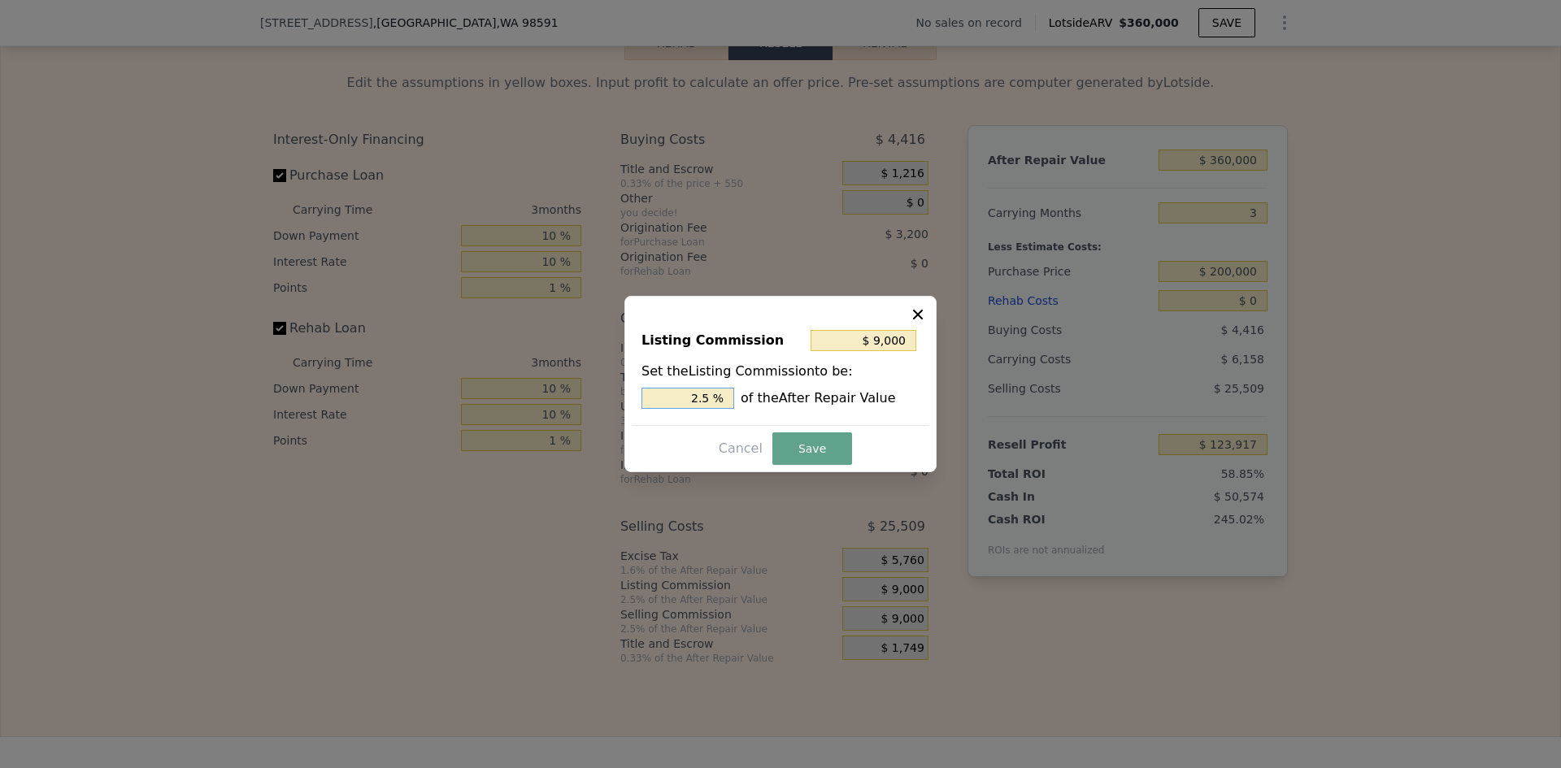
drag, startPoint x: 702, startPoint y: 400, endPoint x: 720, endPoint y: 393, distance: 19.0
click at [717, 396] on input "2.5 %" at bounding box center [687, 398] width 93 height 21
type input "$ 7,200"
type input "2 %"
click at [823, 454] on button "Save" at bounding box center [812, 448] width 80 height 33
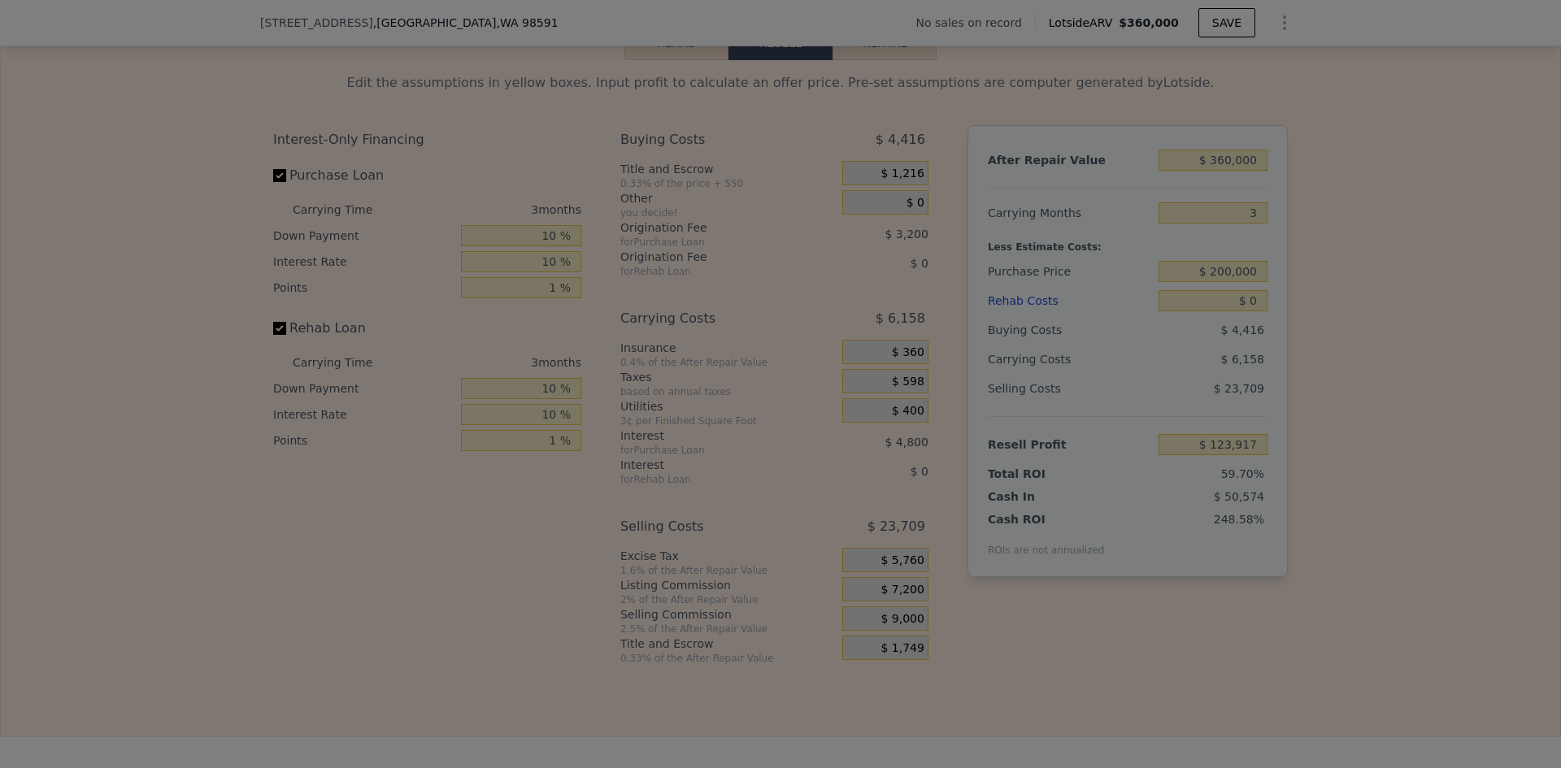
type input "$ 125,717"
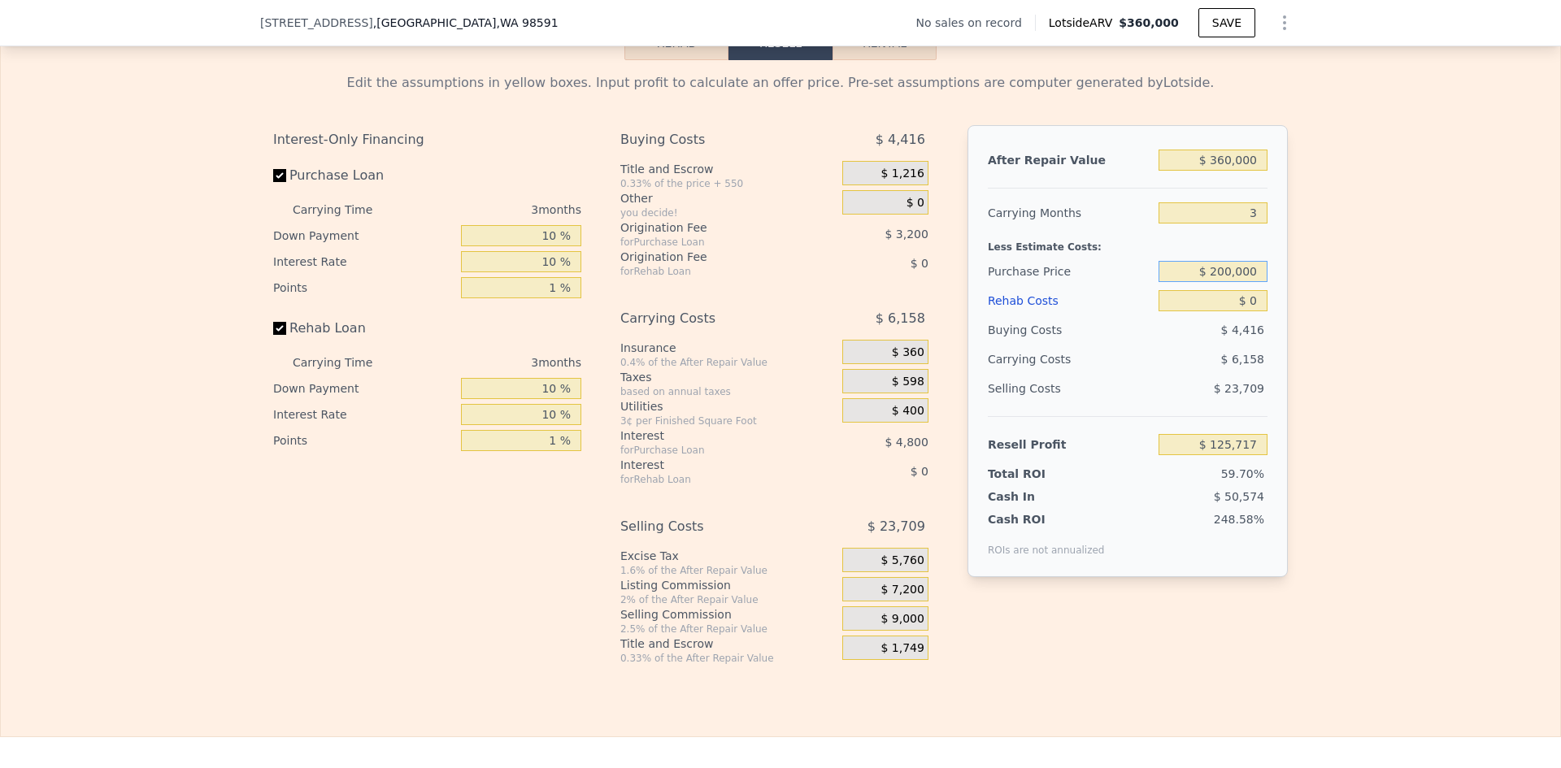
click at [1228, 280] on input "$ 200,000" at bounding box center [1212, 271] width 109 height 21
click at [1295, 284] on div "Edit the assumptions in yellow boxes. Input profit to calculate an offer price.…" at bounding box center [780, 362] width 1559 height 605
click at [1244, 311] on input "$ 0" at bounding box center [1212, 300] width 109 height 21
type input "$ 60"
type input "$ 125,656"
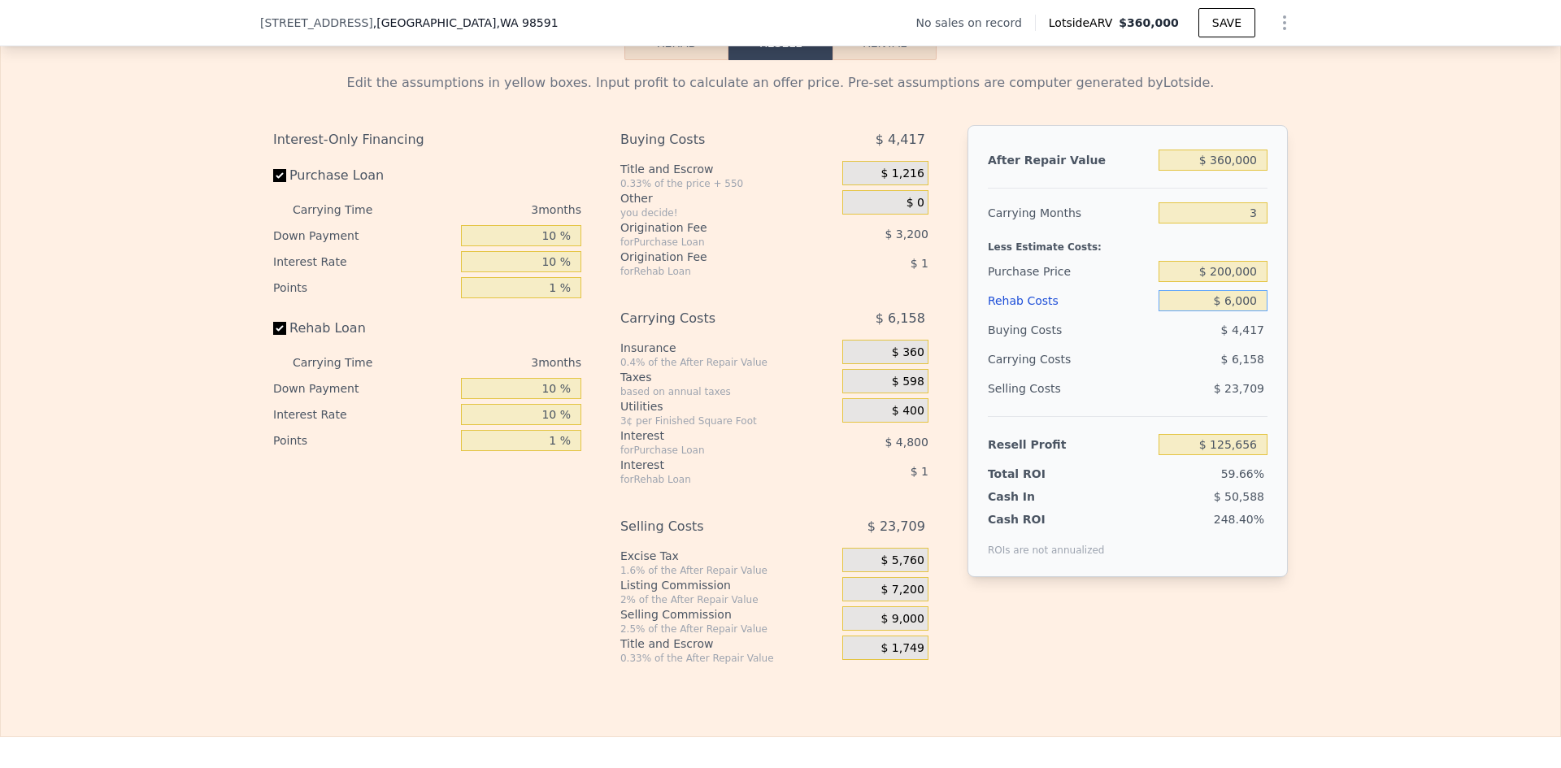
type input "$ 60,000"
type input "$ 63,317"
click at [1302, 293] on div "Edit the assumptions in yellow boxes. Input profit to calculate an offer price.…" at bounding box center [780, 362] width 1559 height 605
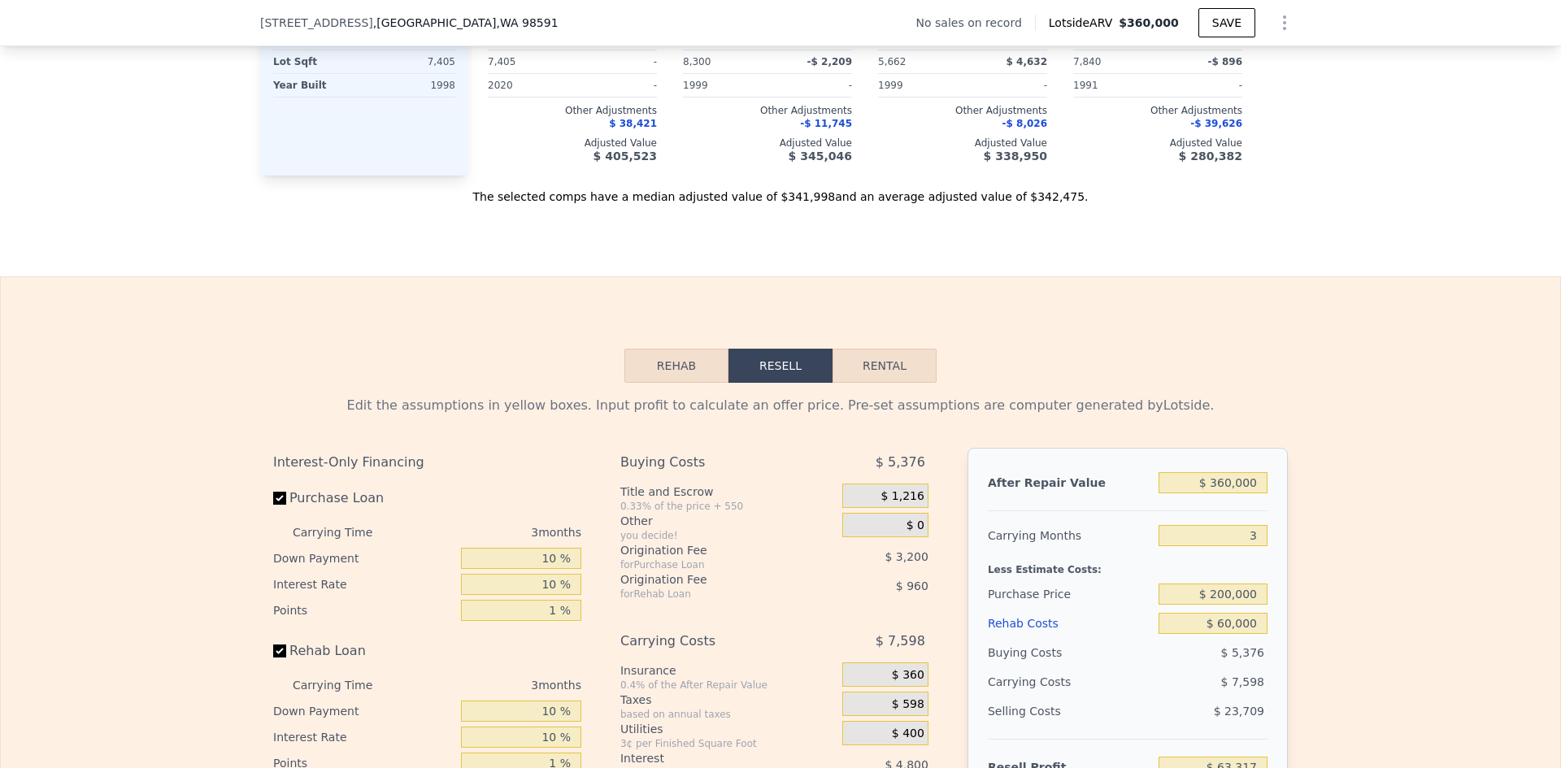
scroll to position [2108, 0]
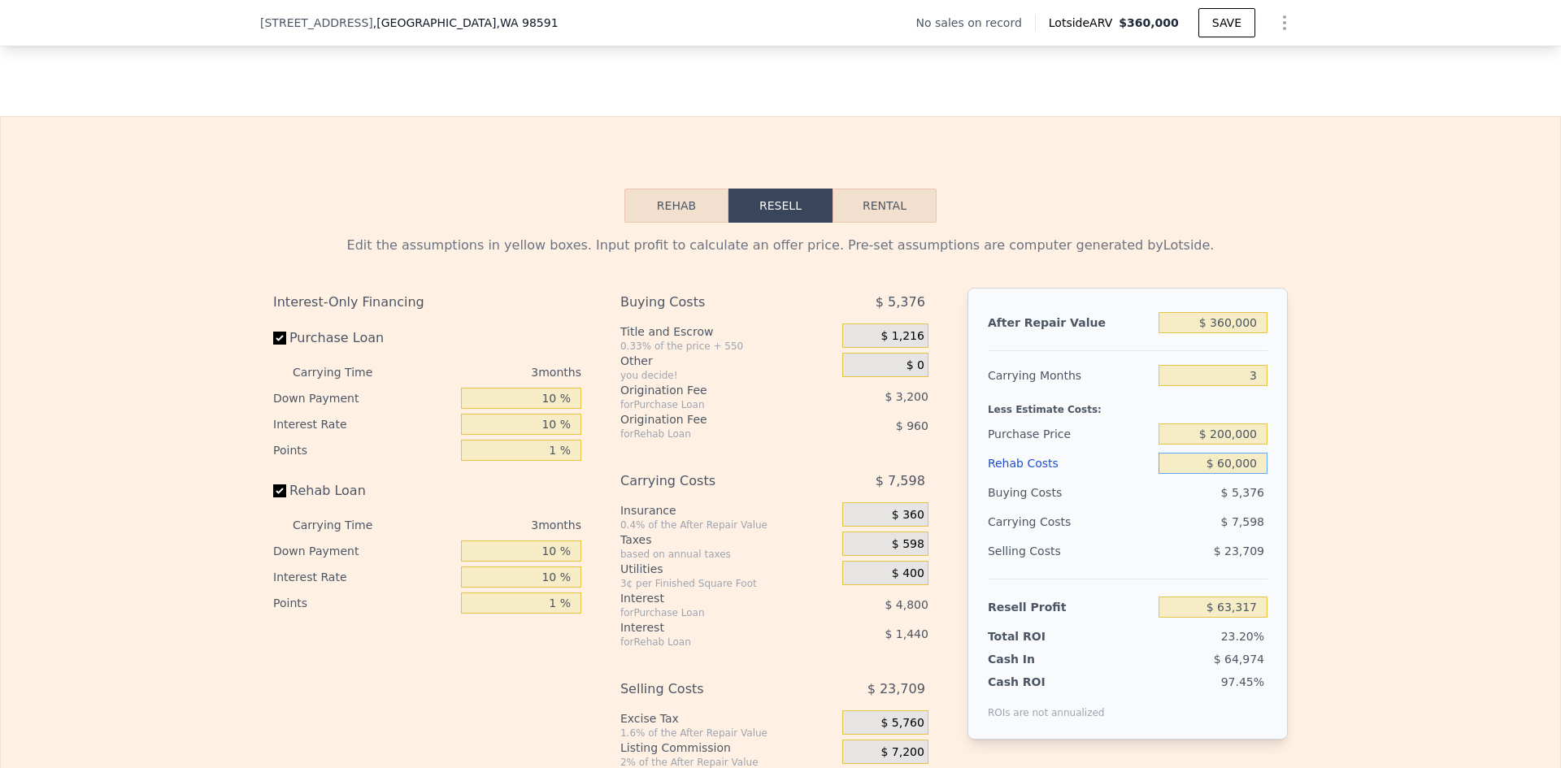
click at [1224, 474] on input "$ 60,000" at bounding box center [1212, 463] width 109 height 21
type input "$ 10,000"
type input "$ 115,317"
type input "$ 100,000"
type input "$ 21,717"
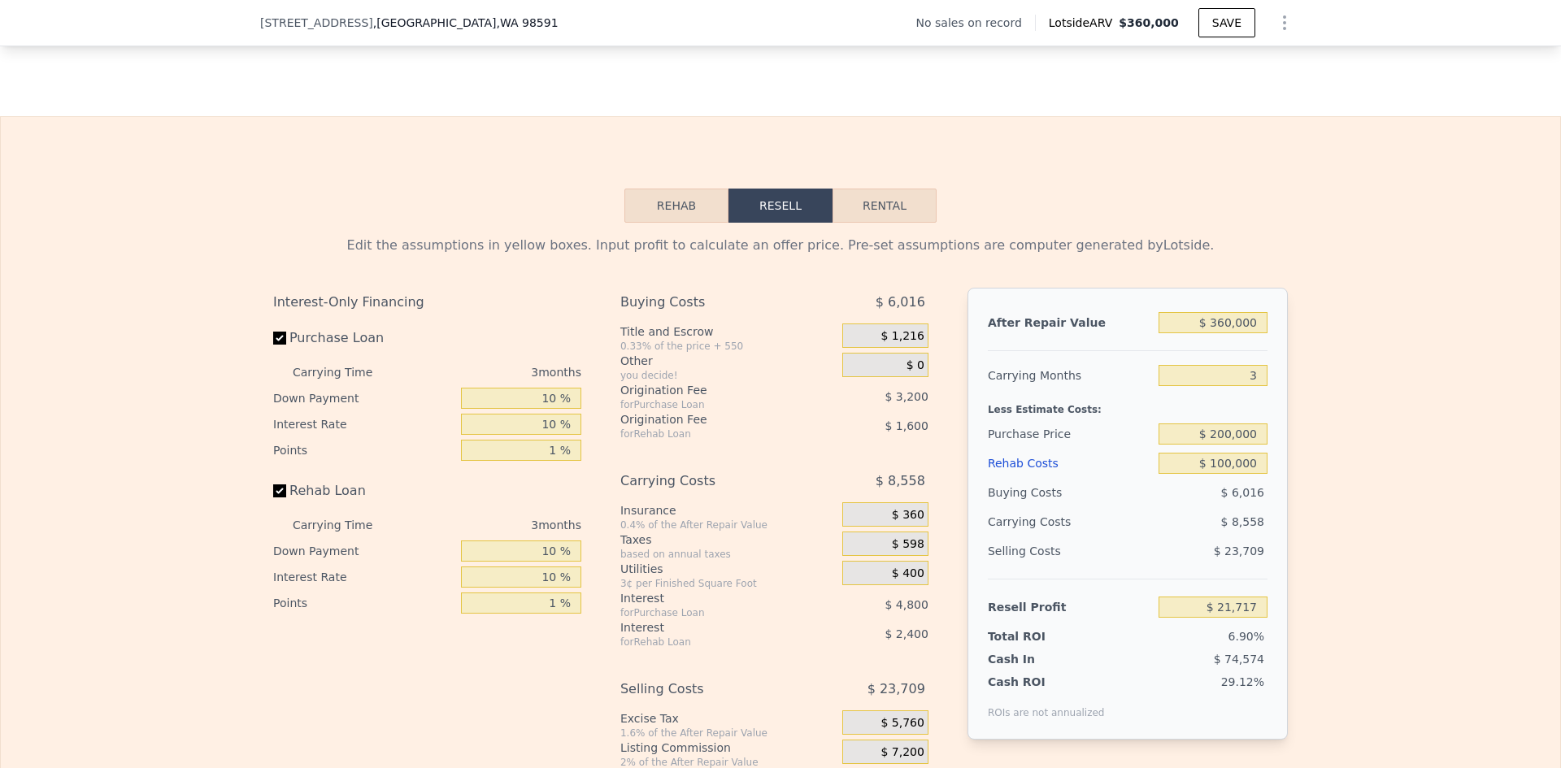
click at [1318, 474] on div "Edit the assumptions in yellow boxes. Input profit to calculate an offer price.…" at bounding box center [780, 525] width 1559 height 605
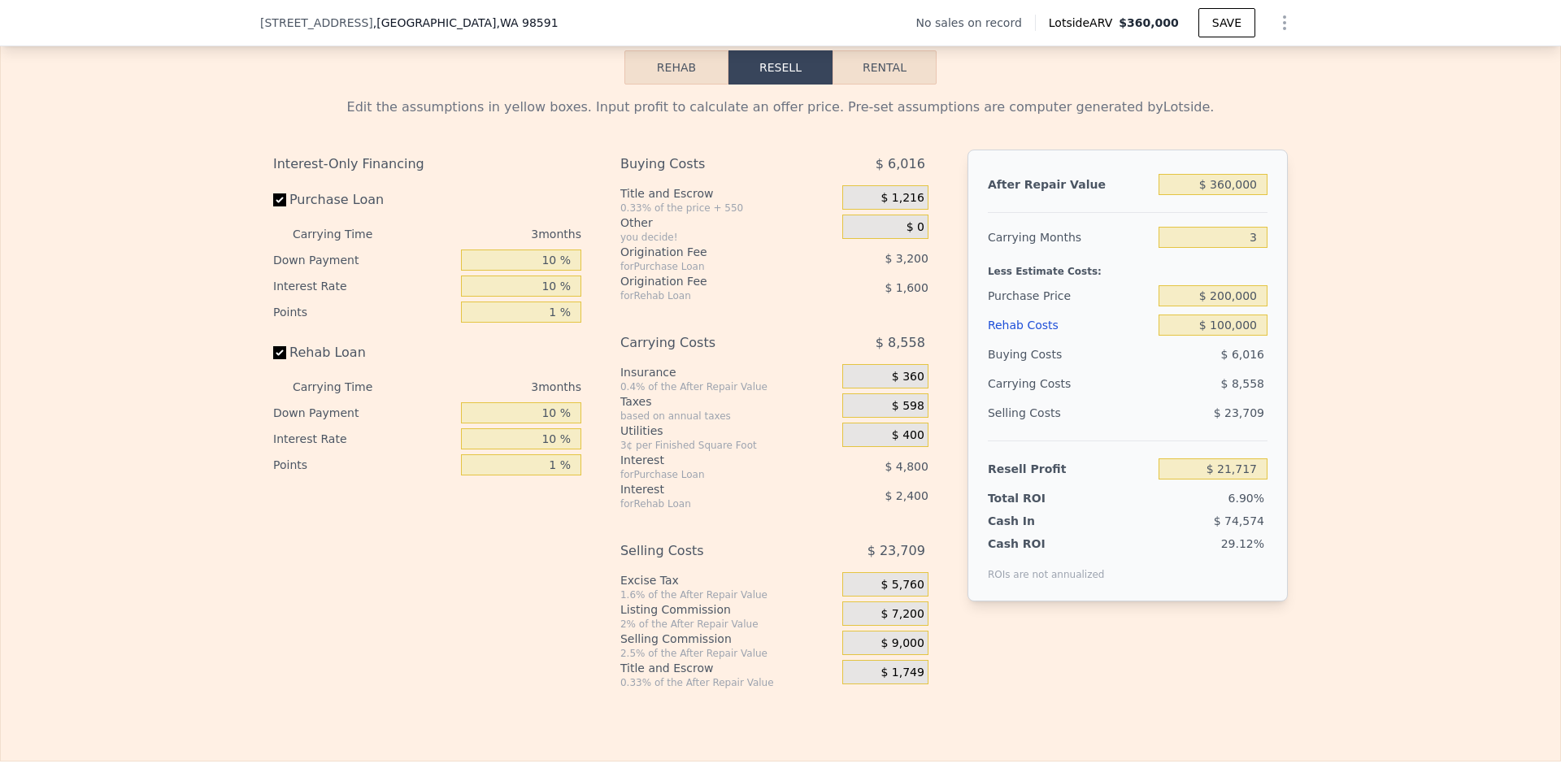
scroll to position [2270, 0]
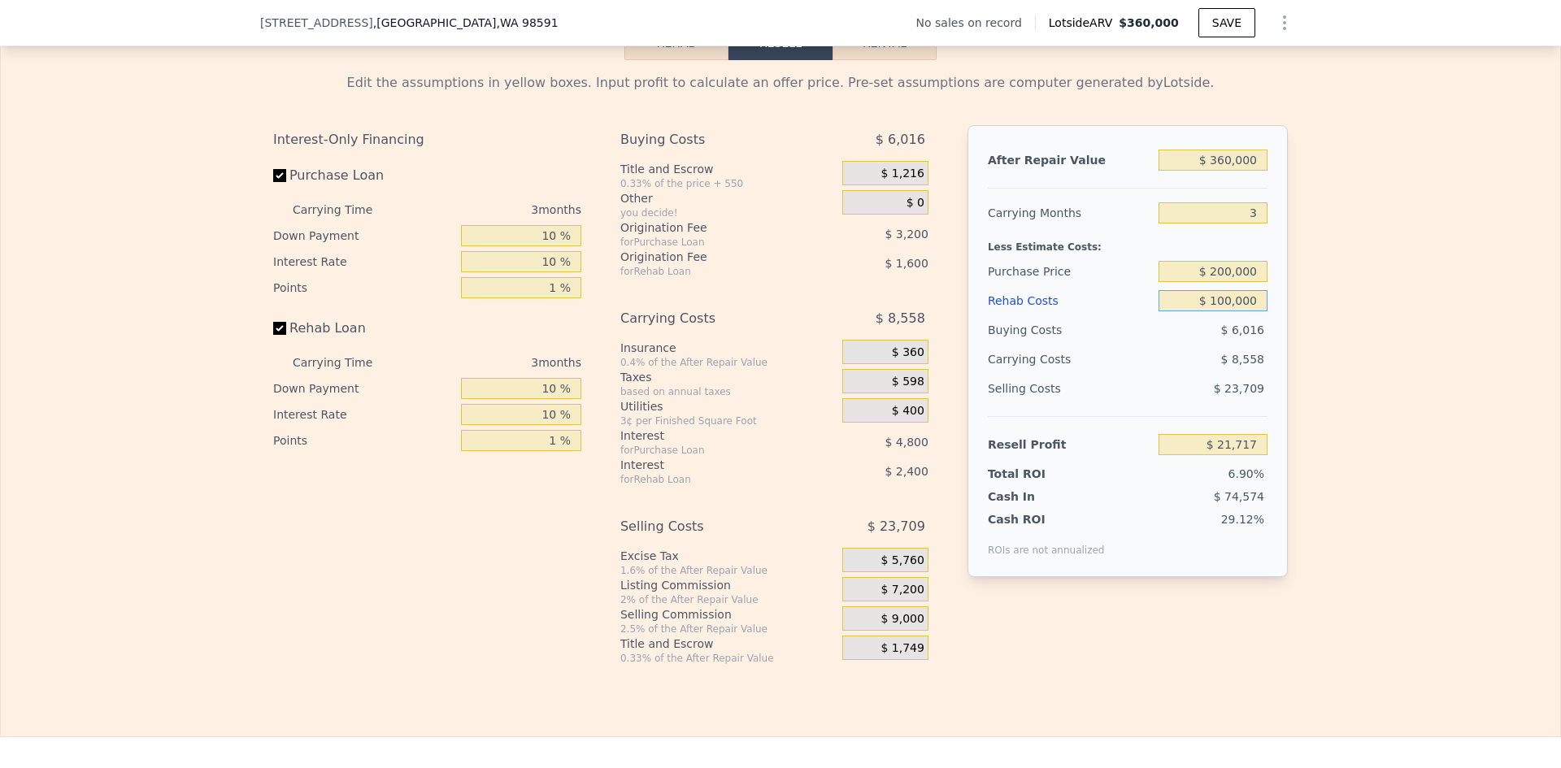
drag, startPoint x: 1222, startPoint y: 315, endPoint x: 1208, endPoint y: 315, distance: 14.7
click at [1208, 311] on input "$ 100,000" at bounding box center [1212, 300] width 109 height 21
type input "$ 00000"
type input "$ 125,717"
type input "$ 60,000"
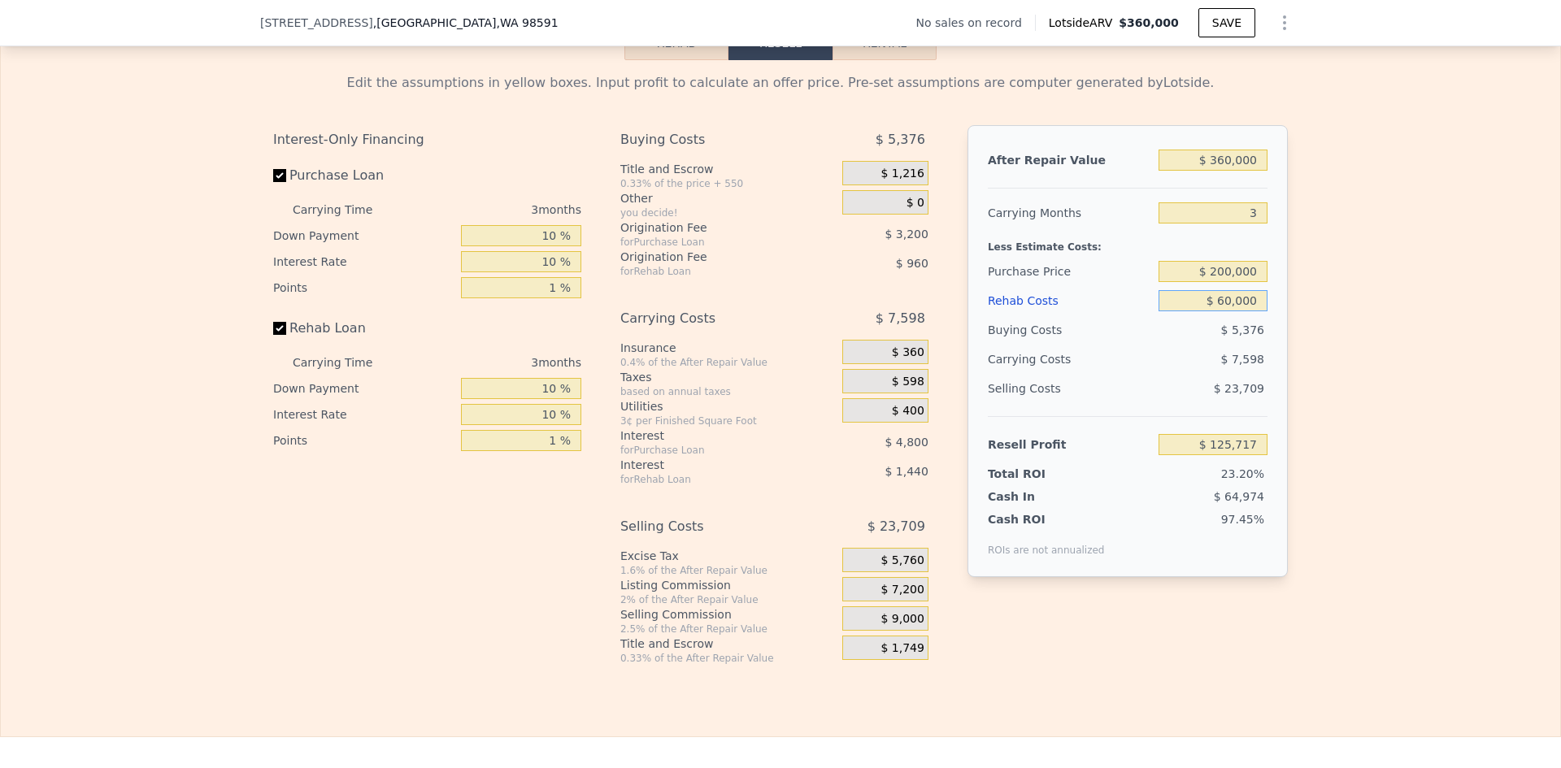
type input "$ 63,317"
type input "$ 60,000"
click at [1330, 326] on div "Edit the assumptions in yellow boxes. Input profit to calculate an offer price.…" at bounding box center [780, 362] width 1559 height 605
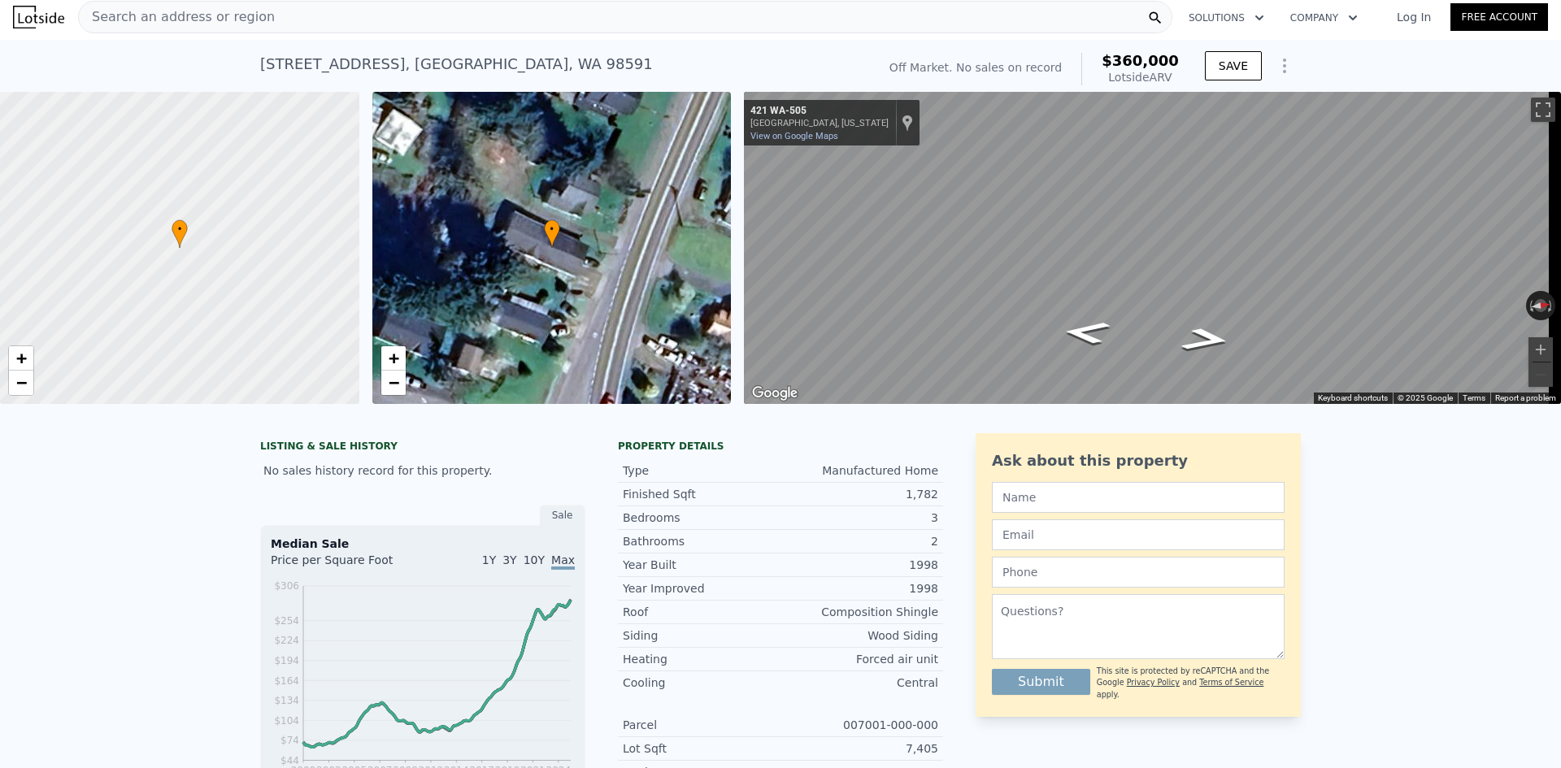
scroll to position [0, 0]
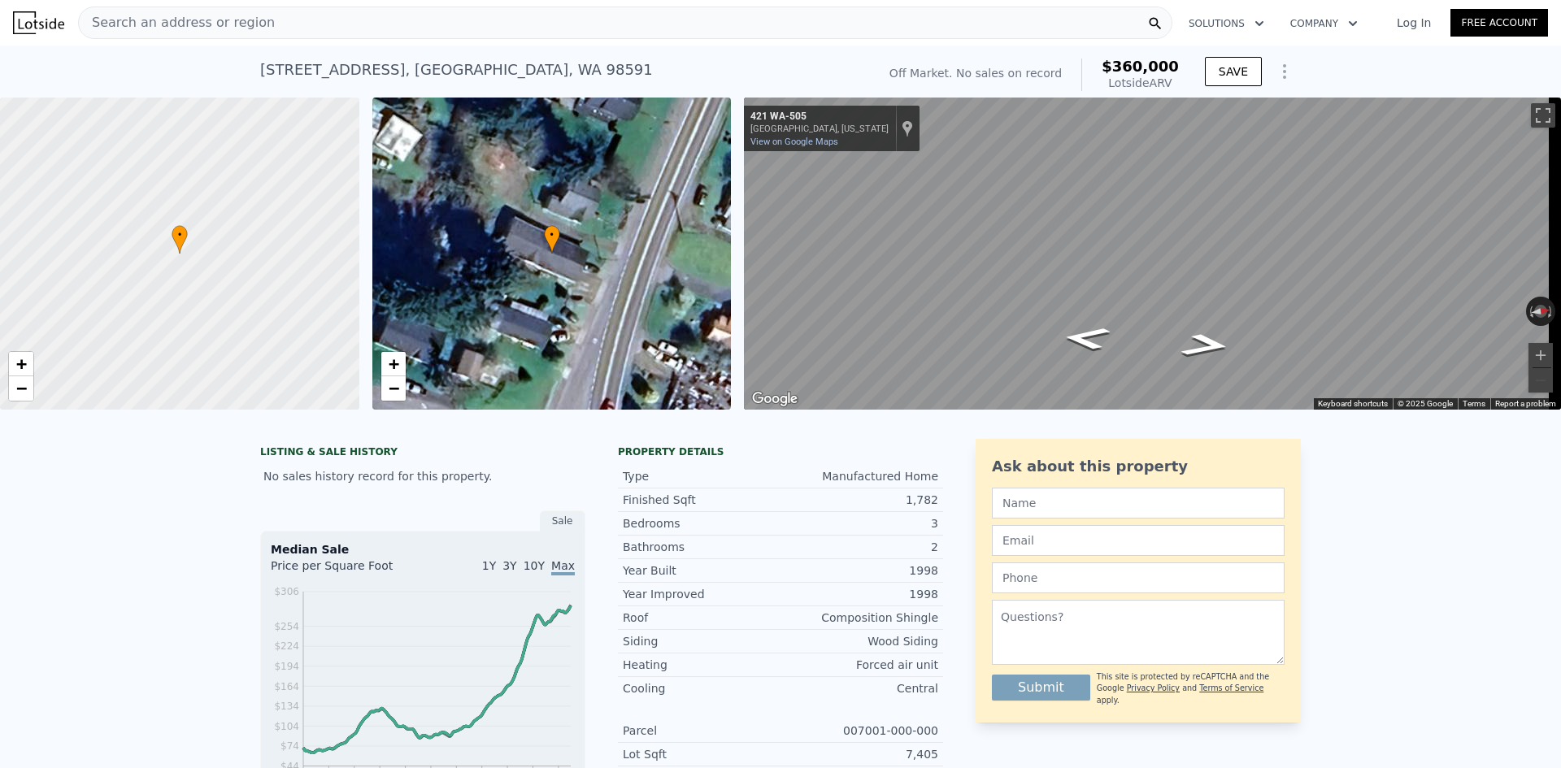
type input "4"
type input "$ 0"
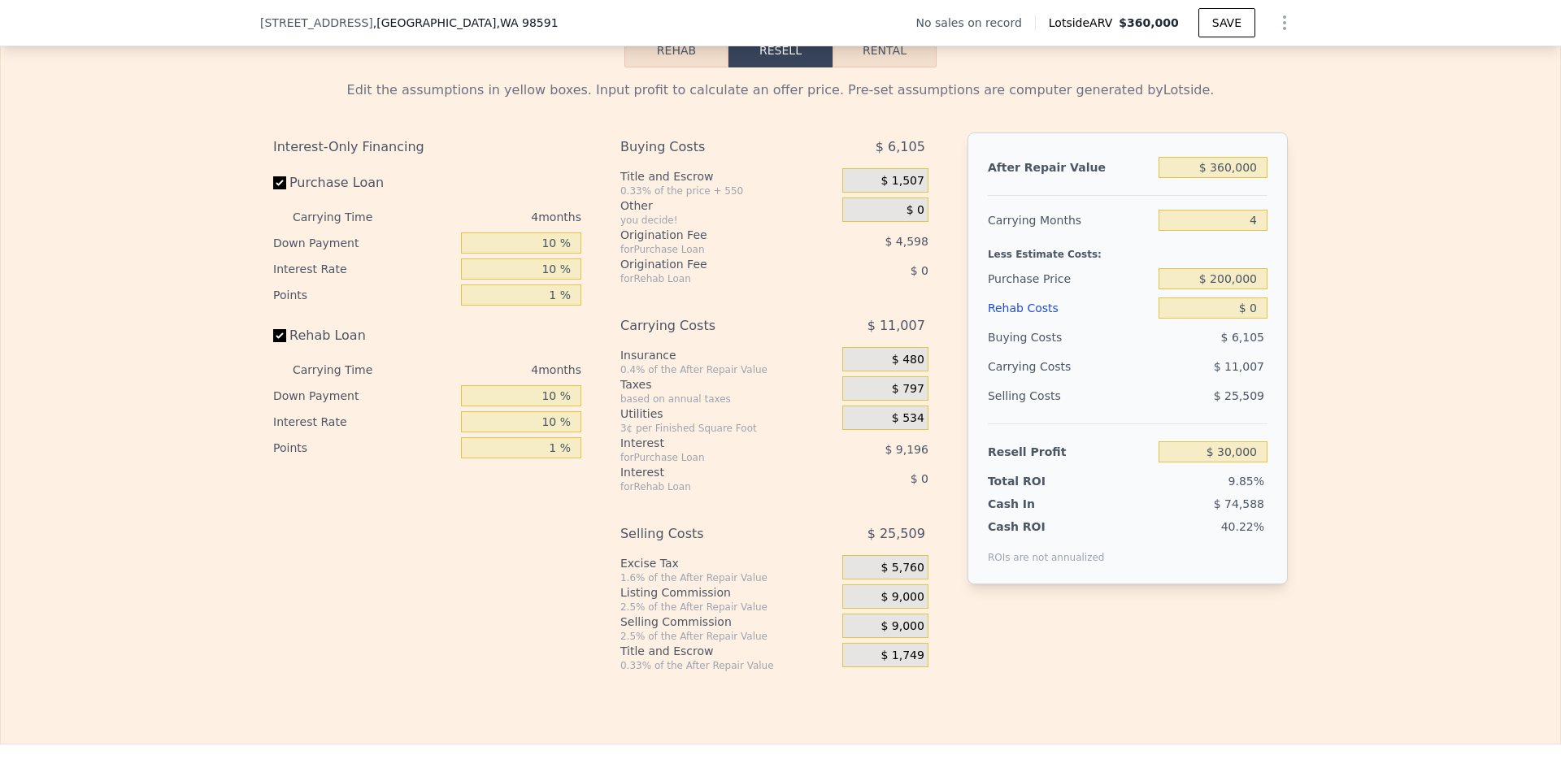
scroll to position [2189, 0]
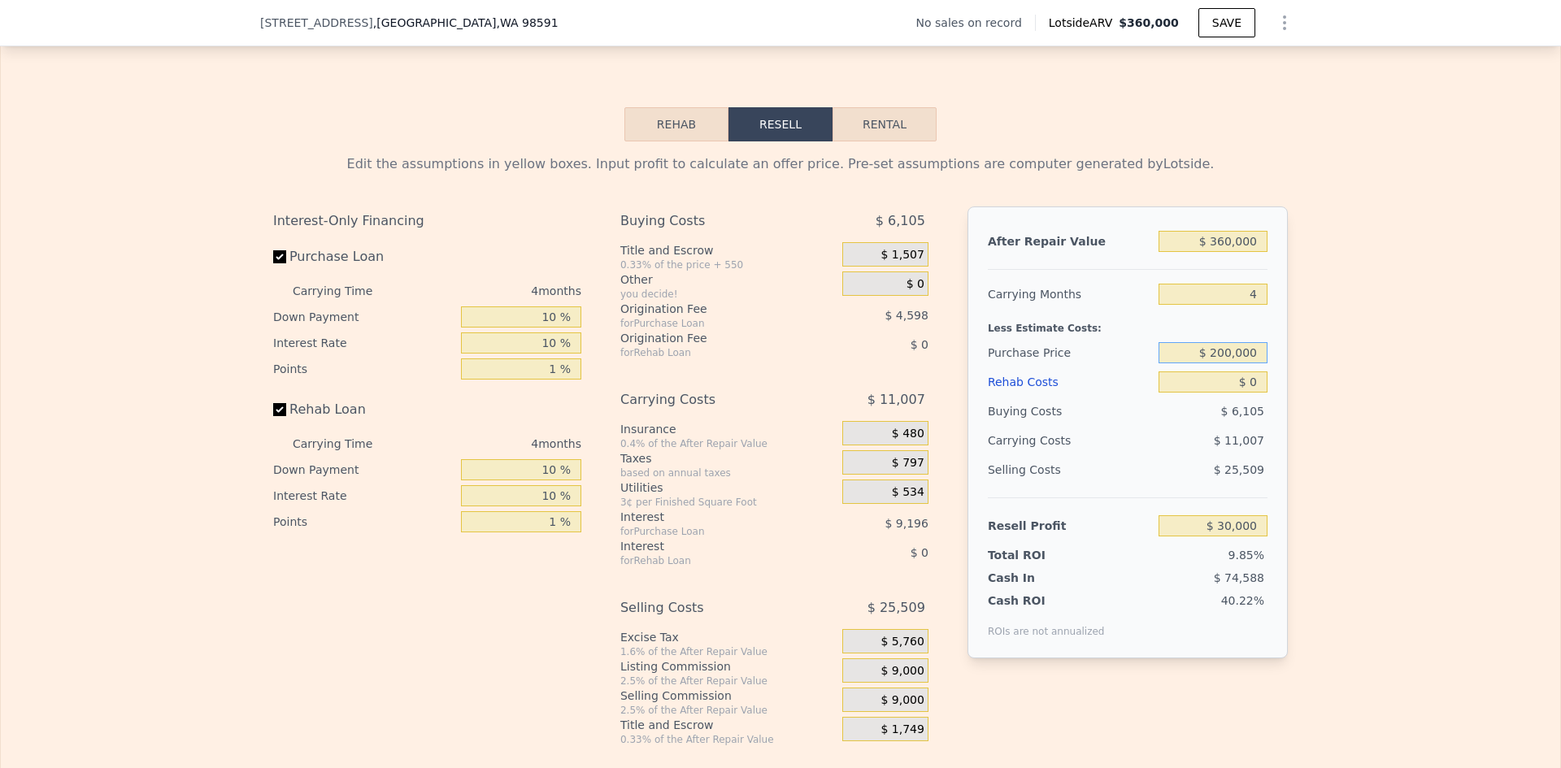
click at [1234, 363] on input "$ 200,000" at bounding box center [1212, 352] width 109 height 21
click at [1240, 252] on input "$ 360,000" at bounding box center [1212, 241] width 109 height 21
type input "$ 121,864"
click at [1240, 252] on input "$ 360,000" at bounding box center [1212, 241] width 109 height 21
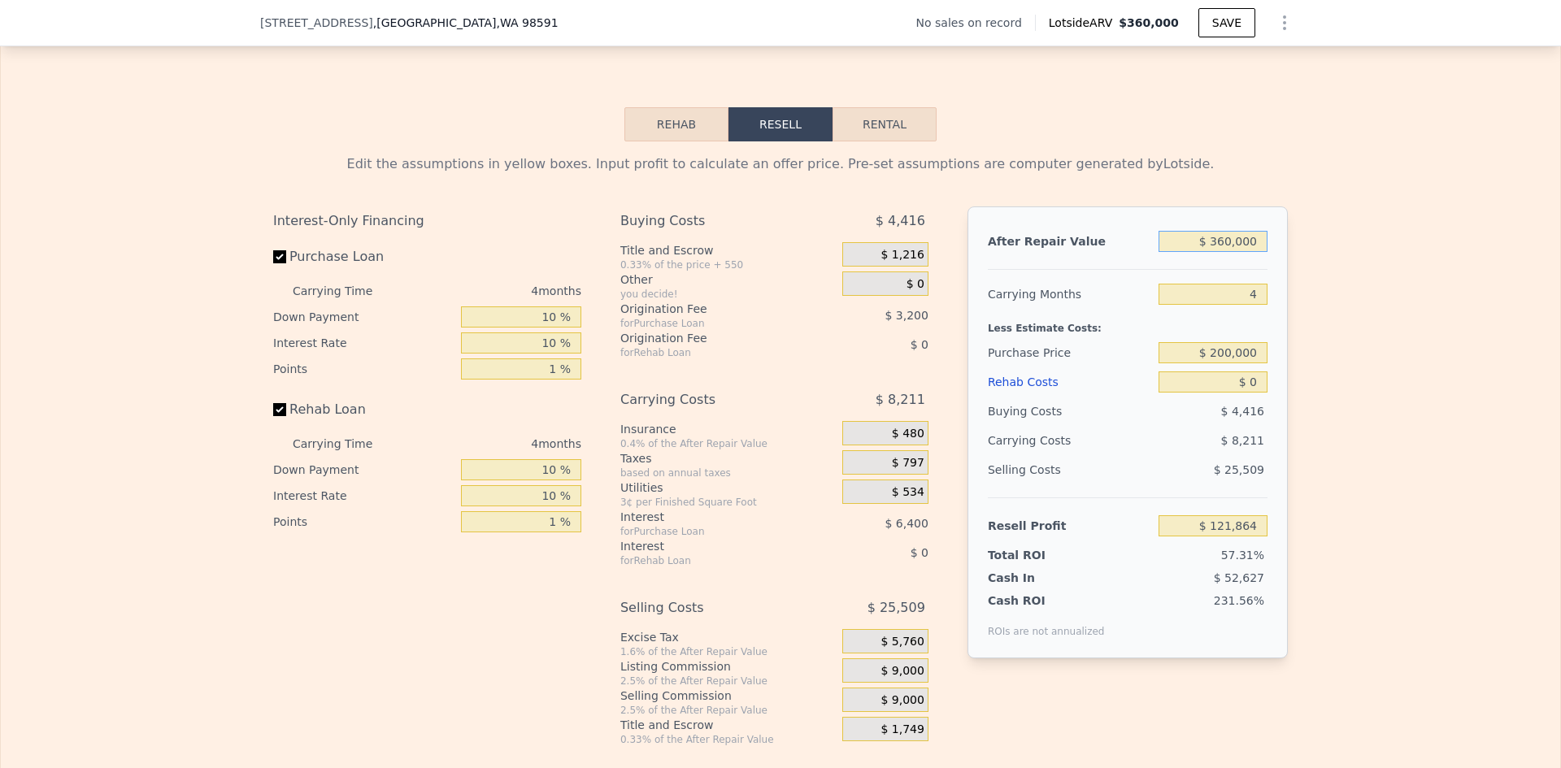
type input "$ 7"
type input "-$ 212,690"
type input "$ 720"
type input "-$ 212,028"
type input "$ 720,000"
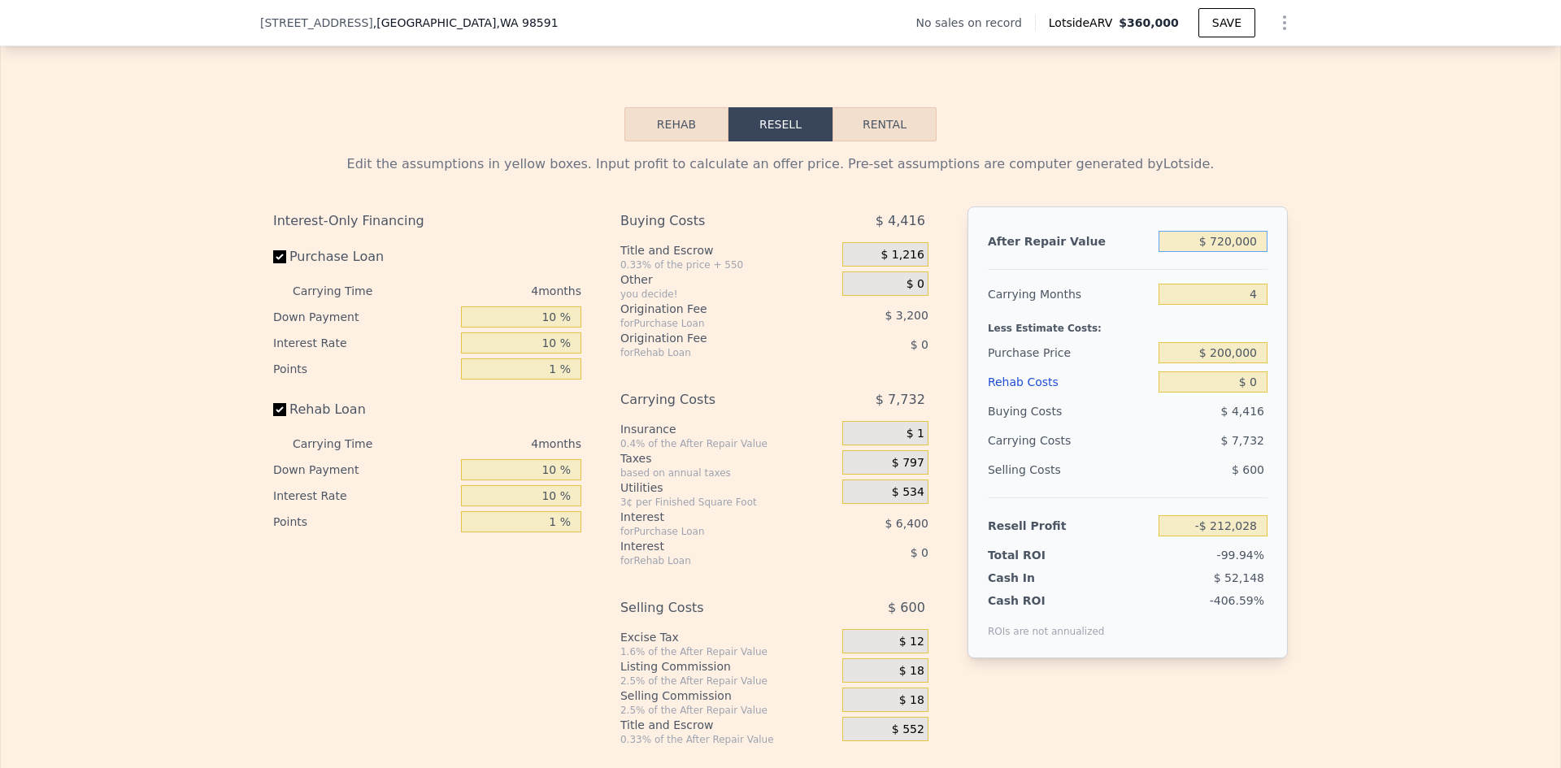
type input "$ 456,425"
type input "$ 720,000"
click at [1244, 304] on input "4" at bounding box center [1212, 294] width 109 height 21
type input "12"
type input "$ 439,044"
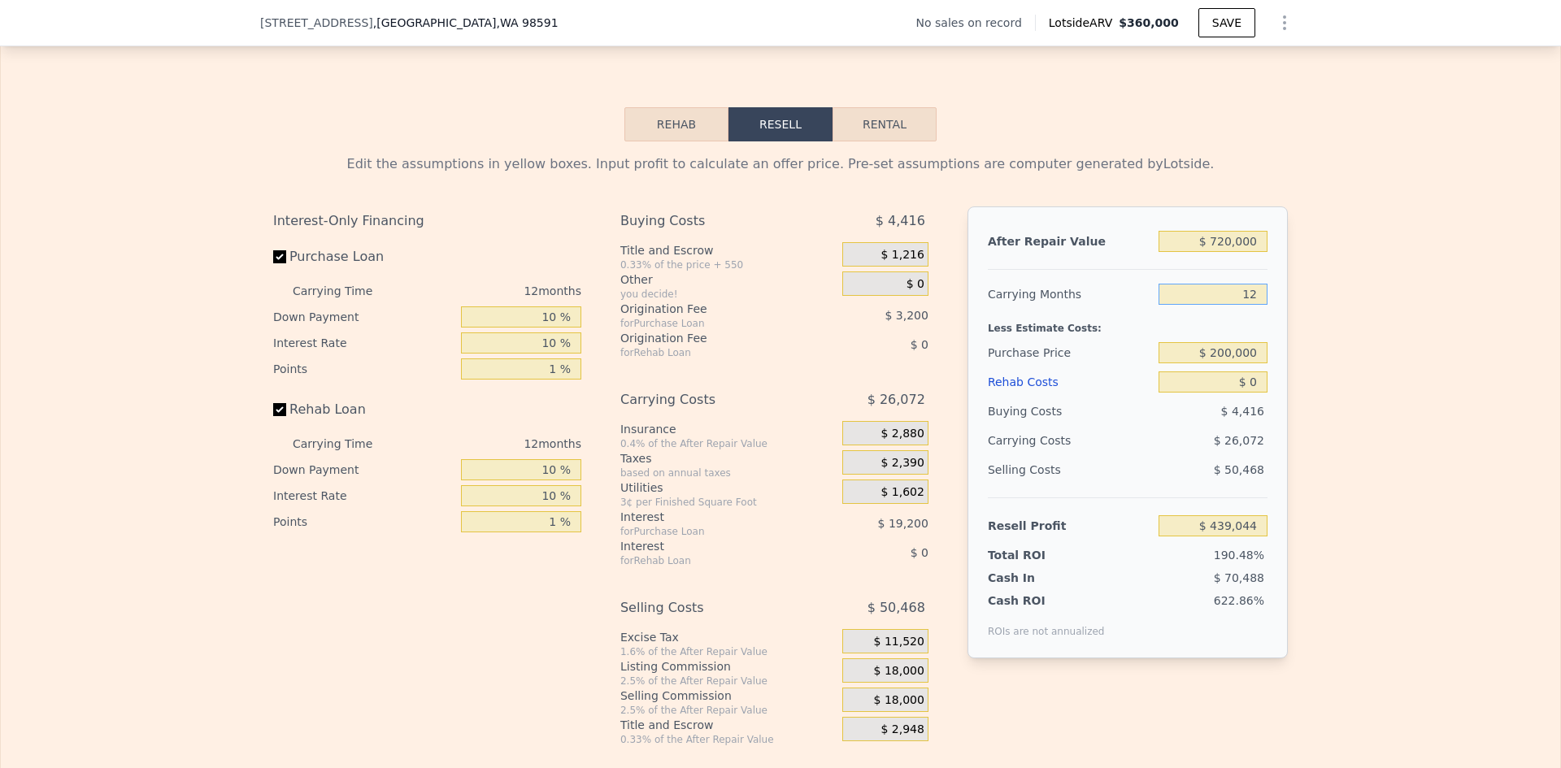
type input "12"
click at [1229, 362] on input "$ 200,000" at bounding box center [1212, 352] width 109 height 21
type input "$ 100,000"
drag, startPoint x: 1249, startPoint y: 396, endPoint x: 1239, endPoint y: 397, distance: 10.6
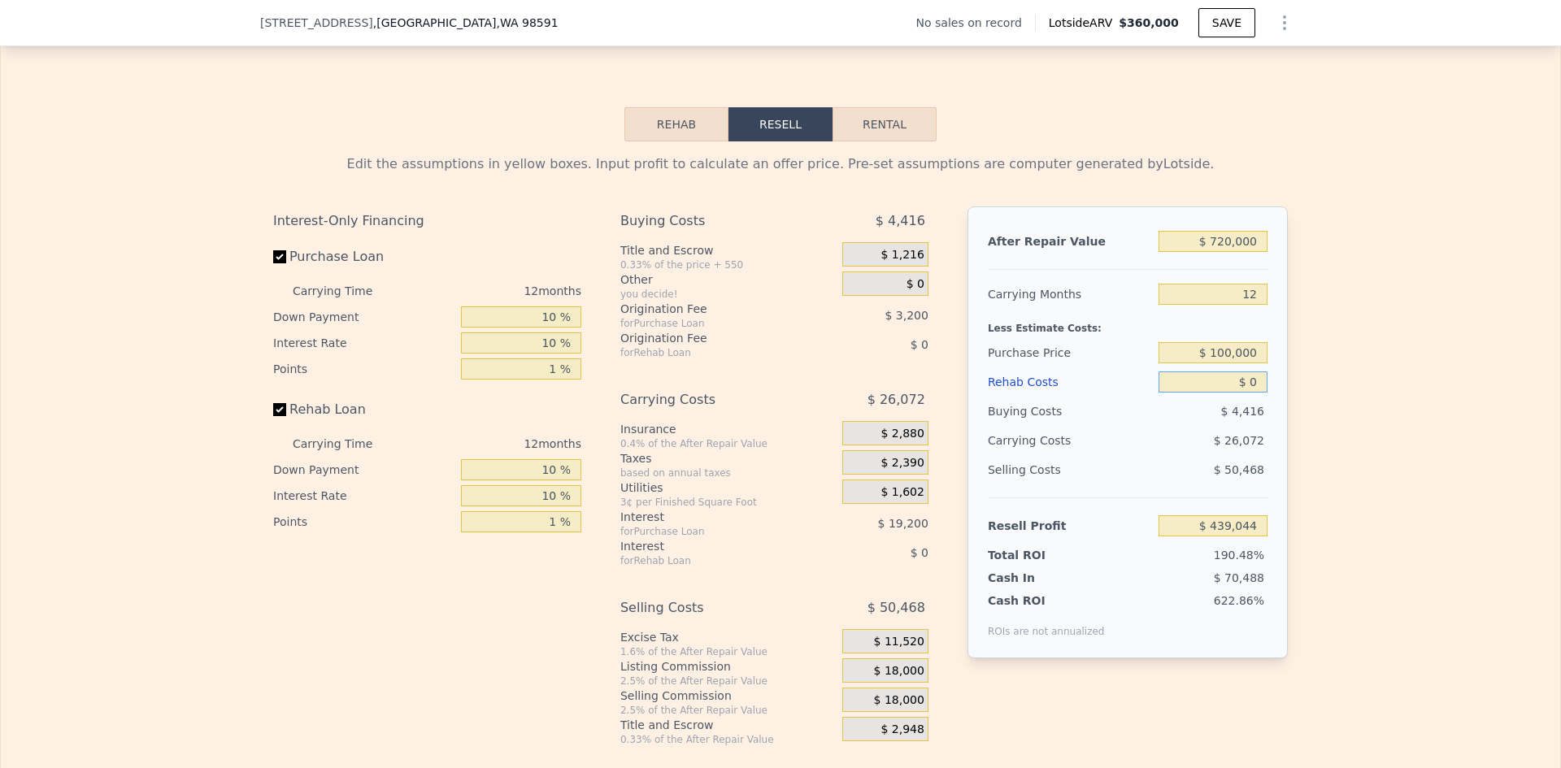
click at [1239, 393] on input "$ 0" at bounding box center [1212, 381] width 109 height 21
type input "$ 550,577"
click at [1249, 393] on input "$ 0" at bounding box center [1212, 381] width 109 height 21
type input "$ 450"
type input "$ 550,072"
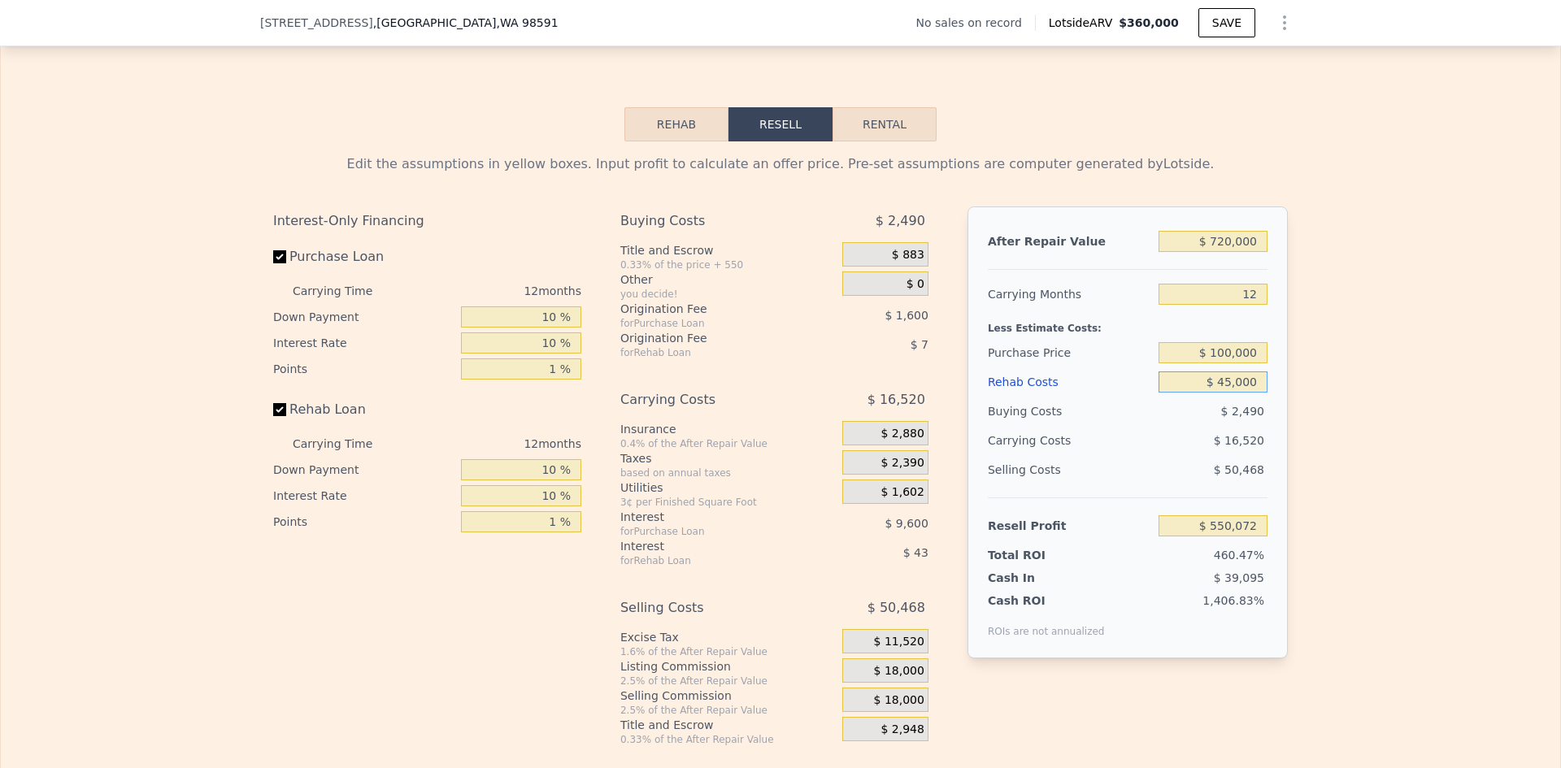
type input "$ 450,000"
type input "$ 50,177"
type input "$ 450,000"
click at [1314, 489] on div "Edit the assumptions in yellow boxes. Input profit to calculate an offer price.…" at bounding box center [780, 443] width 1559 height 605
click at [1235, 536] on input "$ 50,177" at bounding box center [1212, 525] width 109 height 21
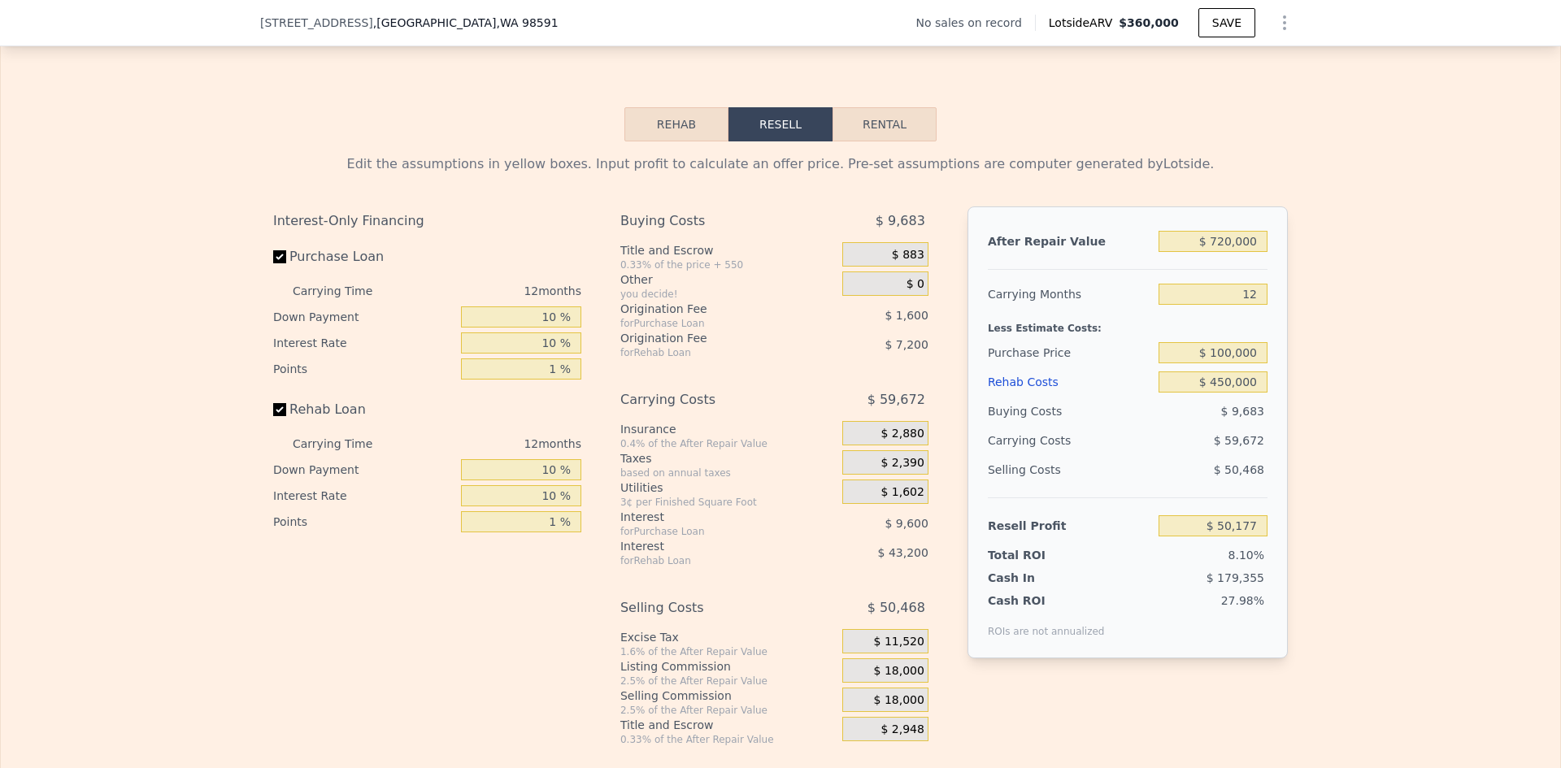
drag, startPoint x: 1365, startPoint y: 477, endPoint x: 1324, endPoint y: 483, distance: 41.0
click at [1365, 476] on div "Edit the assumptions in yellow boxes. Input profit to calculate an offer price.…" at bounding box center [780, 443] width 1559 height 605
click at [901, 679] on span "$ 18,000" at bounding box center [899, 671] width 50 height 15
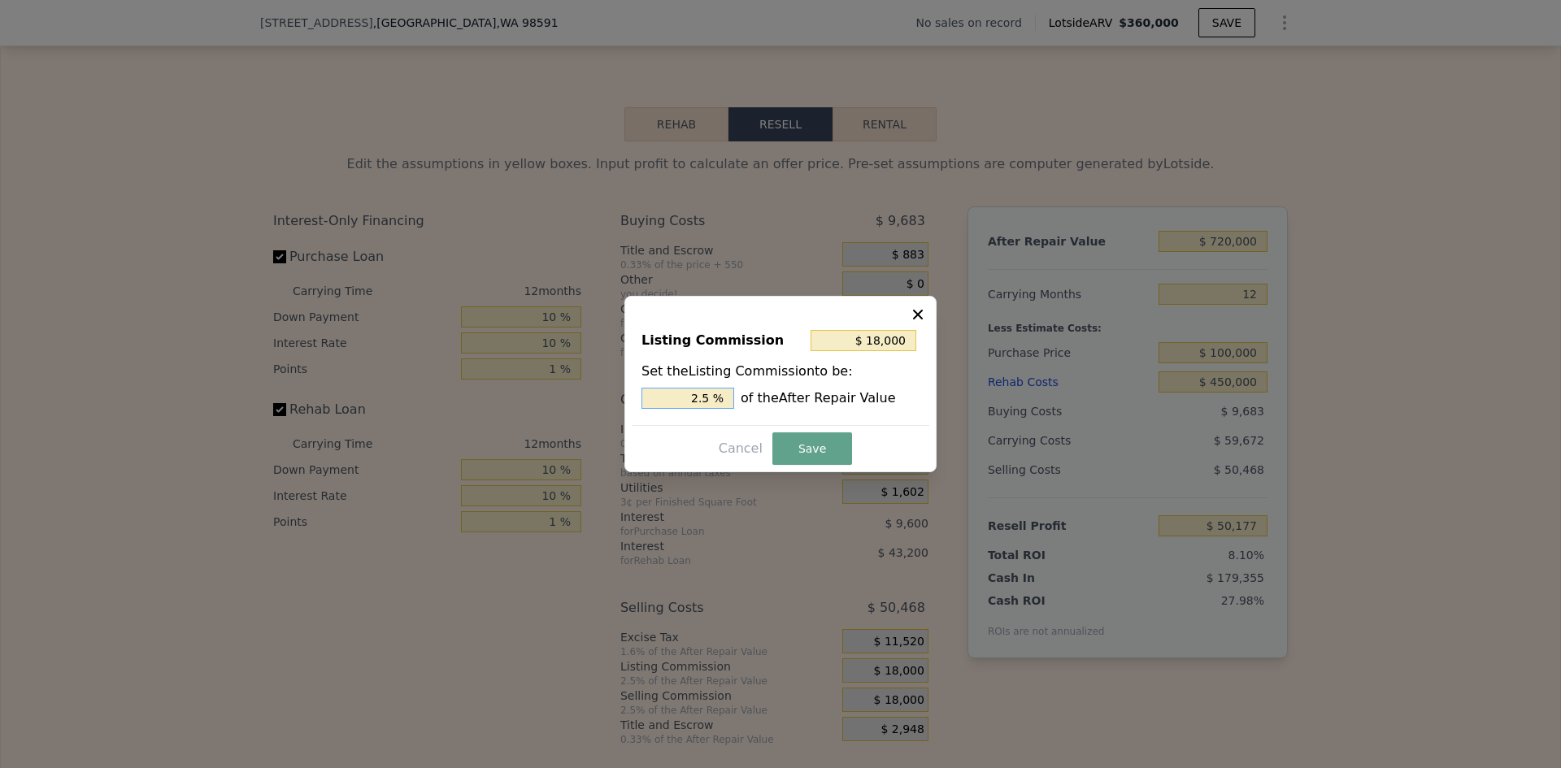
drag, startPoint x: 702, startPoint y: 397, endPoint x: 716, endPoint y: 397, distance: 13.8
click at [716, 397] on input "2.5 %" at bounding box center [687, 398] width 93 height 21
type input "$ 14,400"
type input "2 %"
click at [820, 448] on button "Save" at bounding box center [812, 448] width 80 height 33
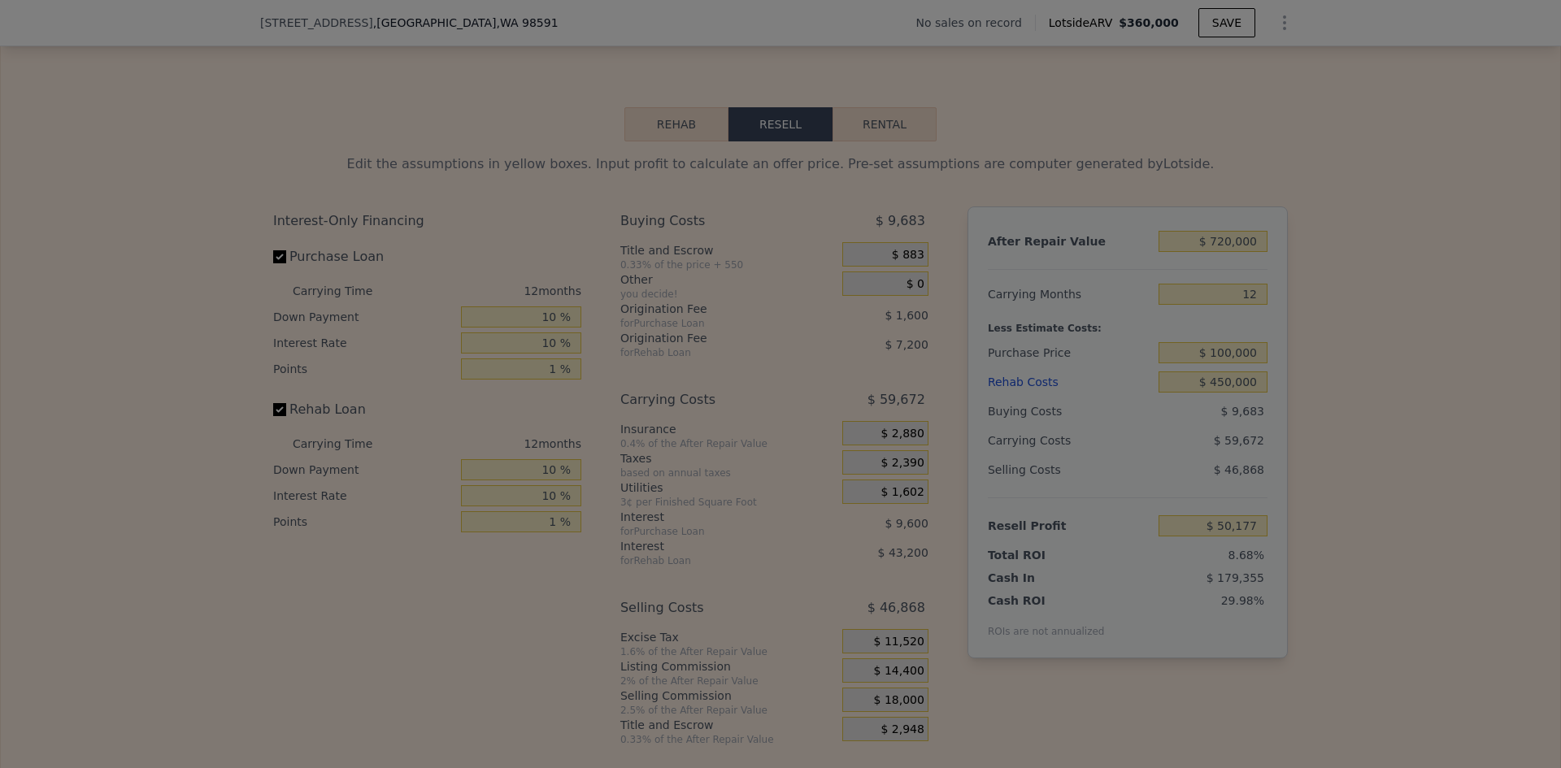
type input "$ 53,777"
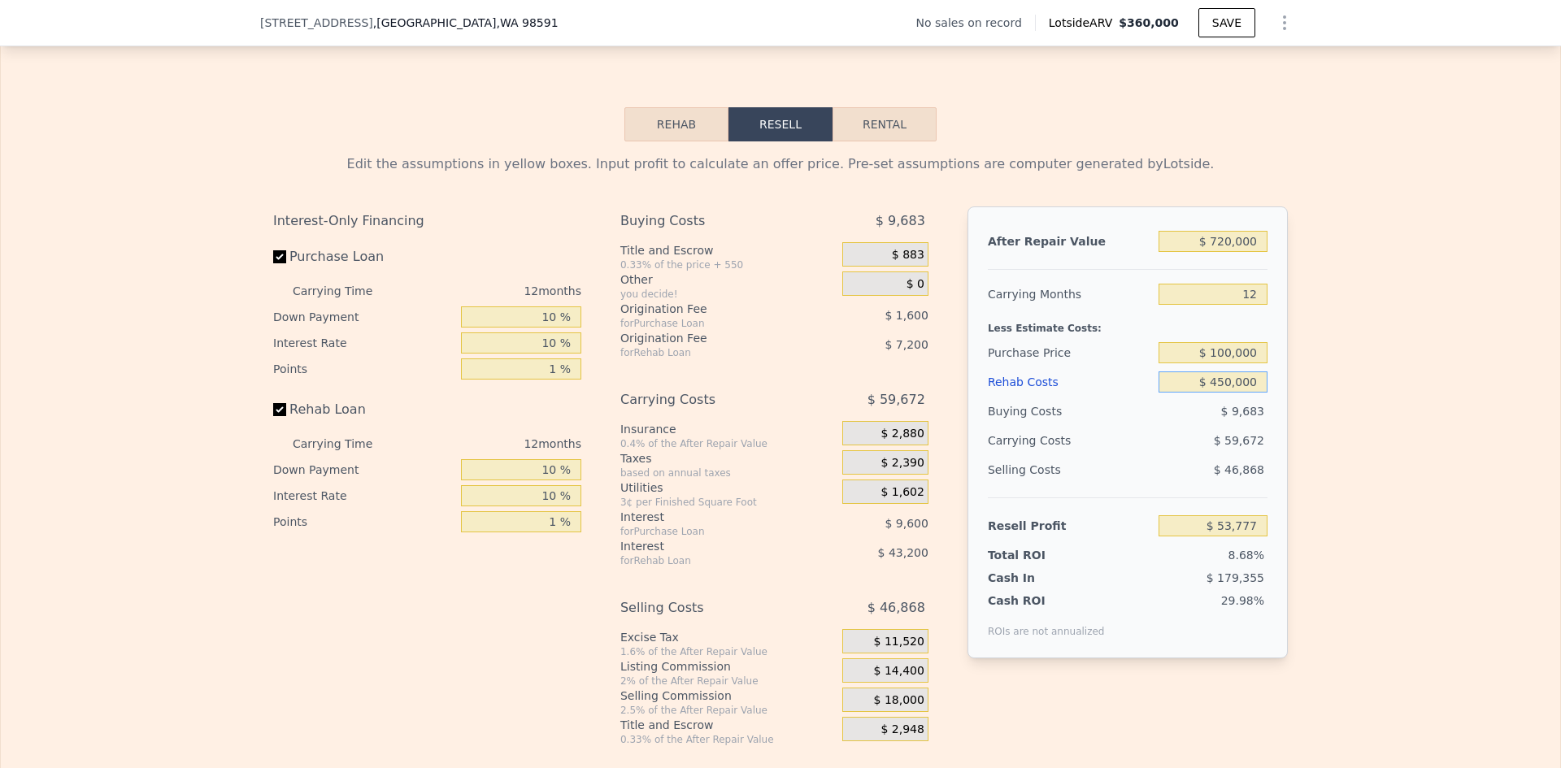
click at [1236, 393] on input "$ 450,000" at bounding box center [1212, 381] width 109 height 21
click at [1227, 358] on input "$ 100,000" at bounding box center [1212, 352] width 109 height 21
click at [1291, 363] on div "Edit the assumptions in yellow boxes. Input profit to calculate an offer price.…" at bounding box center [780, 443] width 1040 height 605
drag, startPoint x: 1252, startPoint y: 306, endPoint x: 1237, endPoint y: 305, distance: 14.7
click at [1237, 305] on input "12" at bounding box center [1212, 294] width 109 height 21
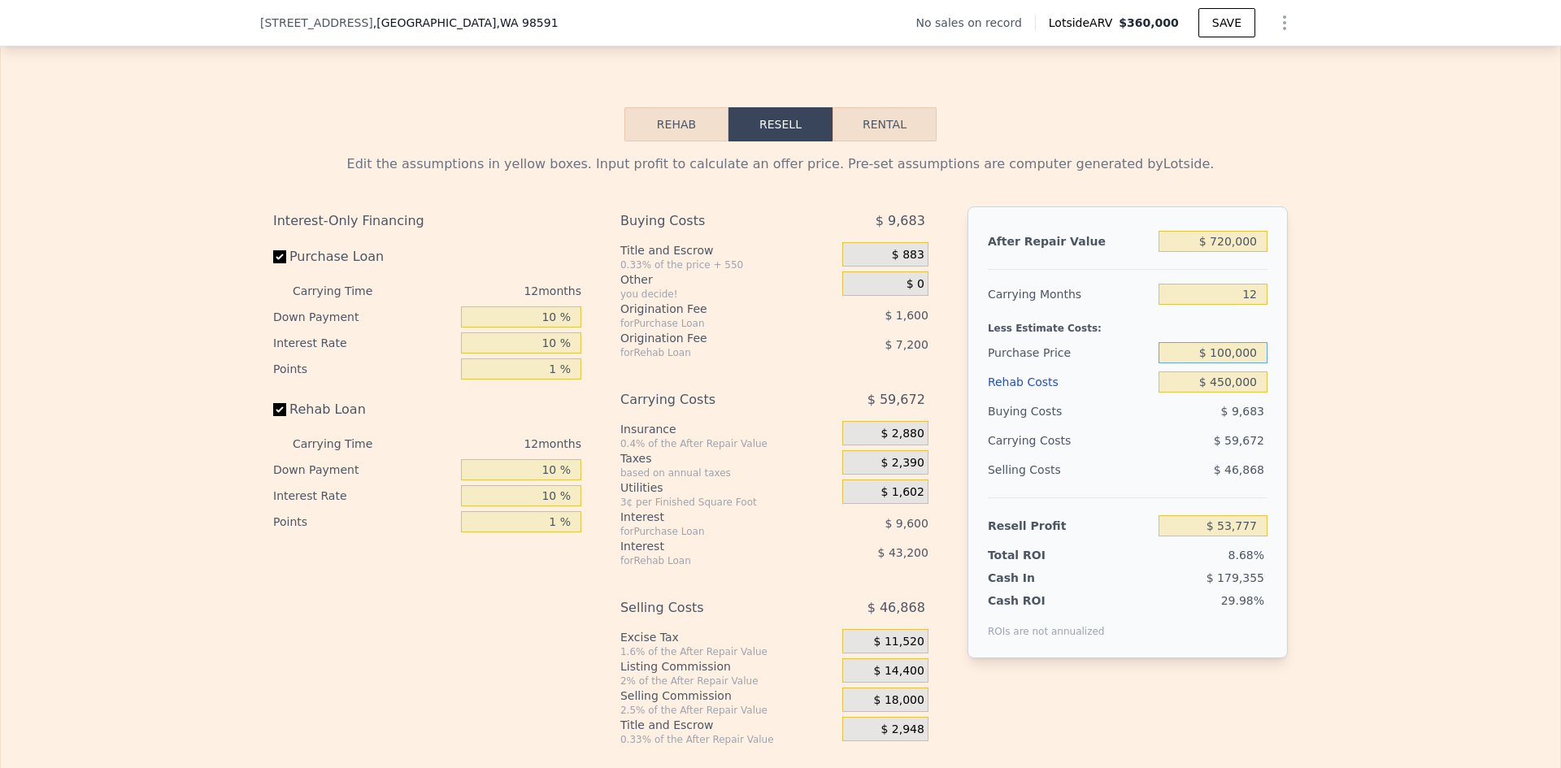
click at [1227, 360] on input "$ 100,000" at bounding box center [1212, 352] width 109 height 21
click at [1288, 363] on div "Edit the assumptions in yellow boxes. Input profit to calculate an offer price.…" at bounding box center [780, 443] width 1040 height 605
drag, startPoint x: 1212, startPoint y: 364, endPoint x: 1230, endPoint y: 362, distance: 18.0
click at [1230, 362] on input "$ 100,000" at bounding box center [1212, 352] width 109 height 21
type input "$ 120,000"
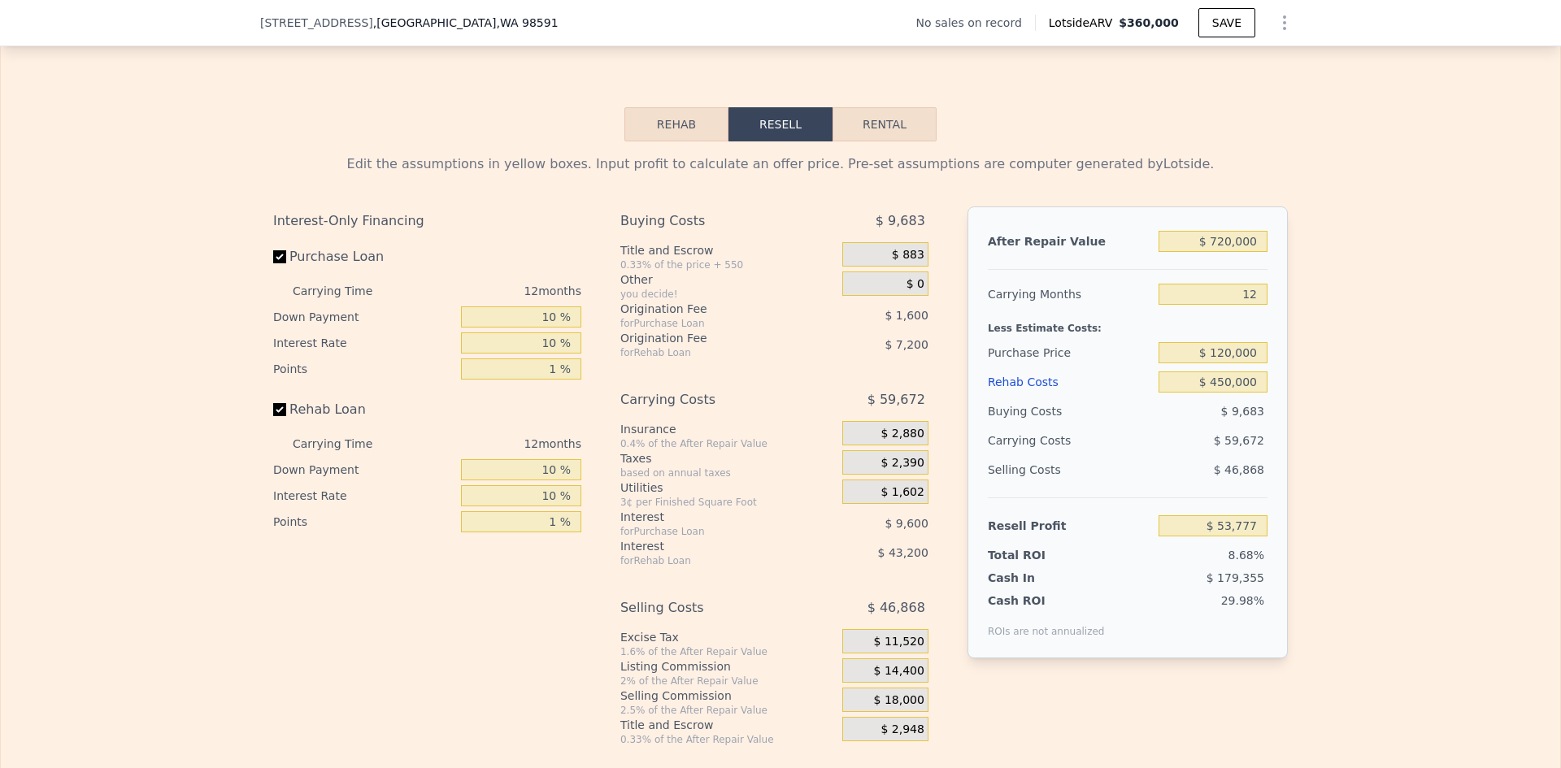
click at [1350, 405] on div "Edit the assumptions in yellow boxes. Input profit to calculate an offer price.…" at bounding box center [780, 443] width 1559 height 605
type input "$ 31,470"
click at [1219, 393] on input "$ 450,000" at bounding box center [1212, 381] width 109 height 21
click at [1222, 363] on input "$ 120,000" at bounding box center [1212, 352] width 109 height 21
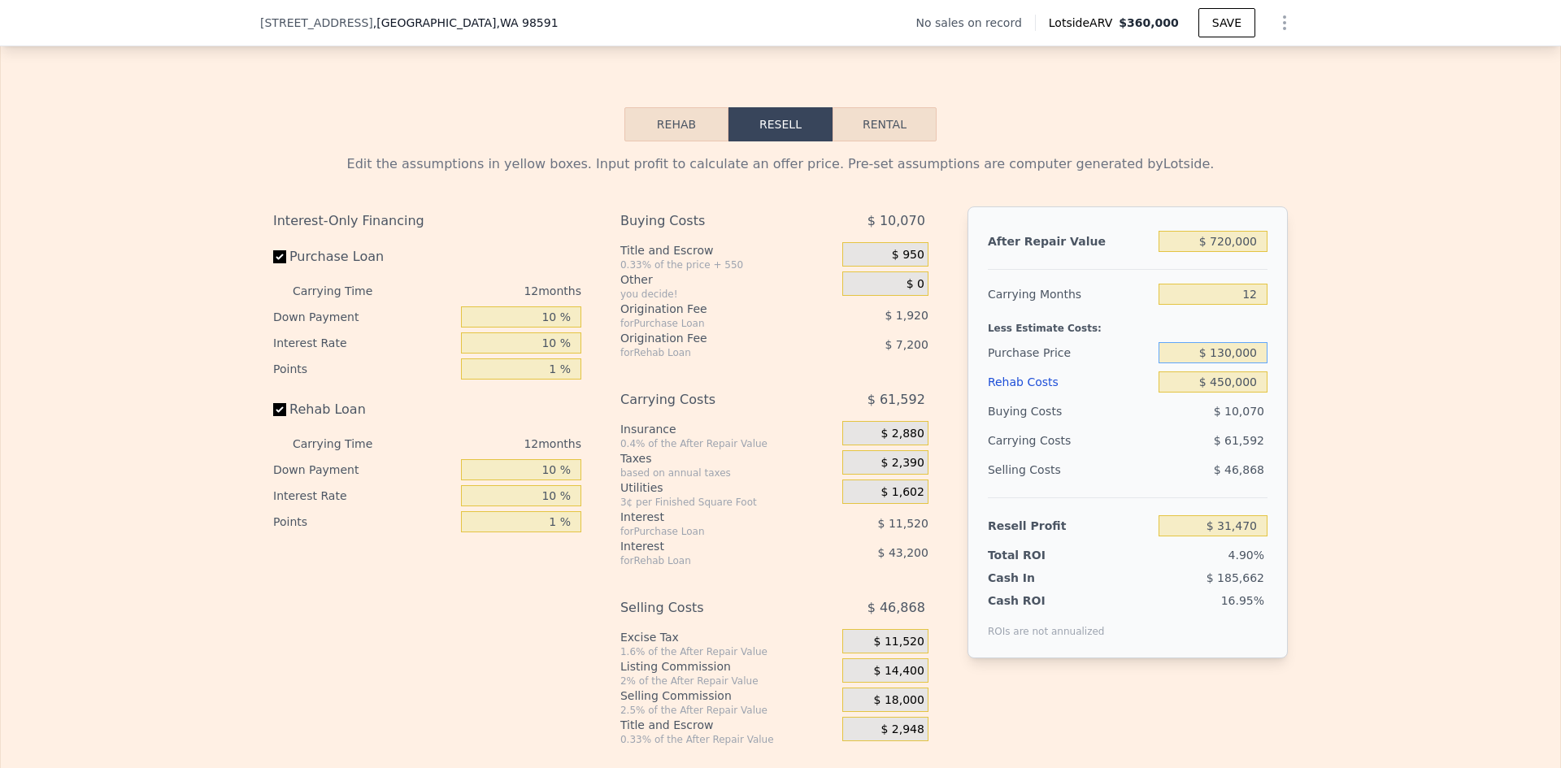
type input "$ 130,000"
click at [1304, 371] on div "Edit the assumptions in yellow boxes. Input profit to calculate an offer price.…" at bounding box center [780, 443] width 1559 height 605
type input "$ 20,317"
drag, startPoint x: 1214, startPoint y: 393, endPoint x: 1233, endPoint y: 392, distance: 18.7
click at [1233, 392] on input "$ 450,000" at bounding box center [1212, 381] width 109 height 21
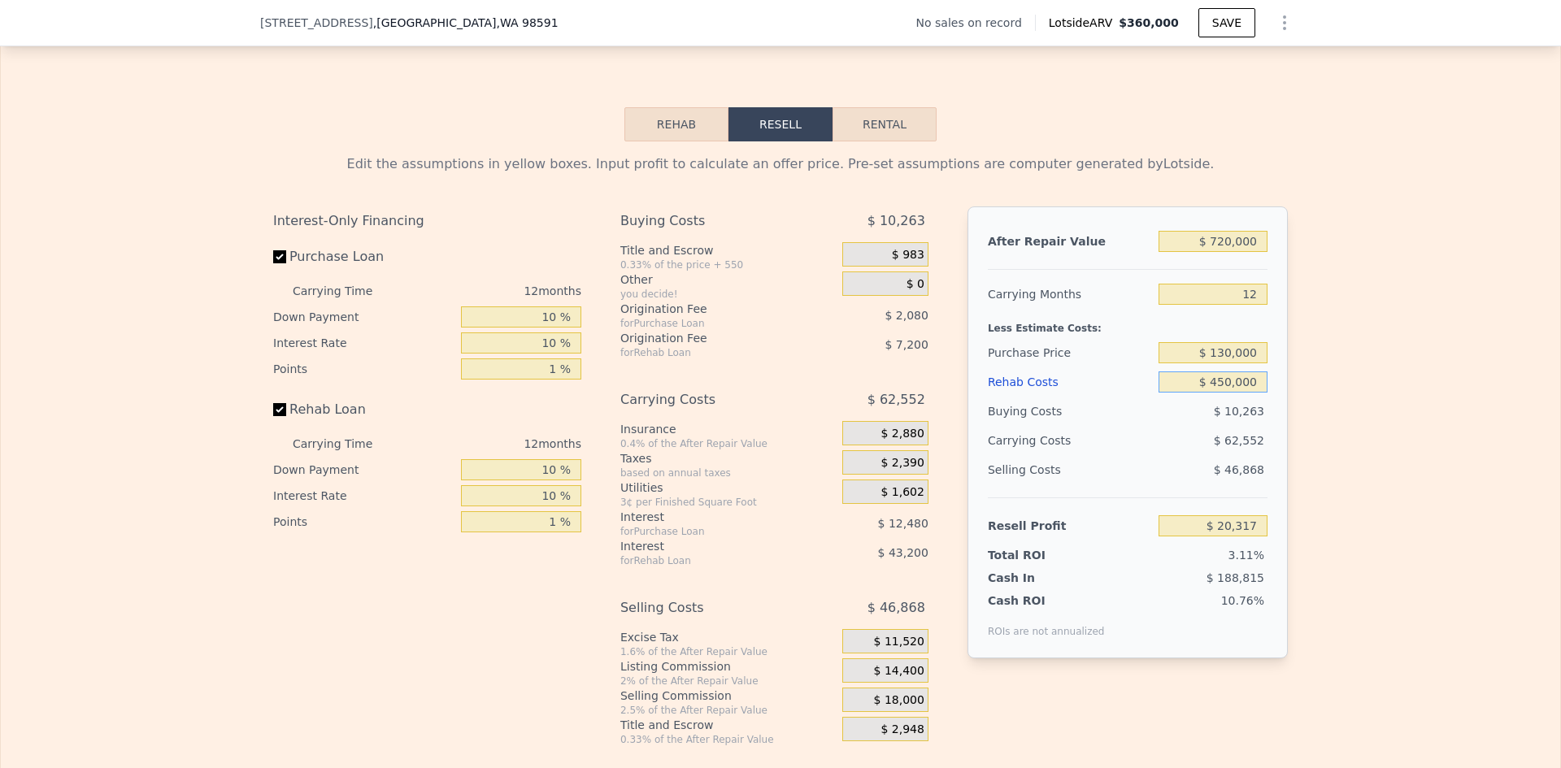
type input "$ 000"
type input "$ 520,717"
type input "$ 32,000"
type input "$ 485,133"
type input "$ 325,000"
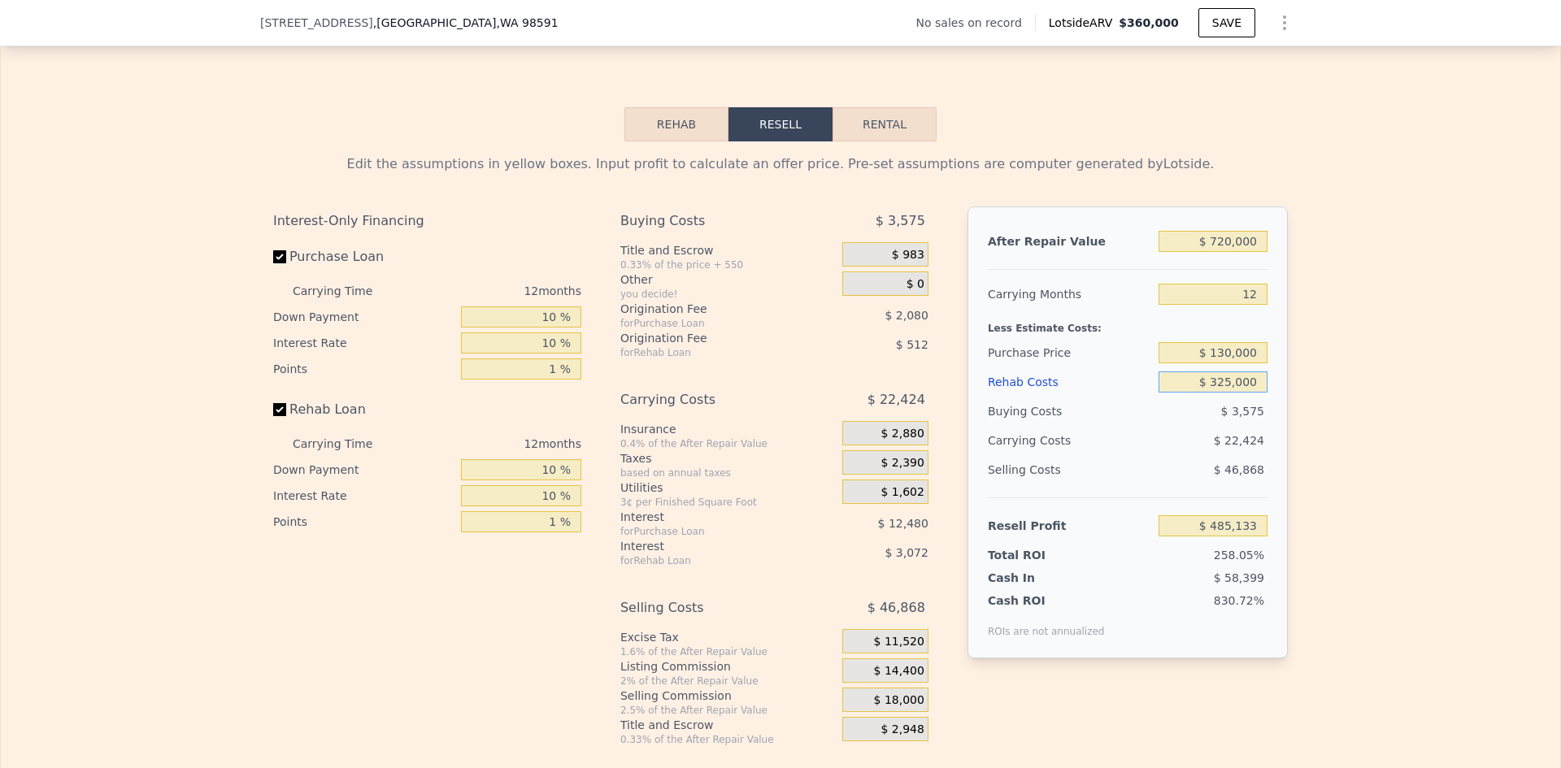
type input "$ 159,317"
click at [1334, 406] on div "Edit the assumptions in yellow boxes. Input profit to calculate an offer price.…" at bounding box center [780, 443] width 1559 height 605
click at [1231, 393] on input "$ 325,000" at bounding box center [1212, 381] width 109 height 21
type input "$ 0410,000"
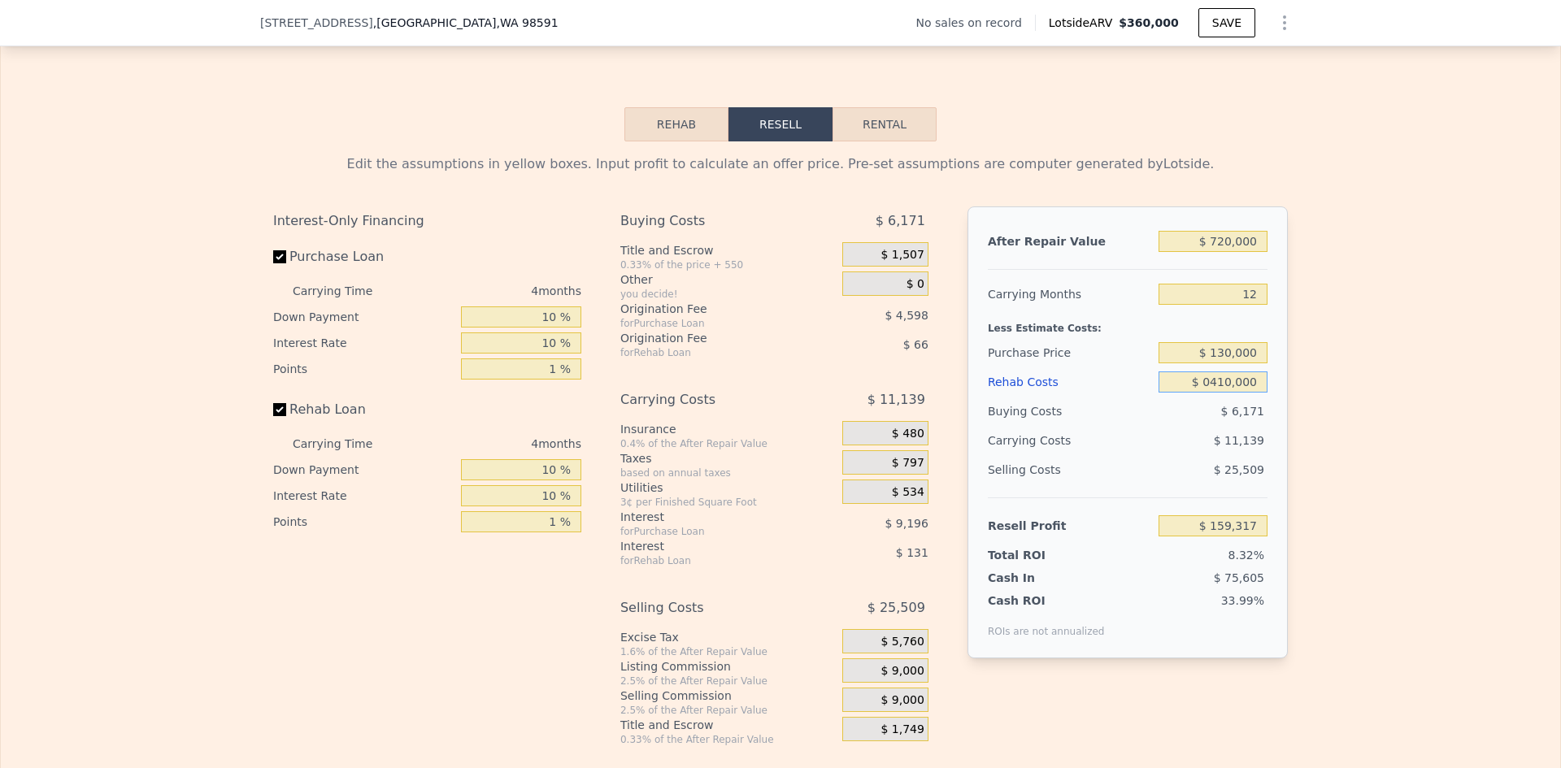
type input "$ 360,000"
type input "4"
type input "-$ 399,680"
click at [1214, 393] on input "$ 0410,000" at bounding box center [1212, 381] width 109 height 21
type input "$ 410,000"
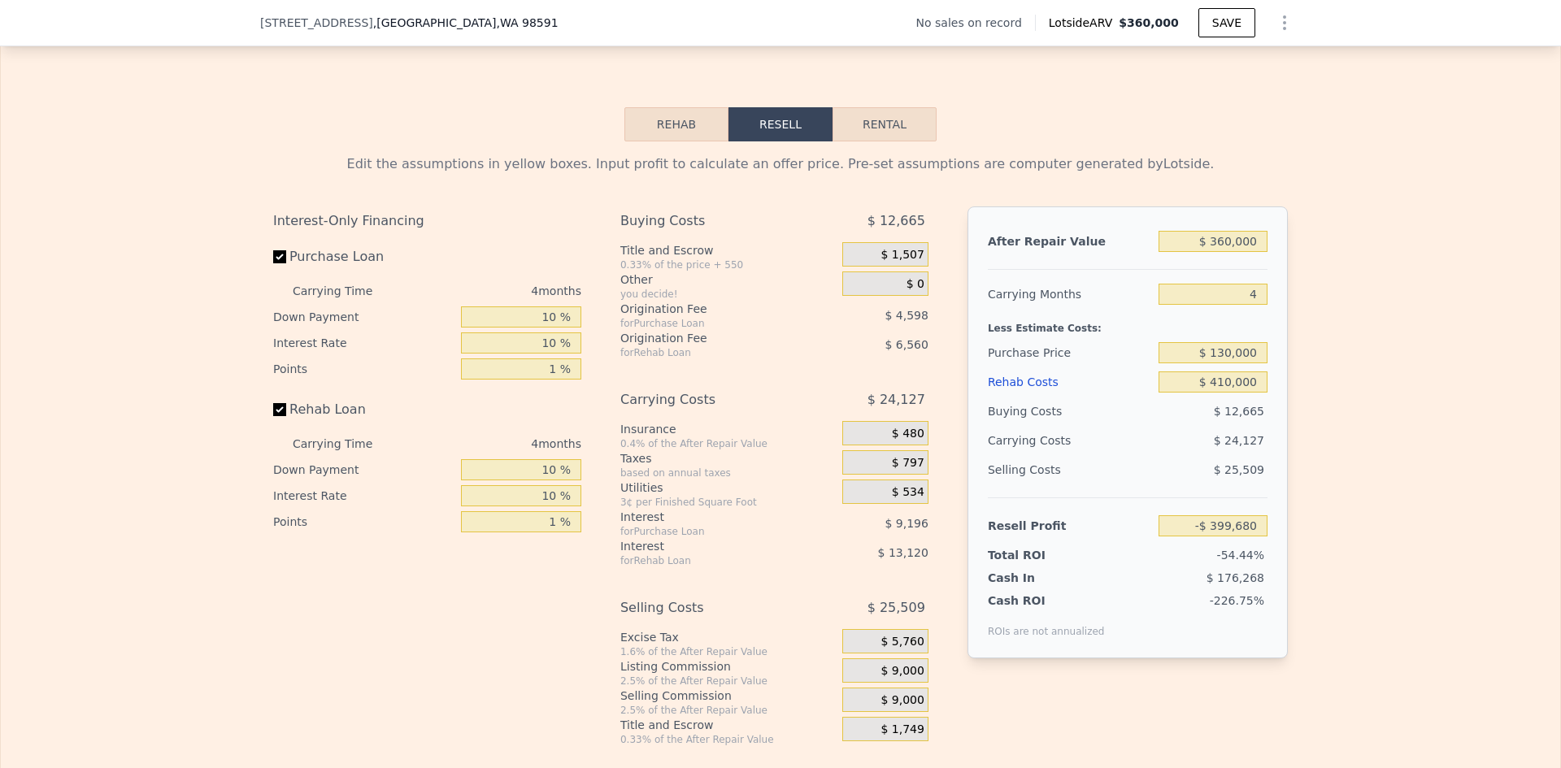
click at [1359, 297] on div "Edit the assumptions in yellow boxes. Input profit to calculate an offer price.…" at bounding box center [780, 443] width 1559 height 605
click at [1238, 252] on input "$ 360,000" at bounding box center [1212, 241] width 109 height 21
type input "$ 7"
type input "-$ 734,234"
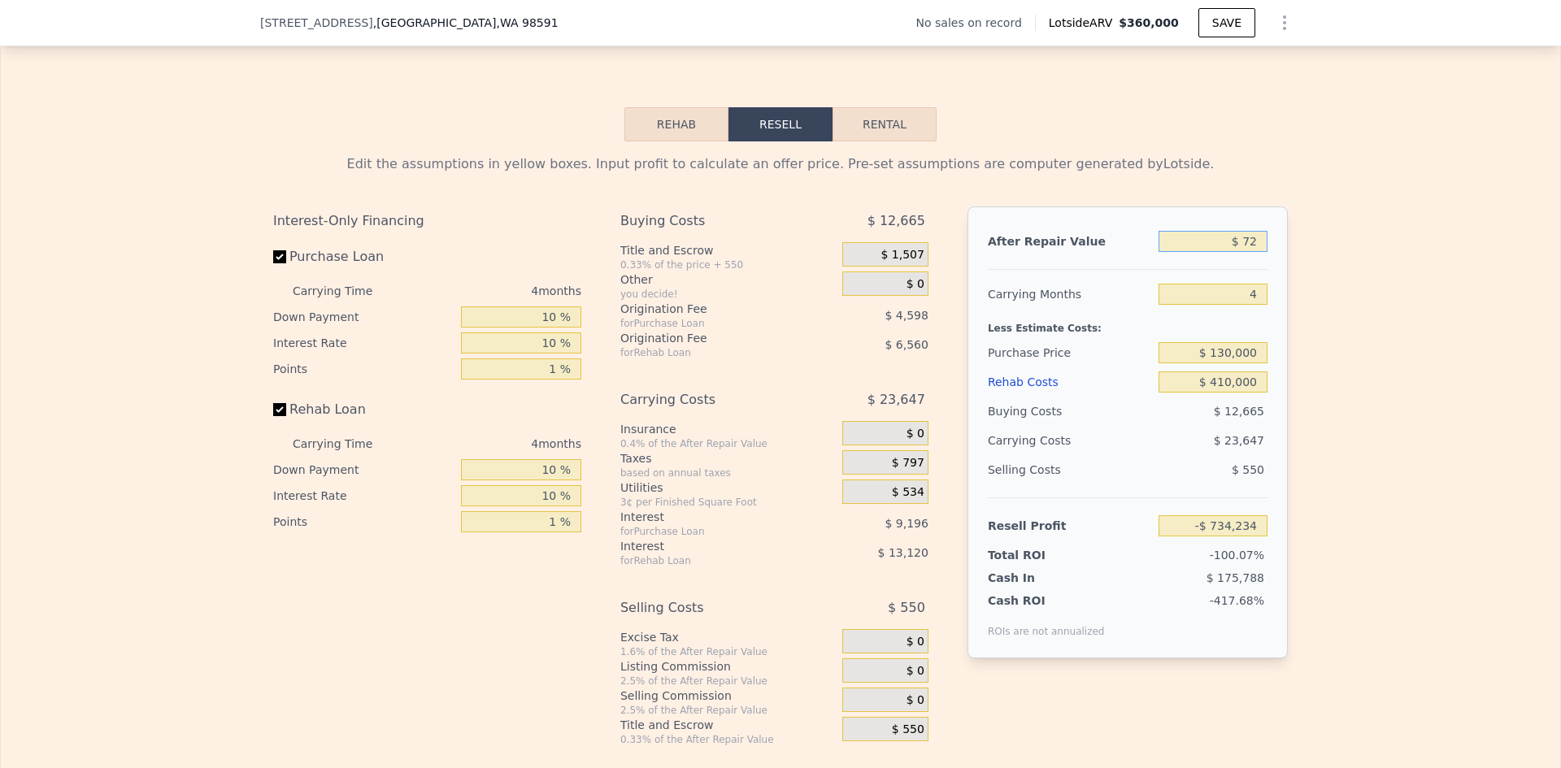
type input "$ 720"
type input "-$ 733,572"
type input "$ 72,000"
type input "-$ 727,550"
type input "$ 720,000"
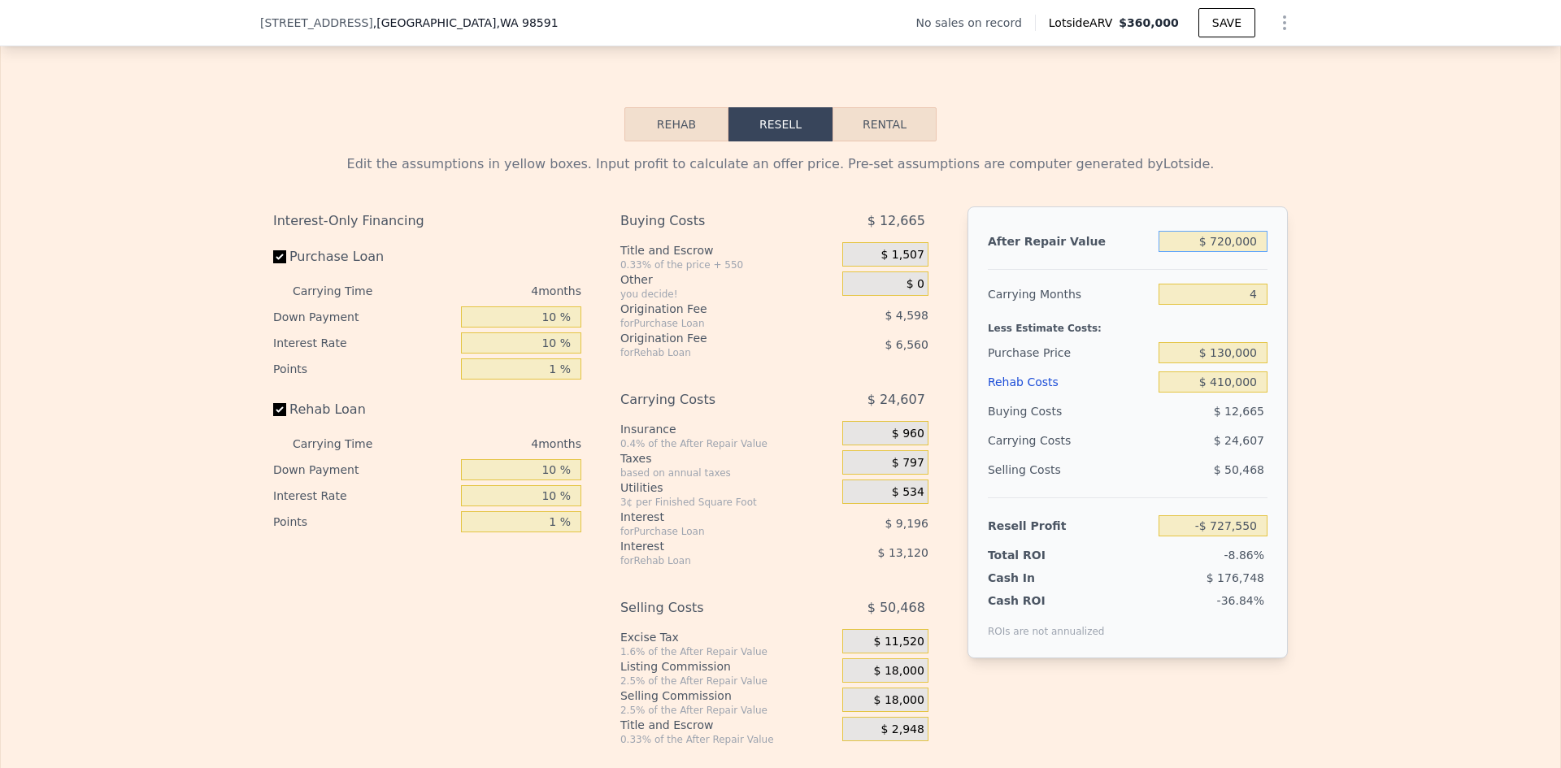
type input "-$ 65,119"
type input "$ 720,000"
click at [1253, 305] on input "4" at bounding box center [1212, 294] width 109 height 21
type input "12"
type input "-$ 114,332"
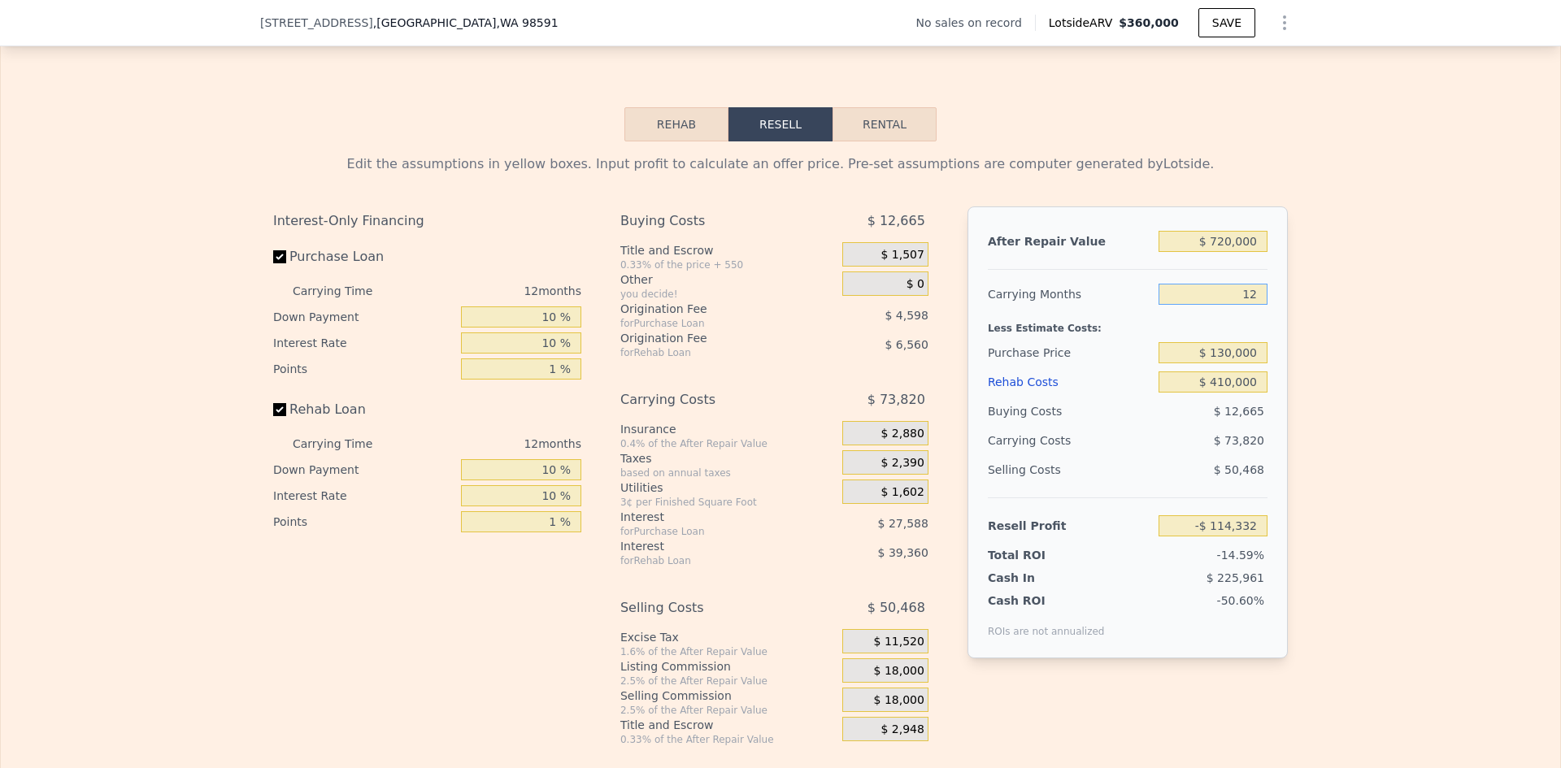
type input "12"
click at [1363, 359] on div "Edit the assumptions in yellow boxes. Input profit to calculate an offer price.…" at bounding box center [780, 443] width 1559 height 605
click at [1218, 363] on input "$ 130,000" at bounding box center [1212, 352] width 109 height 21
click at [1342, 376] on div "Edit the assumptions in yellow boxes. Input profit to calculate an offer price.…" at bounding box center [780, 443] width 1559 height 605
type input "$ 61,197"
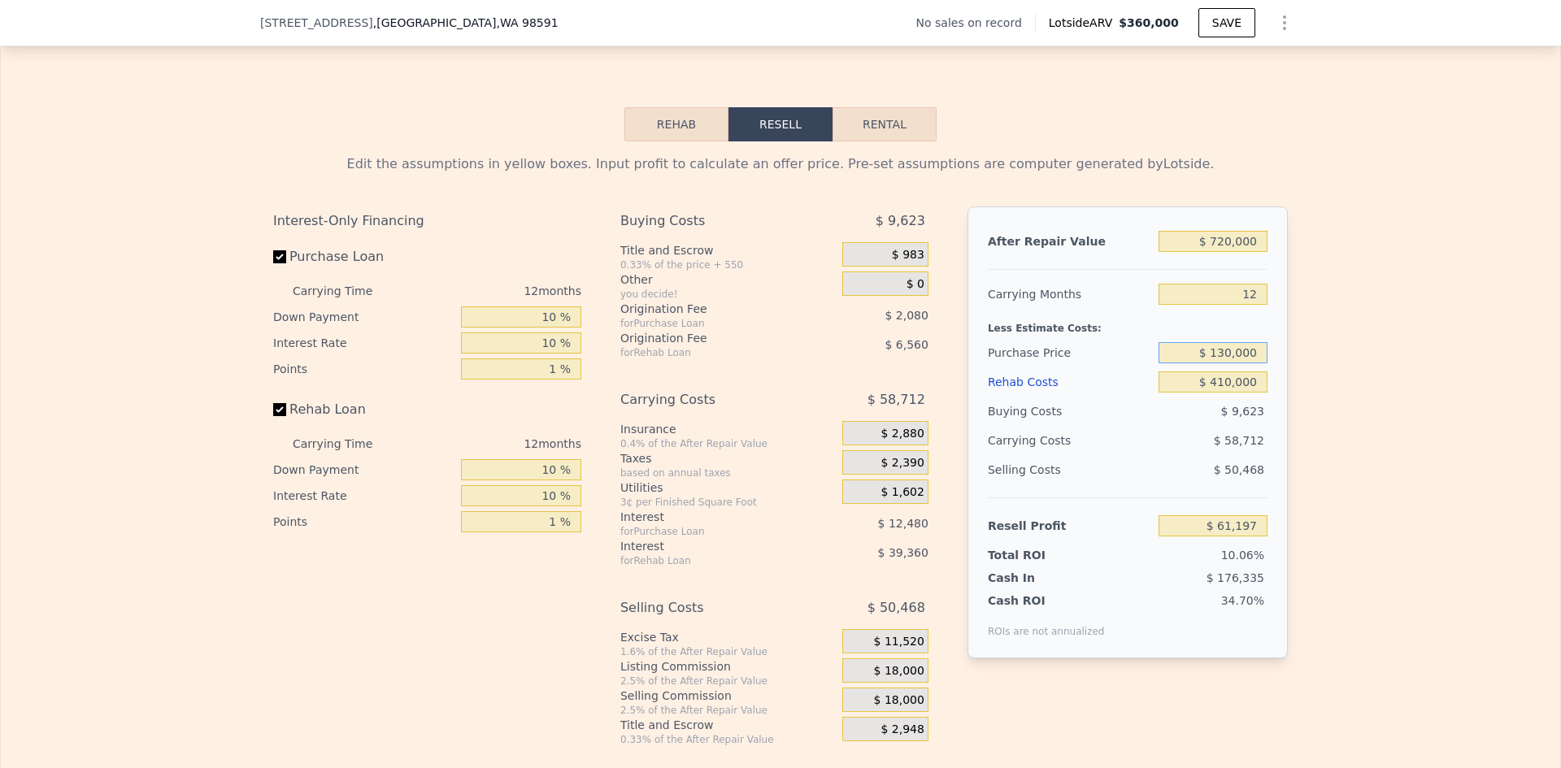
click at [1222, 363] on input "$ 130,000" at bounding box center [1212, 352] width 109 height 21
type input "$ 200,000"
click at [899, 679] on span "$ 18,000" at bounding box center [899, 671] width 50 height 15
type input "-$ 16,876"
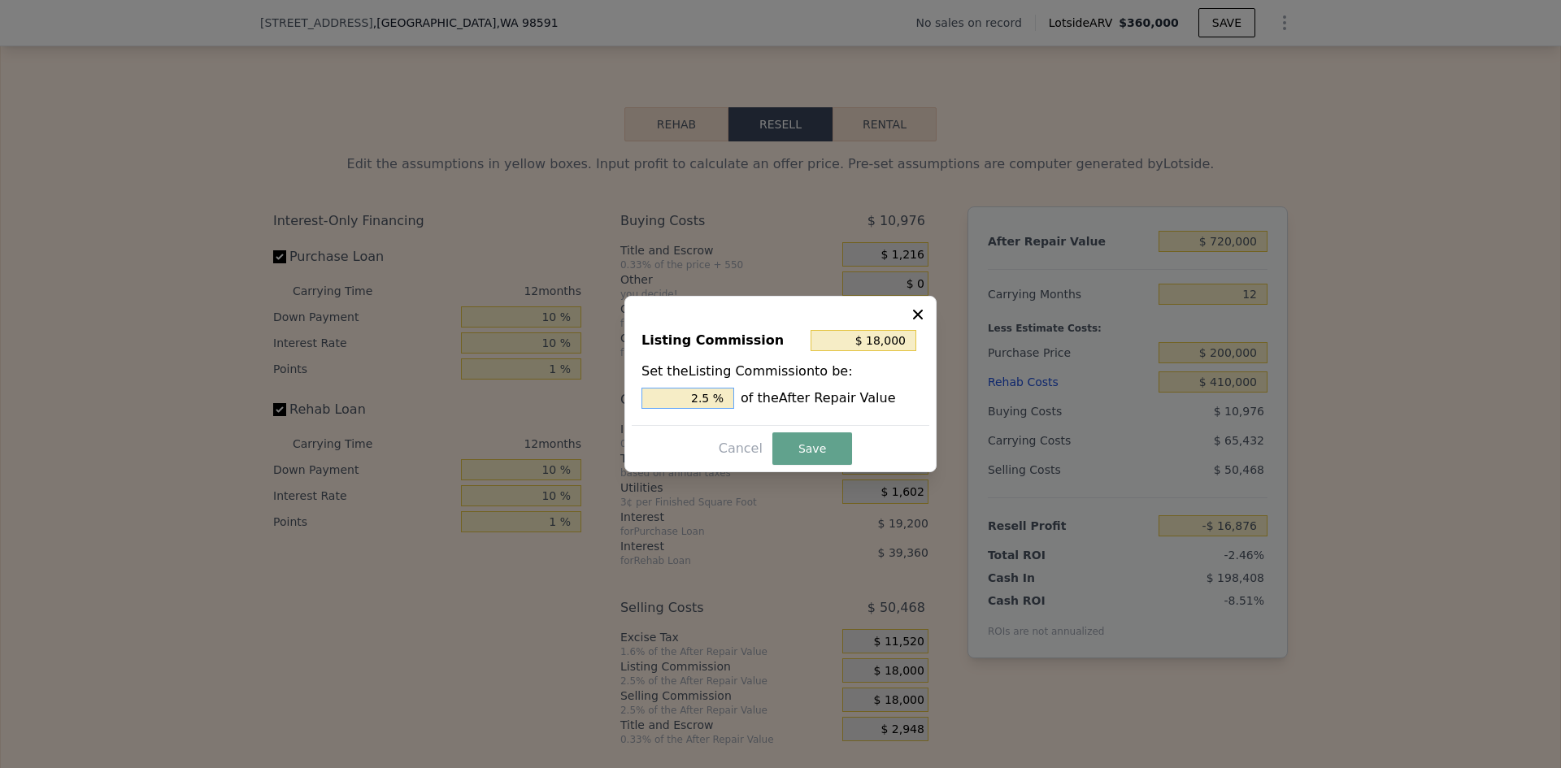
drag, startPoint x: 700, startPoint y: 397, endPoint x: 715, endPoint y: 393, distance: 16.0
click at [715, 393] on input "2.5 %" at bounding box center [687, 398] width 93 height 21
type input "$ 14,400"
type input "2 %"
click at [802, 442] on button "Save" at bounding box center [812, 448] width 80 height 33
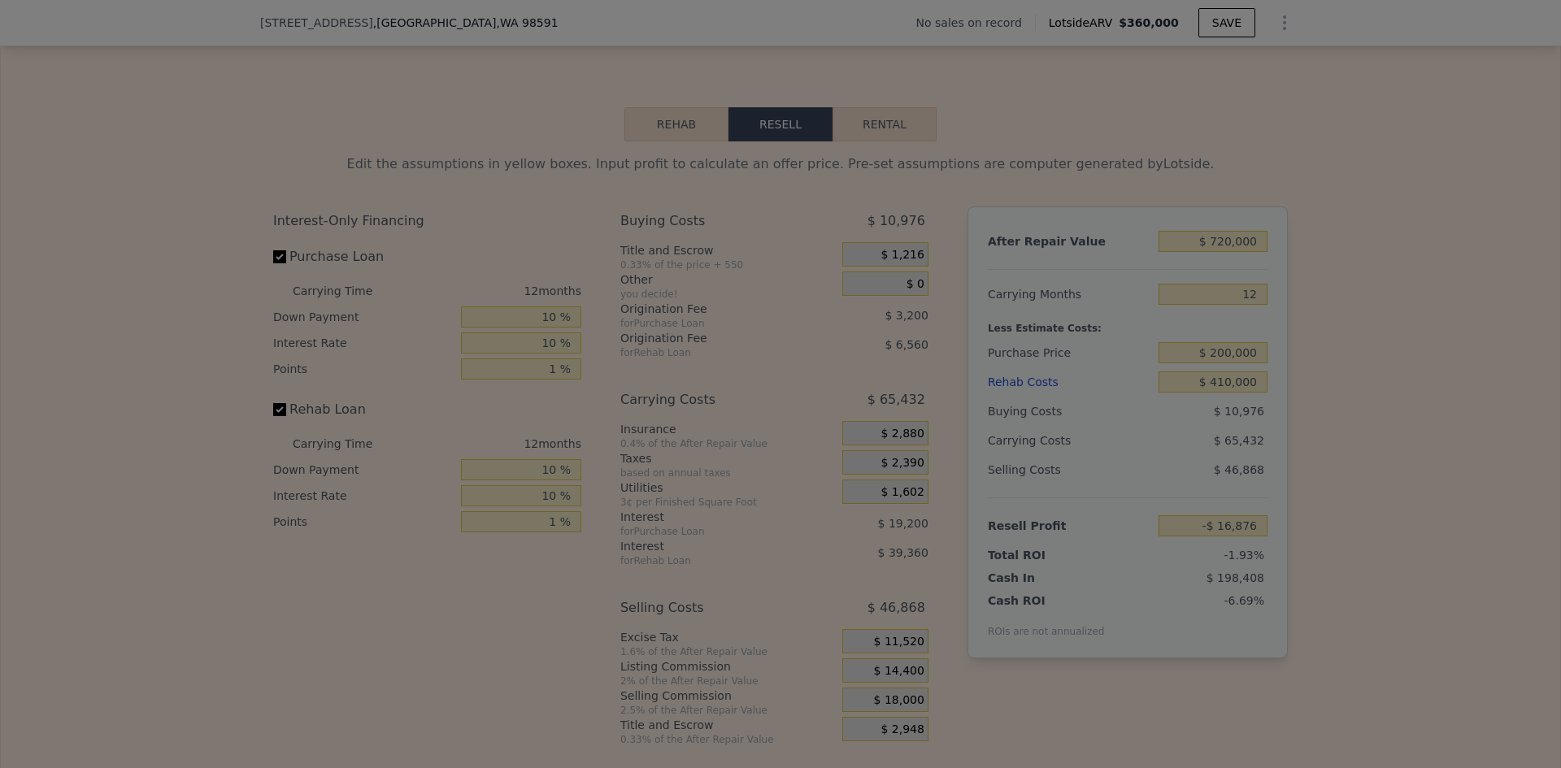
type input "-$ 13,276"
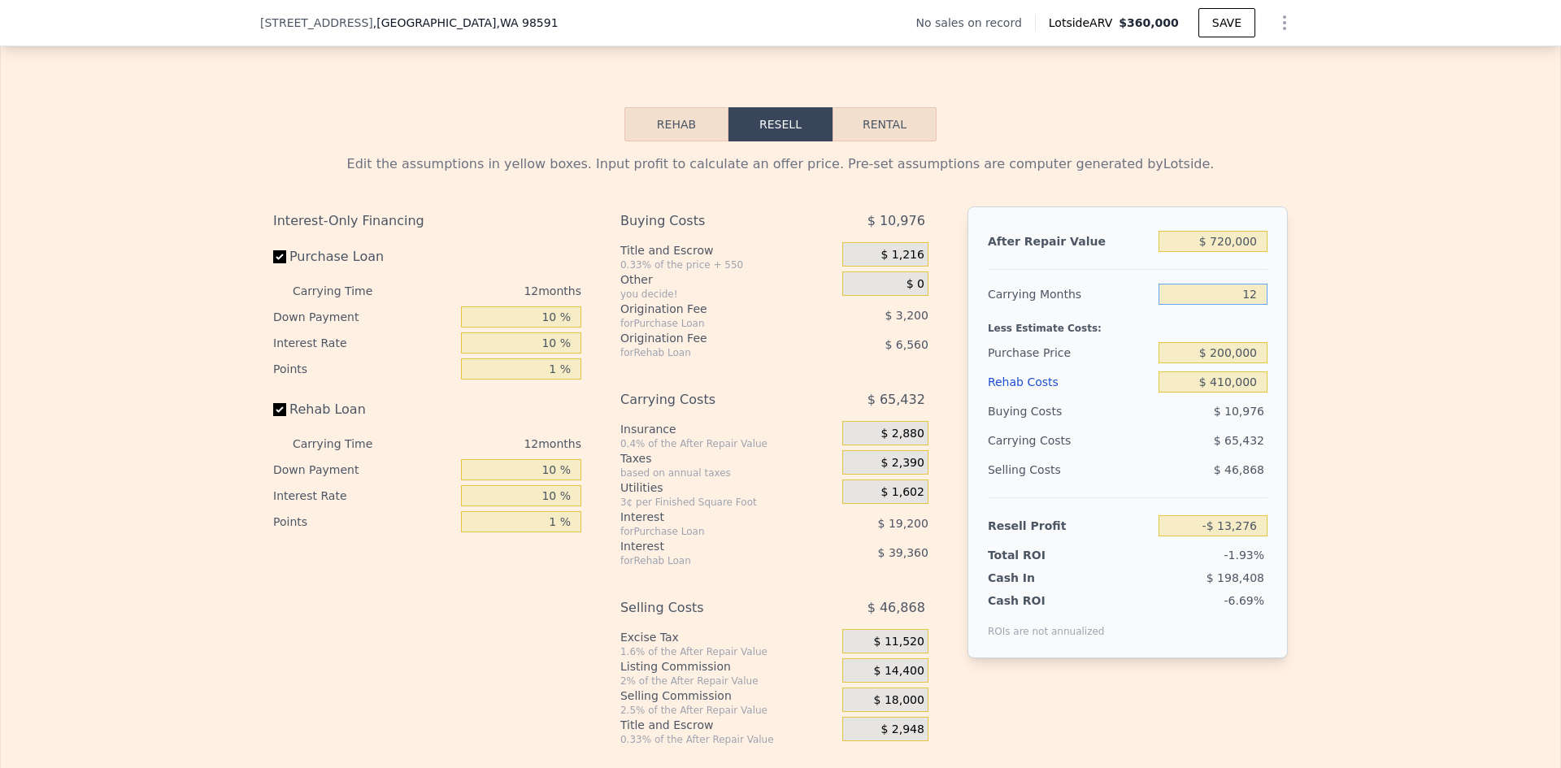
drag, startPoint x: 1252, startPoint y: 301, endPoint x: 1227, endPoint y: 311, distance: 26.6
click at [1227, 305] on input "12" at bounding box center [1212, 294] width 109 height 21
type input "4"
type input "$ 30,345"
type input "4"
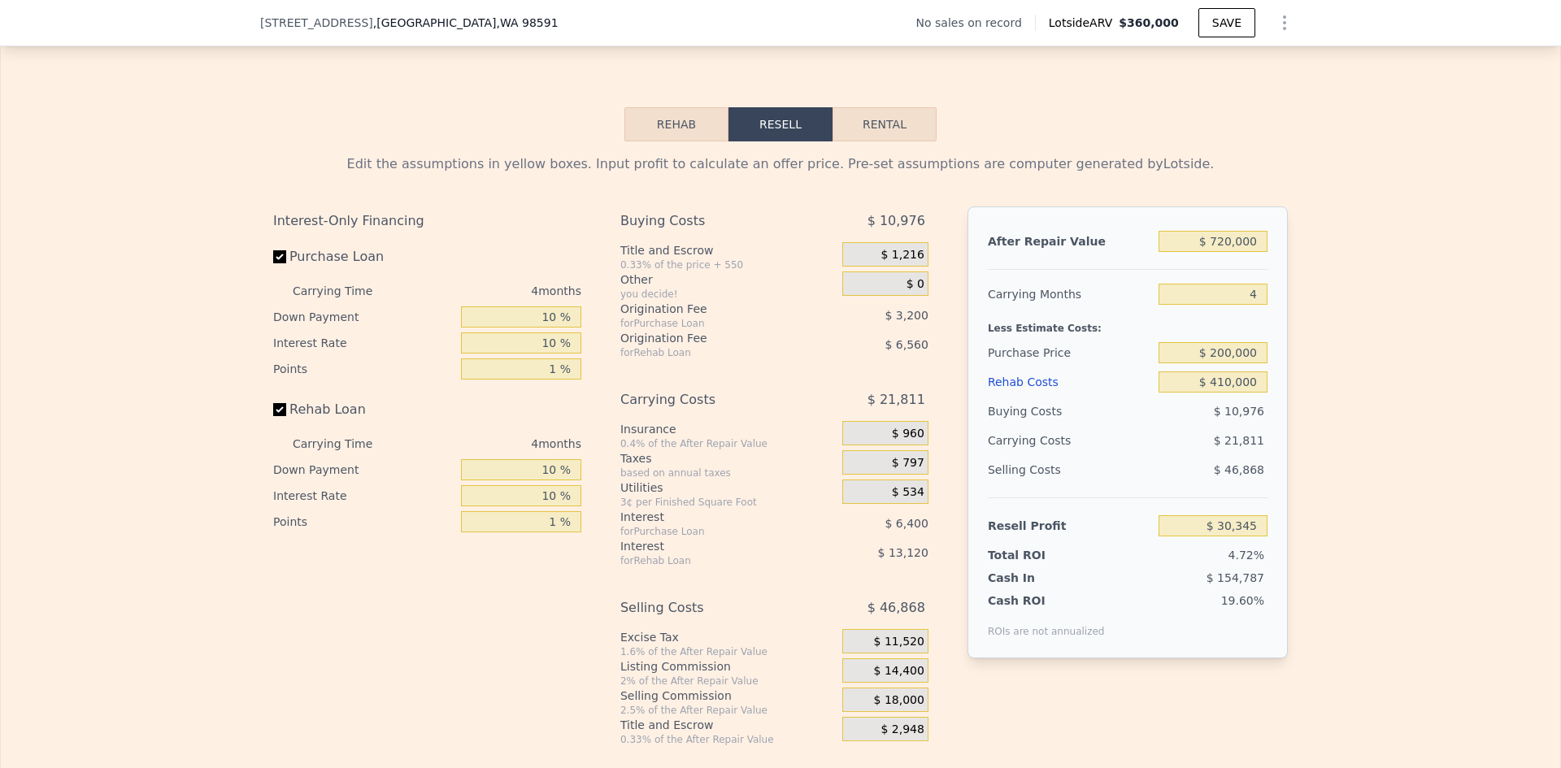
click at [1339, 397] on div "Edit the assumptions in yellow boxes. Input profit to calculate an offer price.…" at bounding box center [780, 443] width 1559 height 605
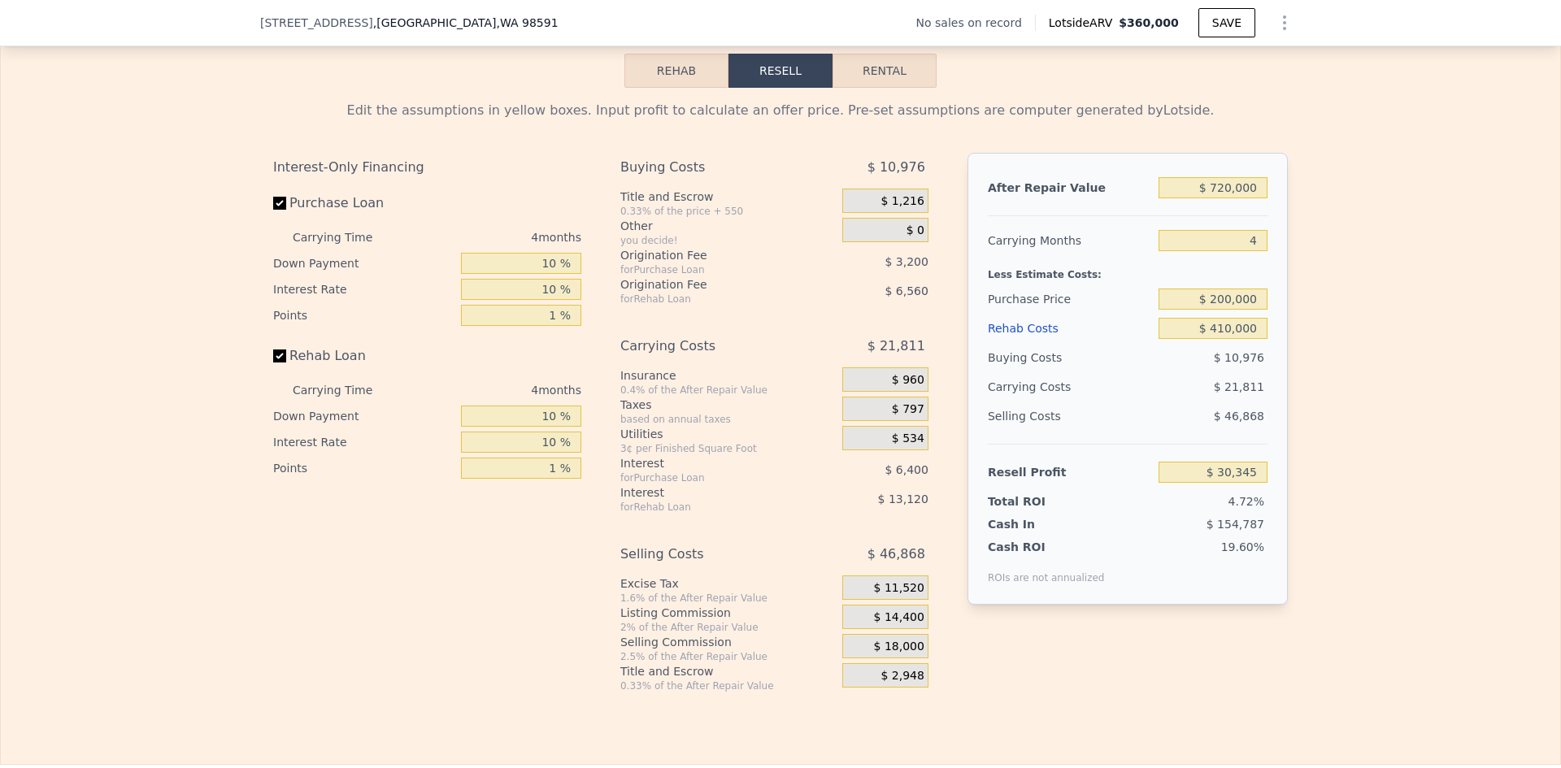
scroll to position [2270, 0]
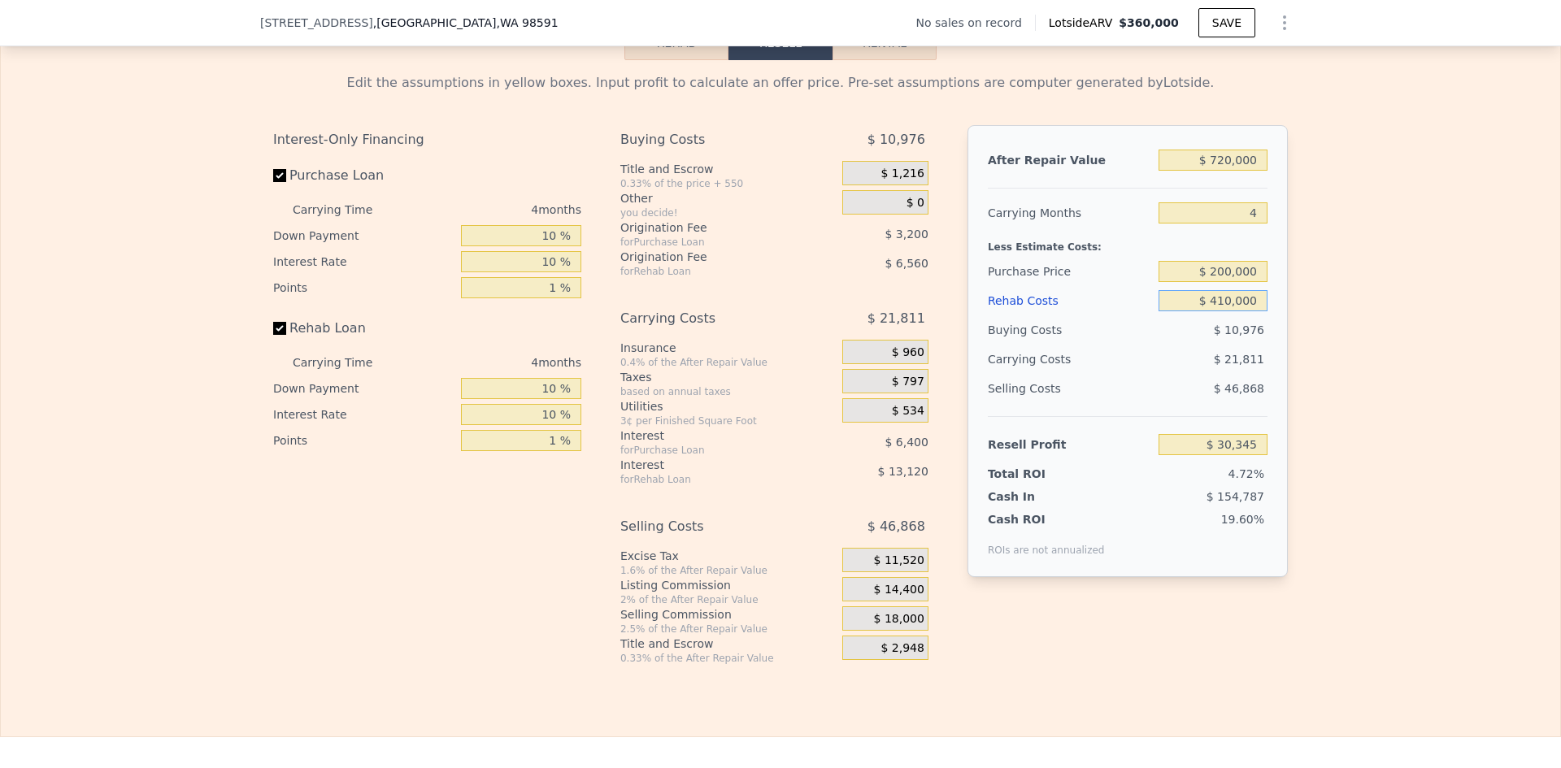
click at [1238, 308] on input "$ 410,000" at bounding box center [1212, 300] width 109 height 21
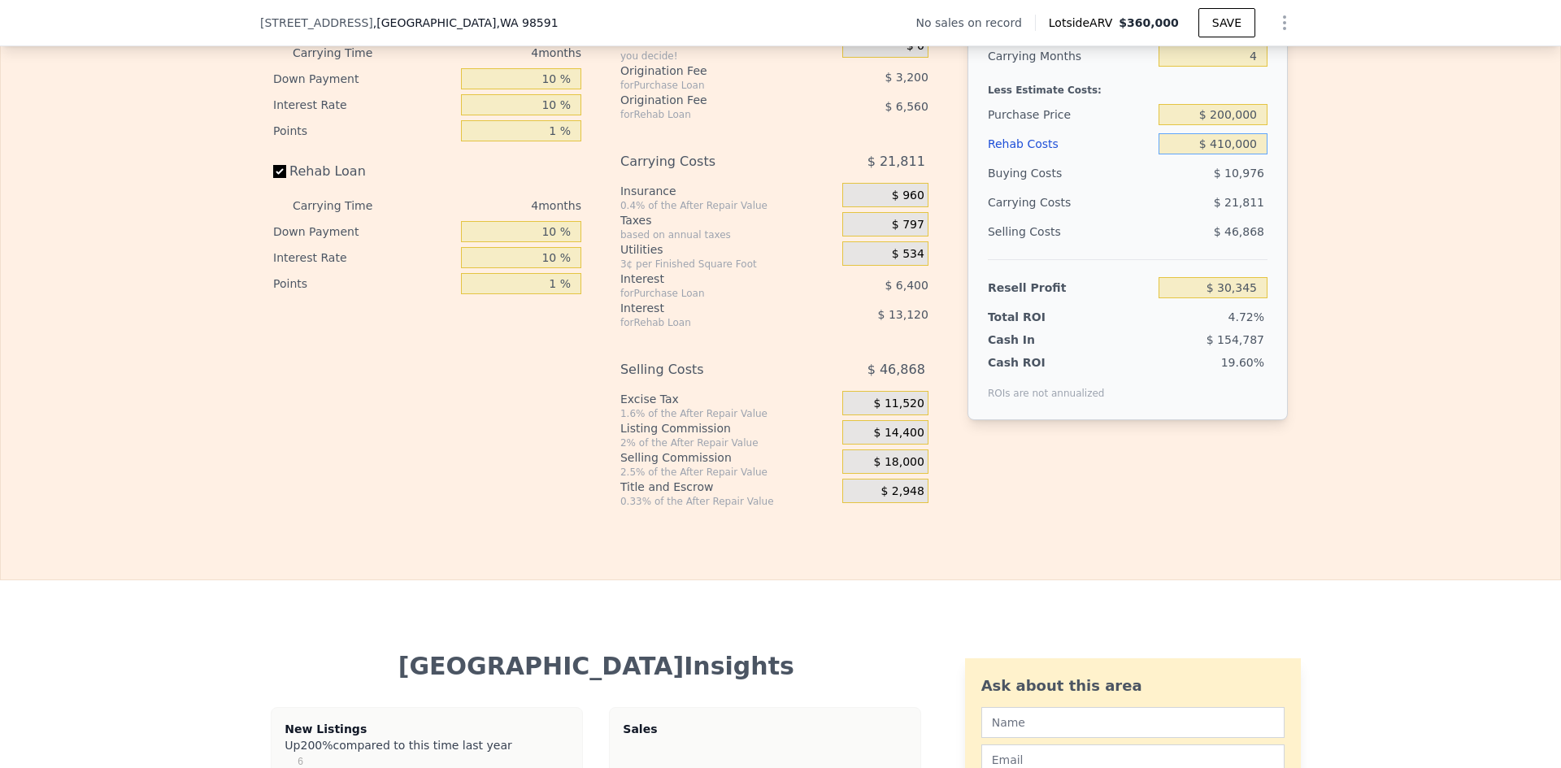
scroll to position [2595, 0]
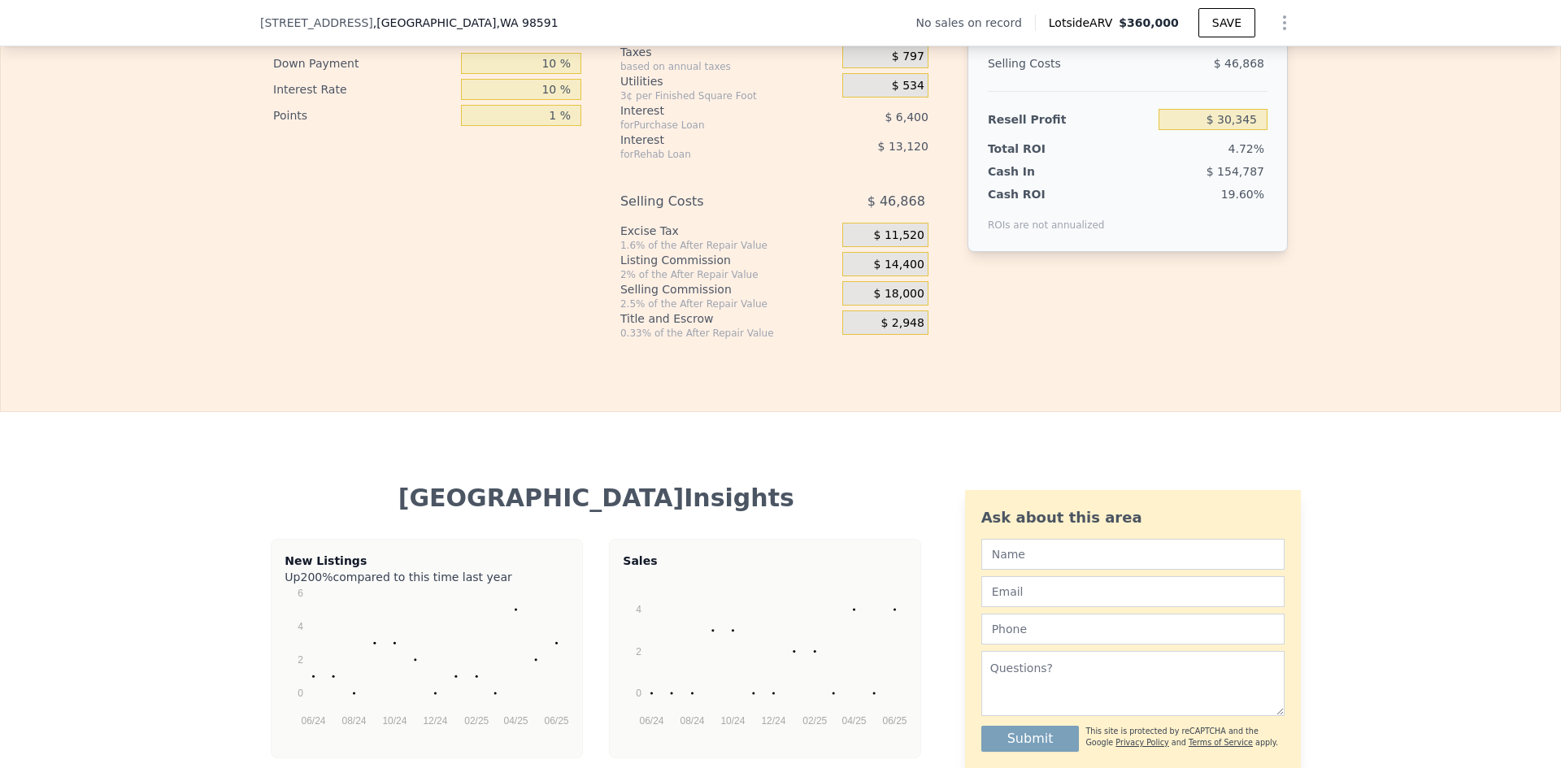
type input "$ 360,000"
type input "$ 0"
type input "$ 30,000"
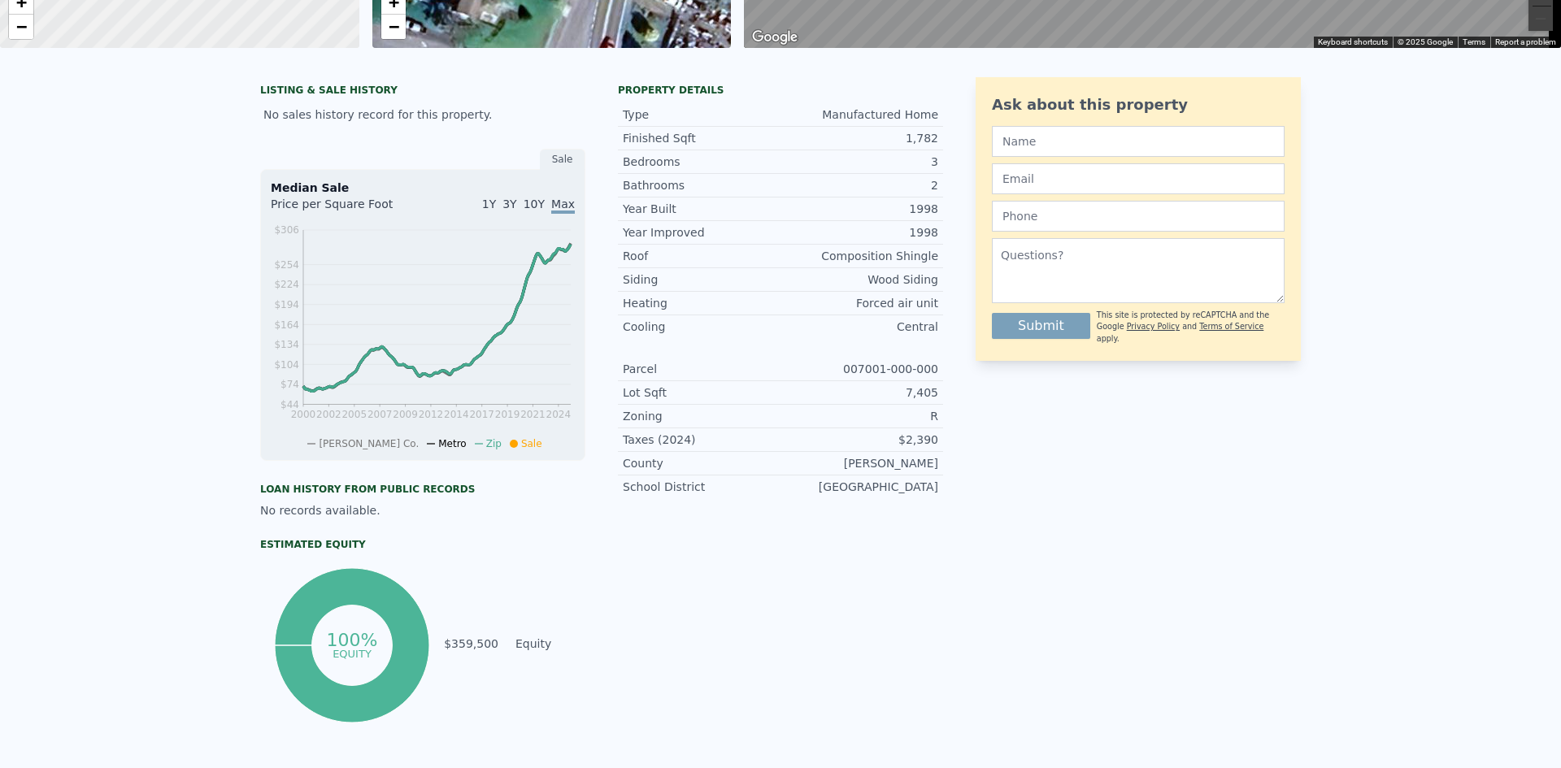
scroll to position [0, 0]
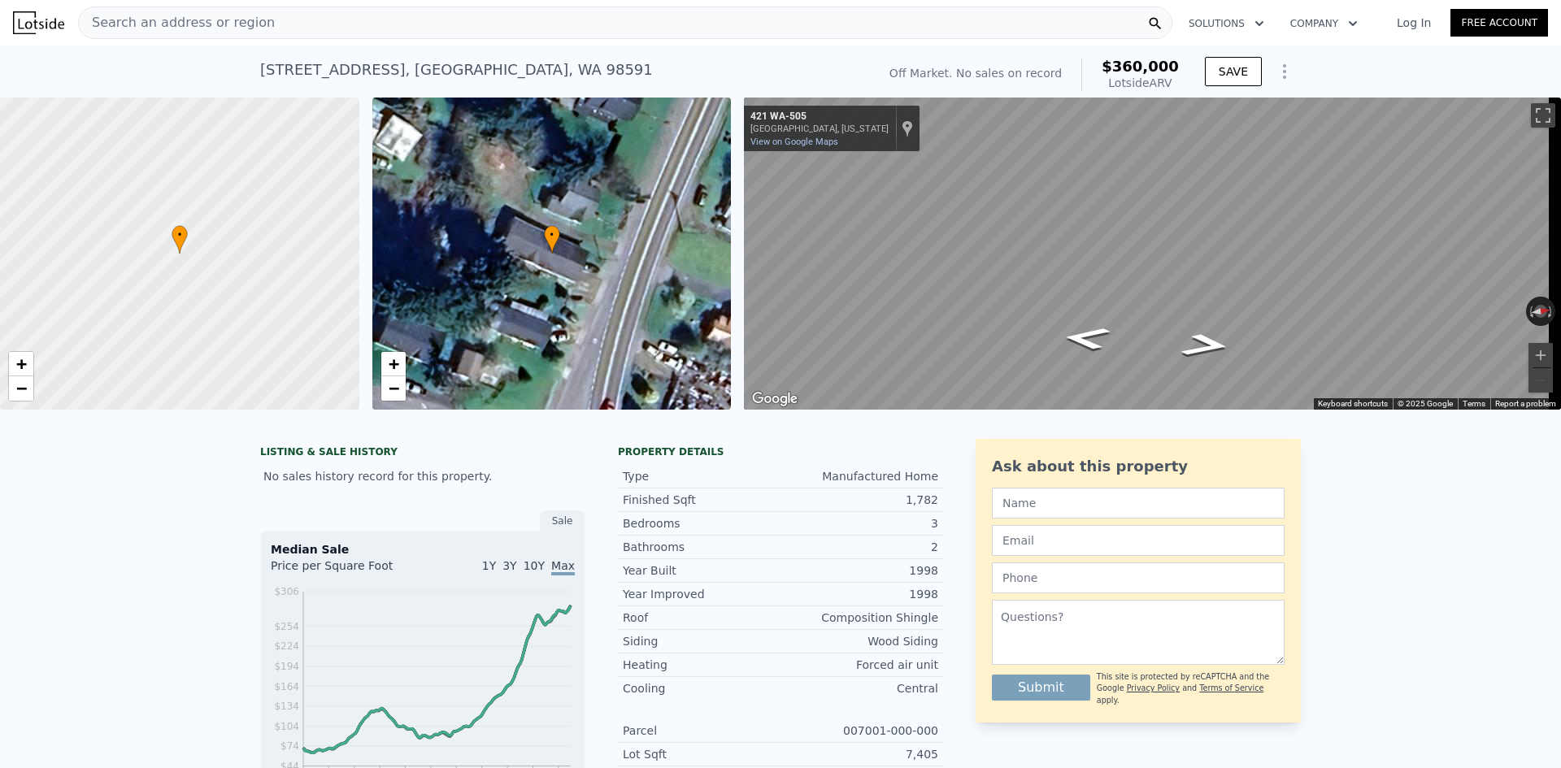
click at [218, 14] on span "Search an address or region" at bounding box center [177, 23] width 196 height 20
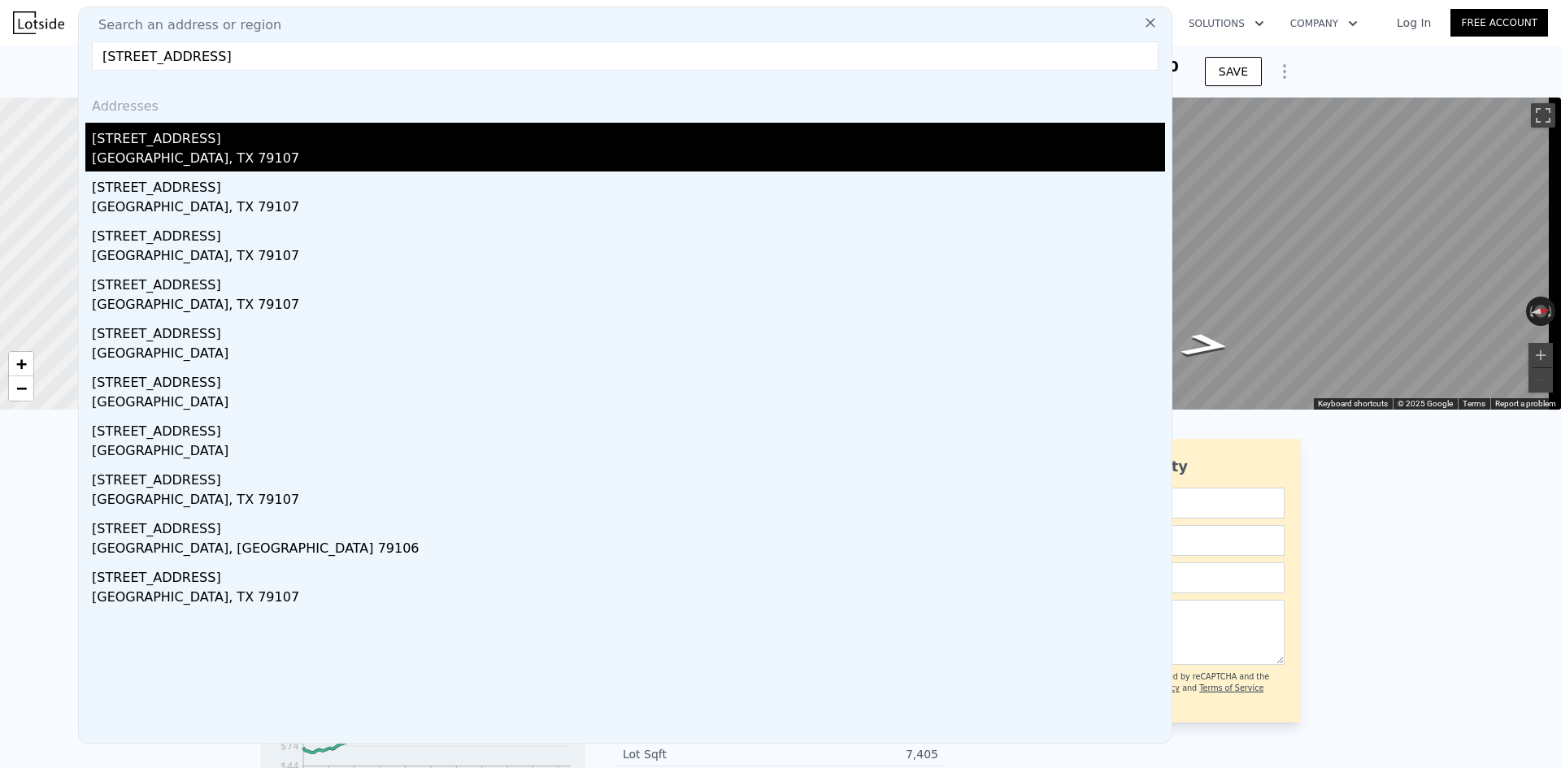
type input "1940 nw 12th ave amarillo"
click at [163, 146] on div "1940 NW 12th Ave" at bounding box center [628, 136] width 1073 height 26
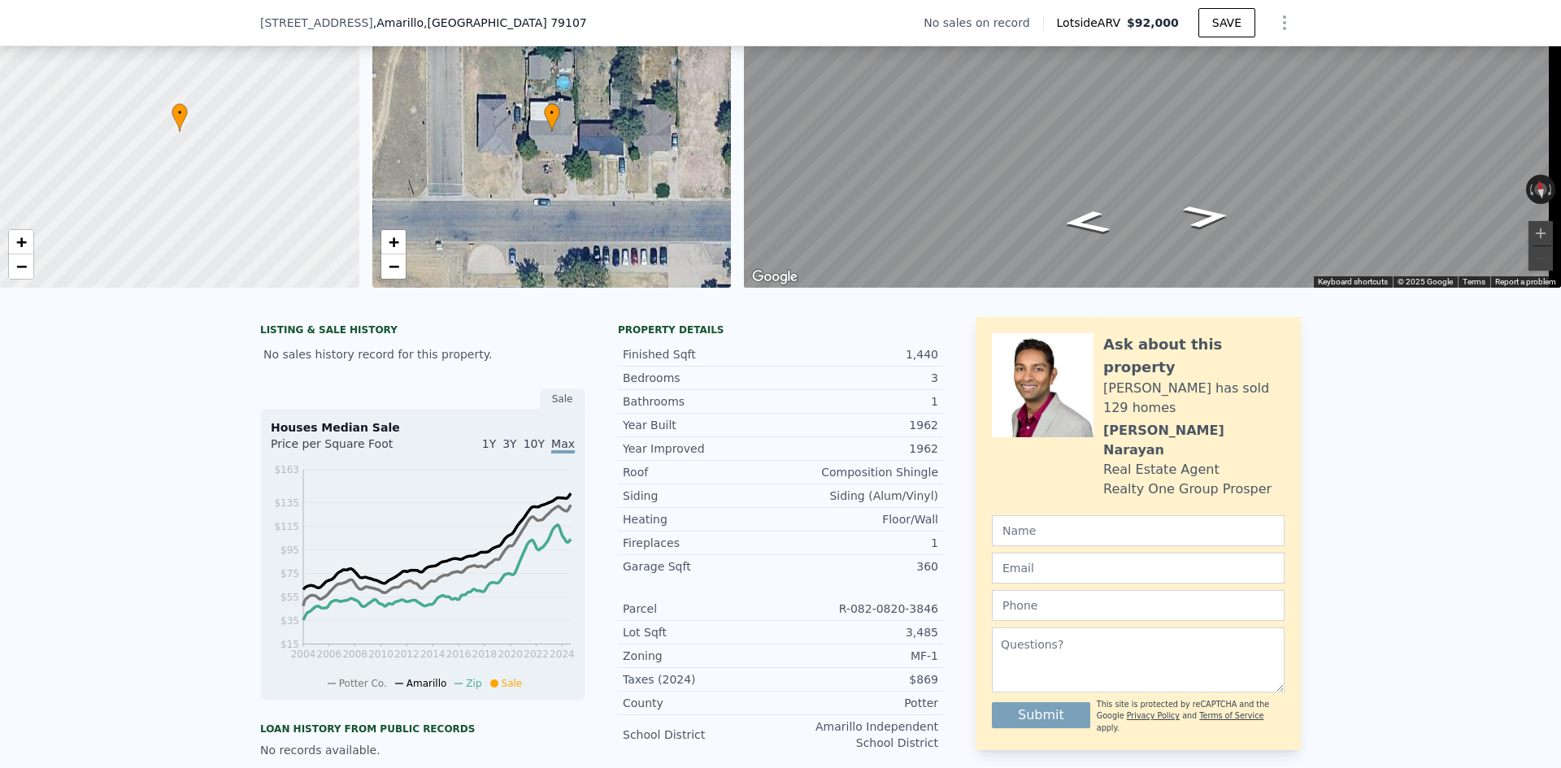
scroll to position [6, 0]
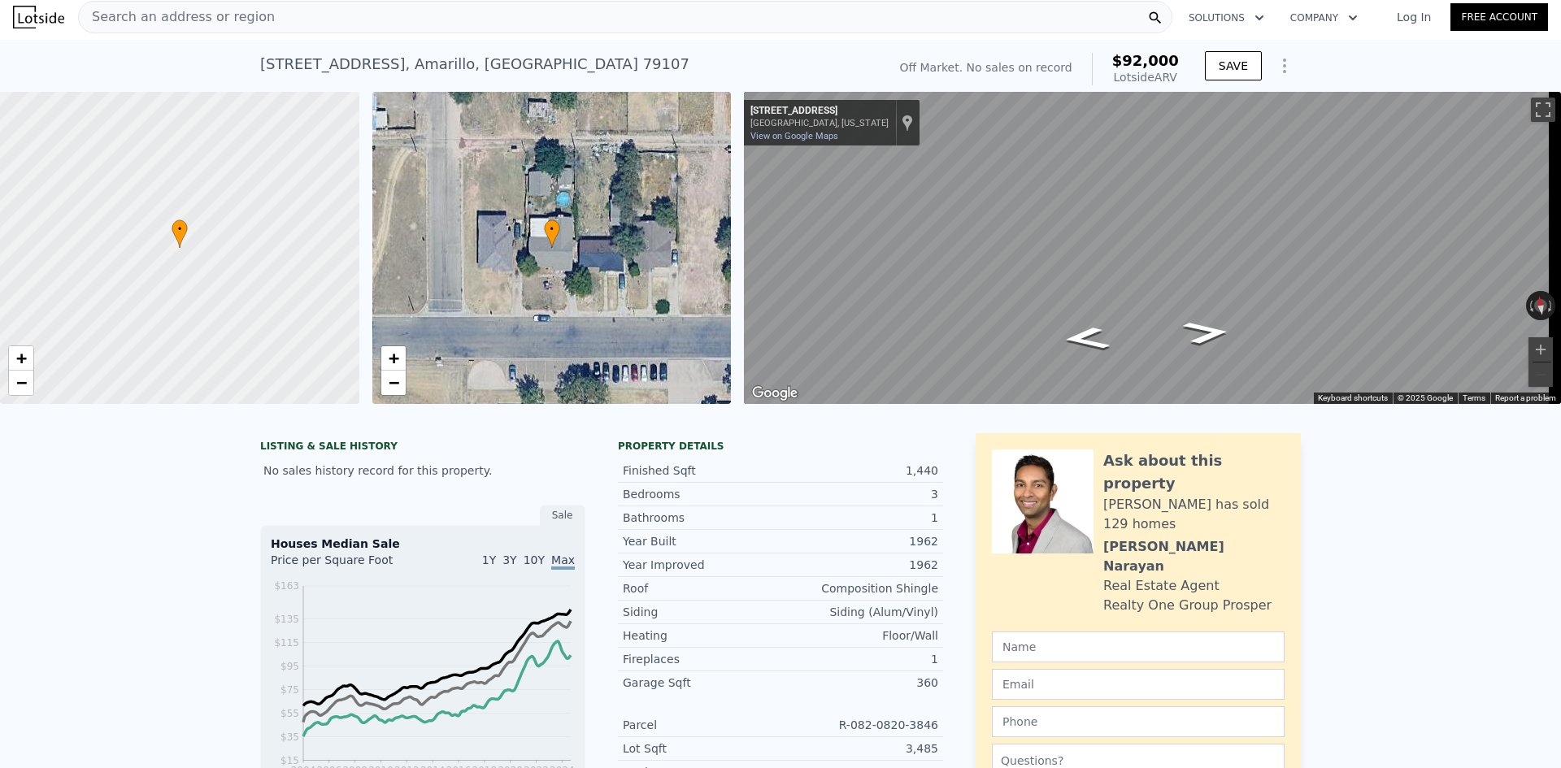
click at [187, 13] on span "Search an address or region" at bounding box center [177, 17] width 196 height 20
